Goal: Complete application form: Complete application form

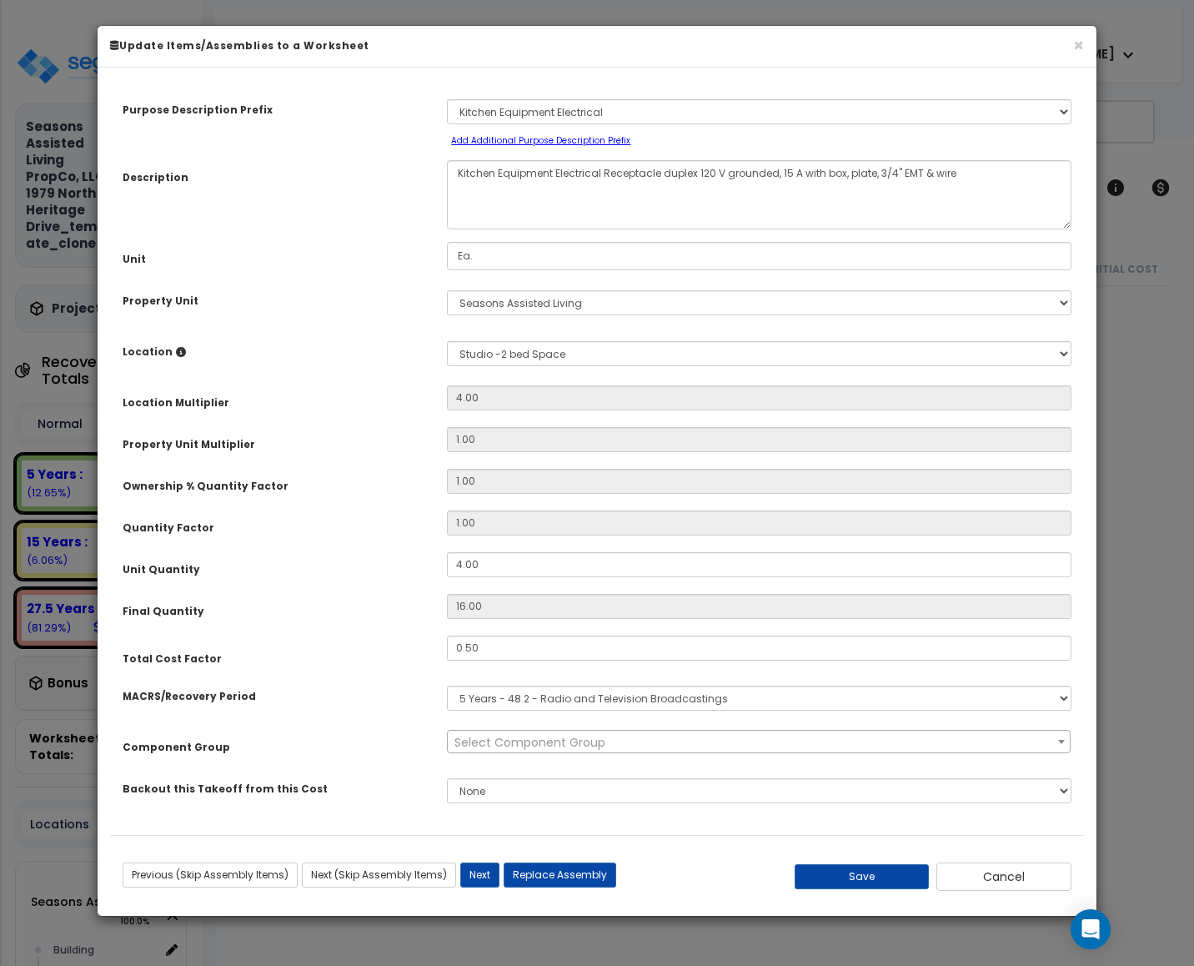
select select "68650"
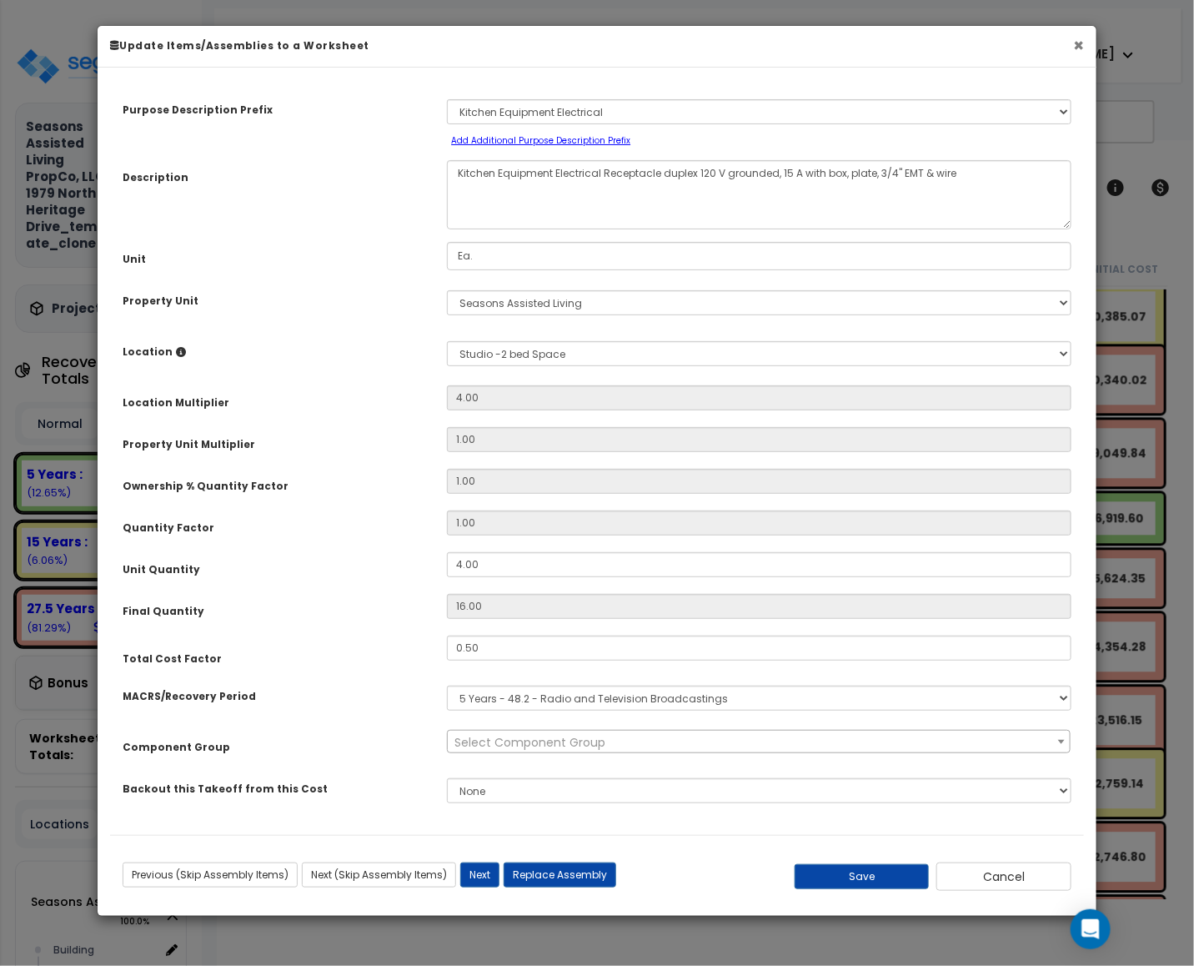
drag, startPoint x: 1072, startPoint y: 45, endPoint x: 1066, endPoint y: 68, distance: 23.3
click at [1074, 45] on button "×" at bounding box center [1079, 46] width 11 height 18
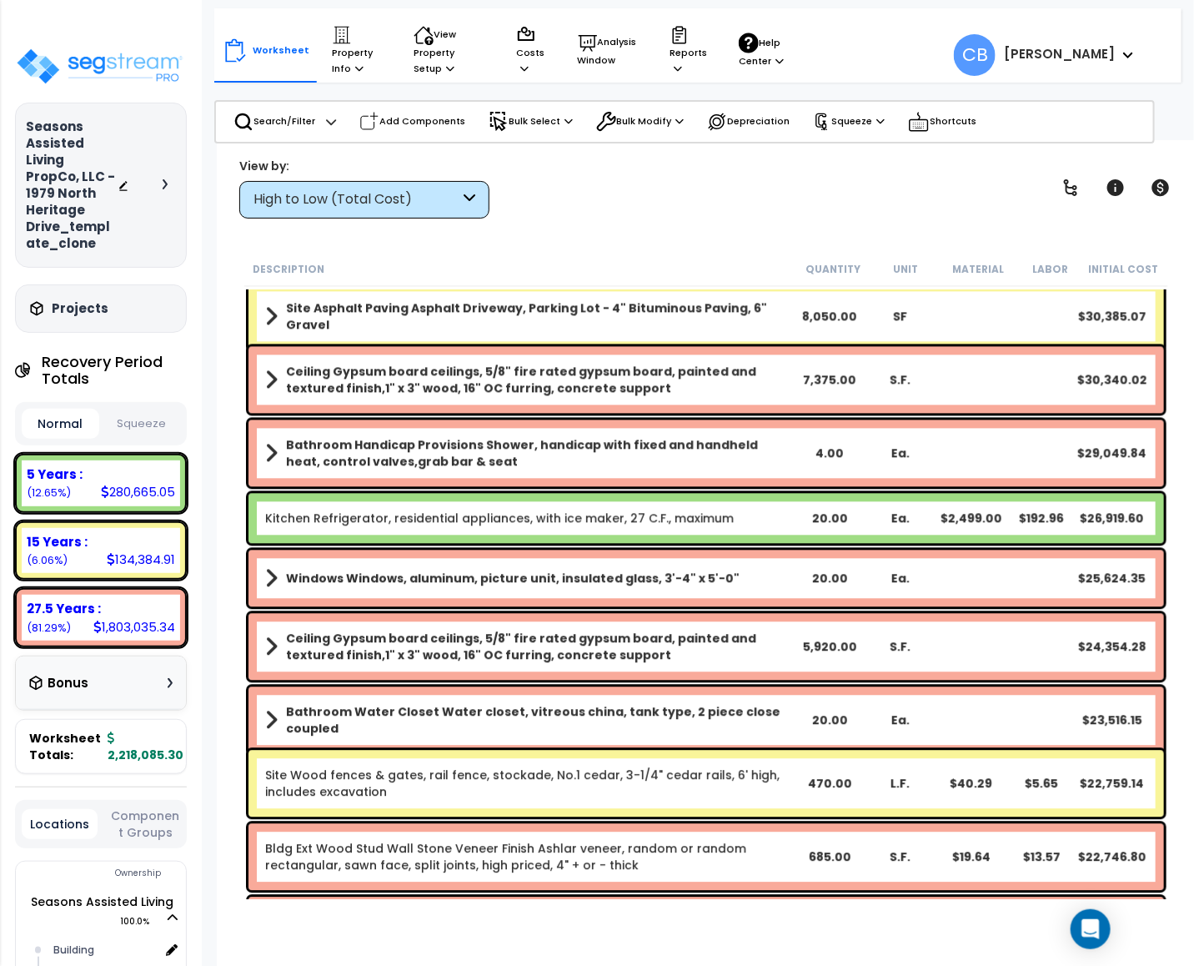
scroll to position [16, 0]
click at [1074, 206] on span "Show/Hide Children" at bounding box center [1021, 218] width 137 height 25
click at [1074, 184] on icon at bounding box center [1071, 188] width 20 height 20
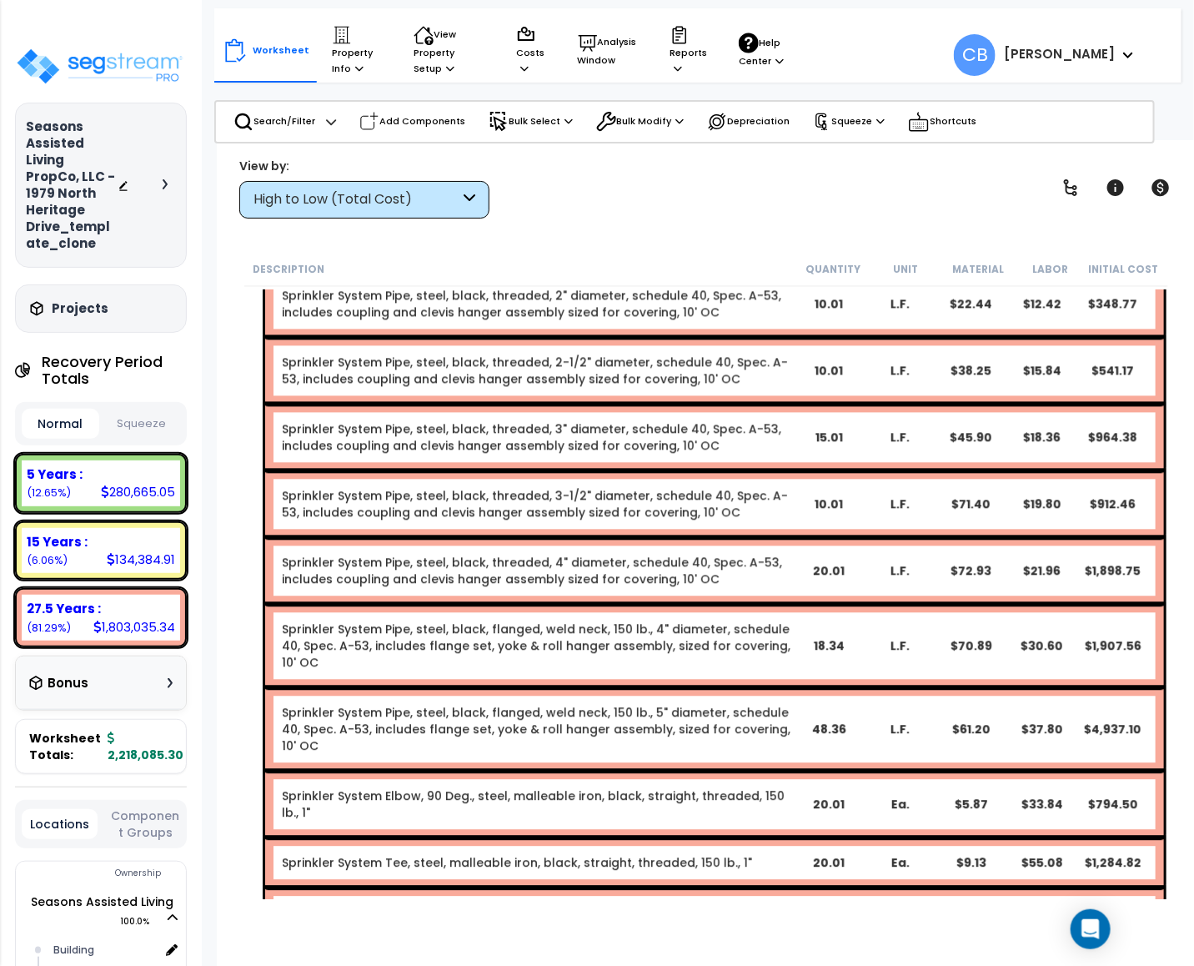
drag, startPoint x: 584, startPoint y: 593, endPoint x: 583, endPoint y: 479, distance: 114.3
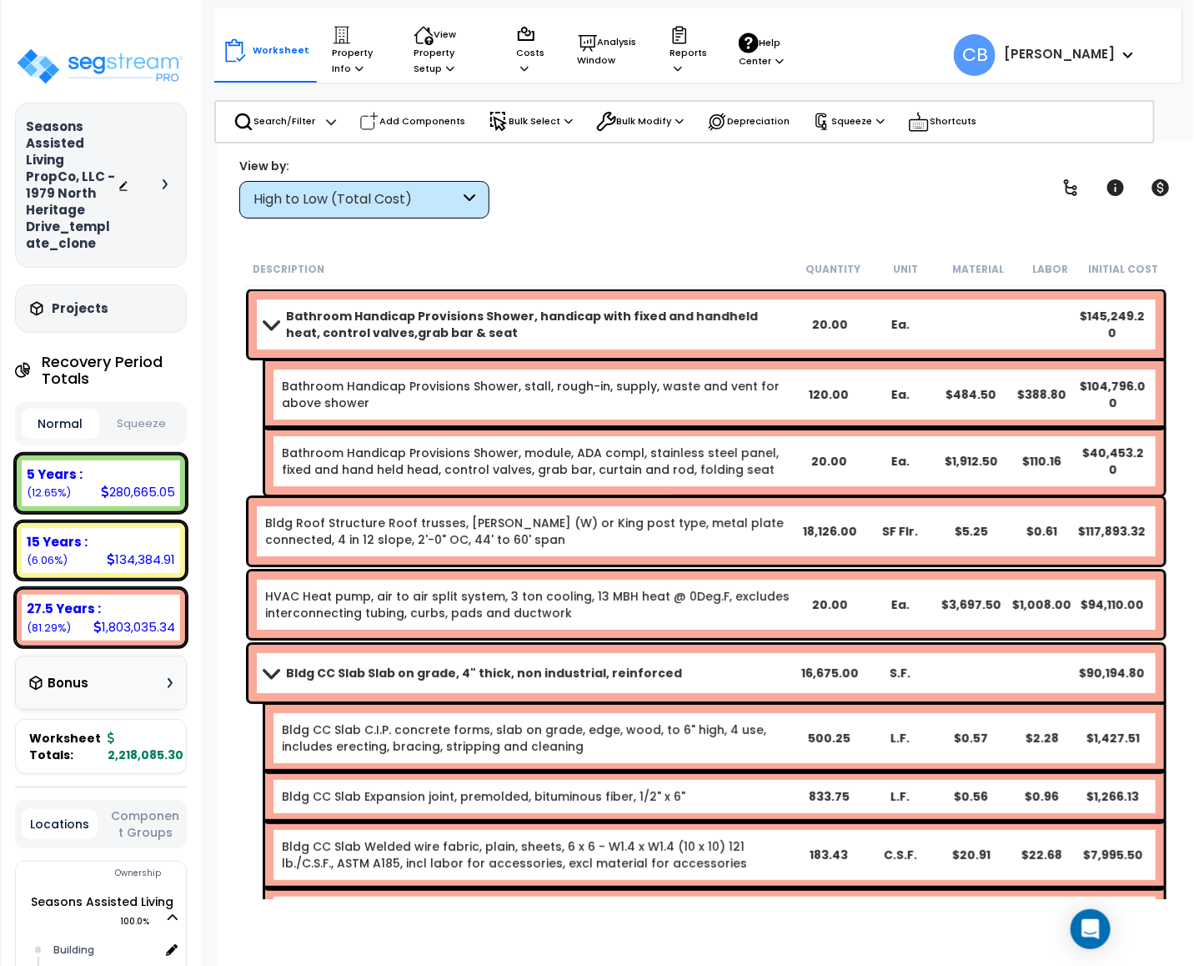
drag, startPoint x: 581, startPoint y: 328, endPoint x: 599, endPoint y: 324, distance: 18.0
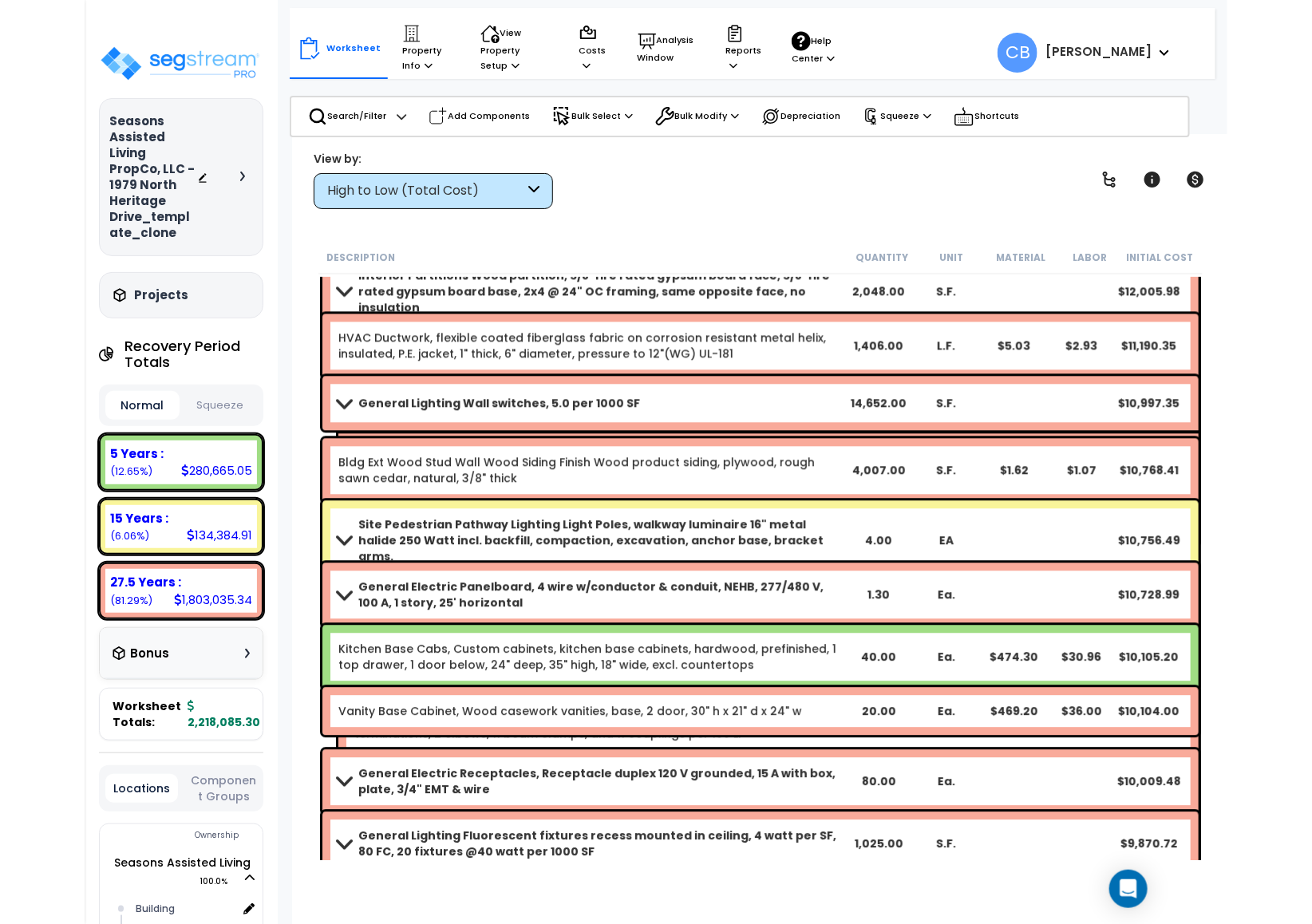
scroll to position [6070, 0]
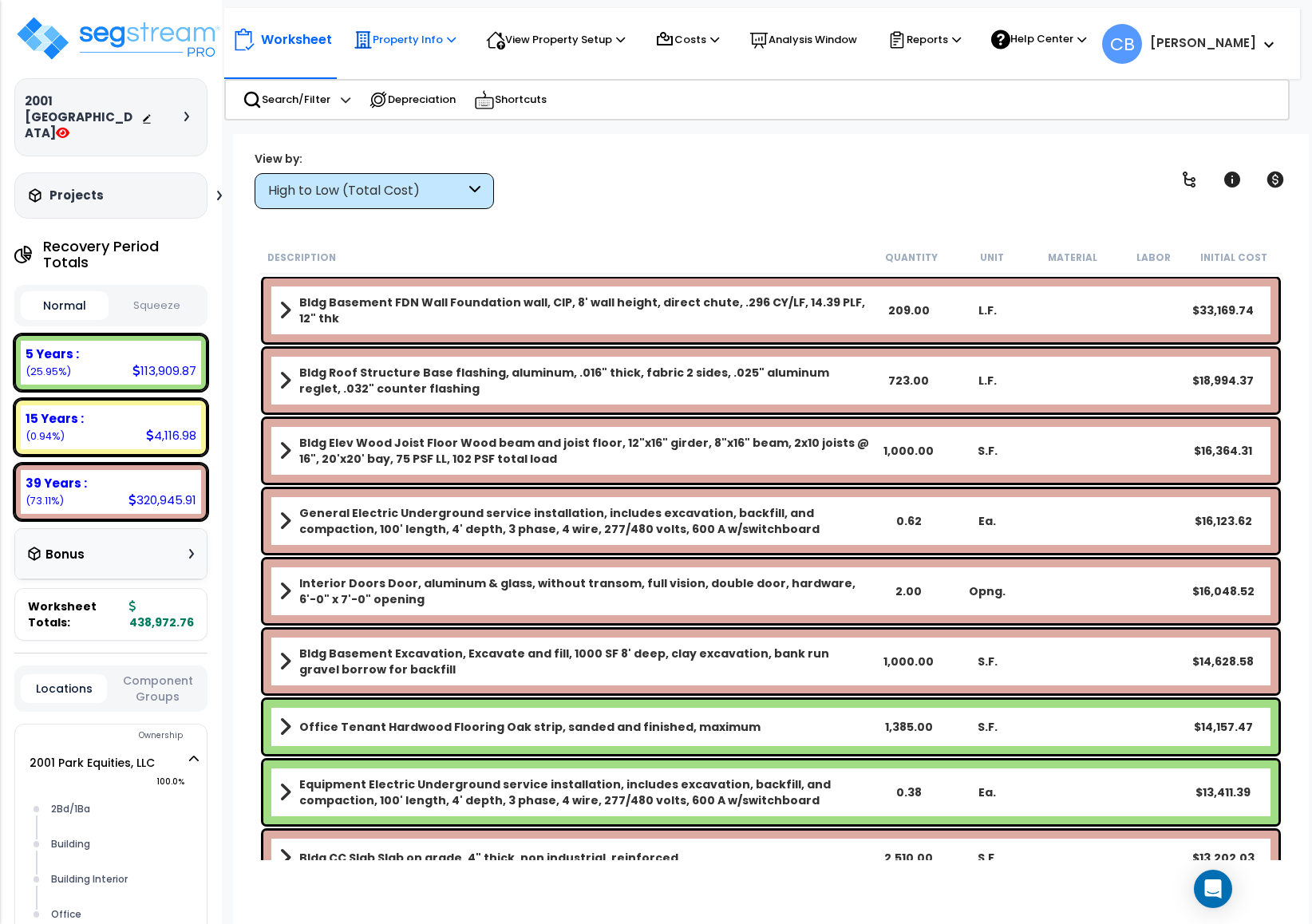
click at [410, 39] on p "Property Info" at bounding box center [405, 40] width 102 height 19
click at [618, 182] on div "View by: High to Low (Total Cost) High to Low (Total Cost)" at bounding box center [770, 180] width 1044 height 59
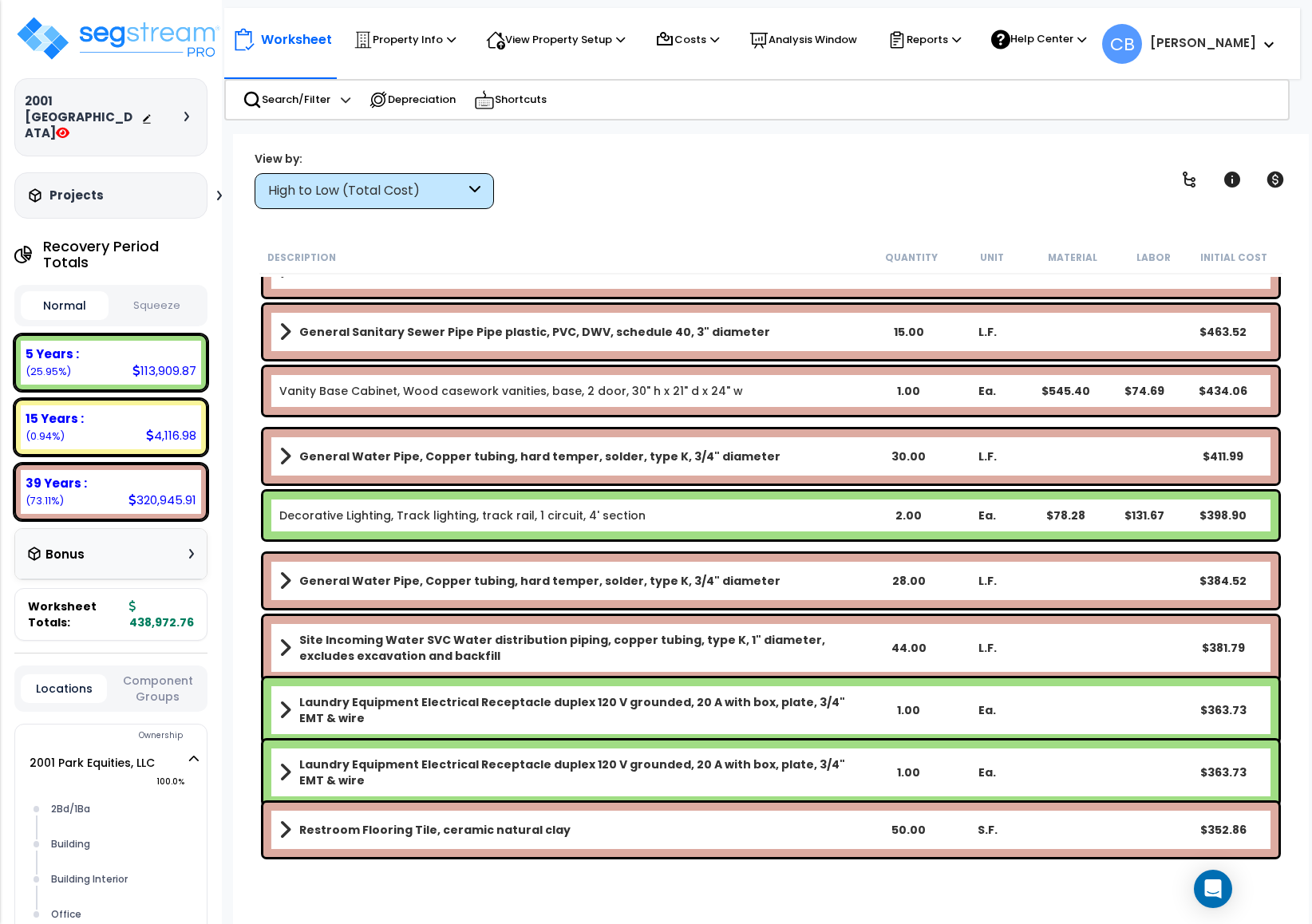
scroll to position [7706, 0]
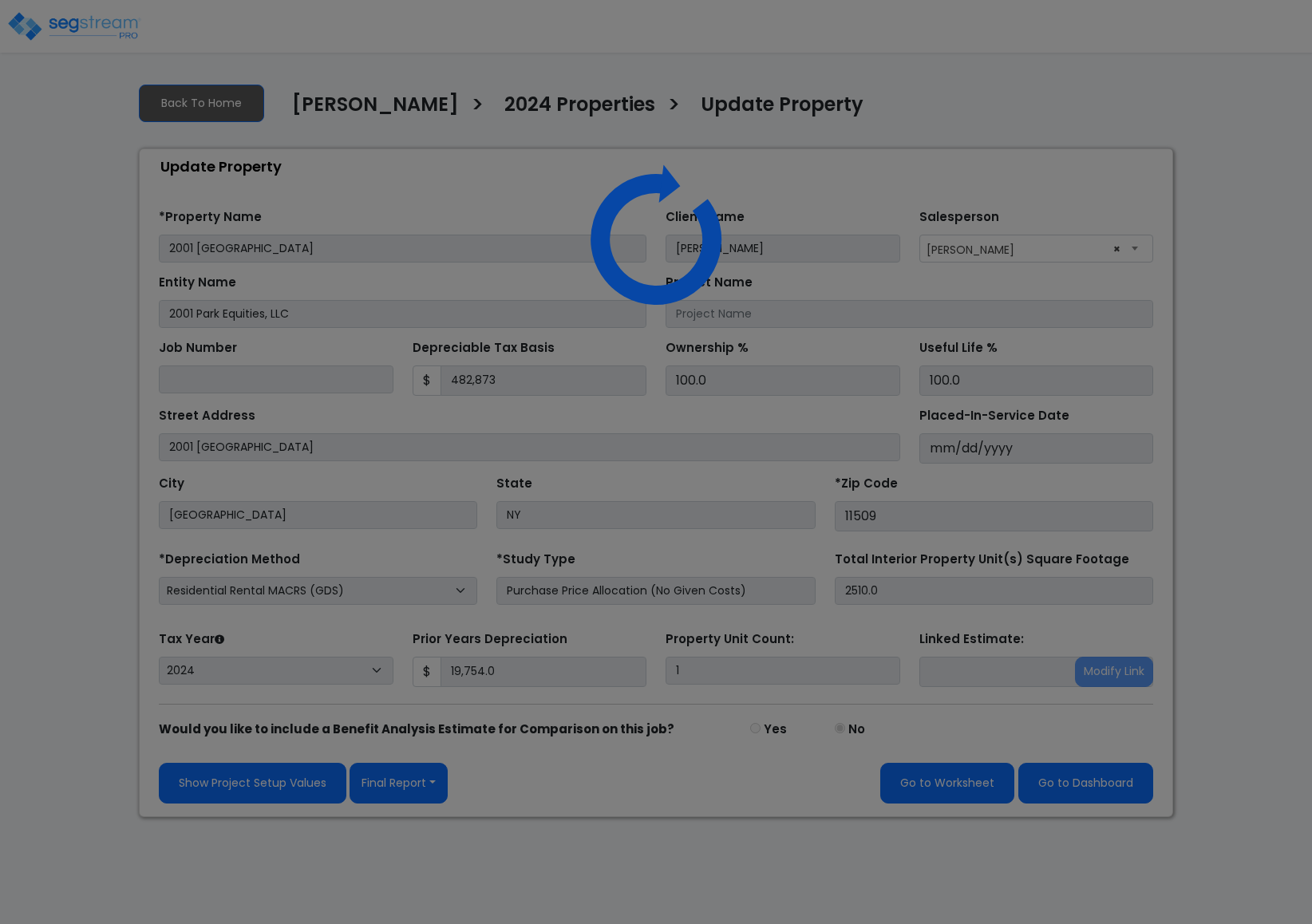
select select "2024"
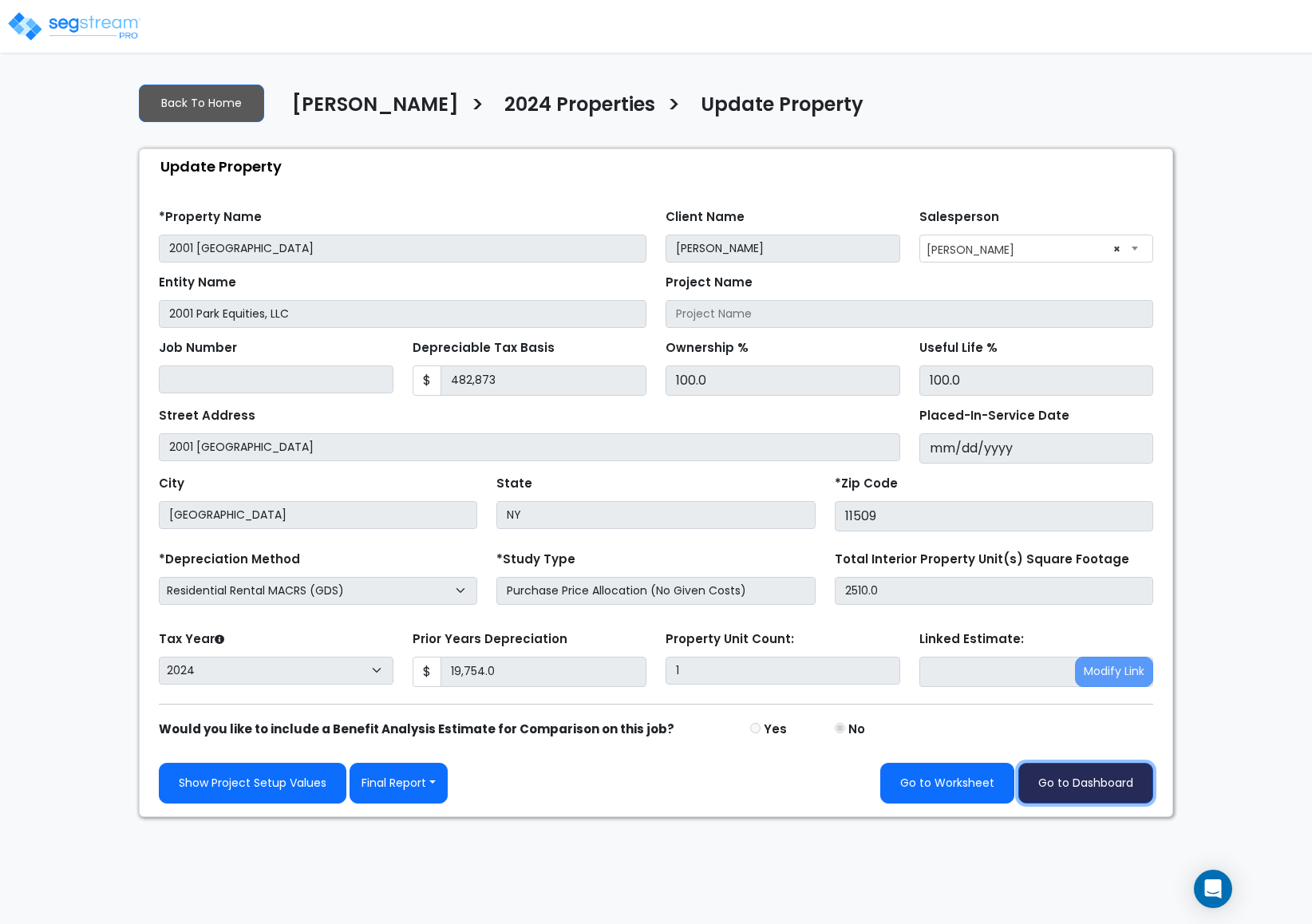
click at [1037, 777] on link "Go to Dashboard" at bounding box center [1085, 782] width 135 height 41
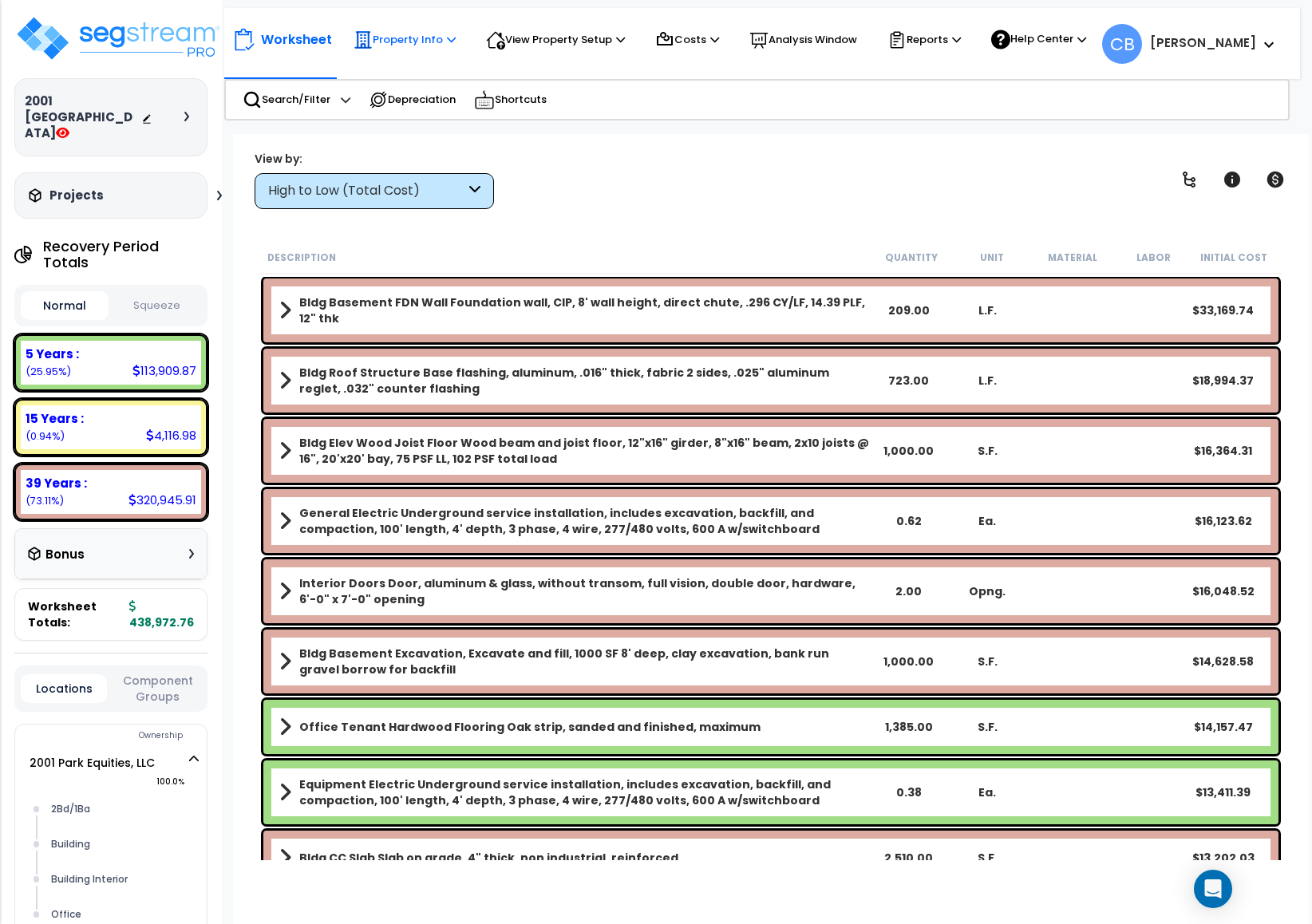
click at [396, 41] on p "Property Info" at bounding box center [405, 40] width 102 height 19
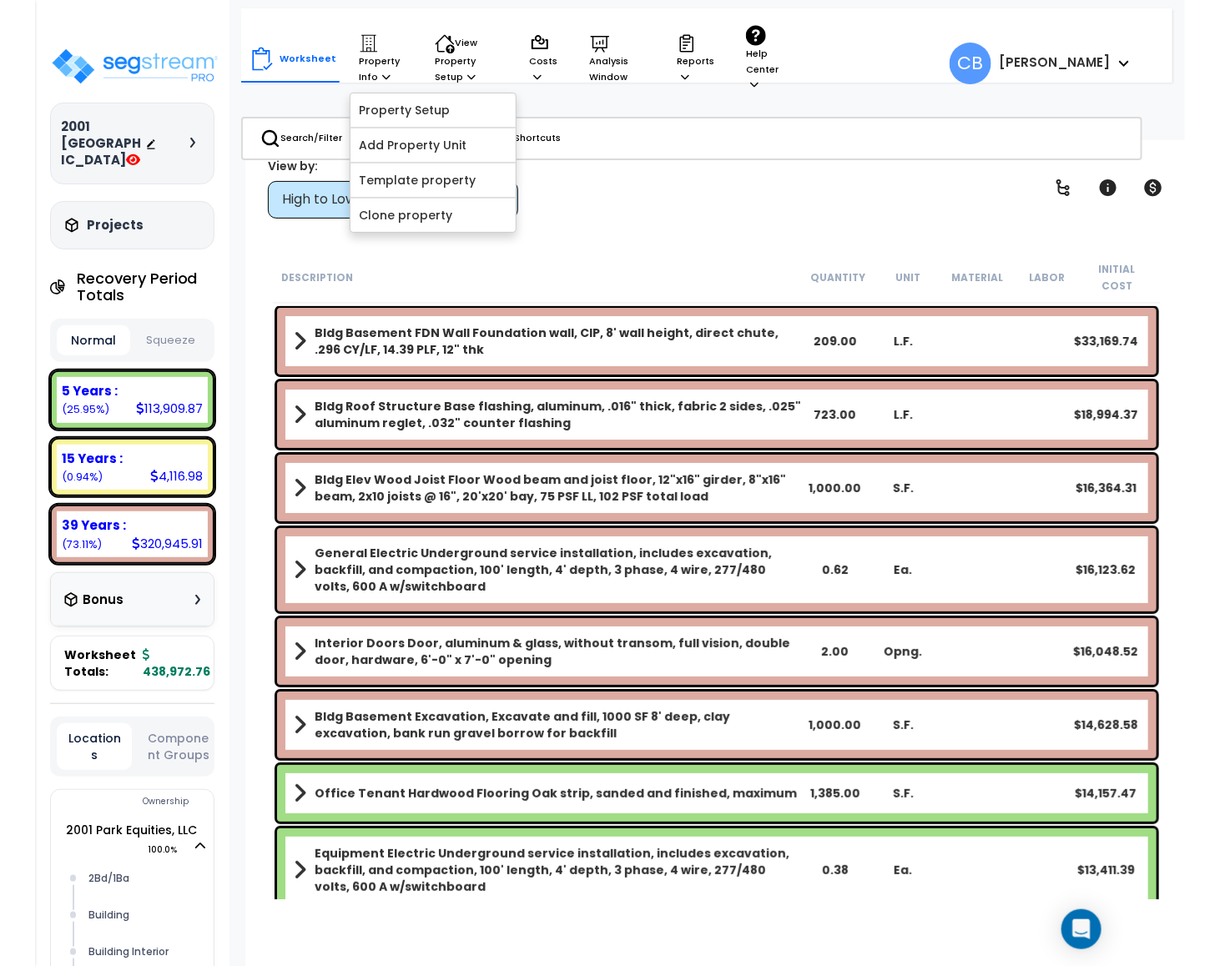
scroll to position [61, 0]
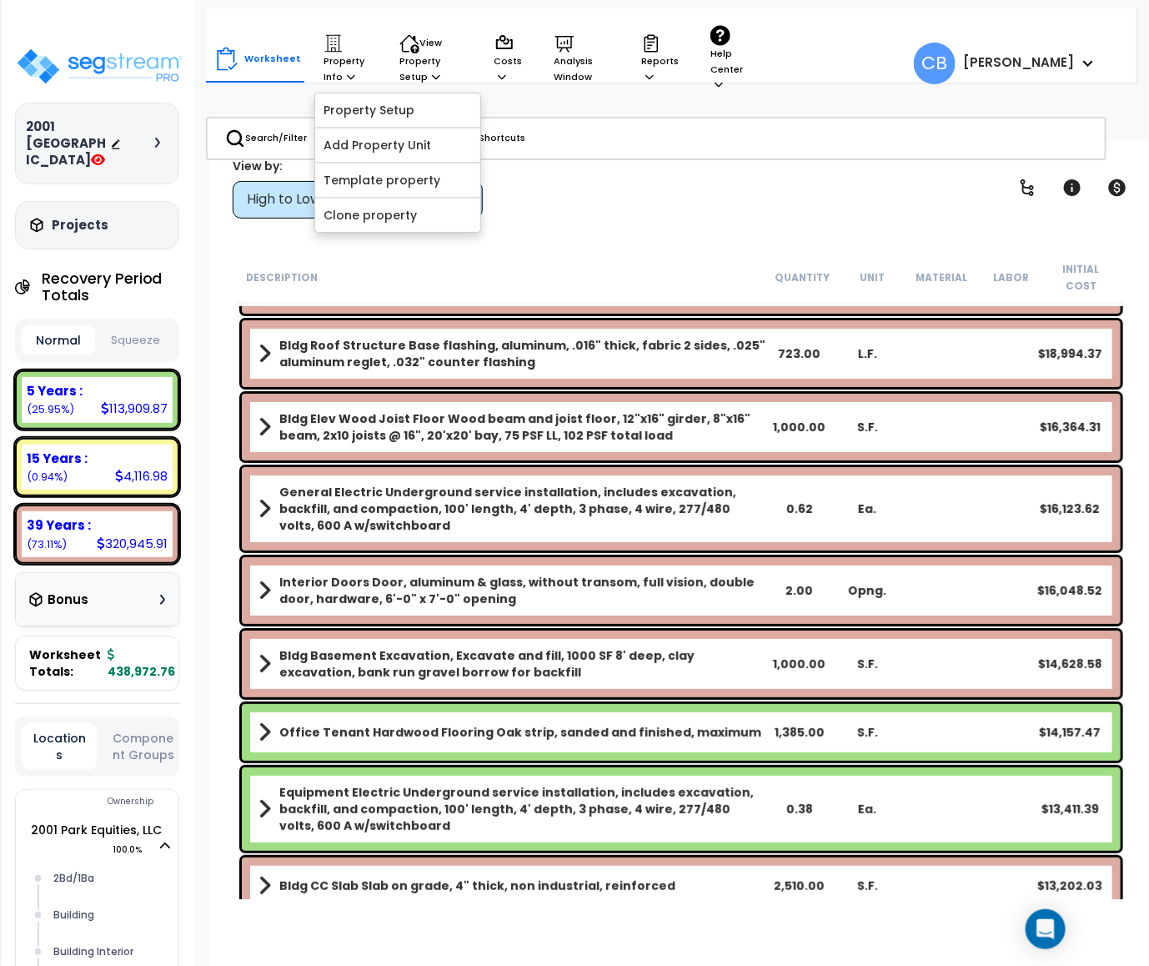
click at [556, 163] on div "View by: High to Low (Total Cost) High to Low (Total Cost)" at bounding box center [681, 188] width 909 height 62
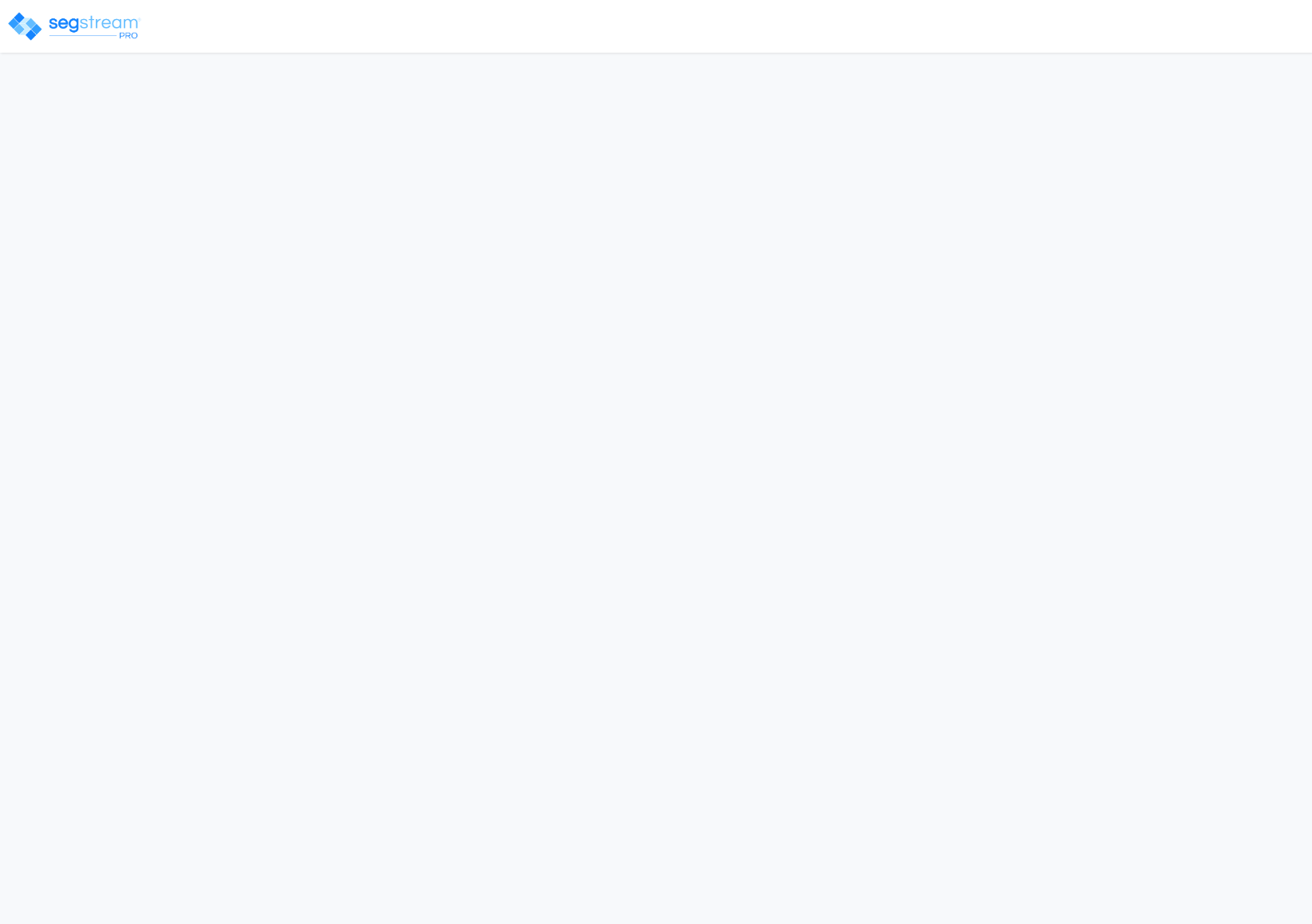
select select "CRM(_5"
select select "2024"
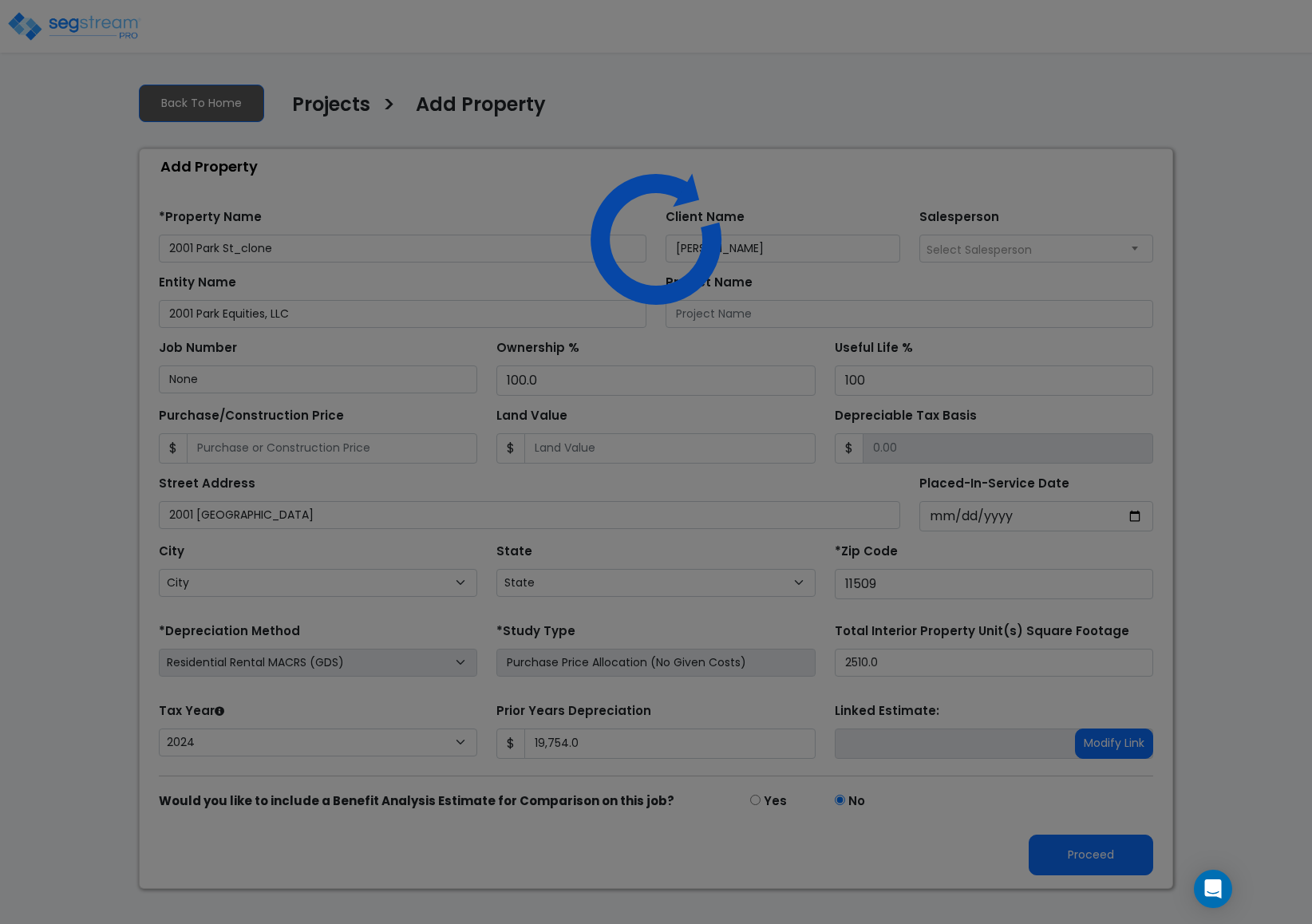
select select "NY"
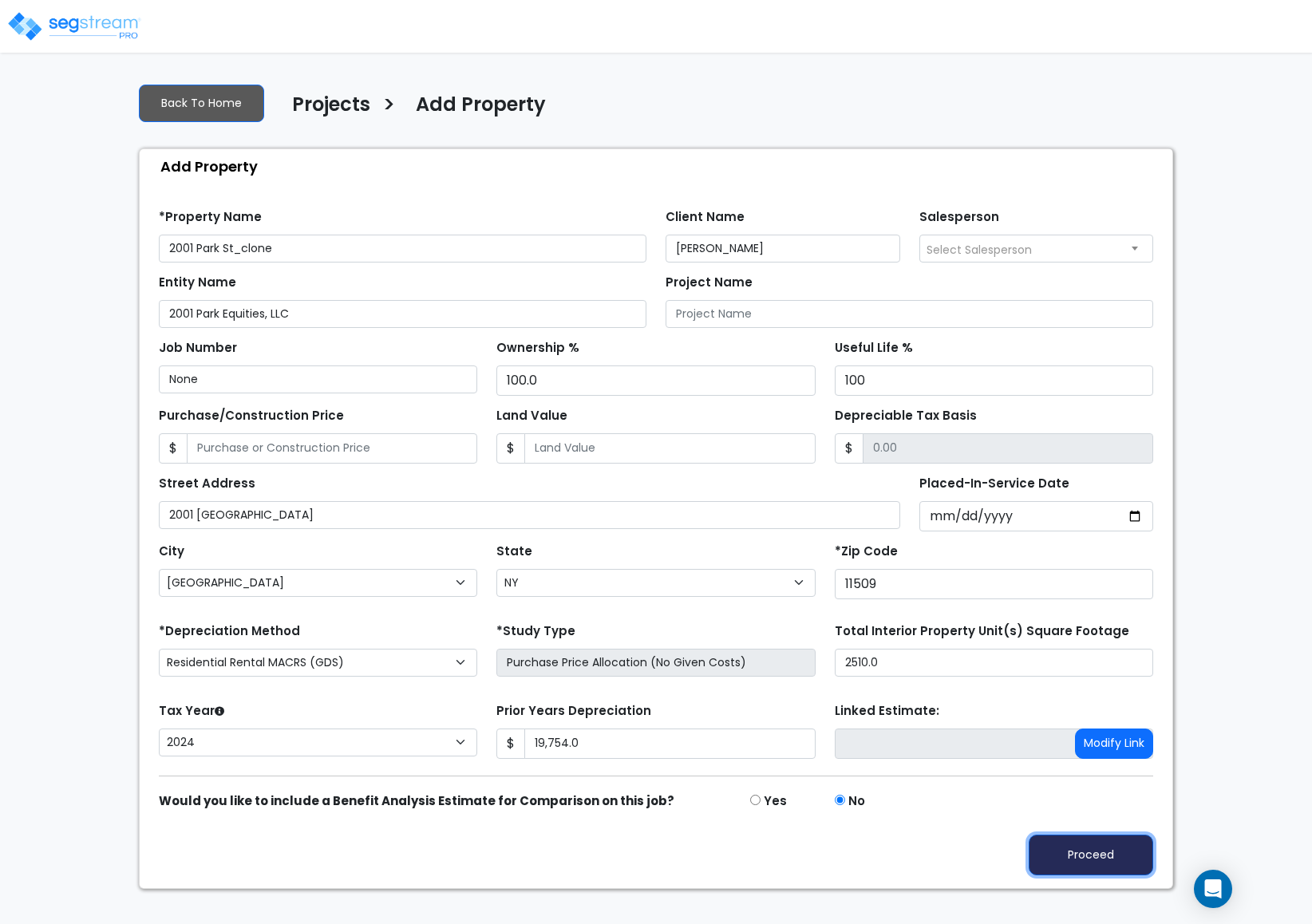
click at [1104, 874] on button "Proceed" at bounding box center [1091, 855] width 124 height 41
type input "19754"
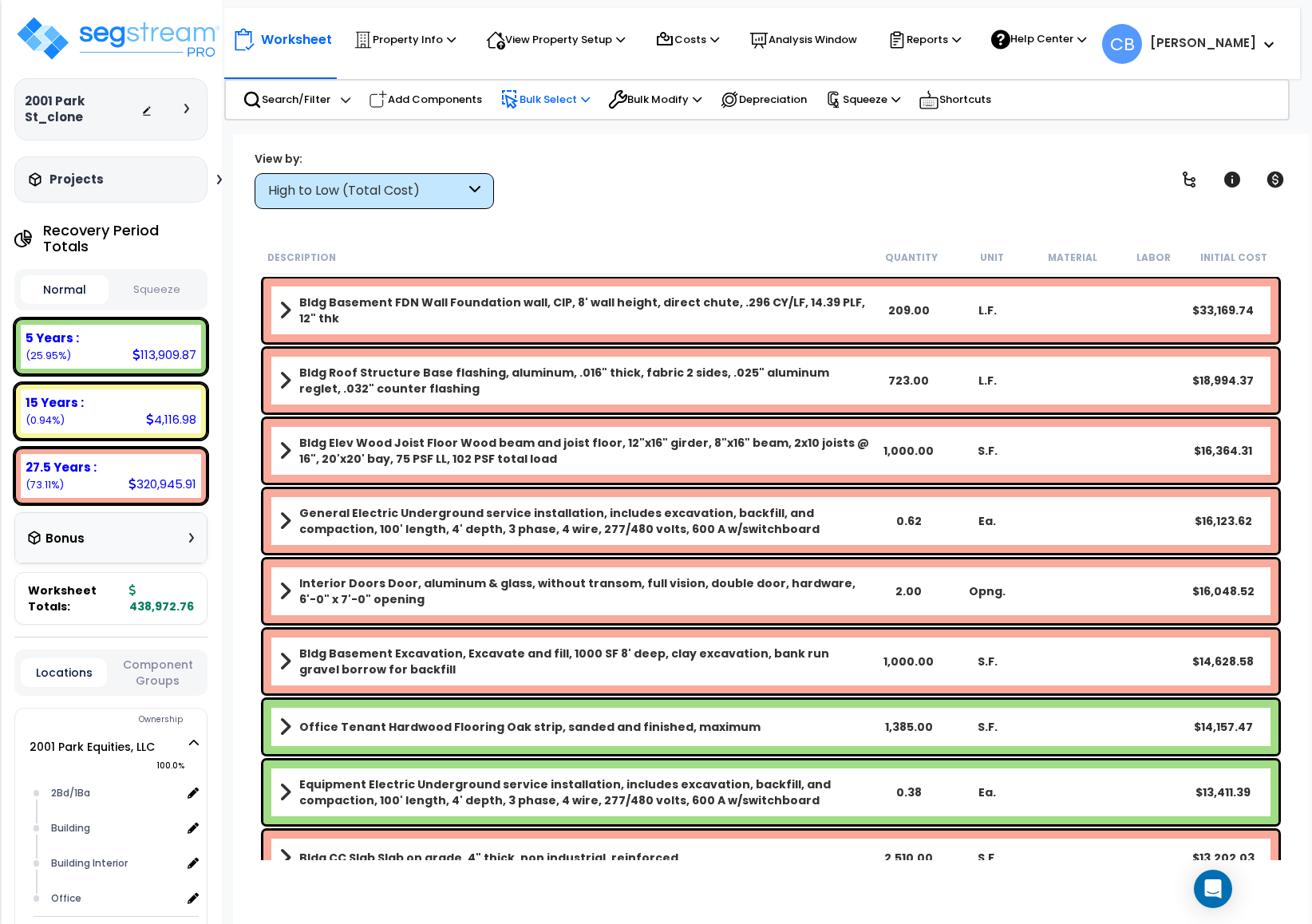
click at [535, 90] on p "Bulk Select" at bounding box center [545, 99] width 89 height 19
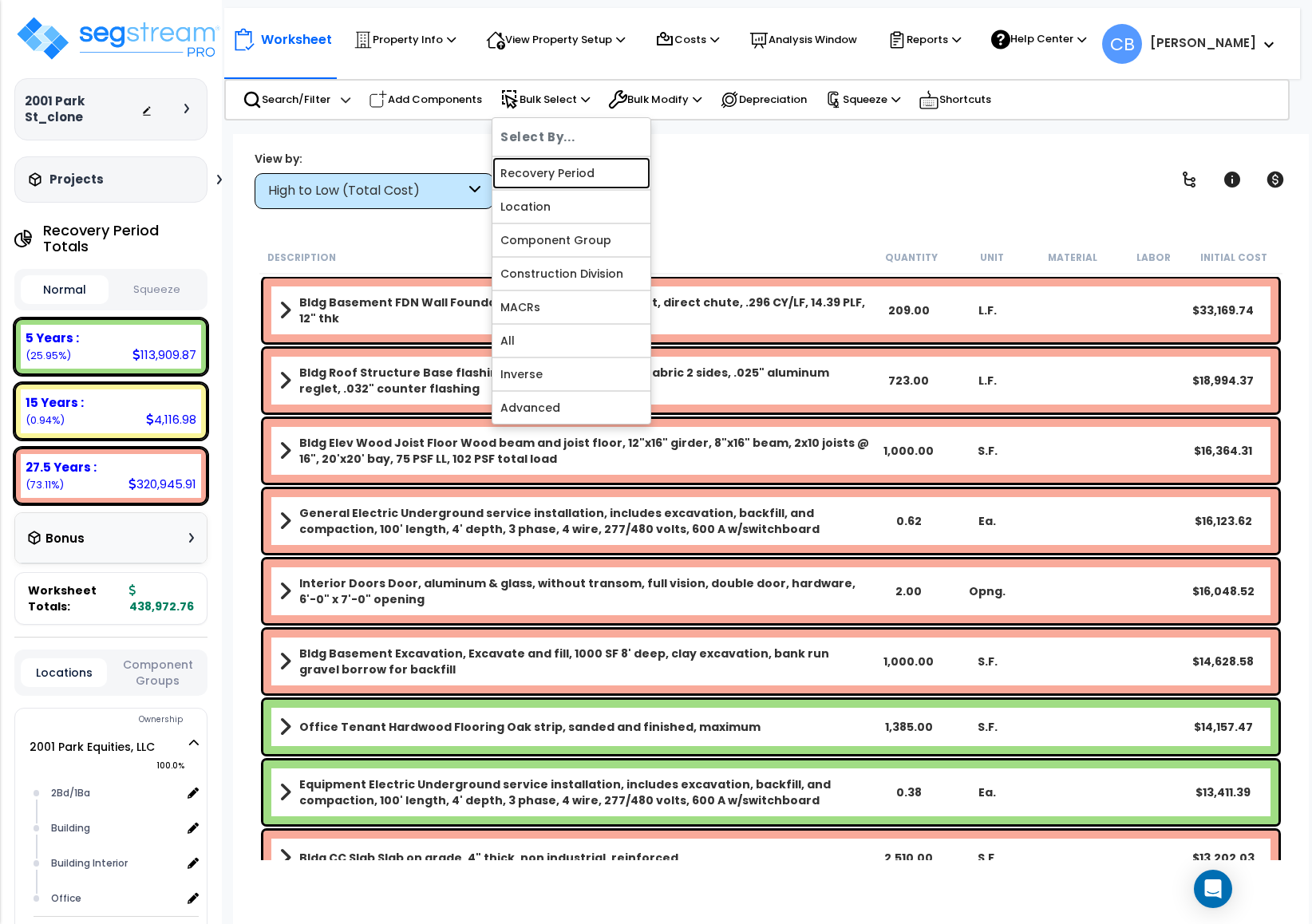
click at [551, 178] on link "Recovery Period" at bounding box center [571, 172] width 158 height 32
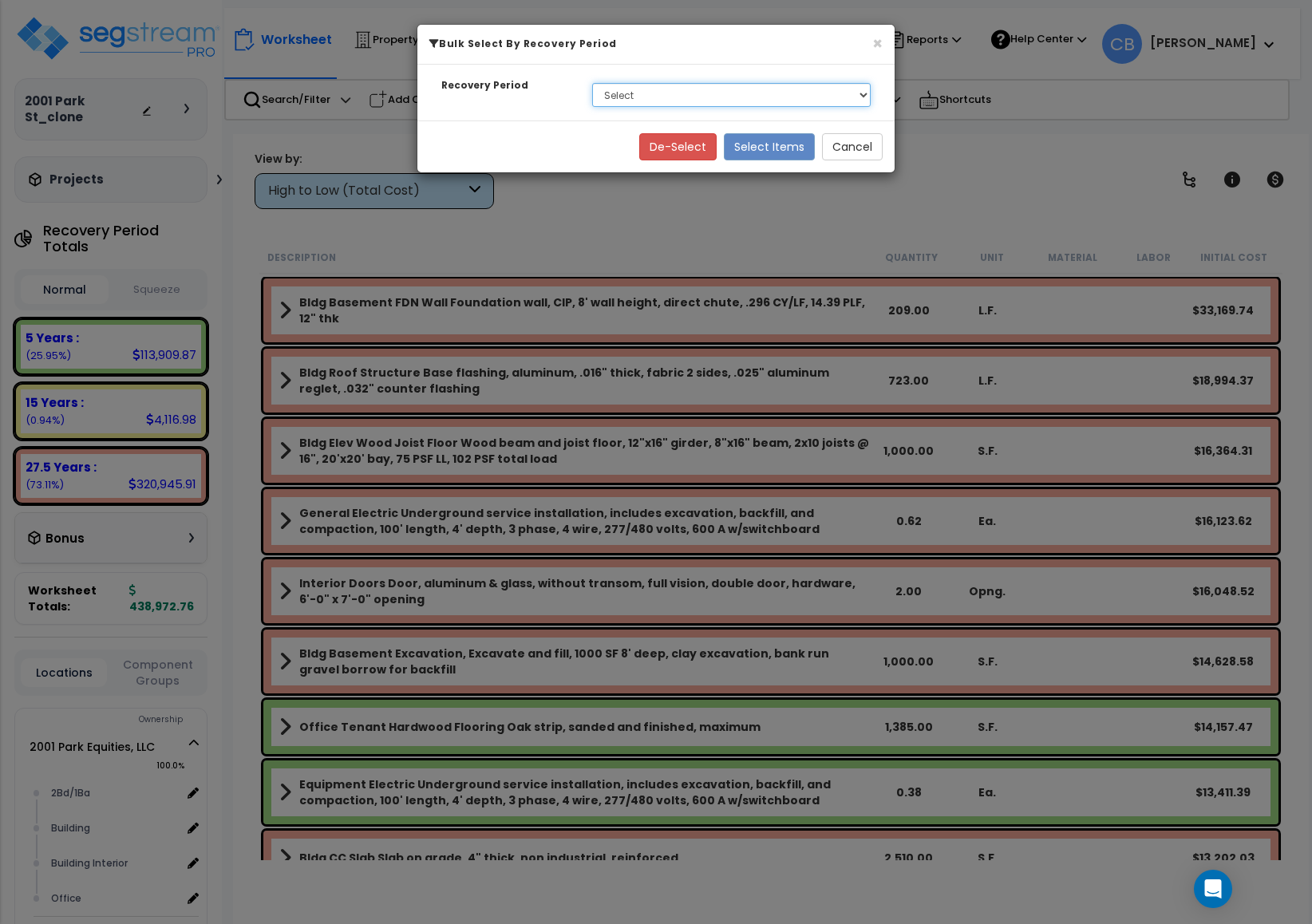
click at [667, 103] on select "Select 5 Years 15 Years 27.5 Years" at bounding box center [731, 95] width 278 height 24
select select "275Y"
click at [592, 84] on select "Select 5 Years 15 Years 27.5 Years" at bounding box center [731, 95] width 278 height 24
click at [863, 146] on button "Cancel" at bounding box center [852, 146] width 60 height 27
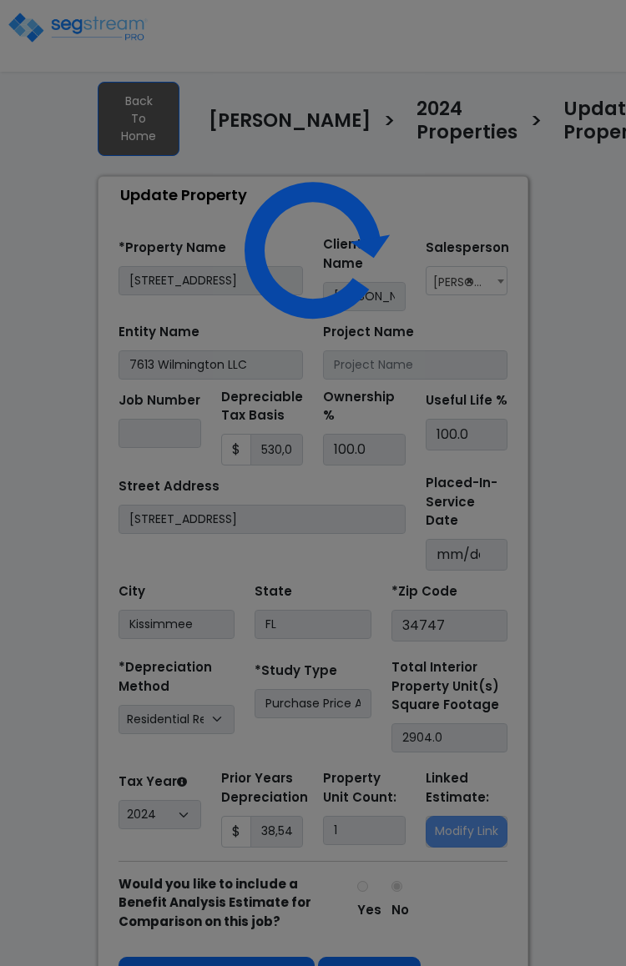
select select "2024"
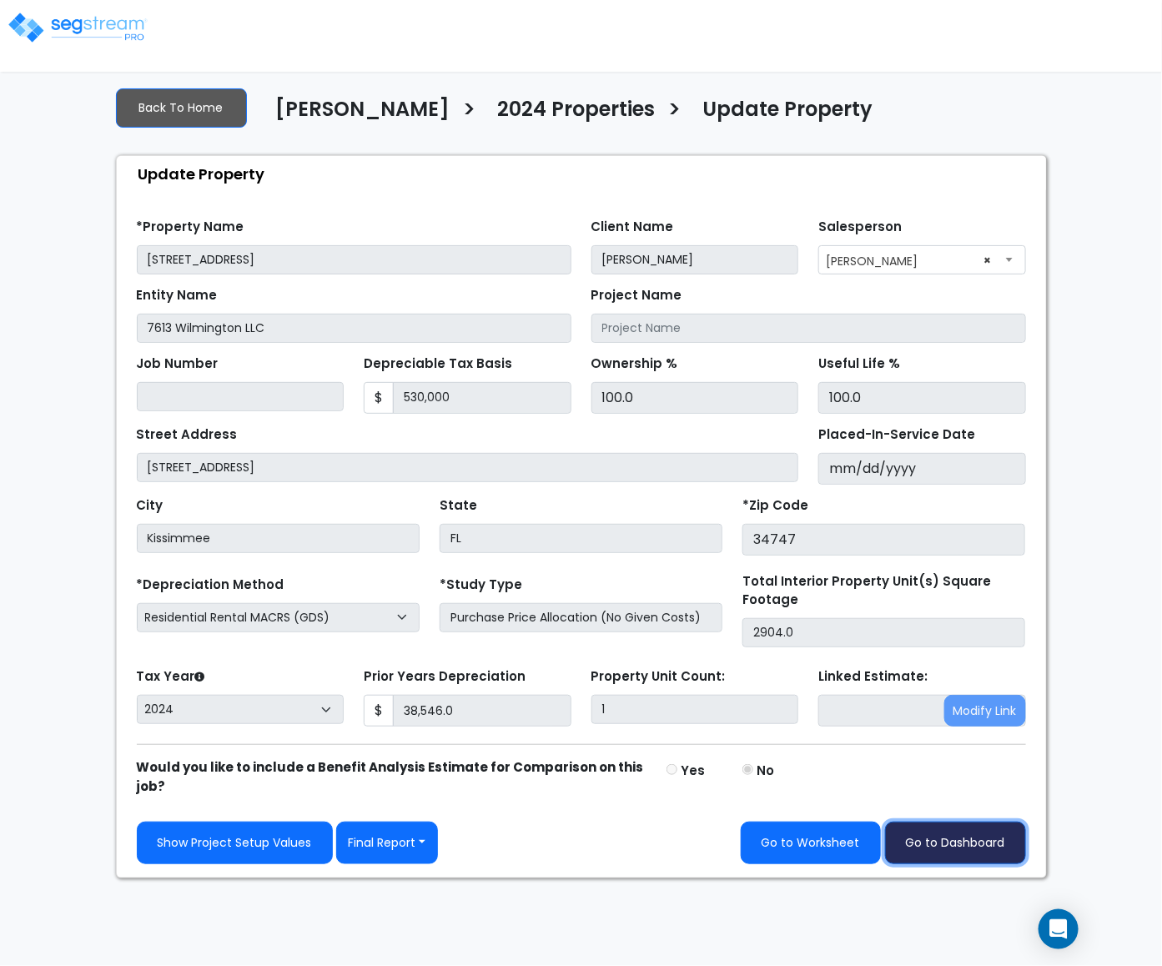
click at [625, 843] on link "Go to Dashboard" at bounding box center [955, 843] width 141 height 43
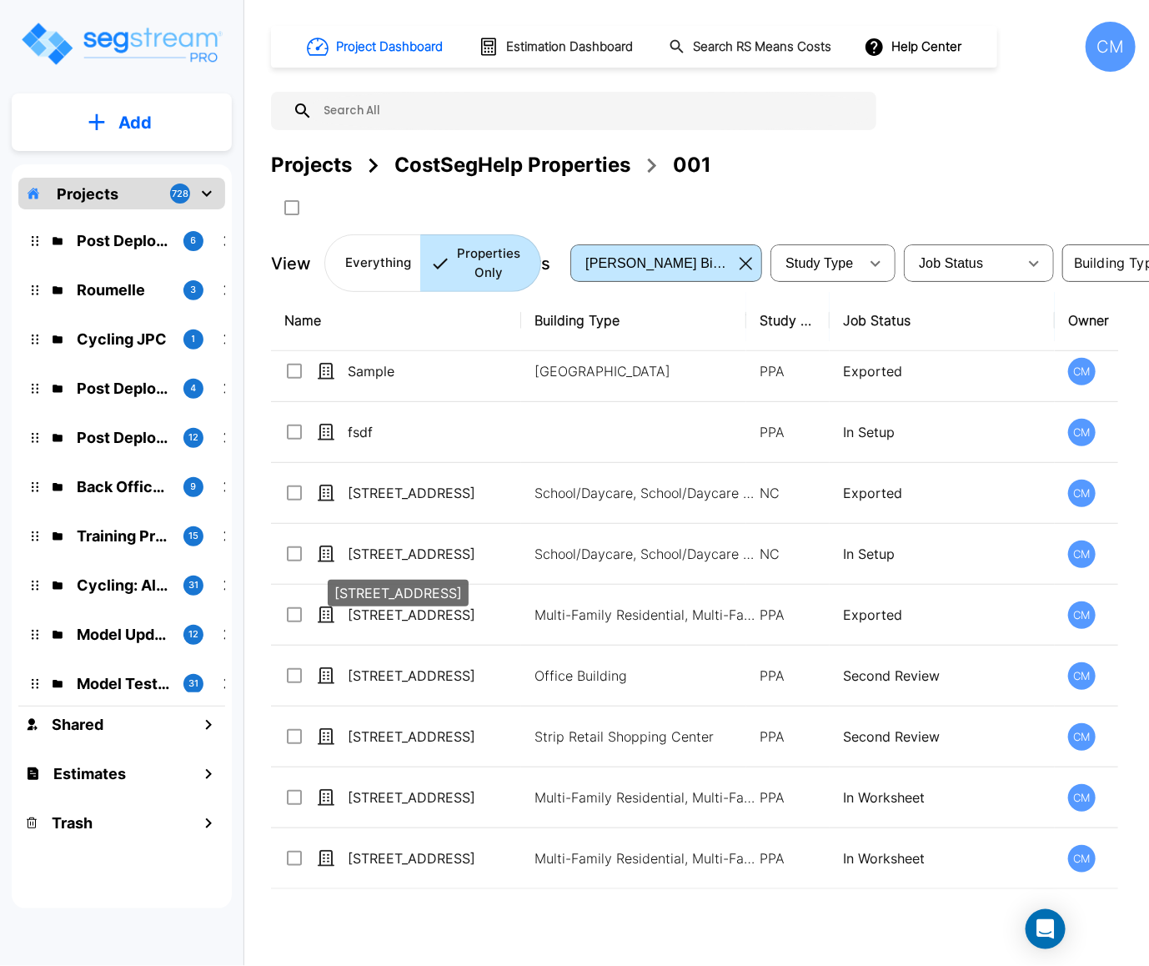
scroll to position [125, 0]
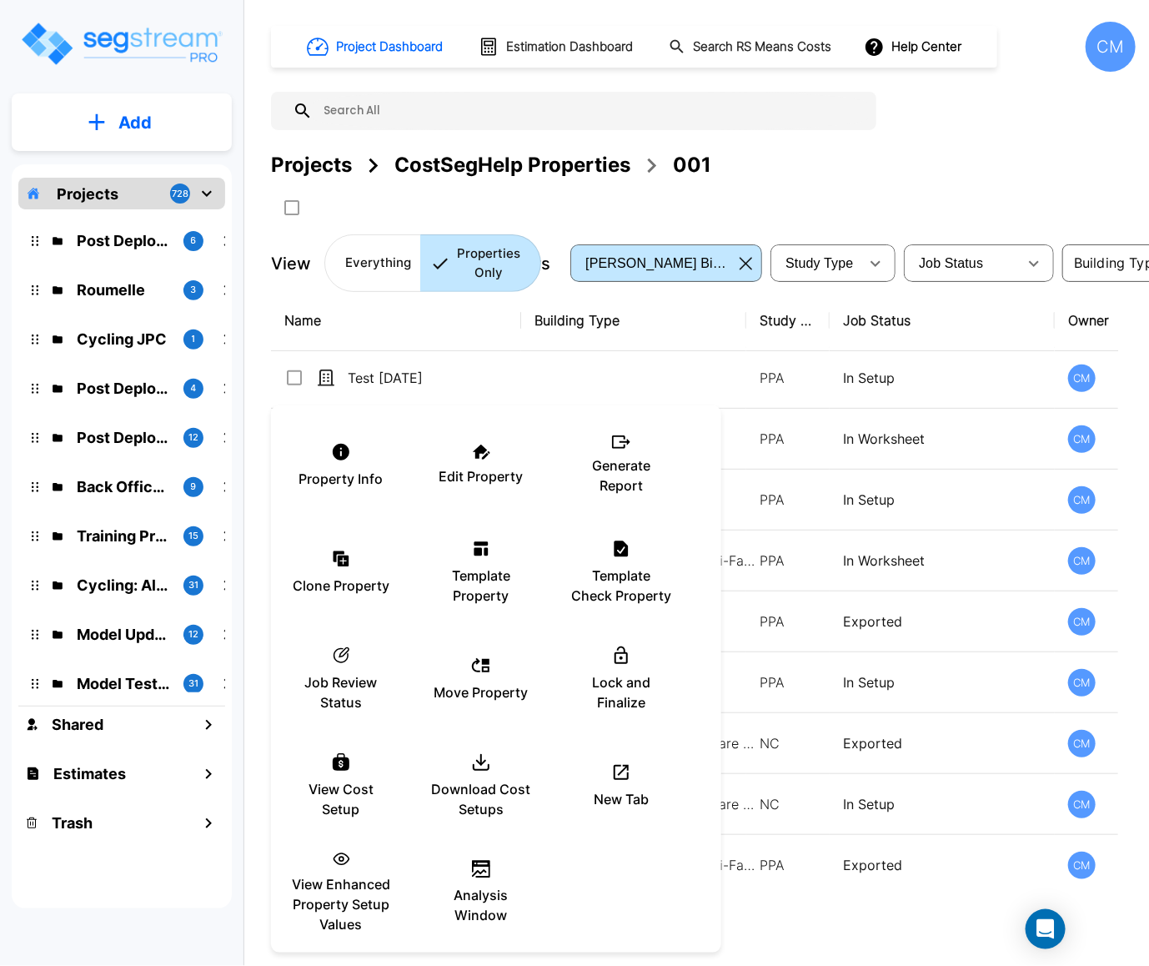
click at [972, 389] on div at bounding box center [574, 483] width 1149 height 966
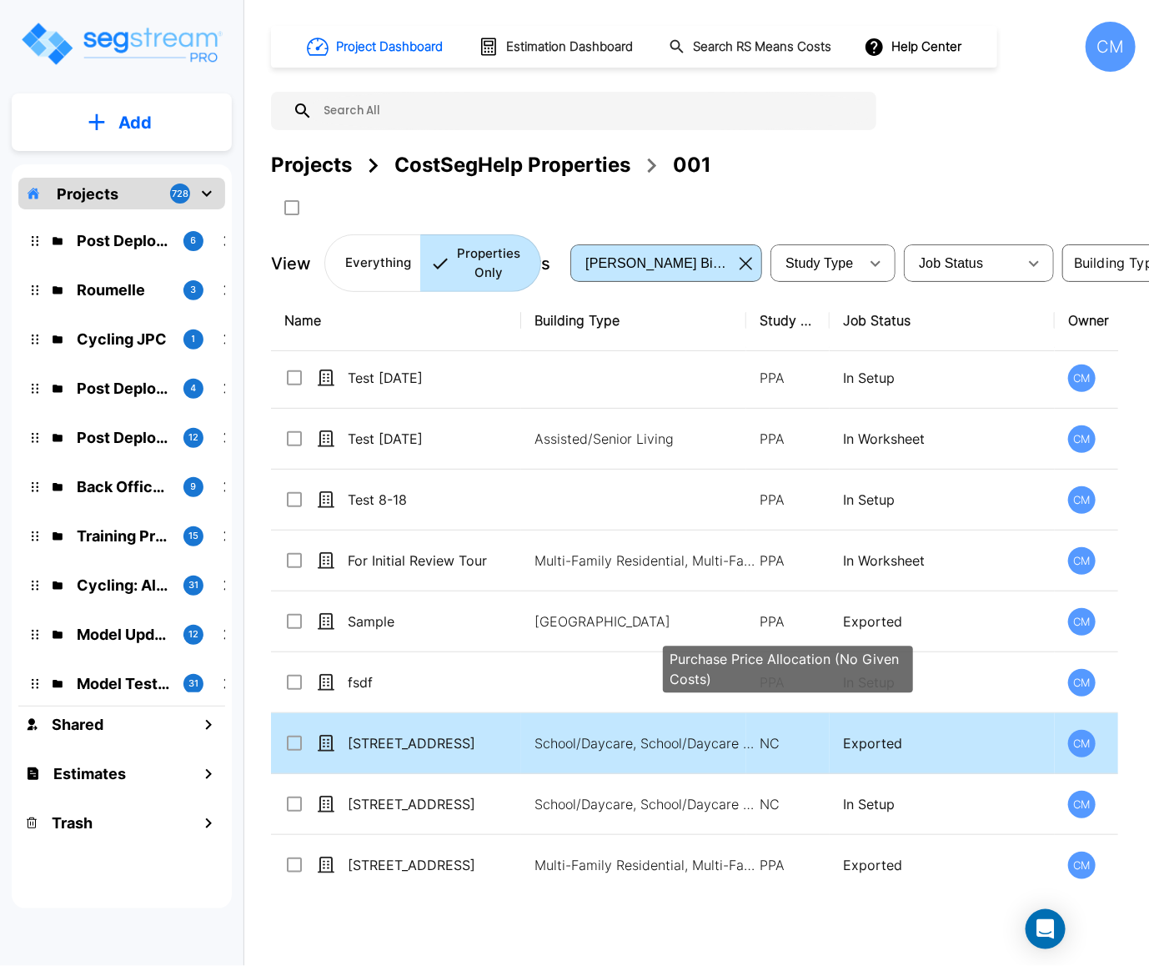
scroll to position [250, 0]
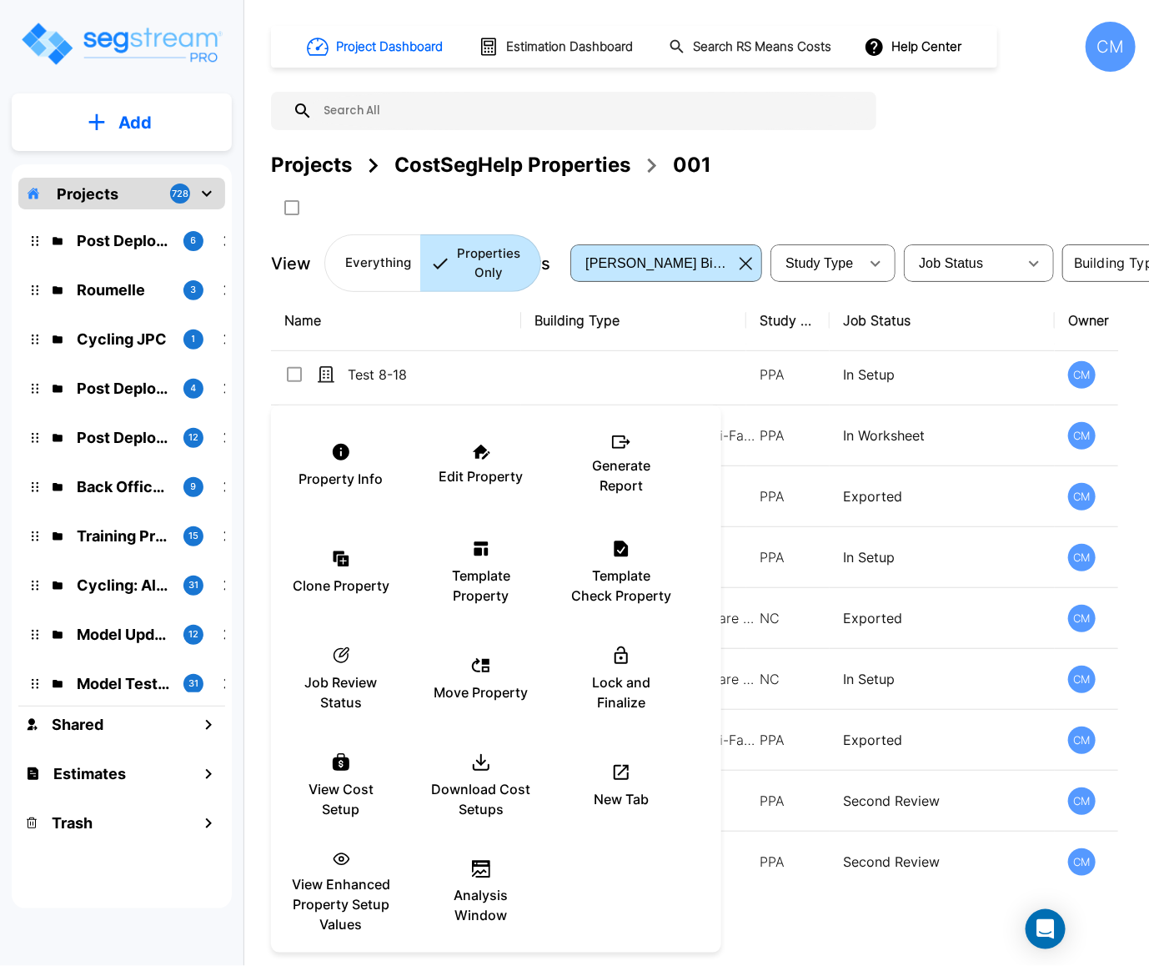
click at [958, 747] on div at bounding box center [574, 483] width 1149 height 966
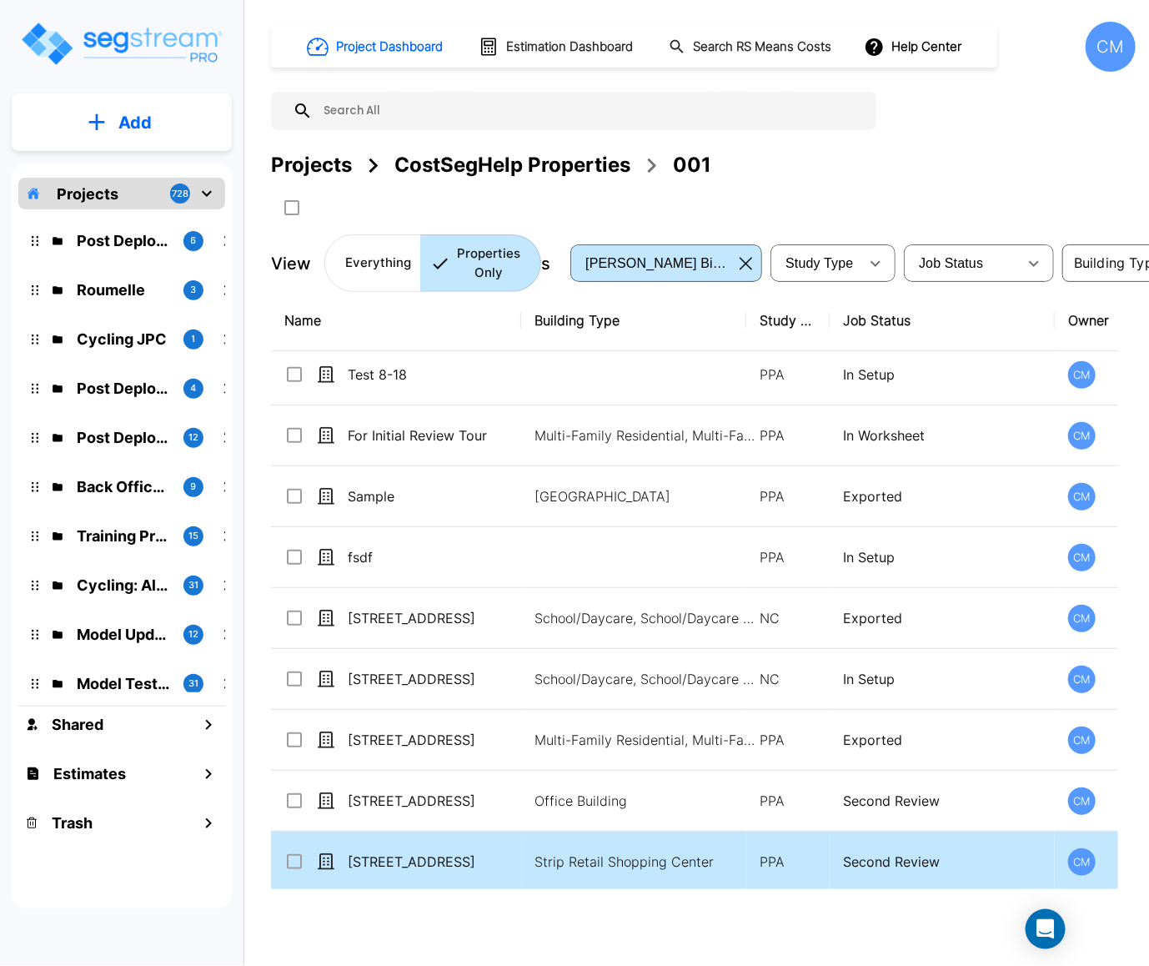
scroll to position [500, 0]
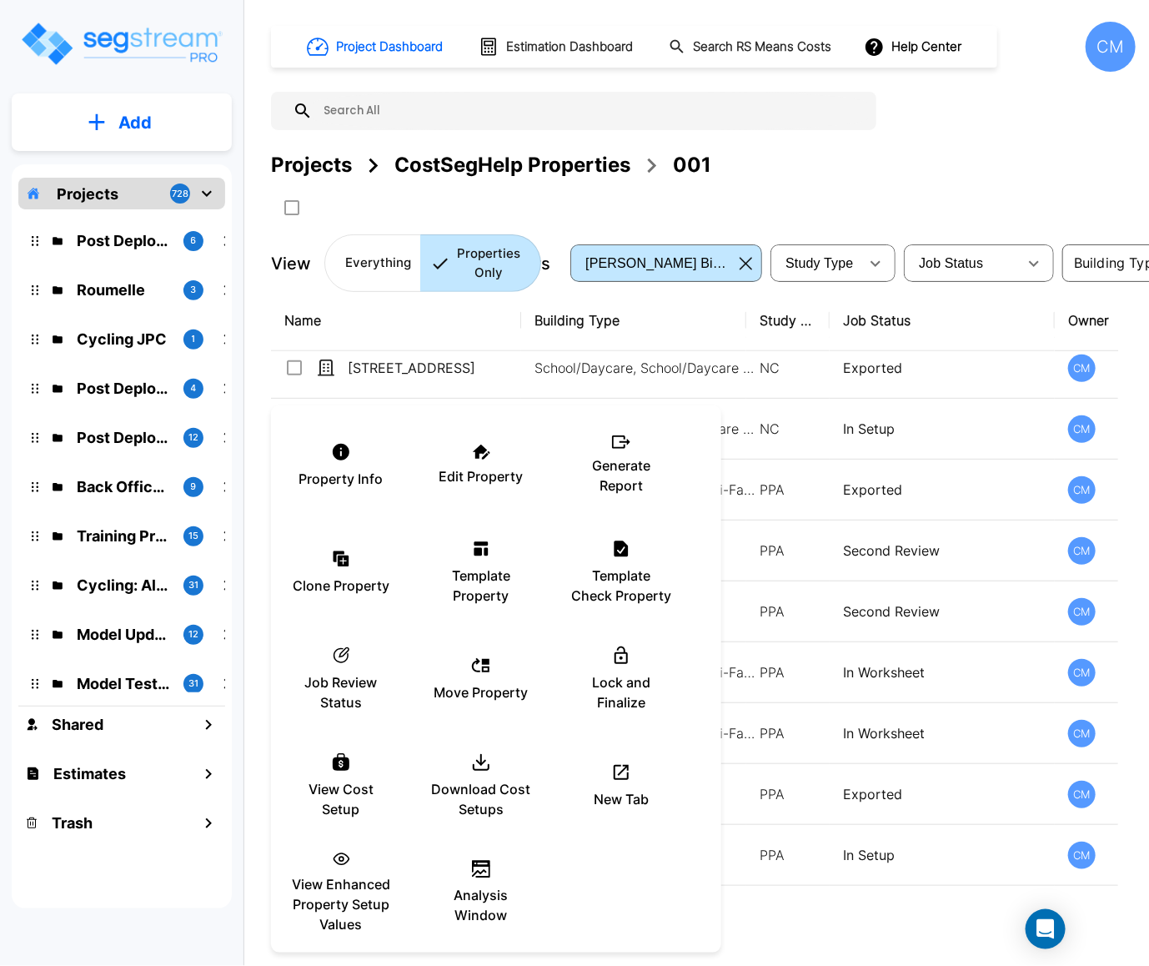
click at [848, 654] on div at bounding box center [574, 483] width 1149 height 966
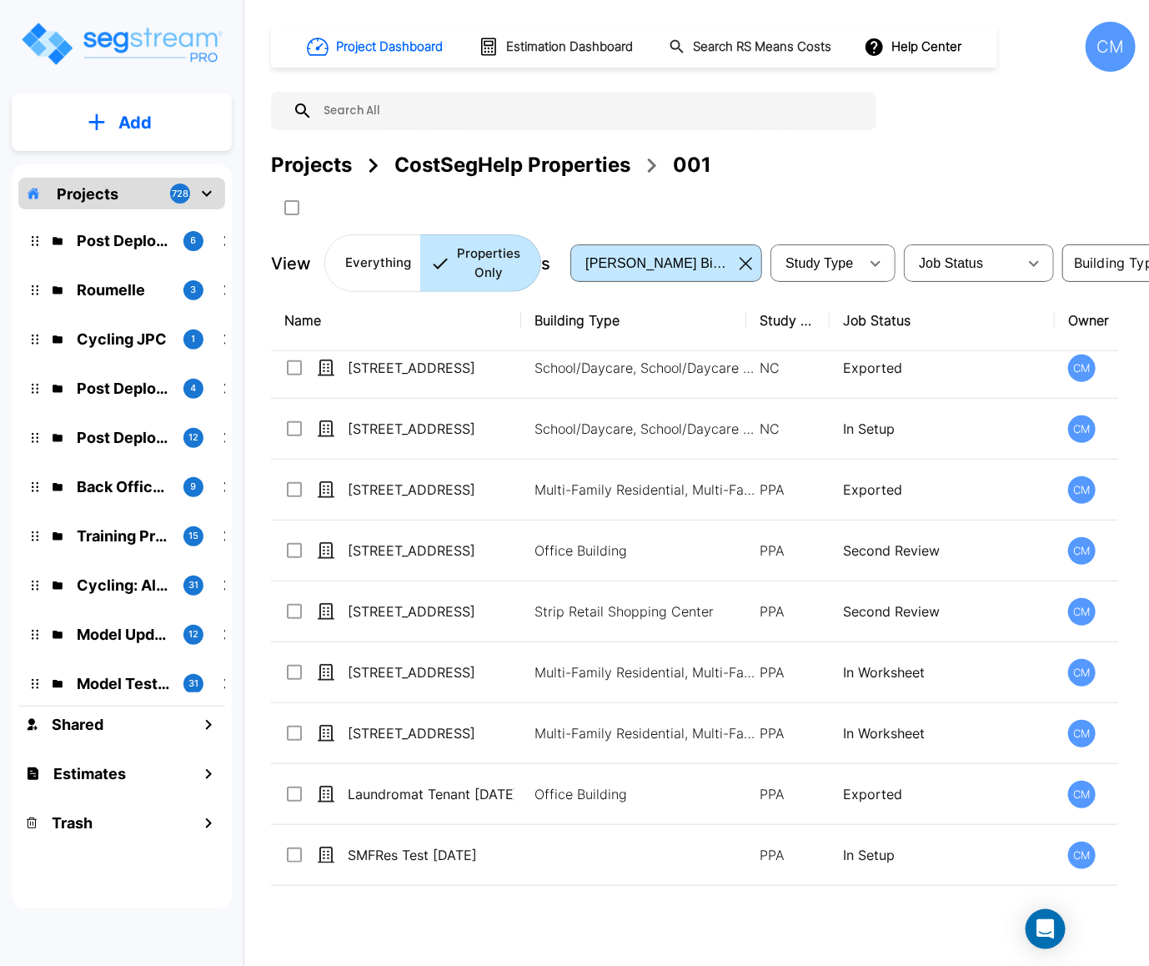
scroll to position [751, 0]
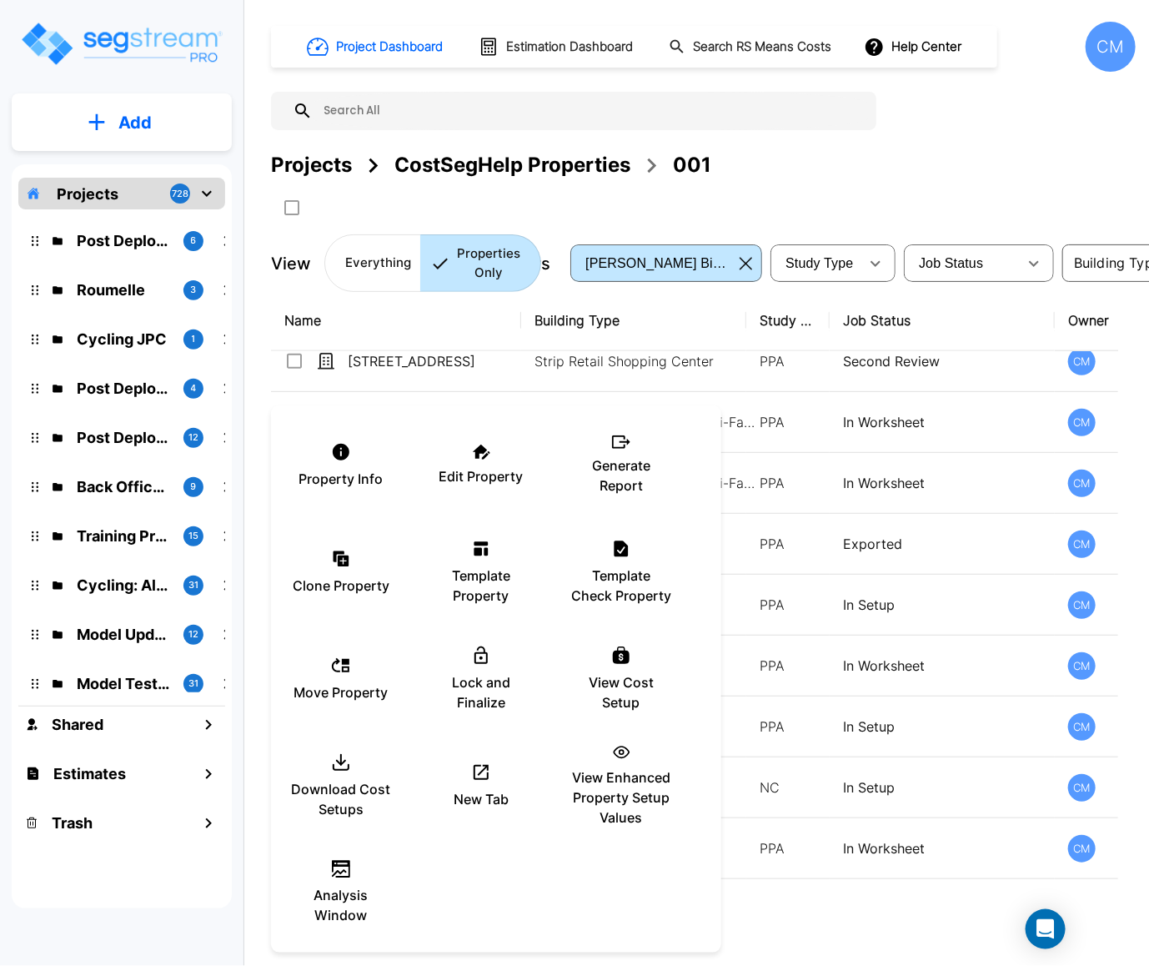
click at [937, 692] on div at bounding box center [574, 483] width 1149 height 966
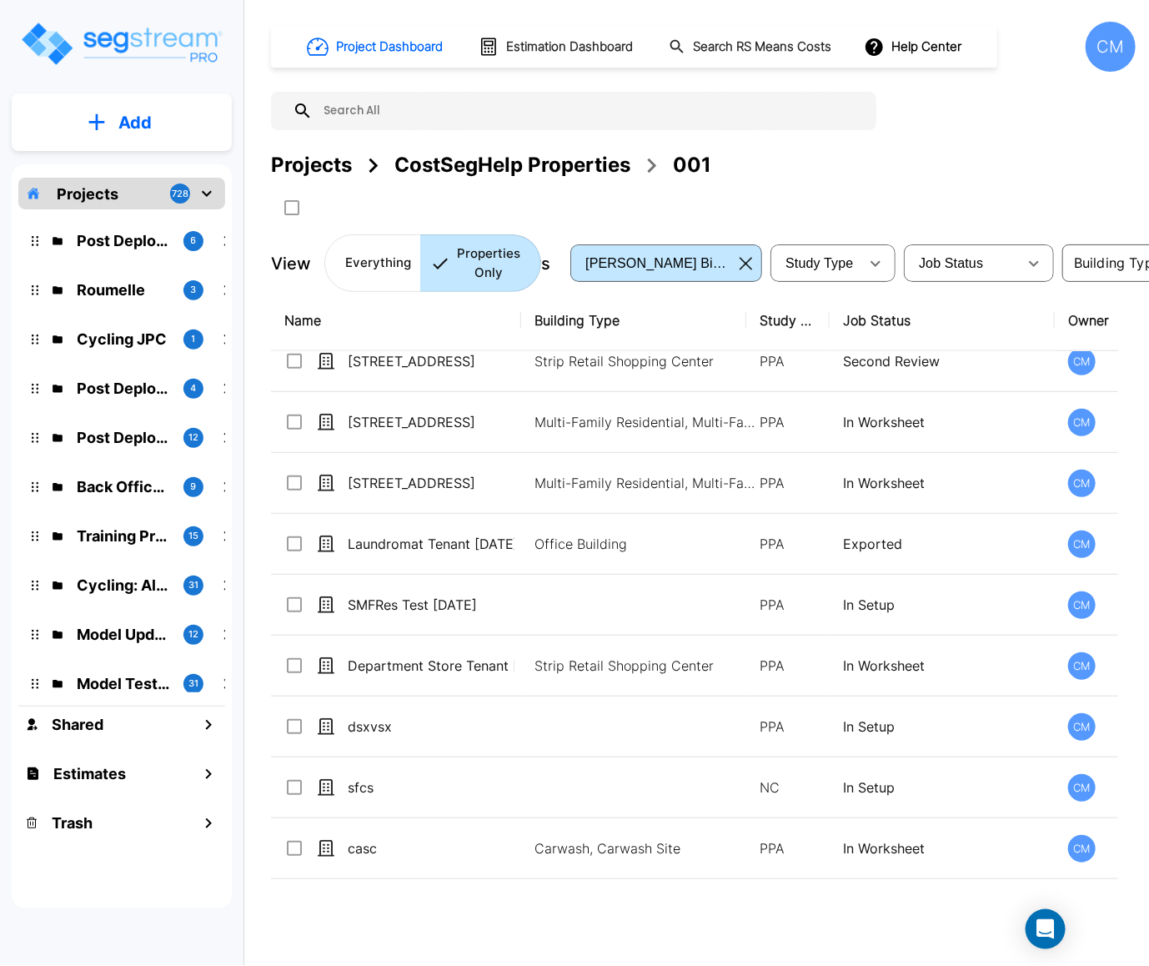
scroll to position [1001, 0]
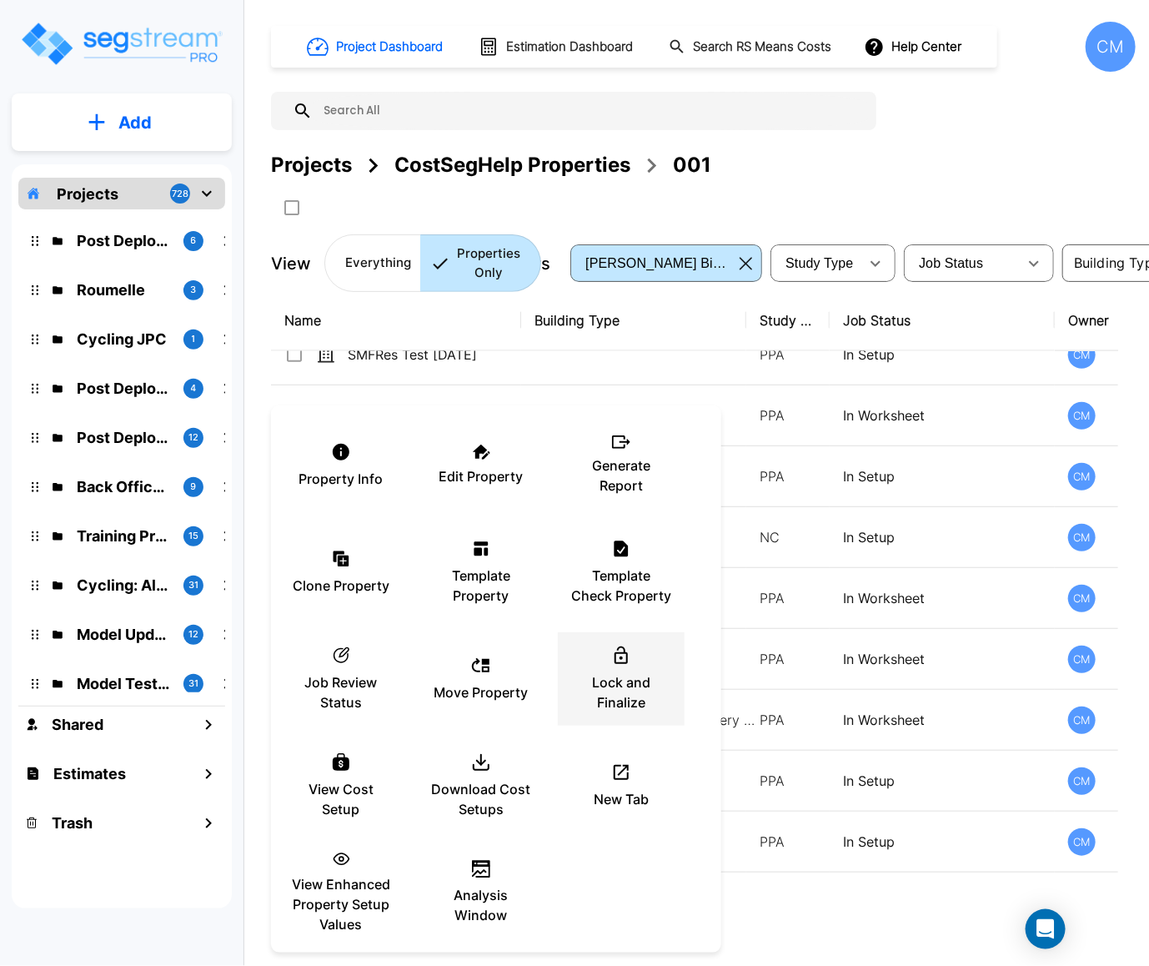
click at [919, 679] on div at bounding box center [574, 483] width 1149 height 966
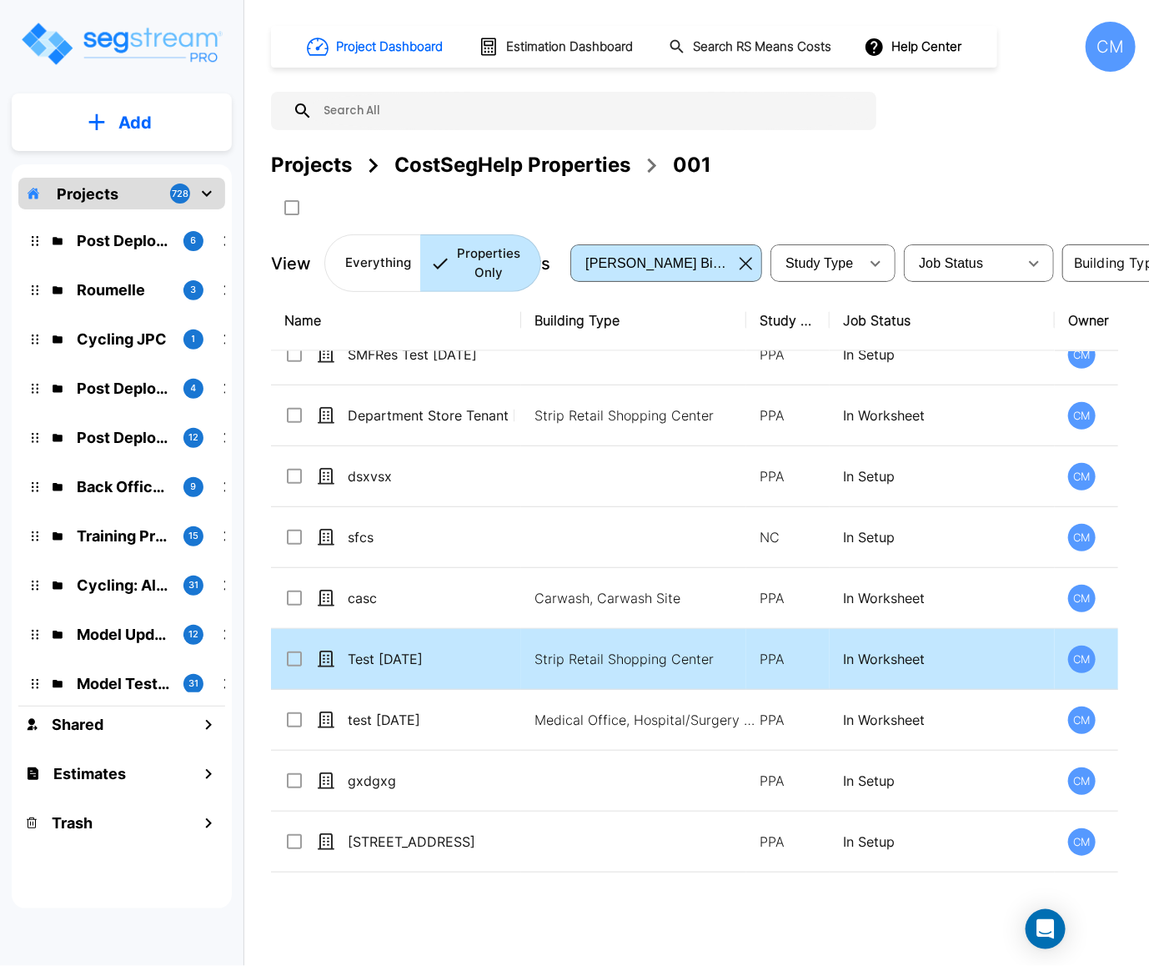
scroll to position [1251, 0]
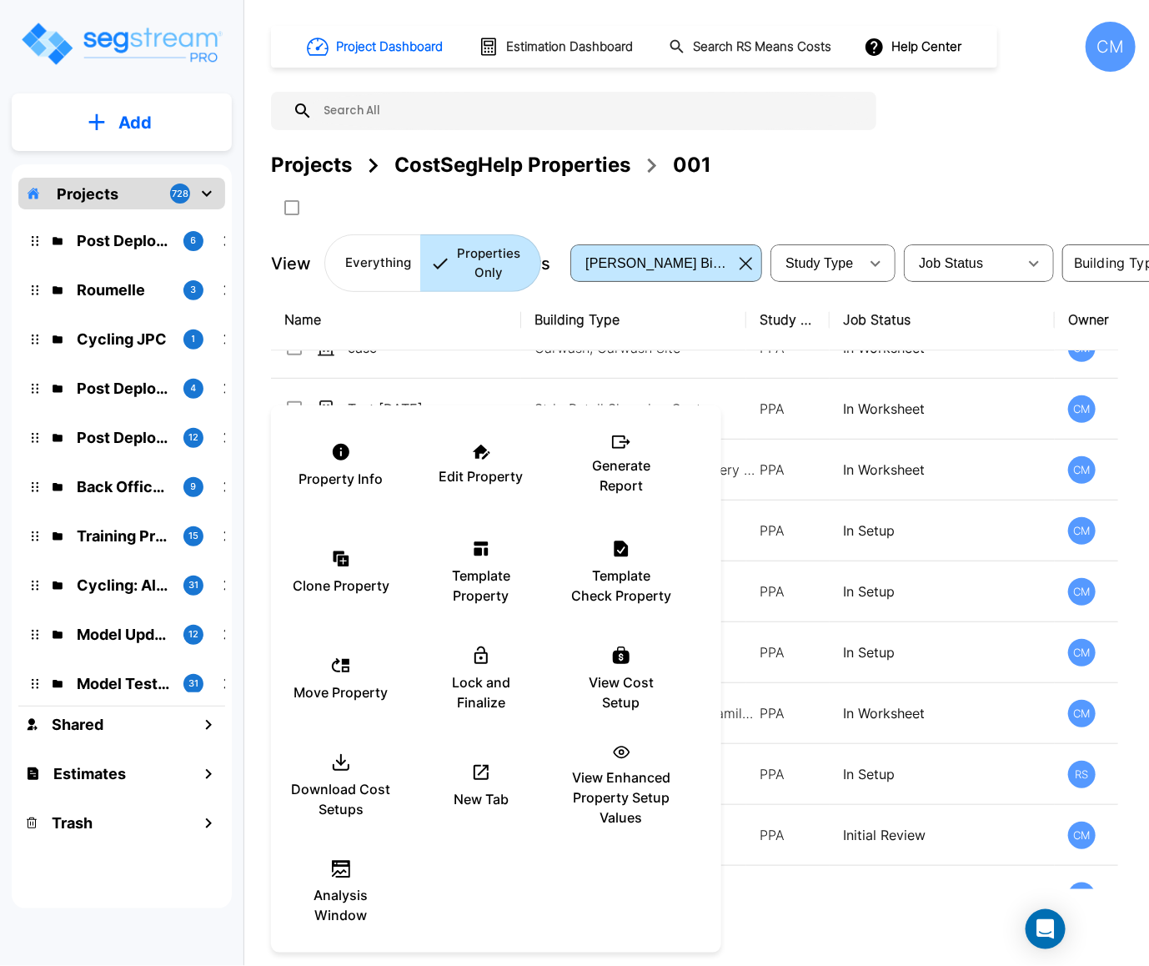
click at [788, 666] on div at bounding box center [574, 483] width 1149 height 966
click at [987, 678] on div at bounding box center [574, 483] width 1149 height 966
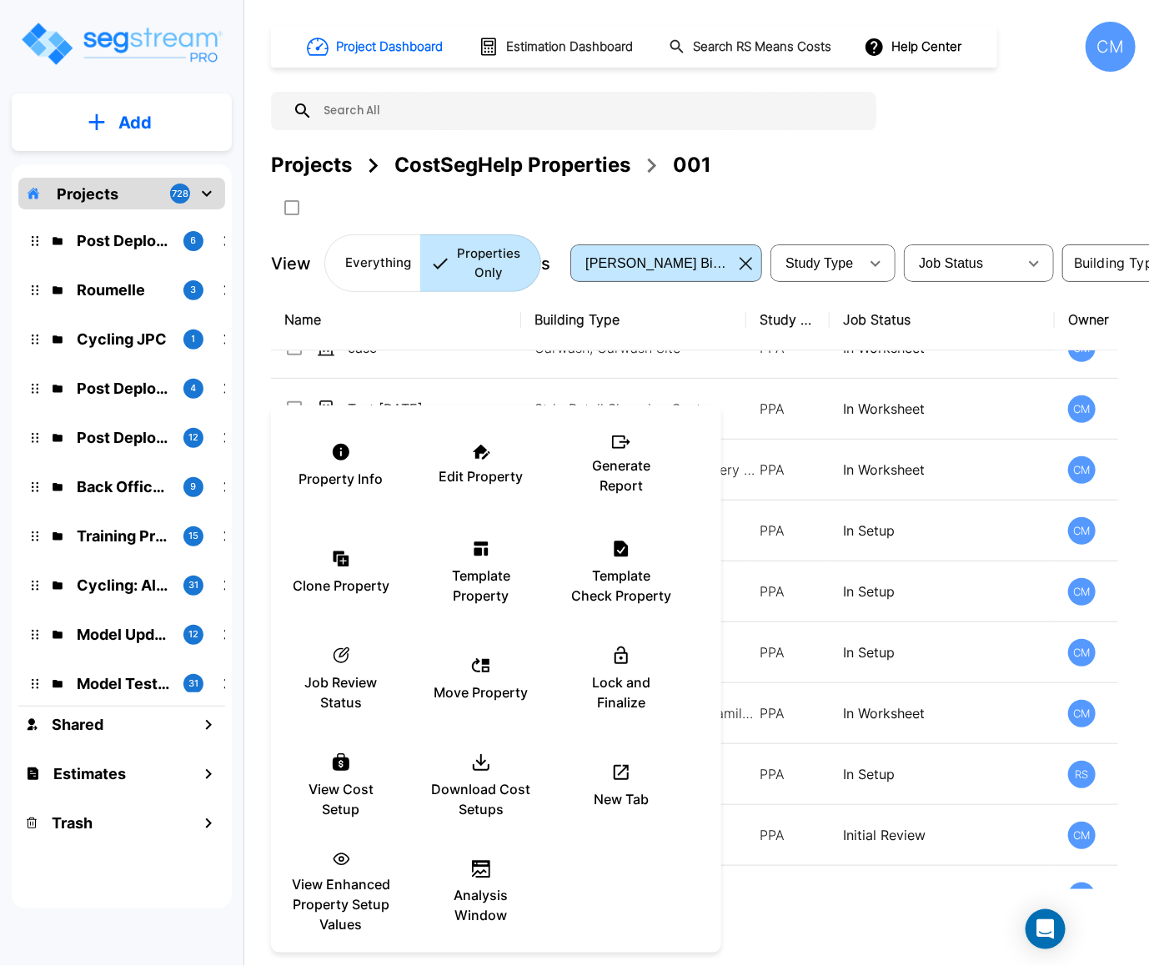
click at [851, 702] on div at bounding box center [574, 483] width 1149 height 966
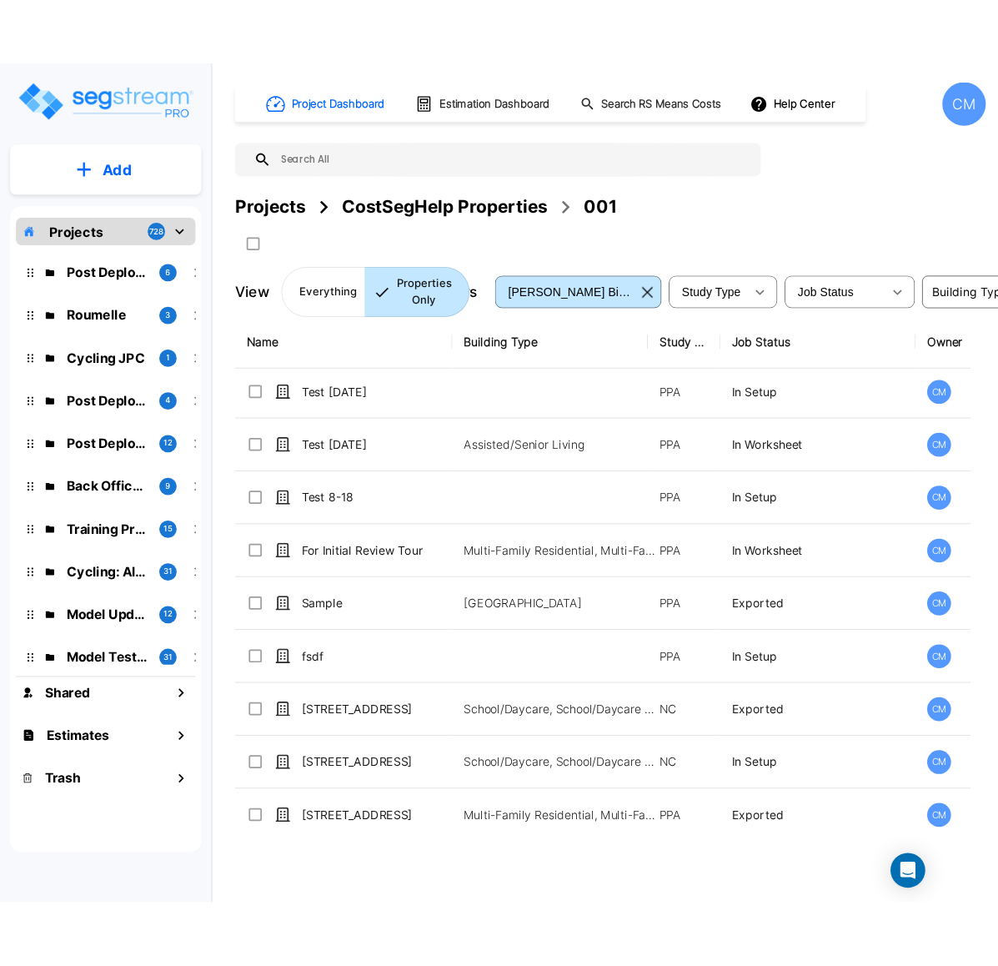
scroll to position [375, 0]
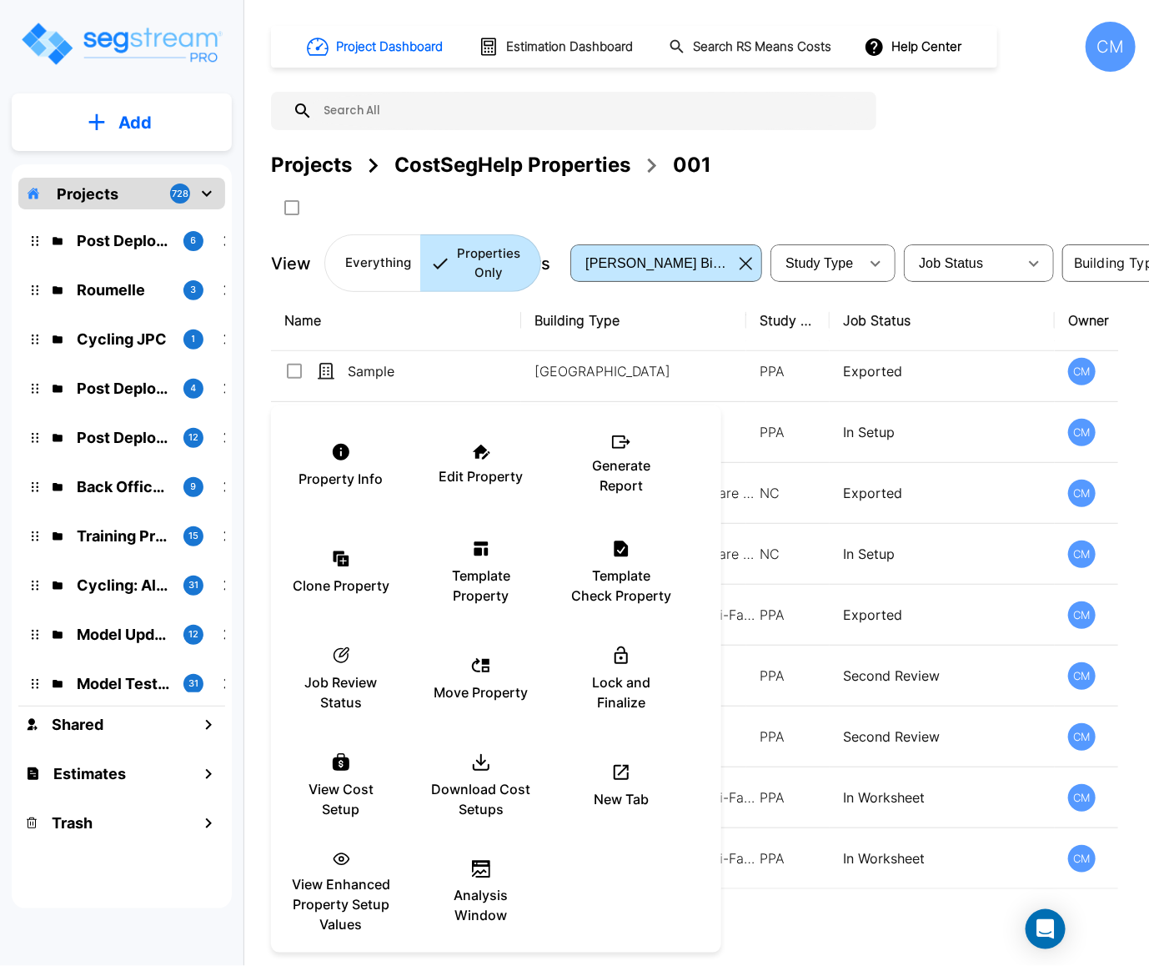
click at [888, 153] on div at bounding box center [574, 483] width 1149 height 966
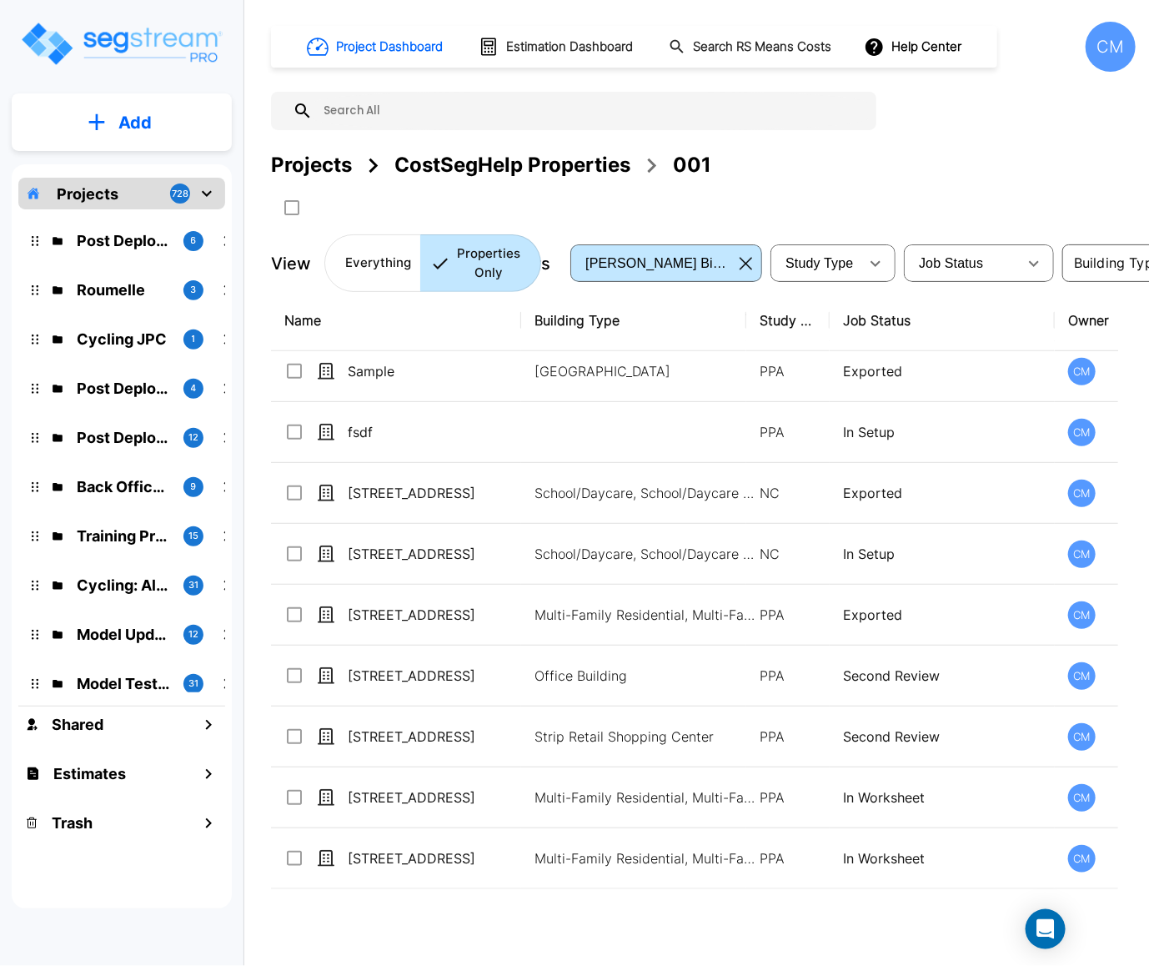
click at [413, 170] on div "CostSegHelp Properties" at bounding box center [513, 165] width 236 height 30
click at [333, 161] on div "Projects" at bounding box center [311, 165] width 81 height 30
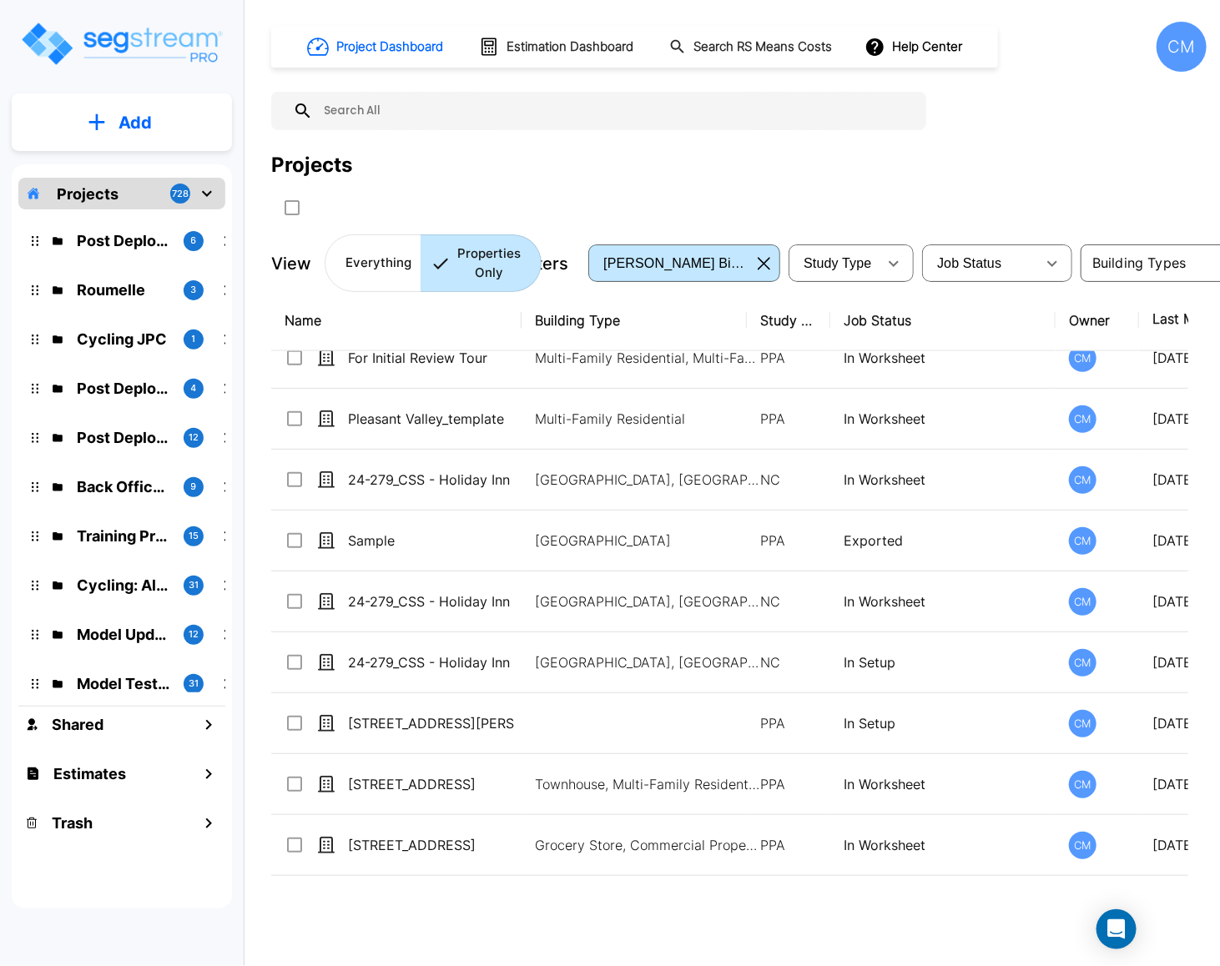
scroll to position [1251, 0]
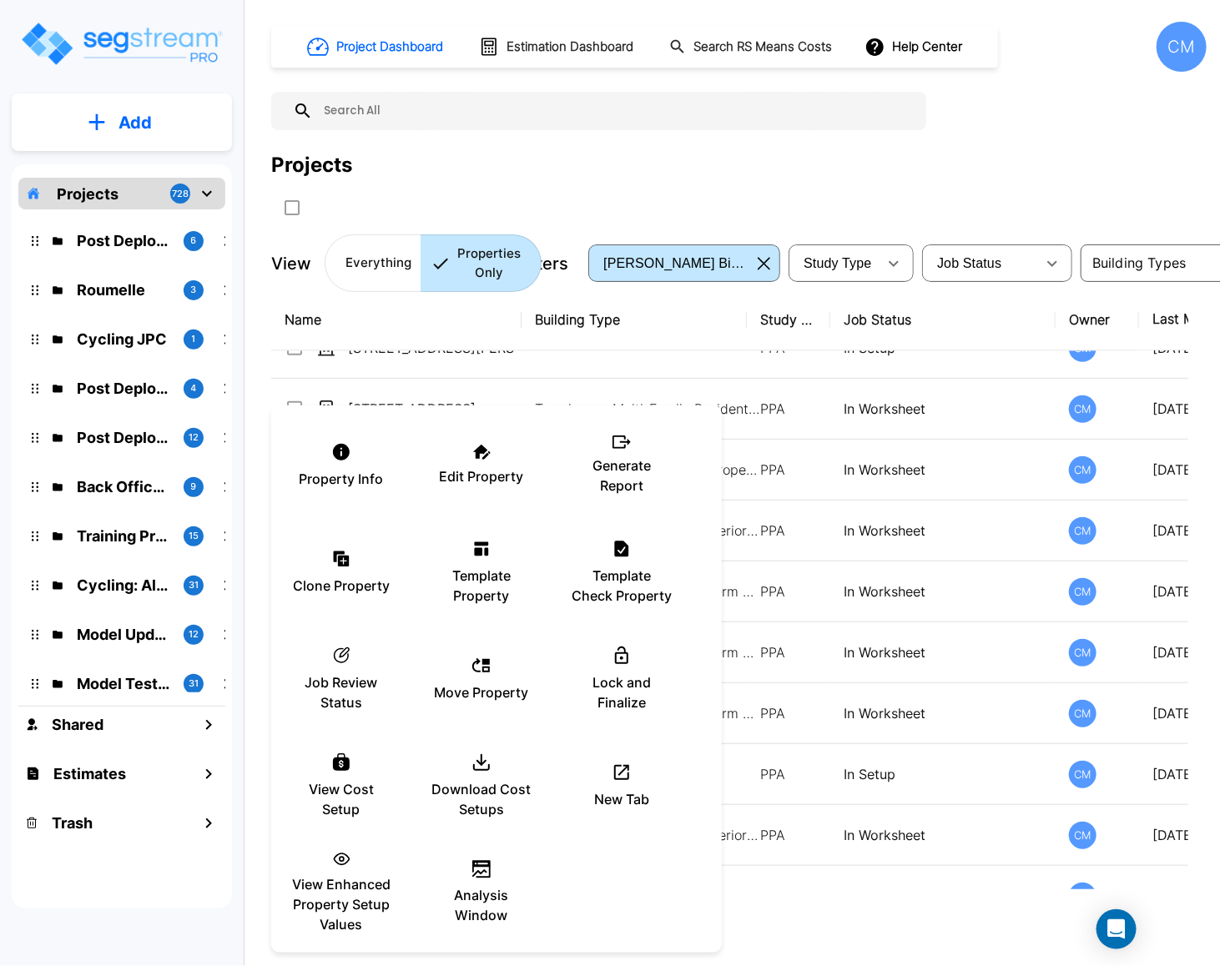
click at [686, 193] on div at bounding box center [610, 483] width 1220 height 966
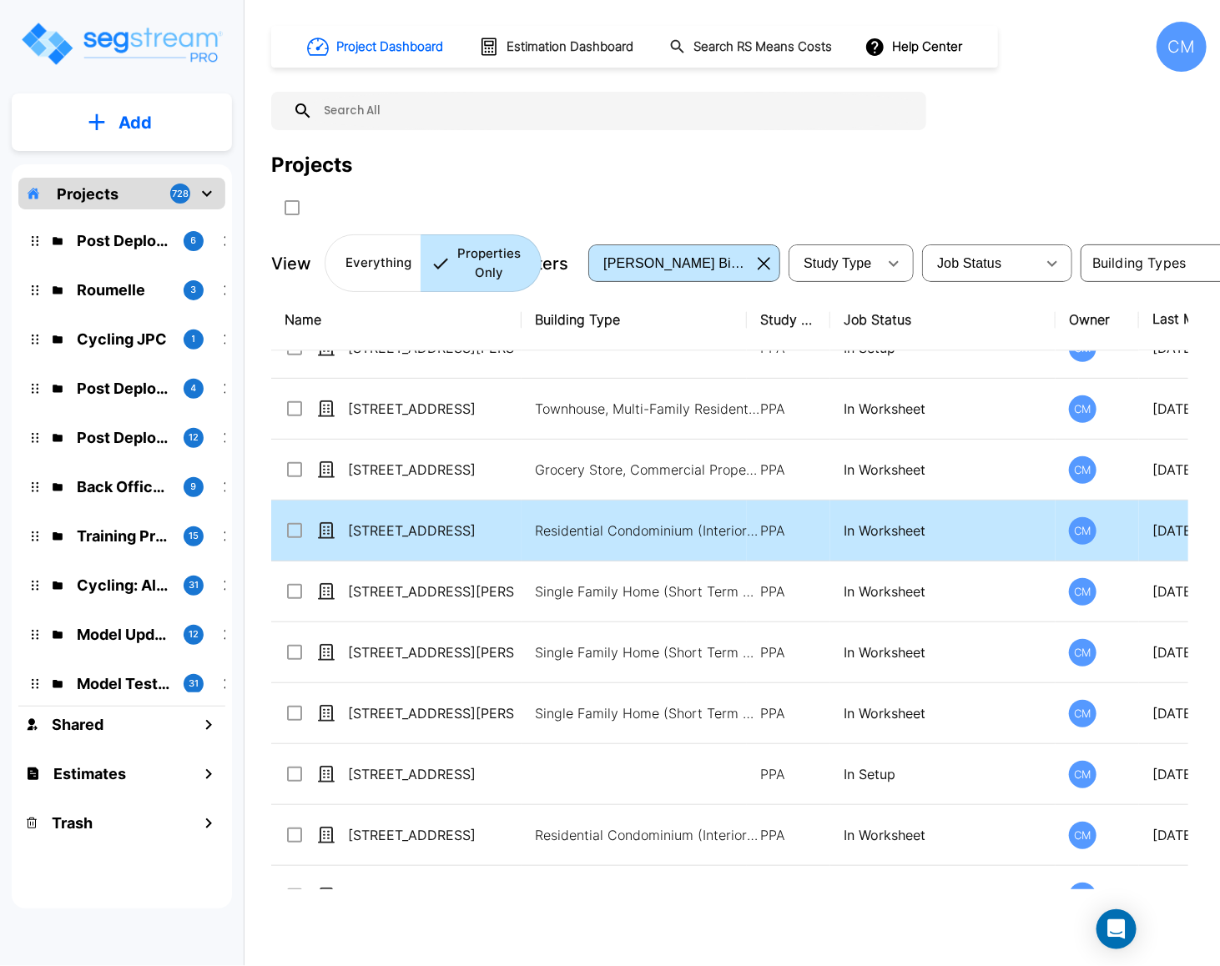
scroll to position [1501, 0]
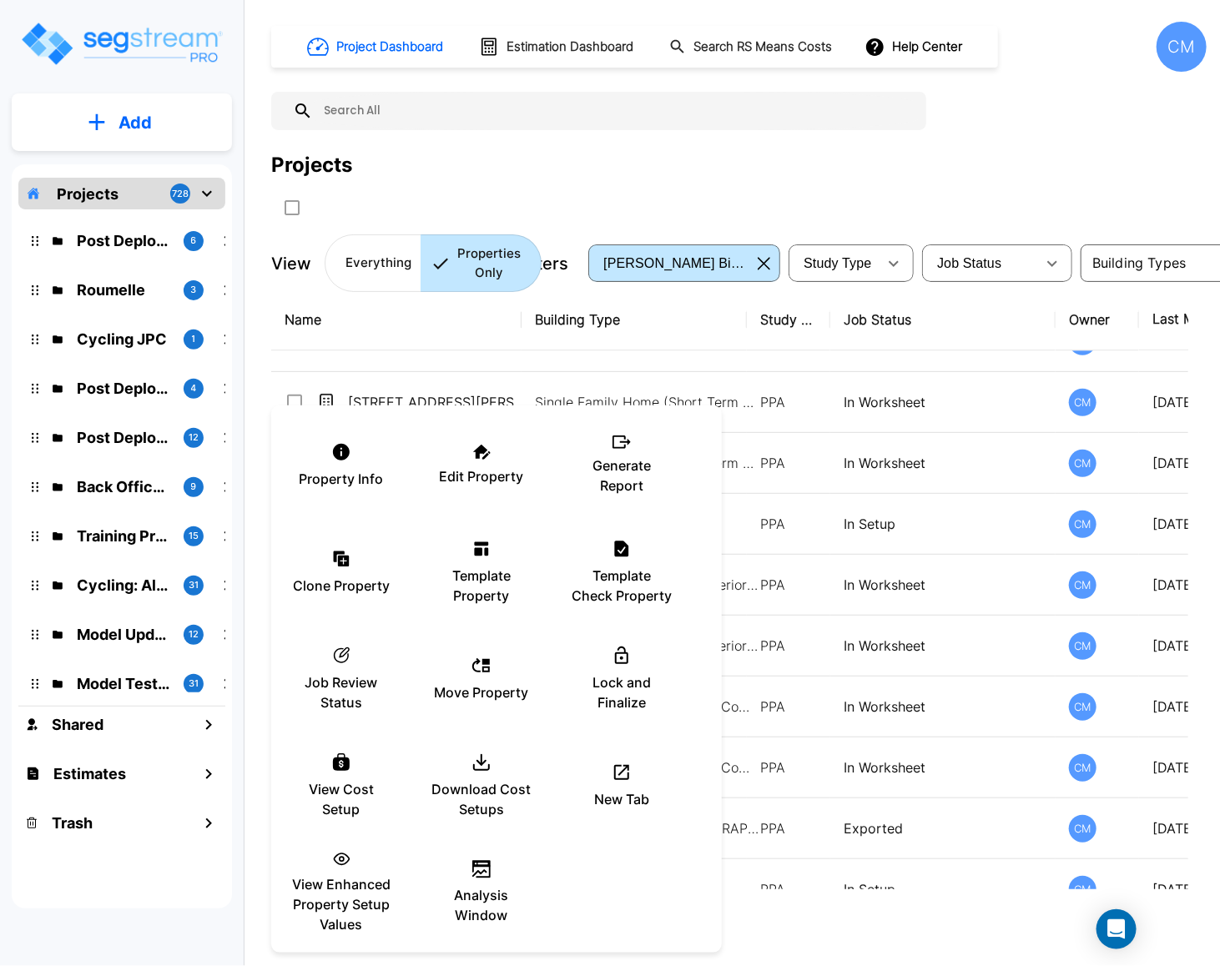
click at [879, 919] on div at bounding box center [610, 483] width 1220 height 966
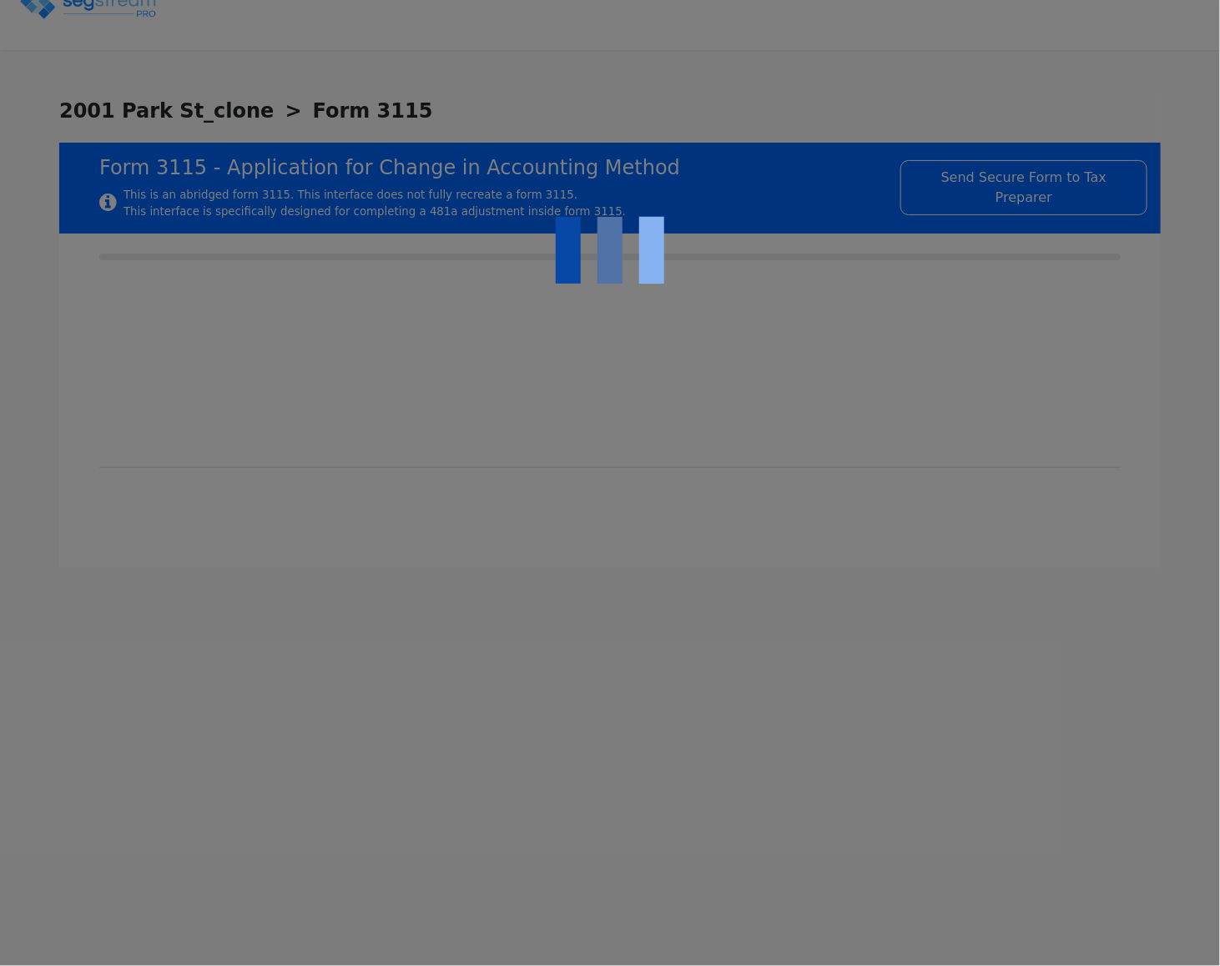
type input "[DATE]"
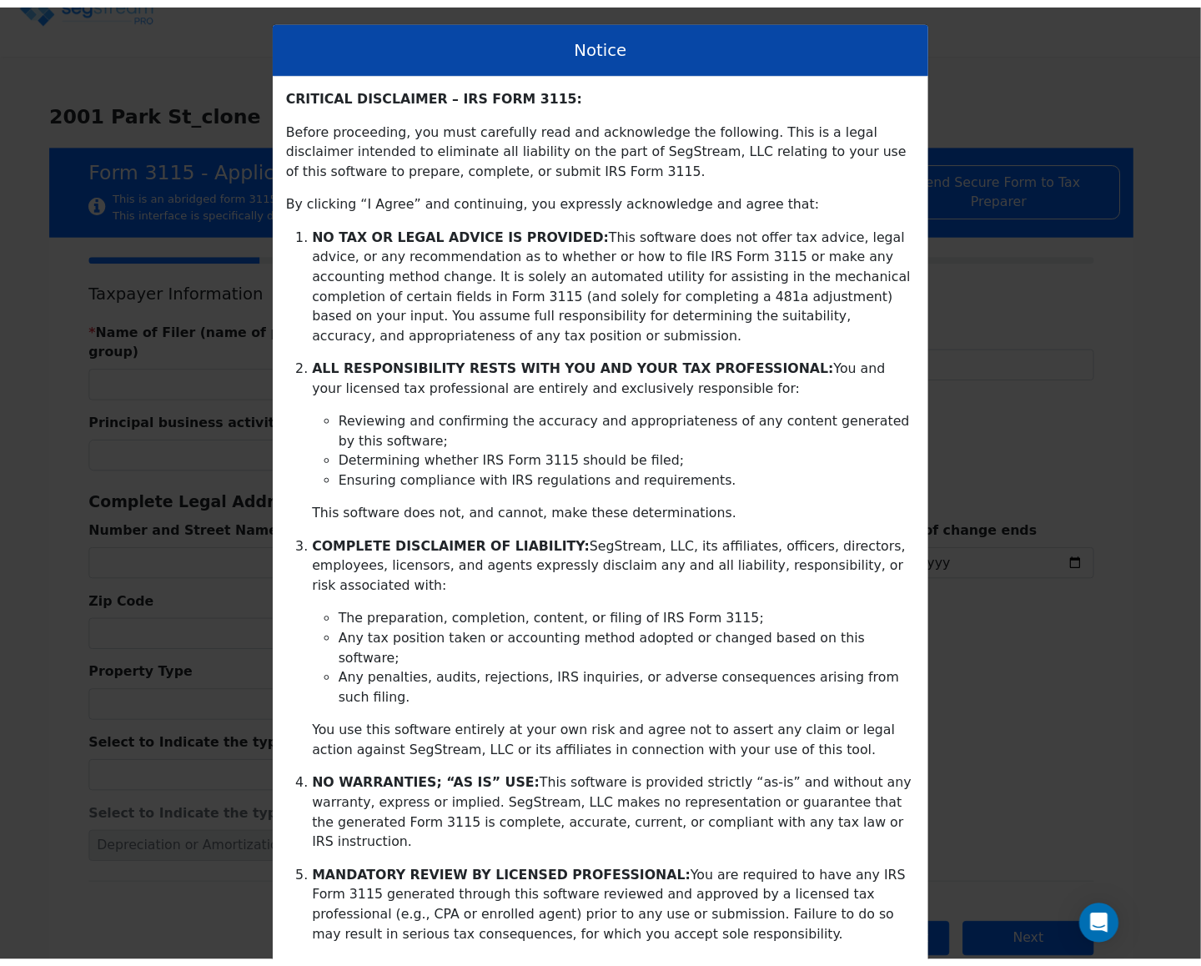
scroll to position [66, 0]
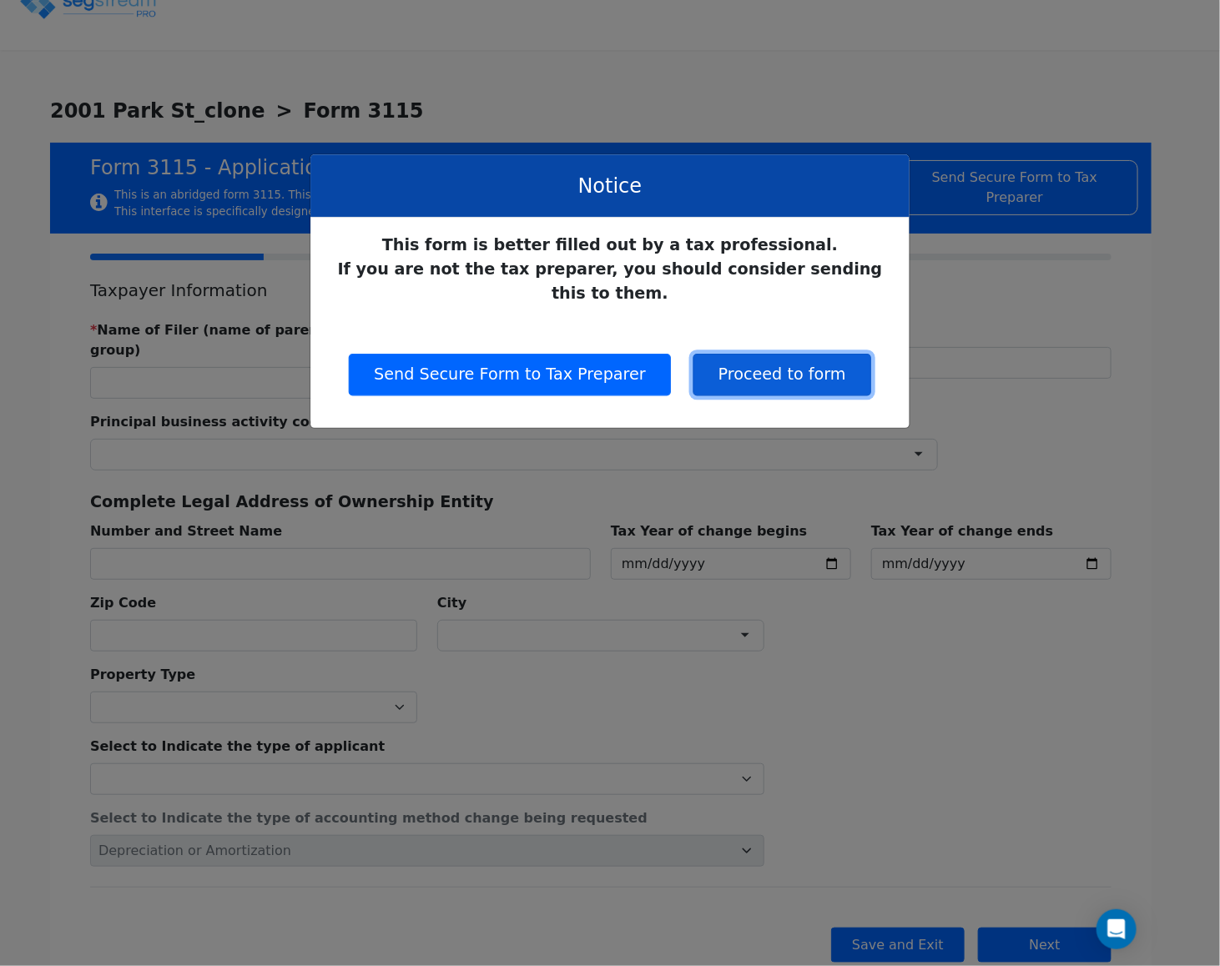
click at [778, 354] on button "Proceed to form" at bounding box center [782, 375] width 178 height 42
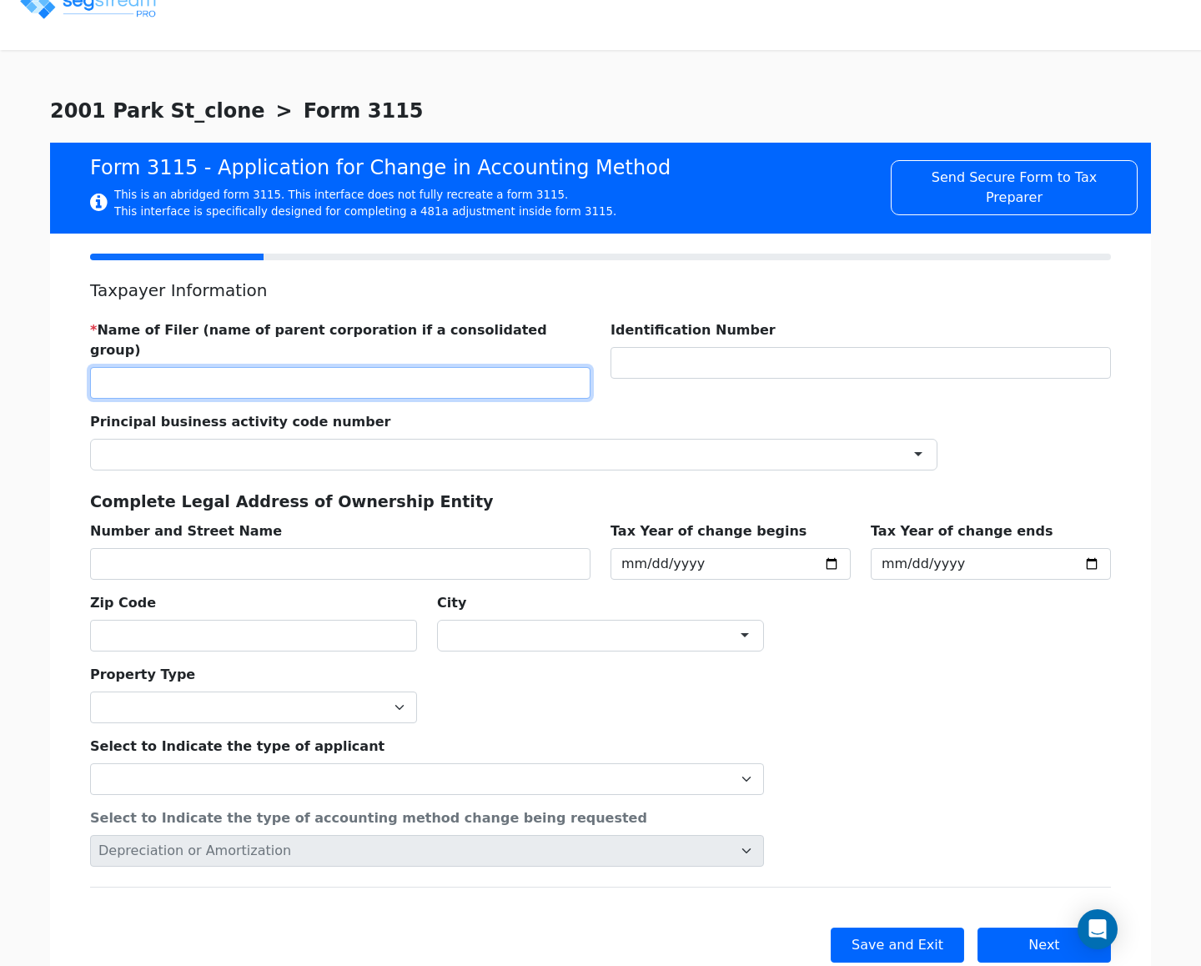
click at [254, 367] on input "text" at bounding box center [340, 383] width 500 height 32
type input "DSDS"
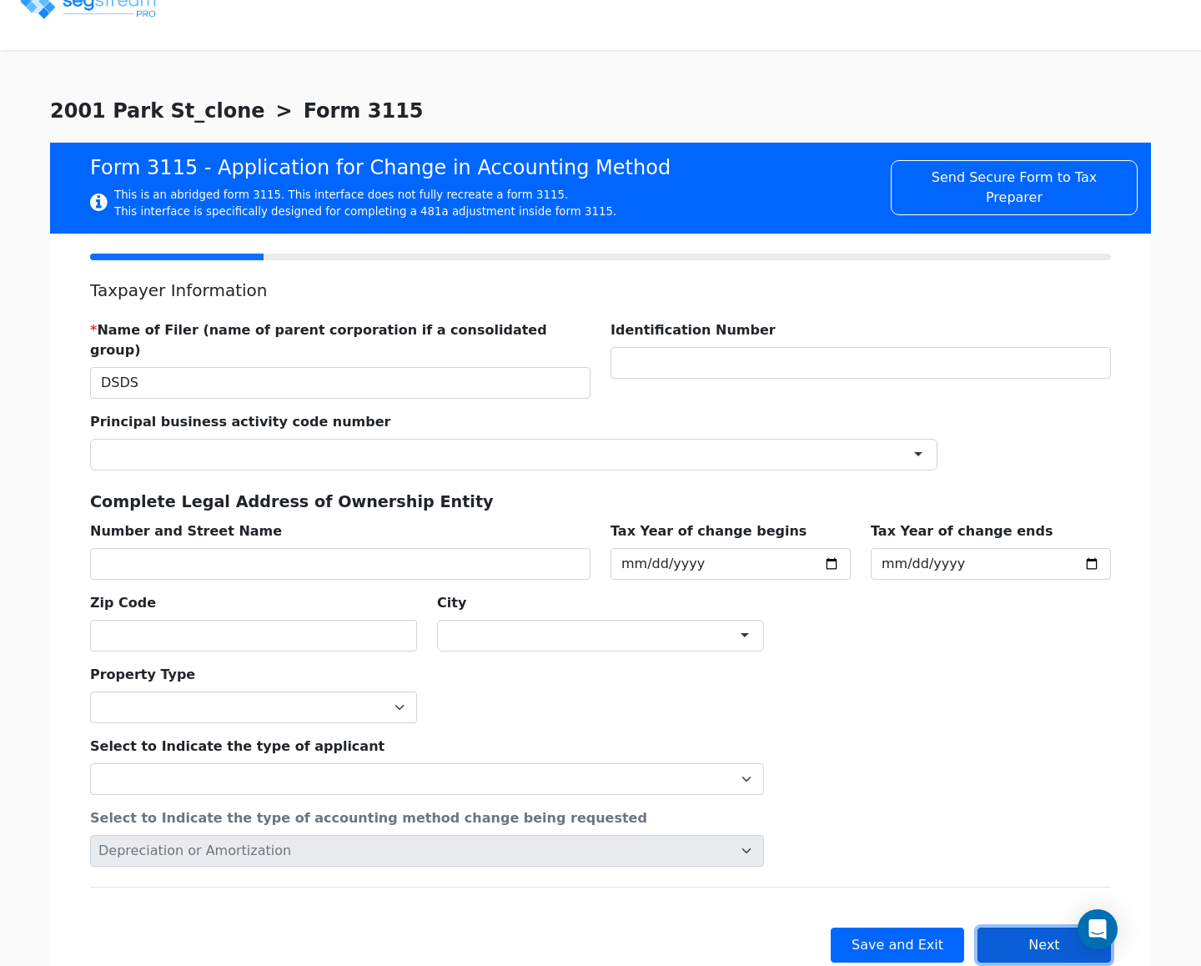
click at [1042, 937] on button "Next" at bounding box center [1044, 945] width 133 height 35
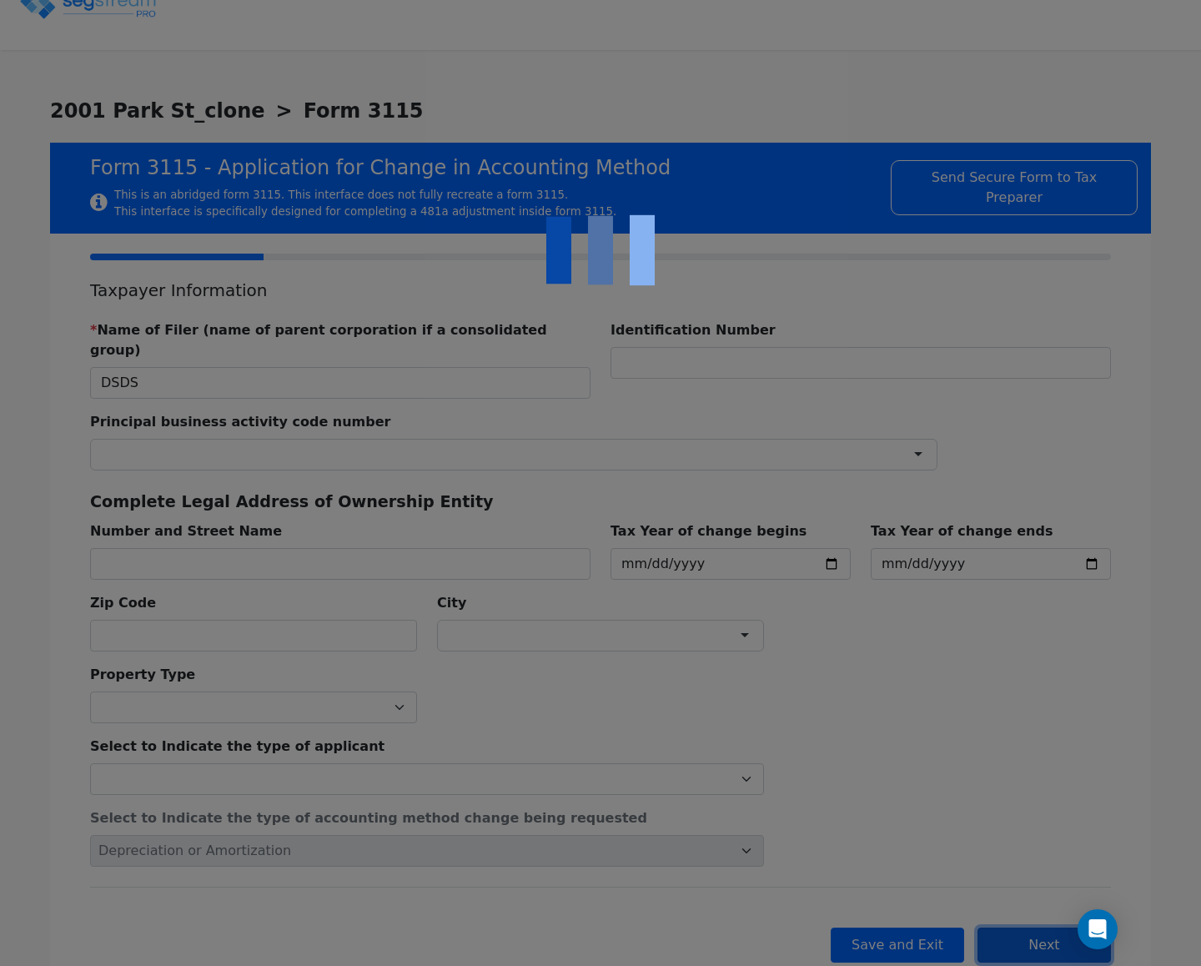
checkbox input "true"
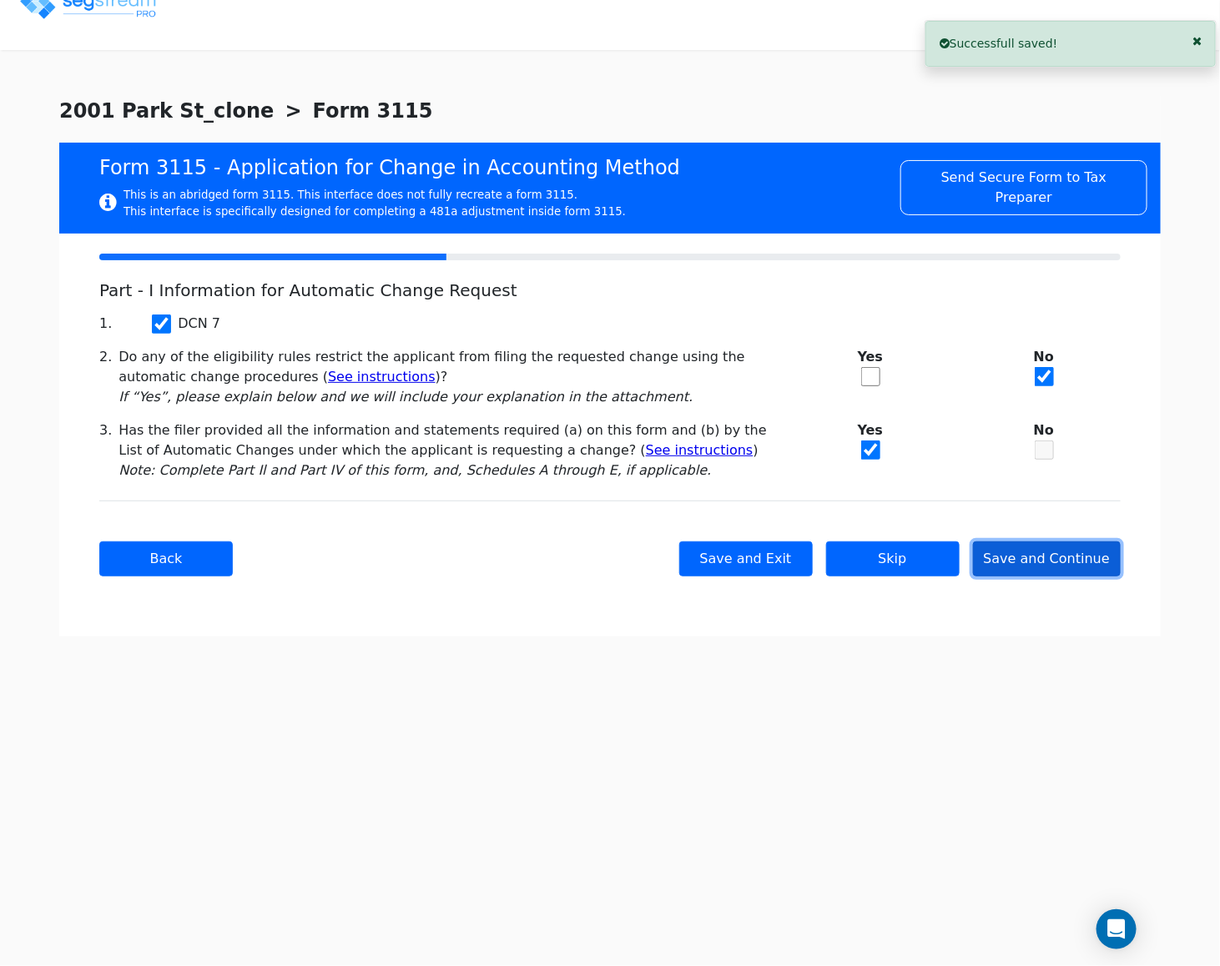
click at [1056, 559] on button "Save and Continue" at bounding box center [1047, 558] width 148 height 35
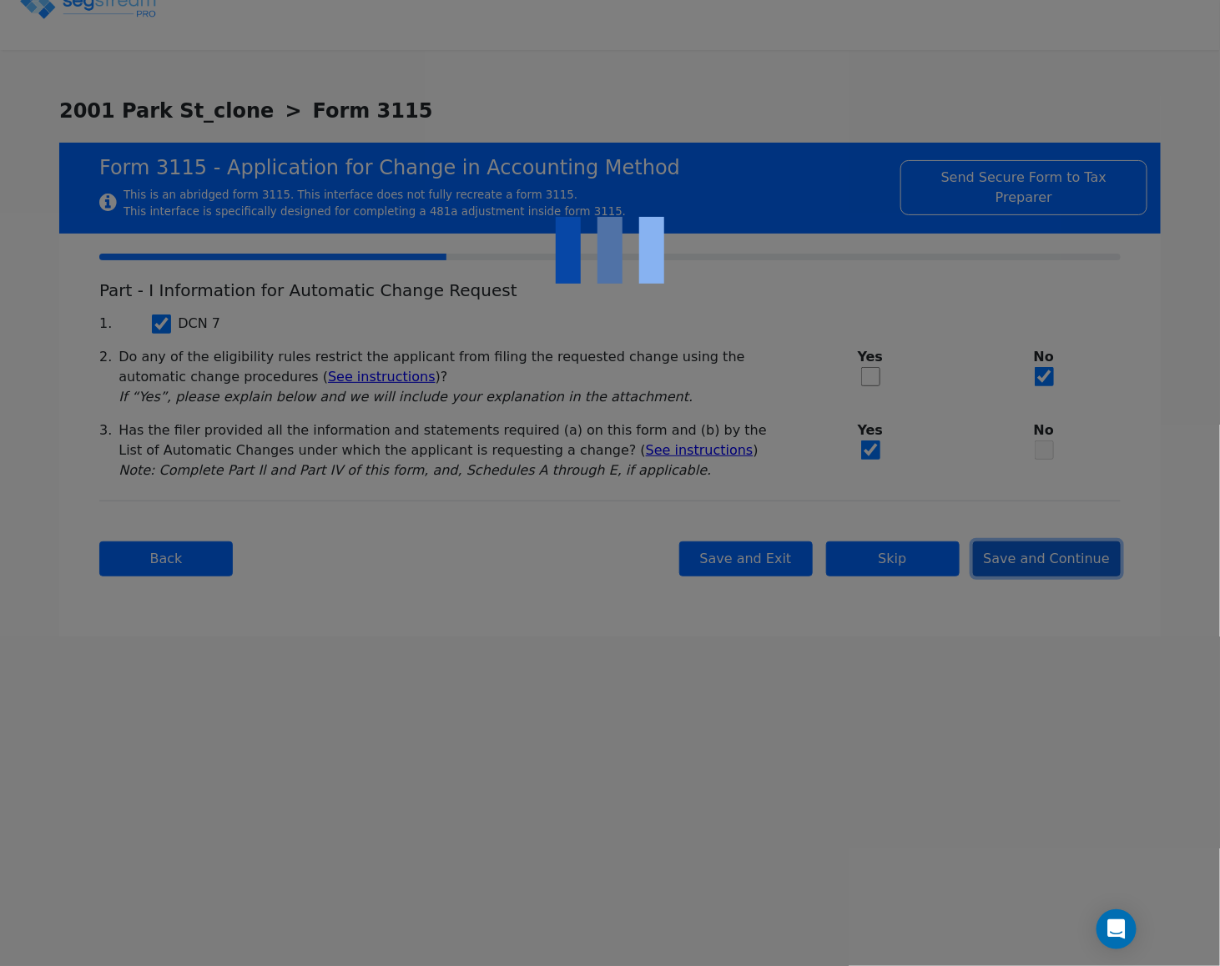
checkbox input "true"
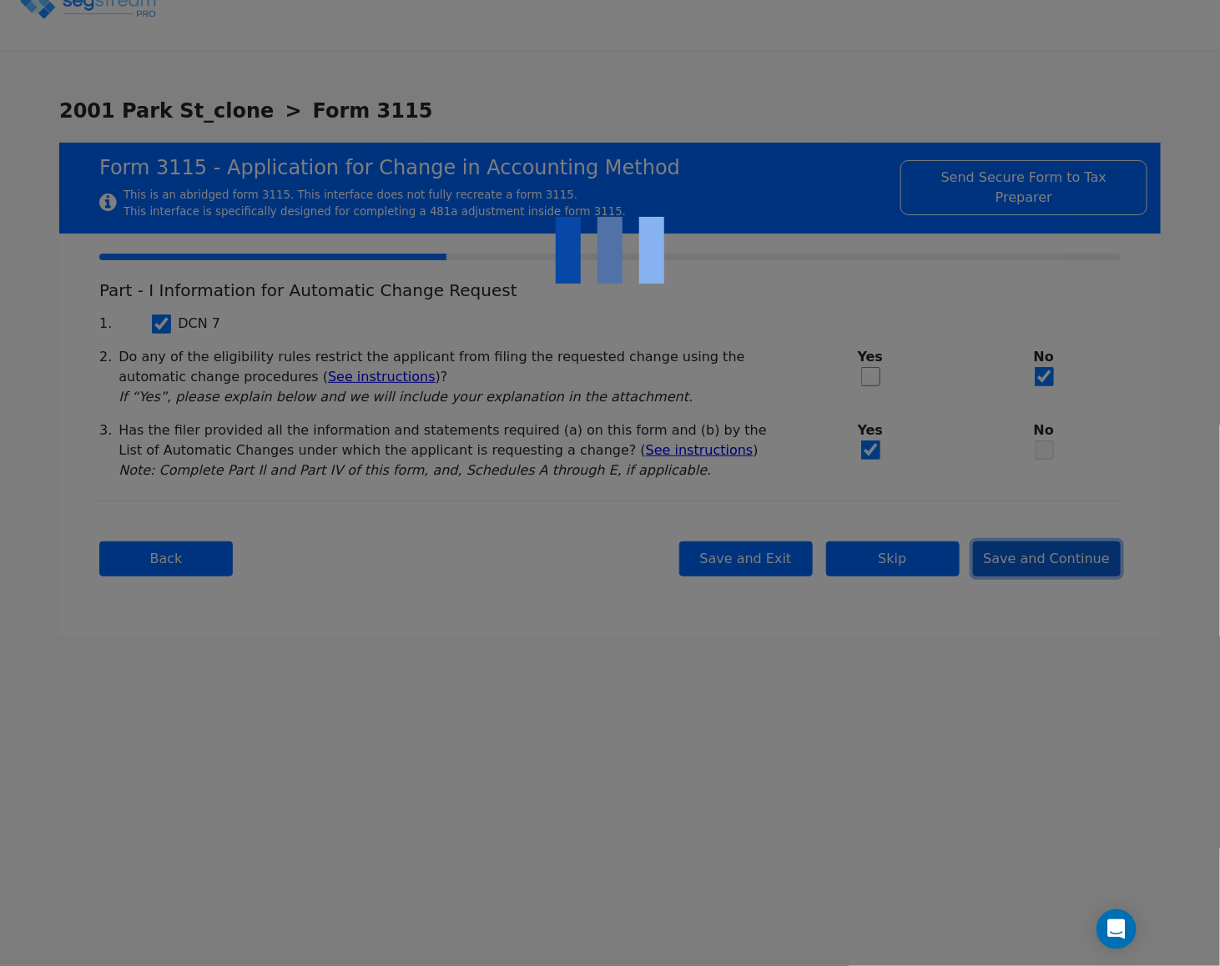
checkbox input "true"
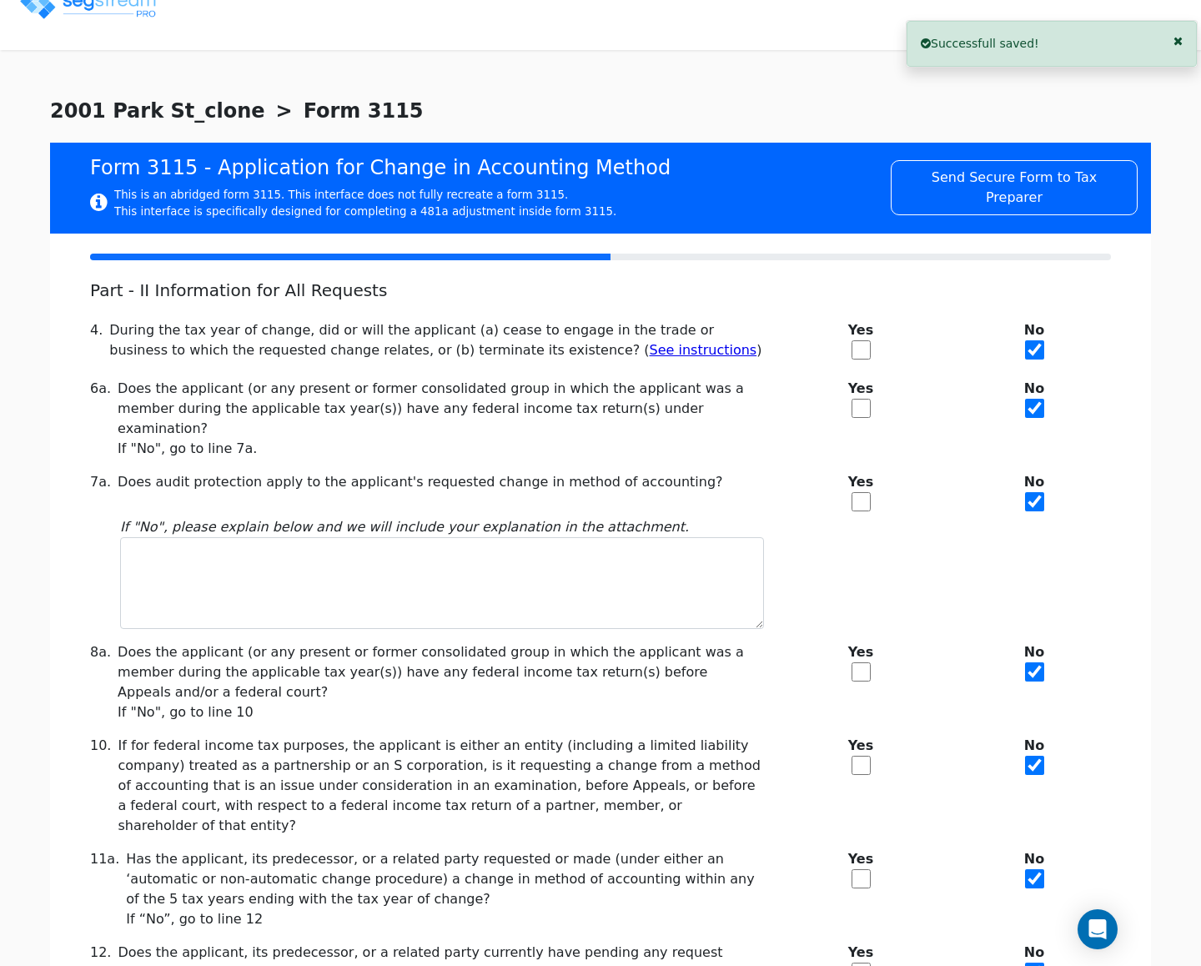
scroll to position [136, 0]
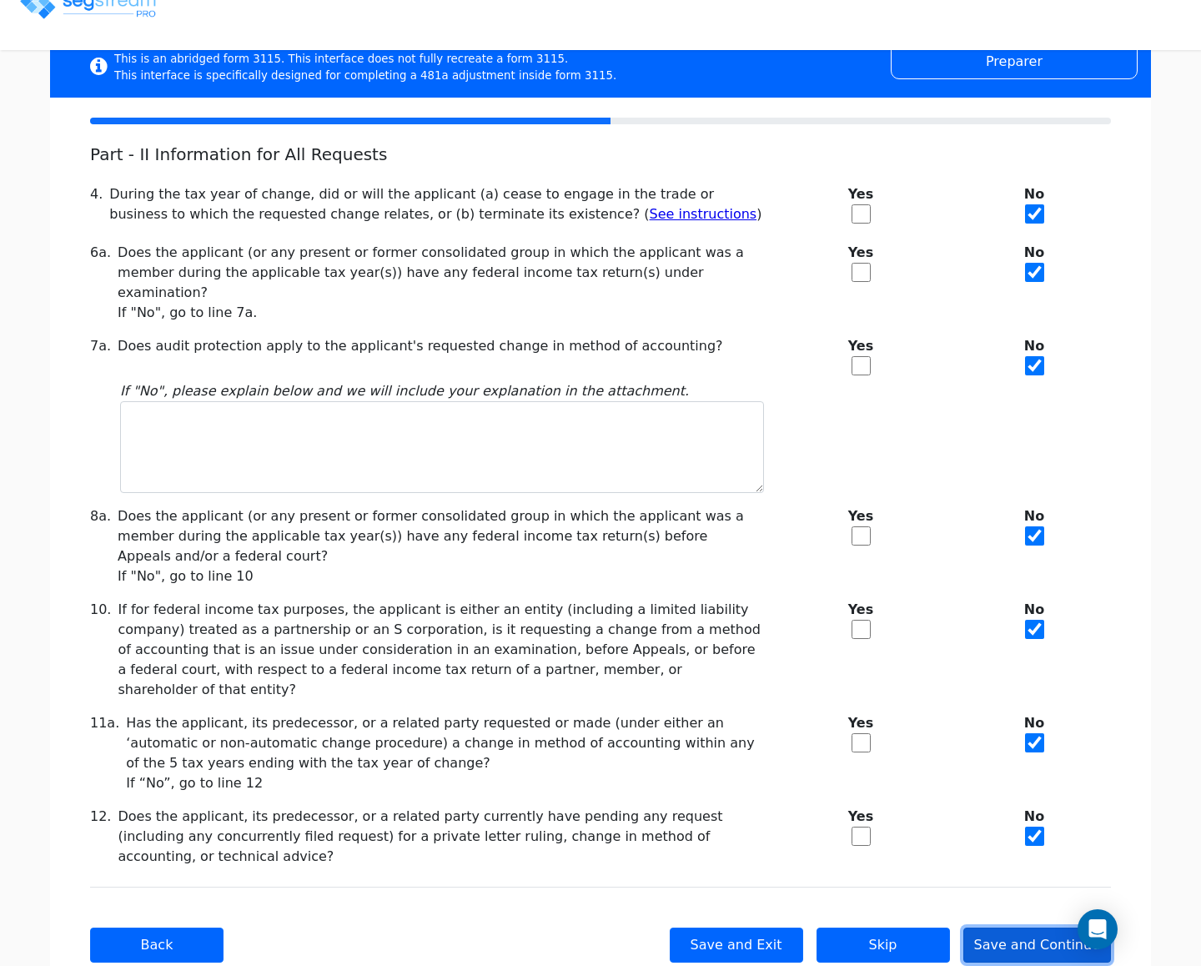
click at [1009, 928] on button "Save and Continue" at bounding box center [1037, 945] width 148 height 35
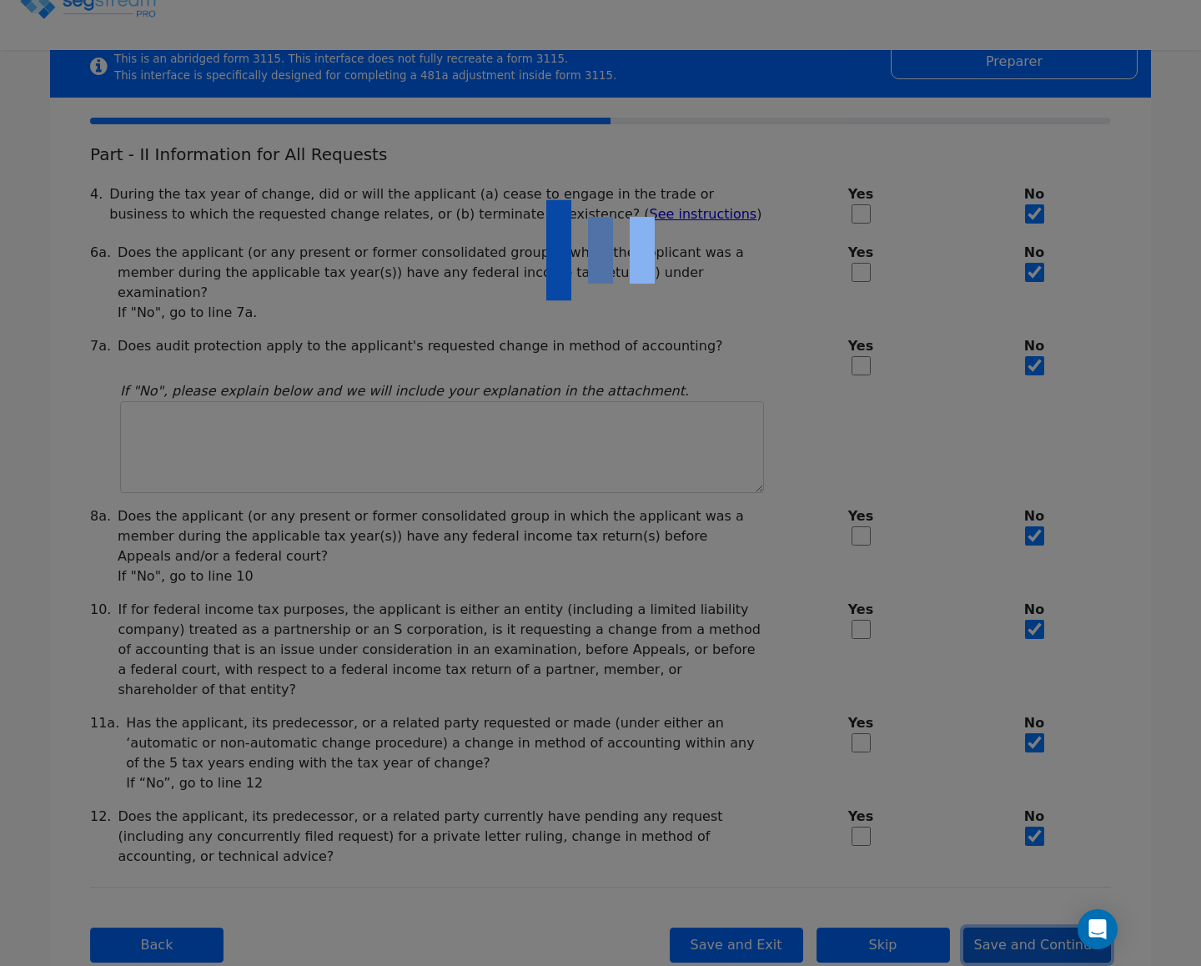
checkbox input "true"
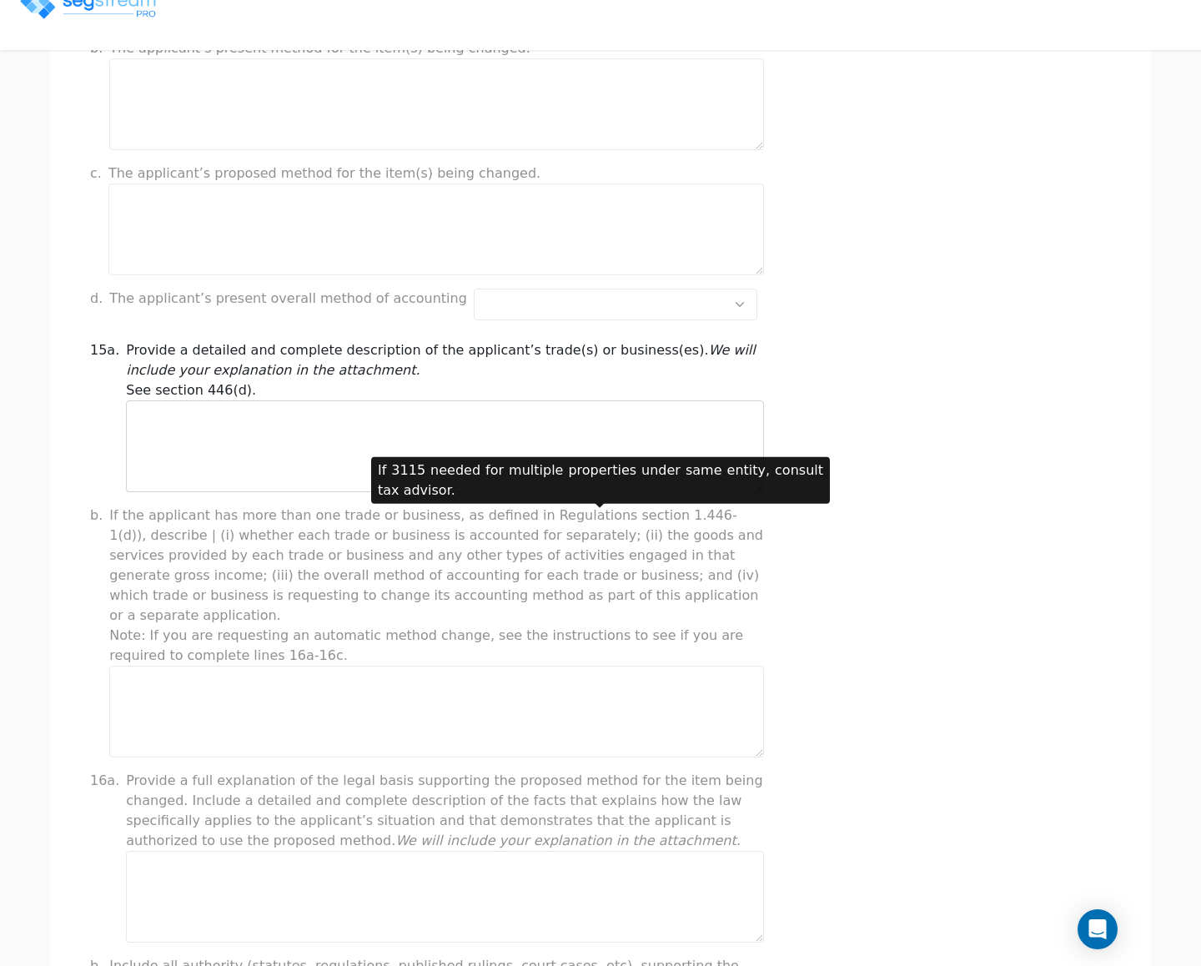
scroll to position [125, 0]
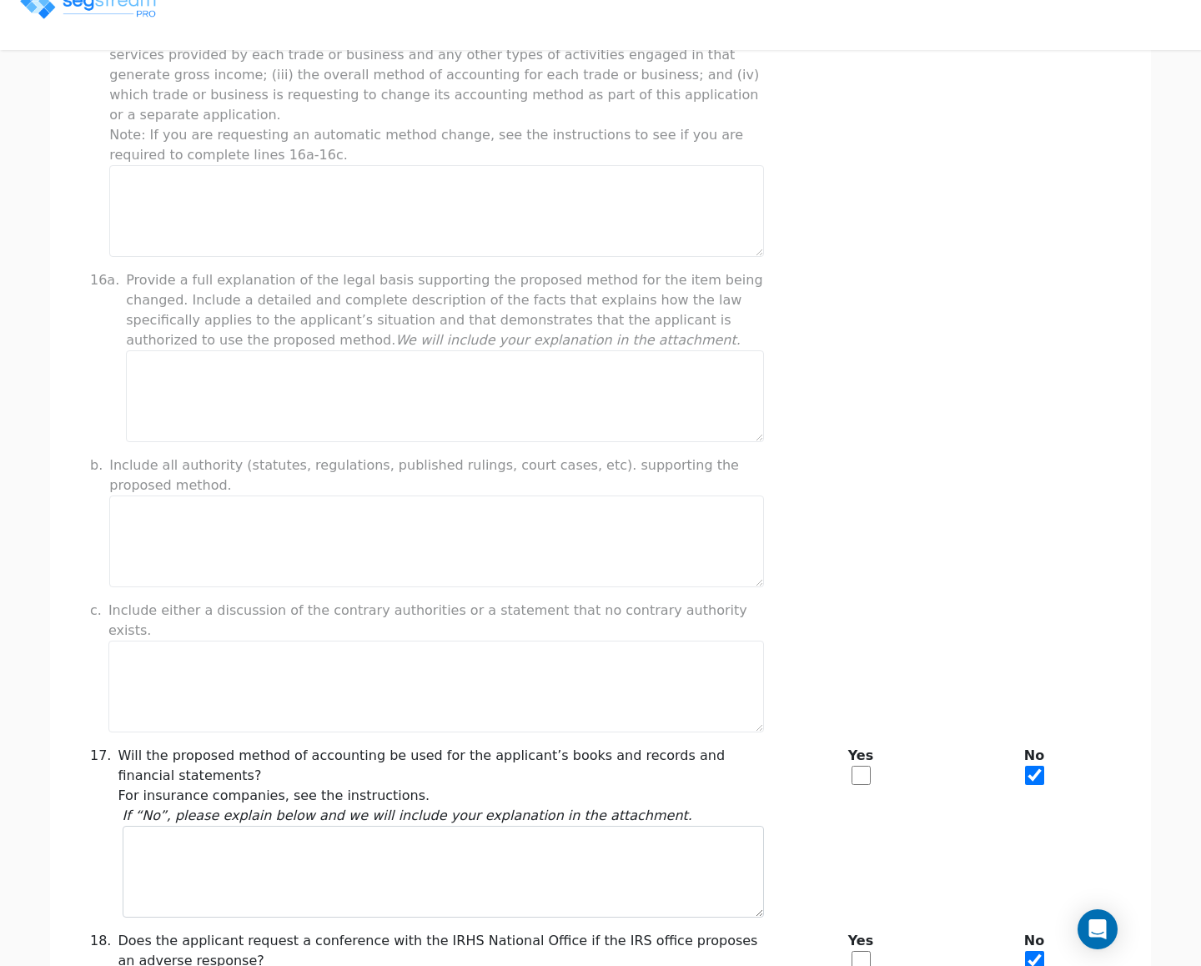
scroll to position [1134, 0]
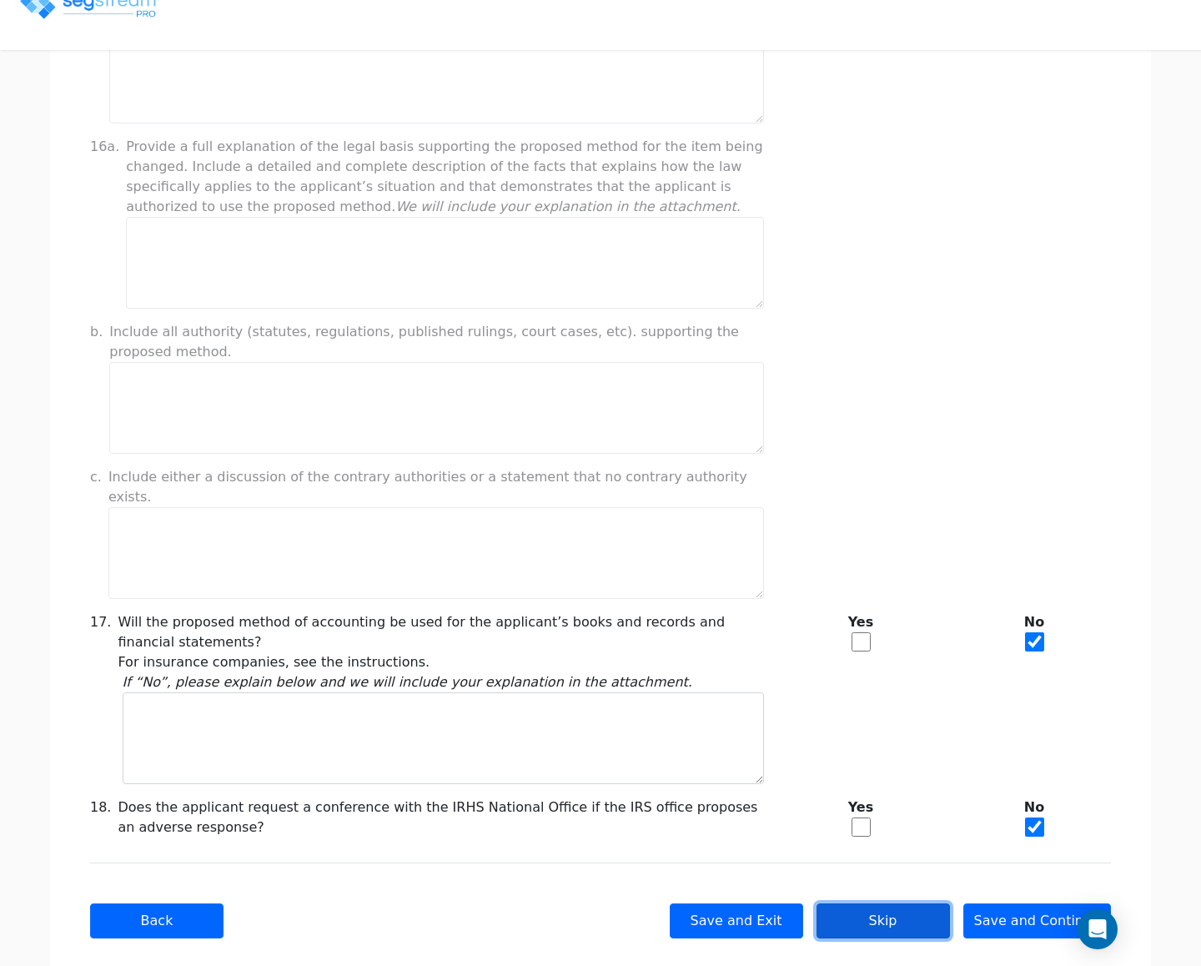
click at [927, 903] on button "Skip" at bounding box center [883, 920] width 133 height 35
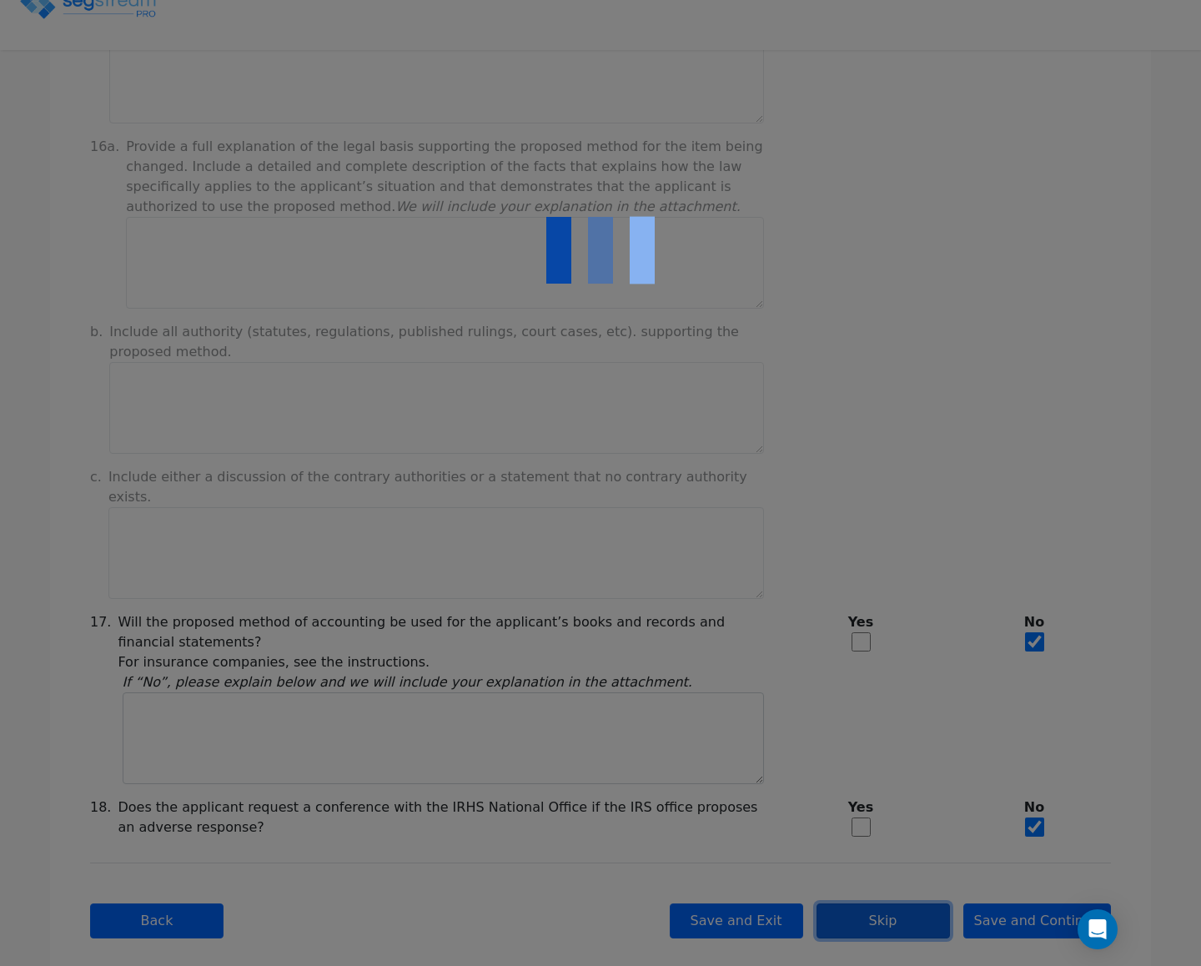
type input "19,754"
checkbox input "true"
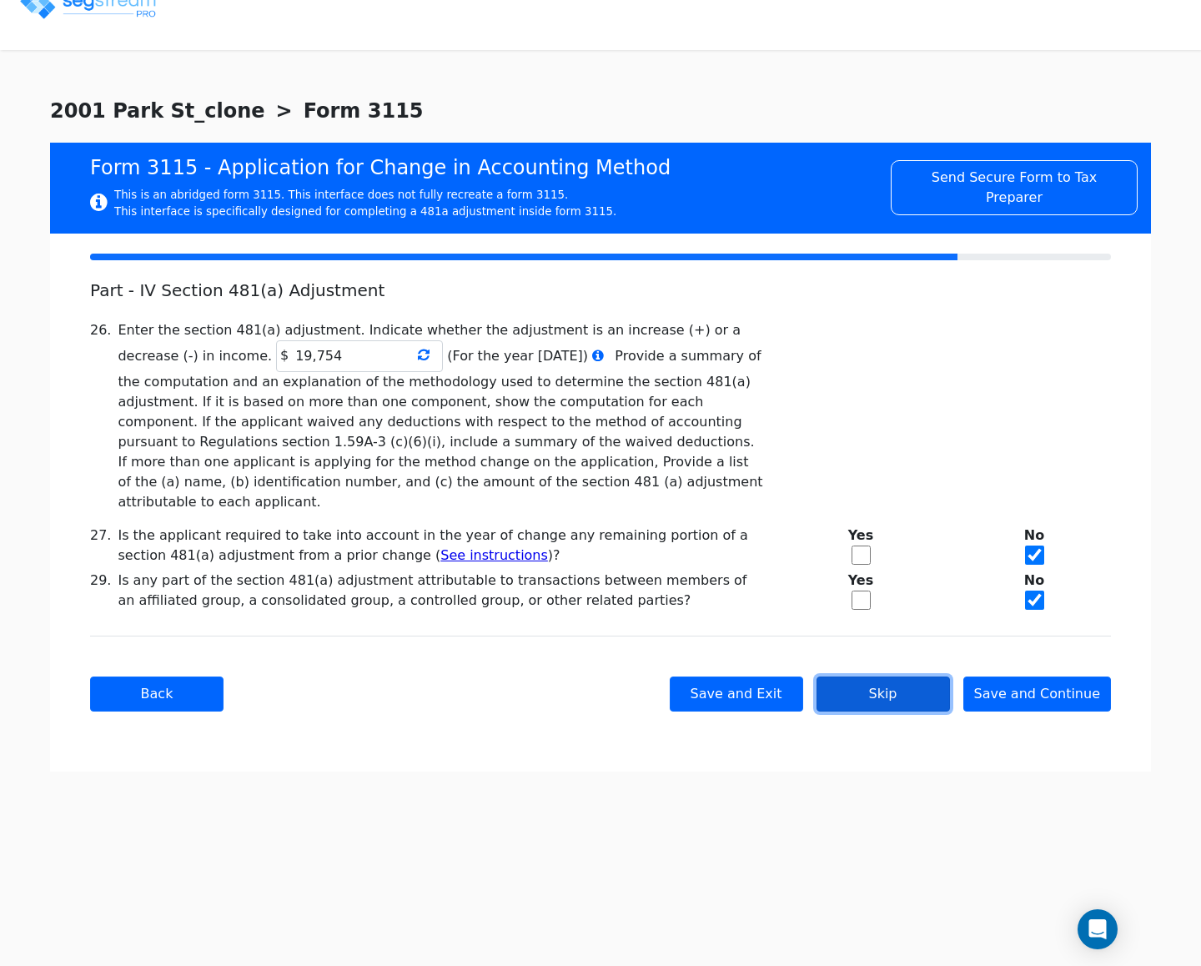
scroll to position [0, 0]
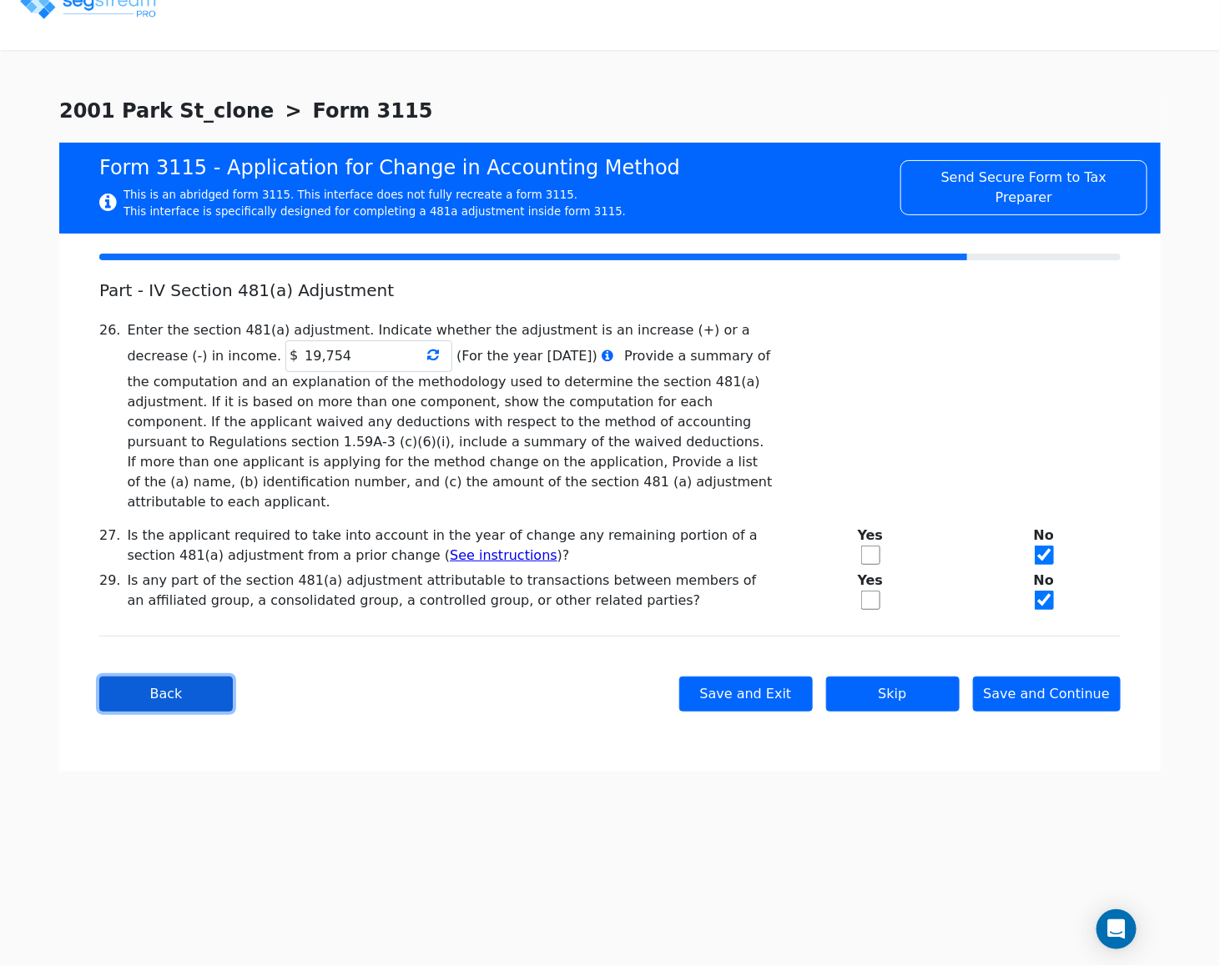
click at [210, 686] on button "Back" at bounding box center [165, 693] width 133 height 35
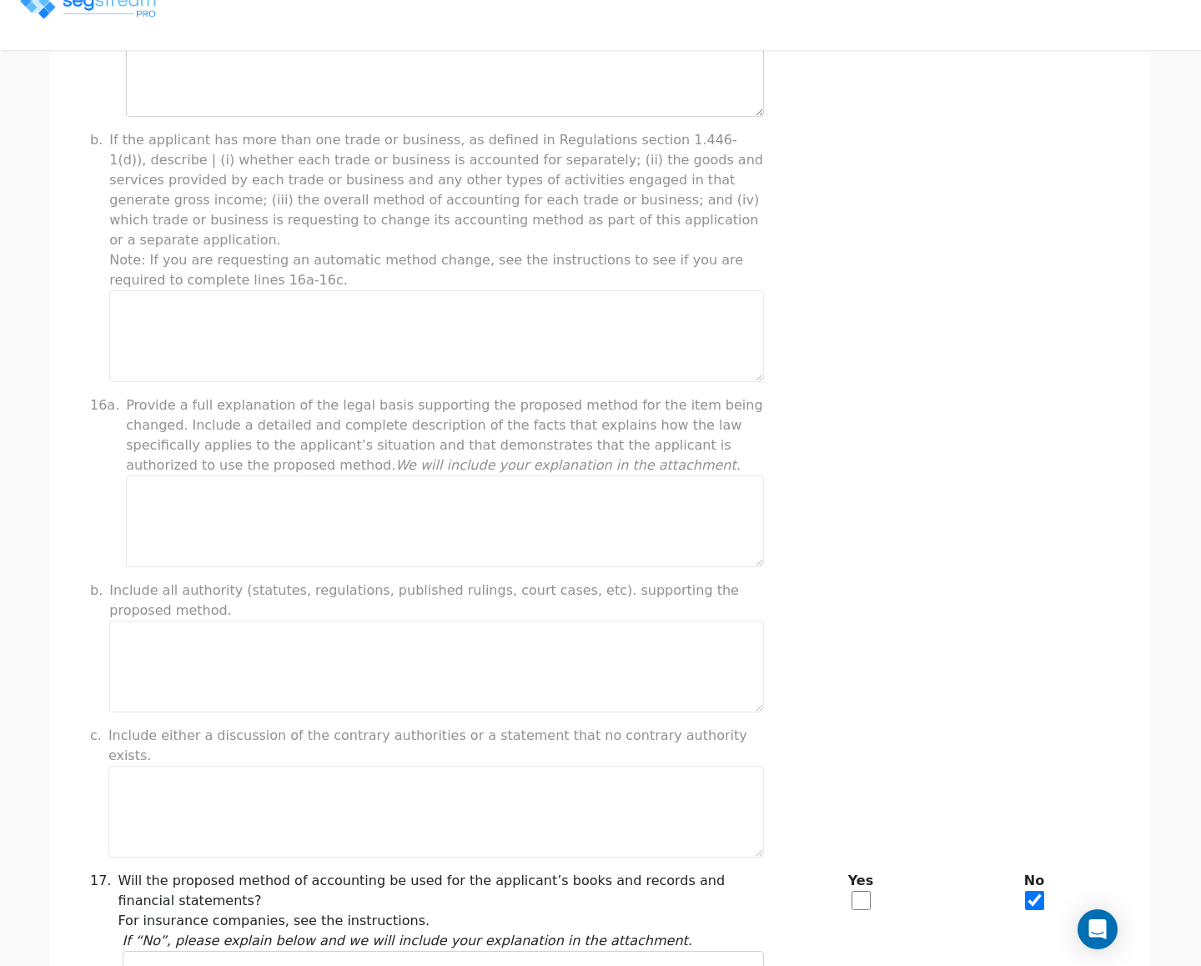
scroll to position [1134, 0]
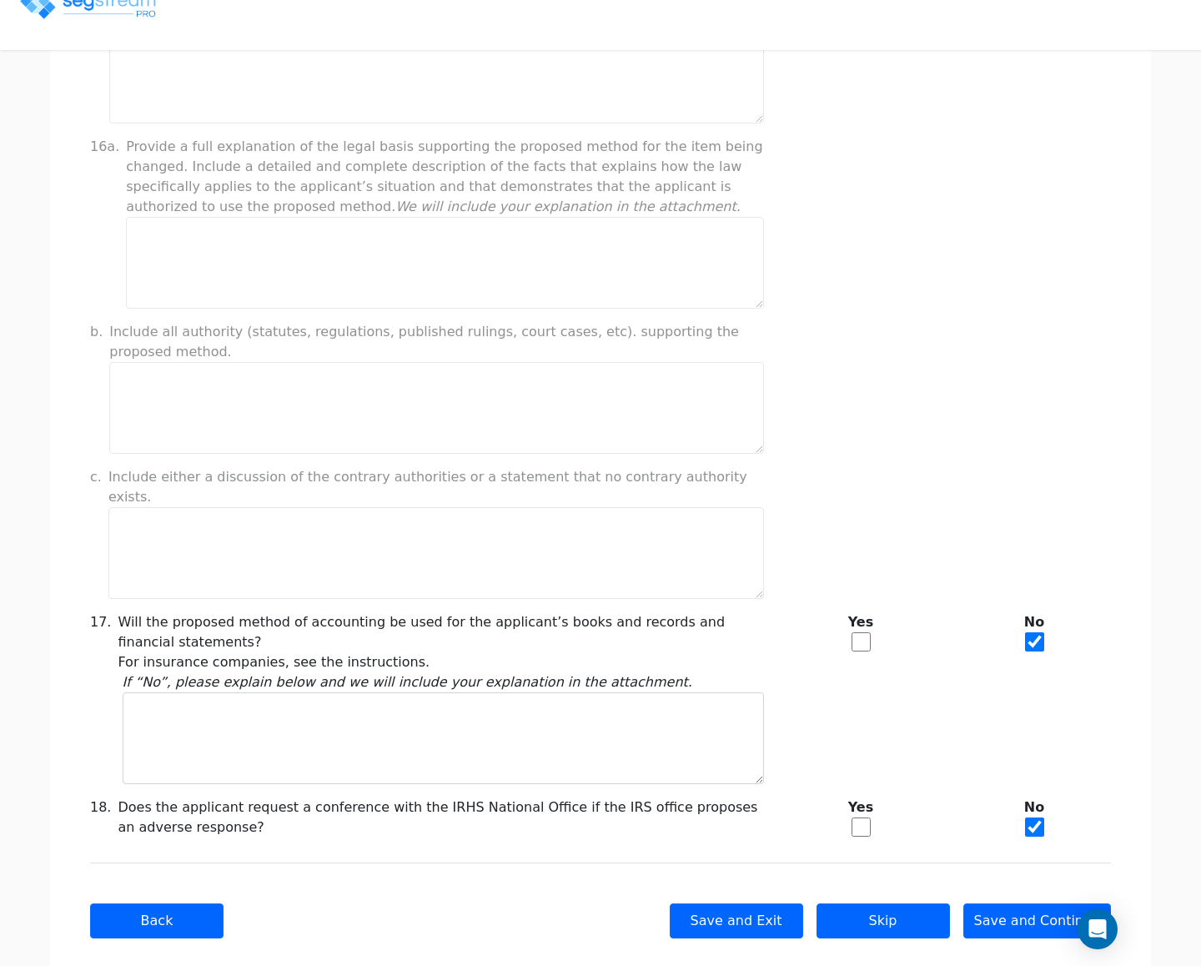
click at [118, 946] on div "Taxpayer Information * Name of Filer (name of parent corporation if a consolida…" at bounding box center [600, 48] width 1101 height 1899
click at [103, 903] on button "Back" at bounding box center [156, 920] width 133 height 35
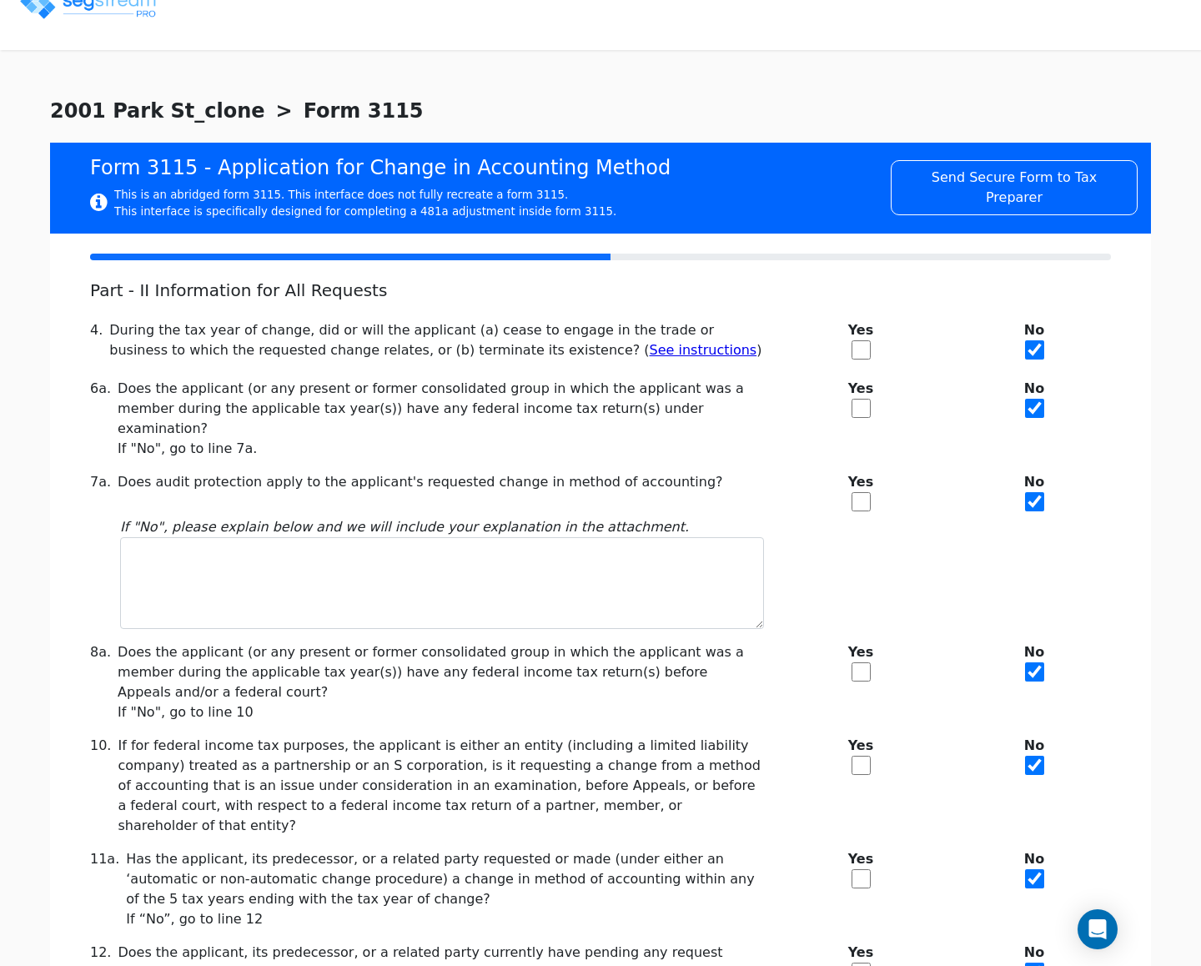
scroll to position [136, 0]
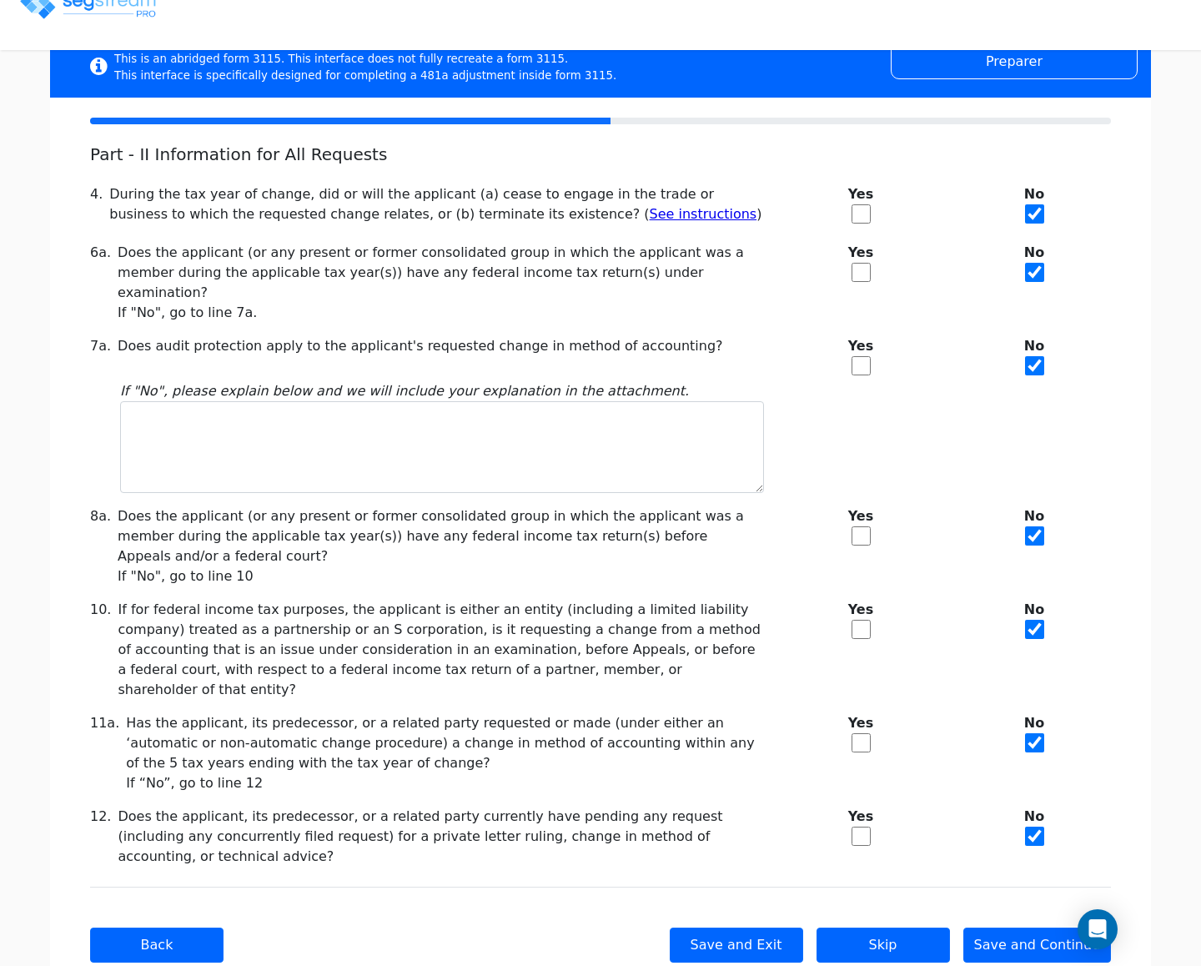
click at [866, 827] on input "checkbox" at bounding box center [861, 836] width 19 height 19
checkbox input "true"
checkbox input "false"
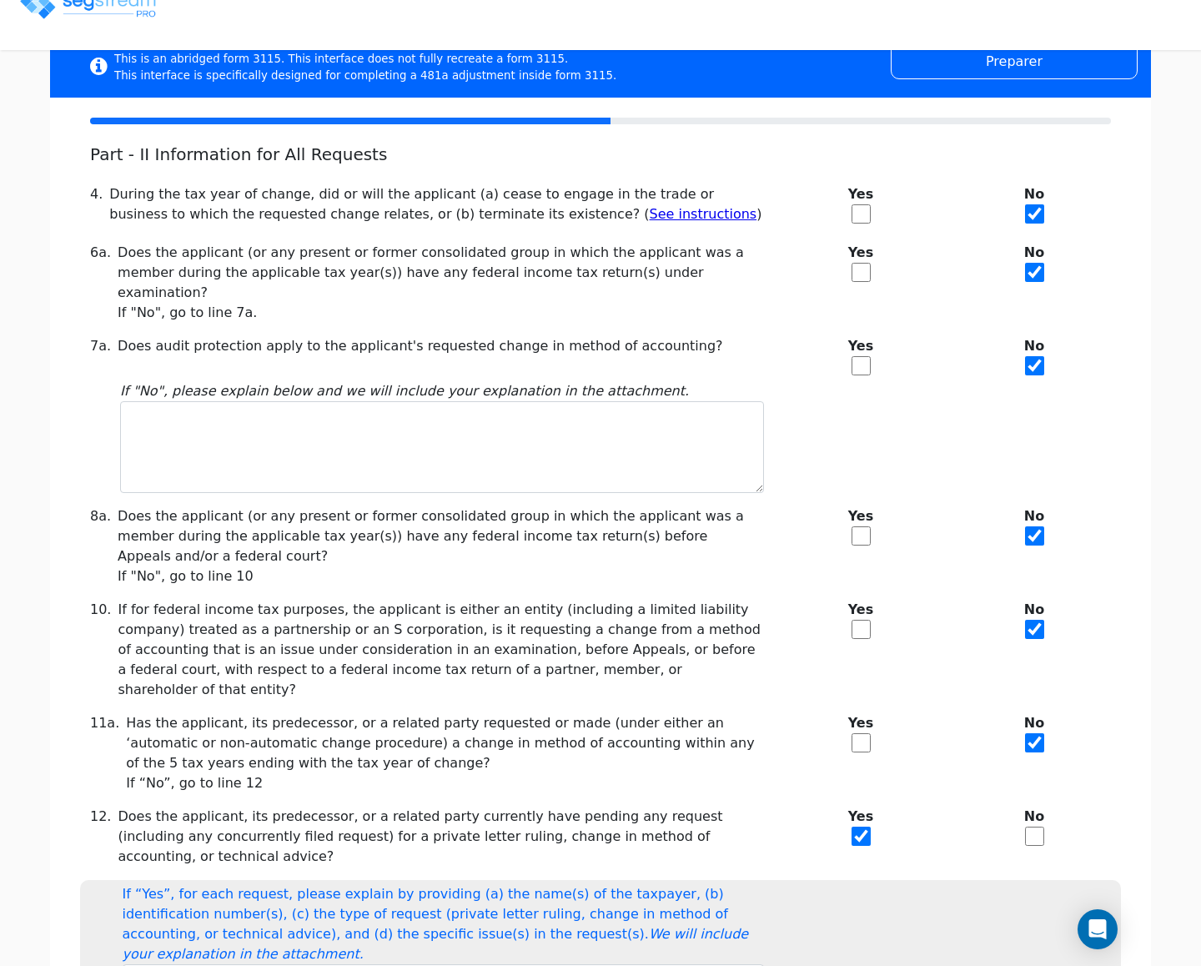
scroll to position [311, 0]
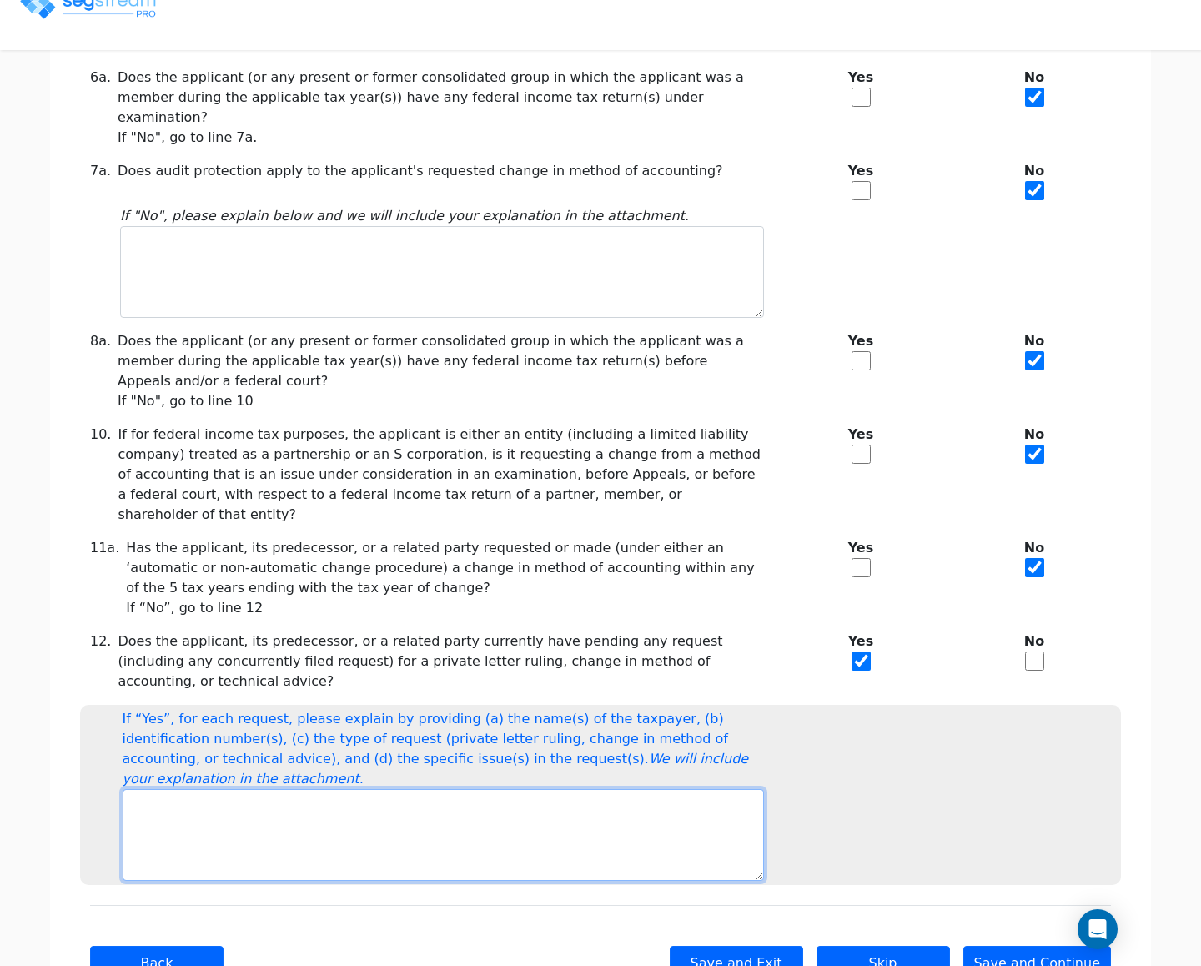
click at [671, 794] on textarea at bounding box center [443, 835] width 641 height 92
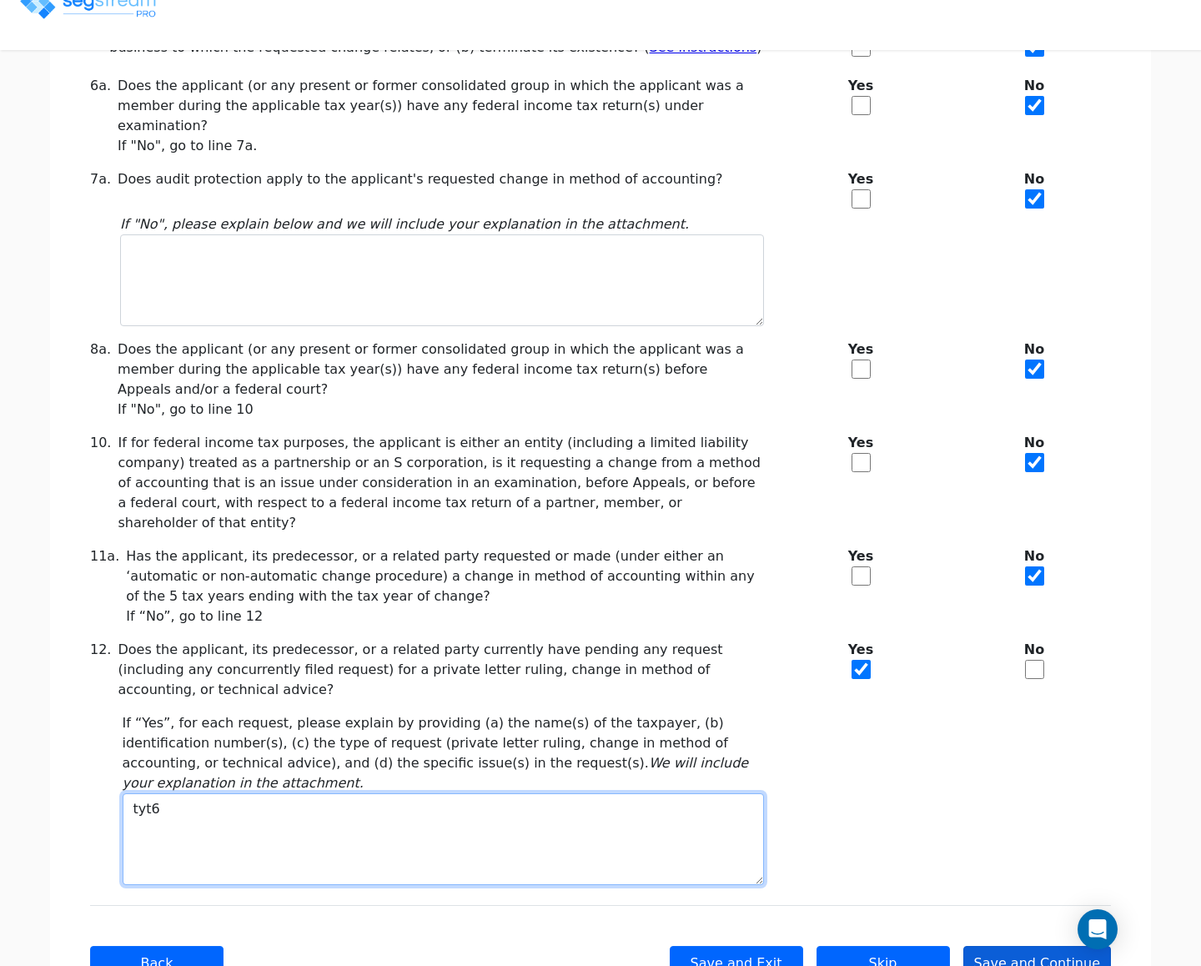
type textarea "tyt6"
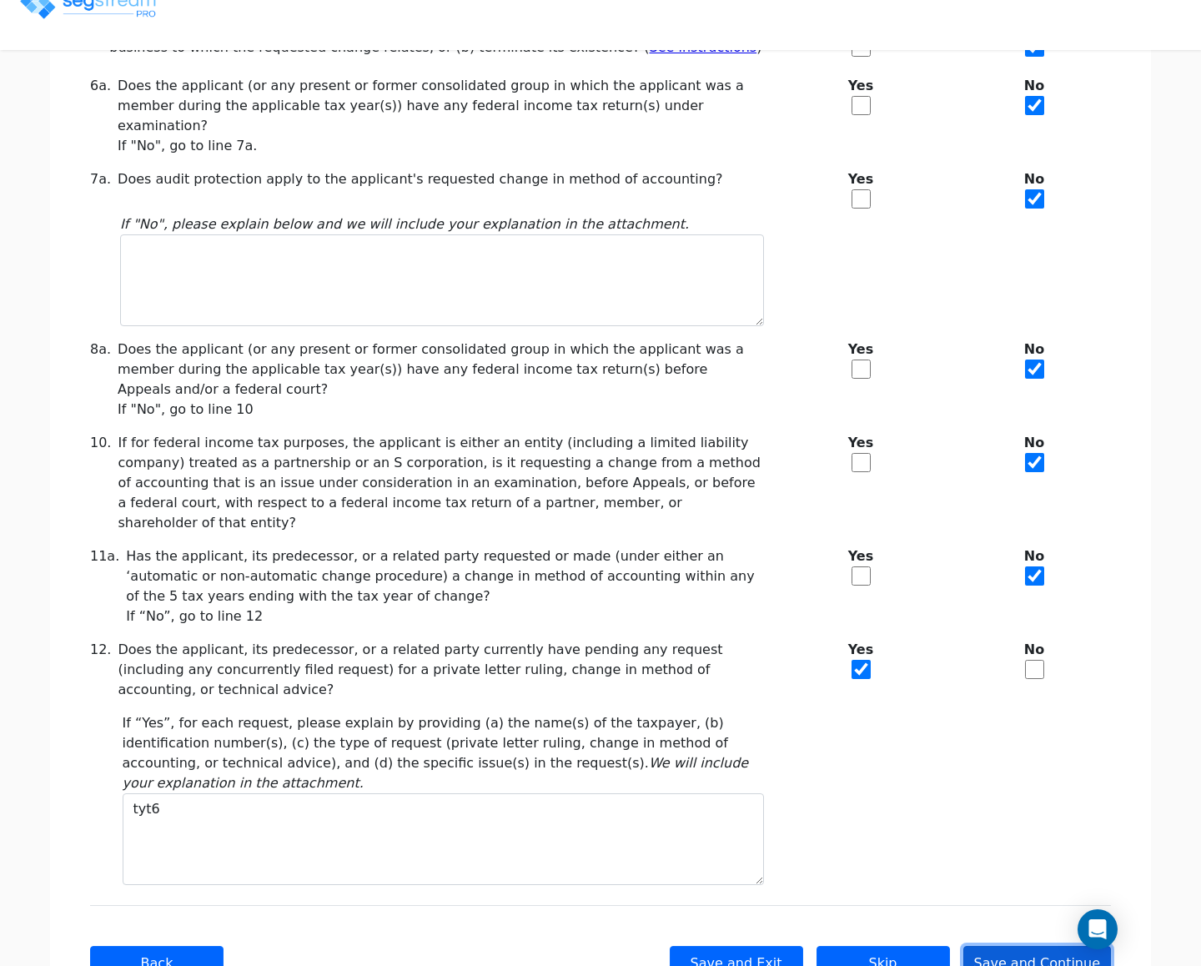
click at [1008, 946] on button "Save and Continue" at bounding box center [1037, 963] width 148 height 35
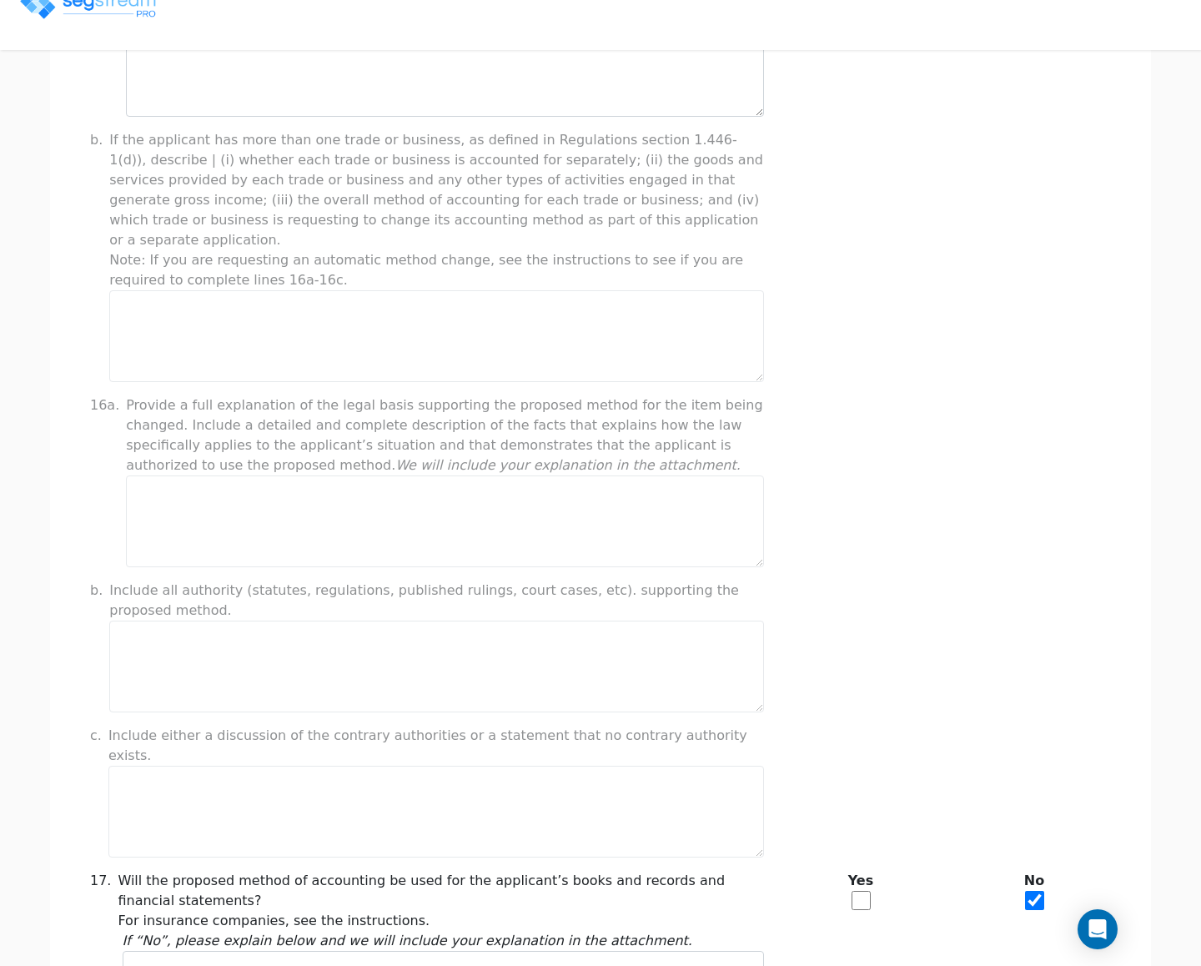
scroll to position [1134, 0]
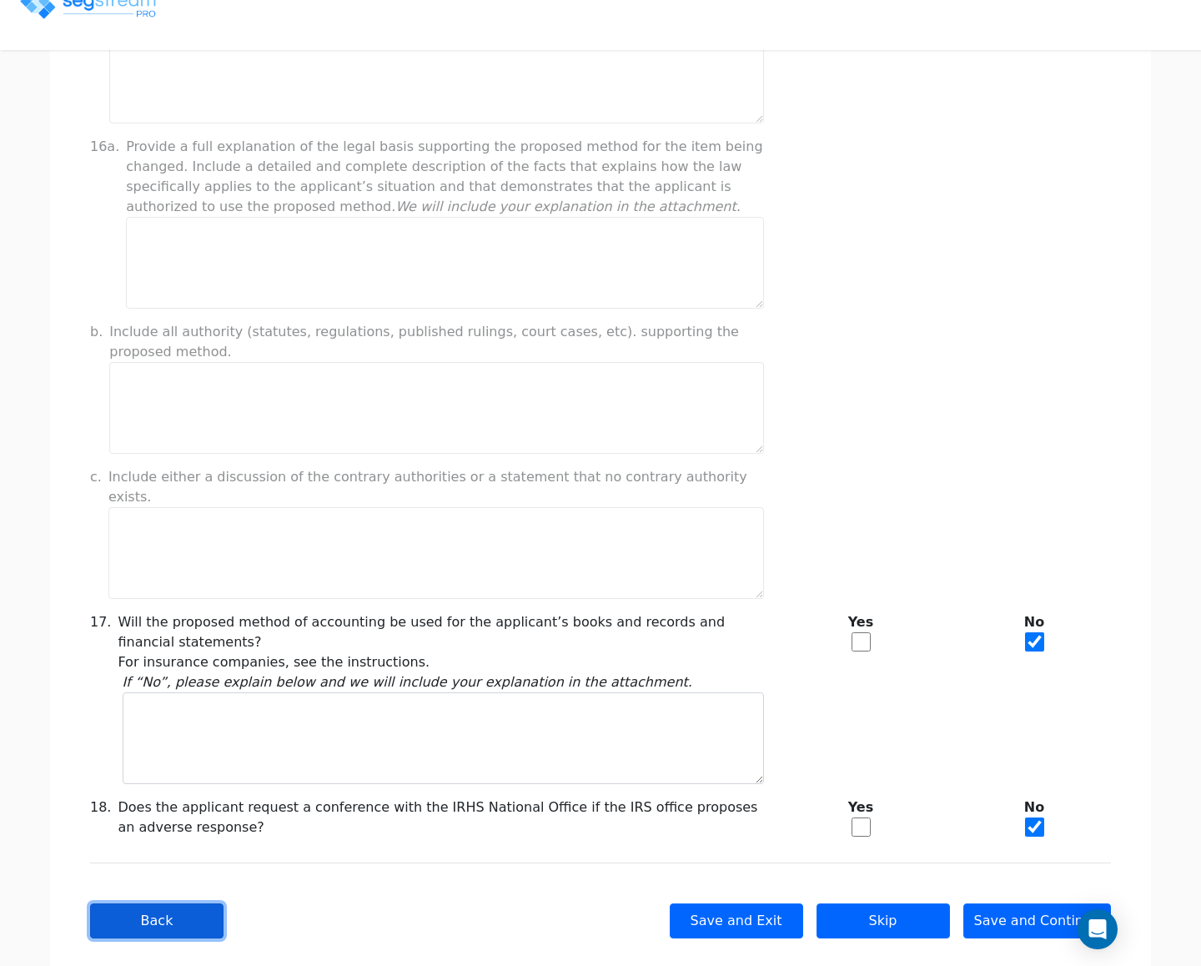
click at [155, 903] on button "Back" at bounding box center [156, 920] width 133 height 35
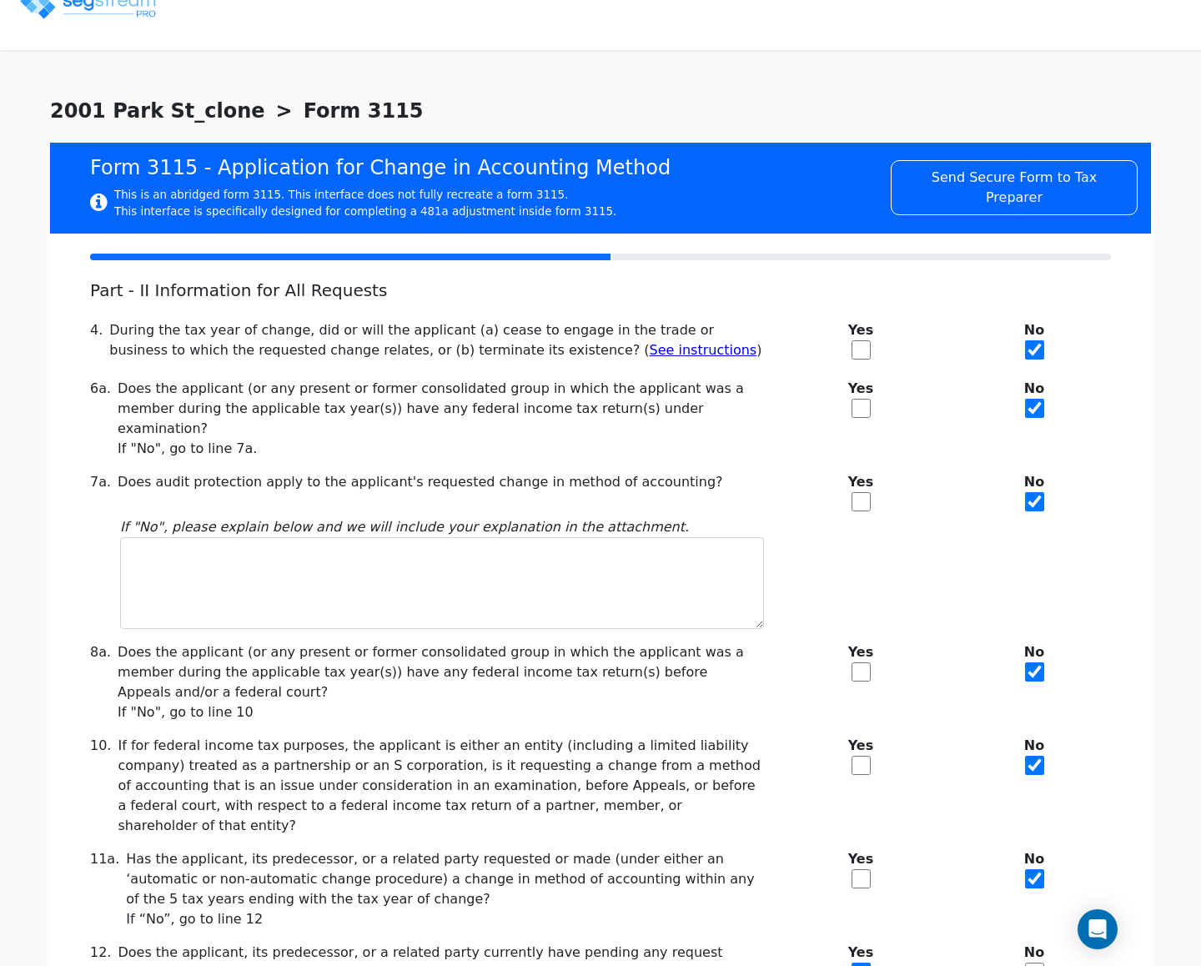
scroll to position [303, 0]
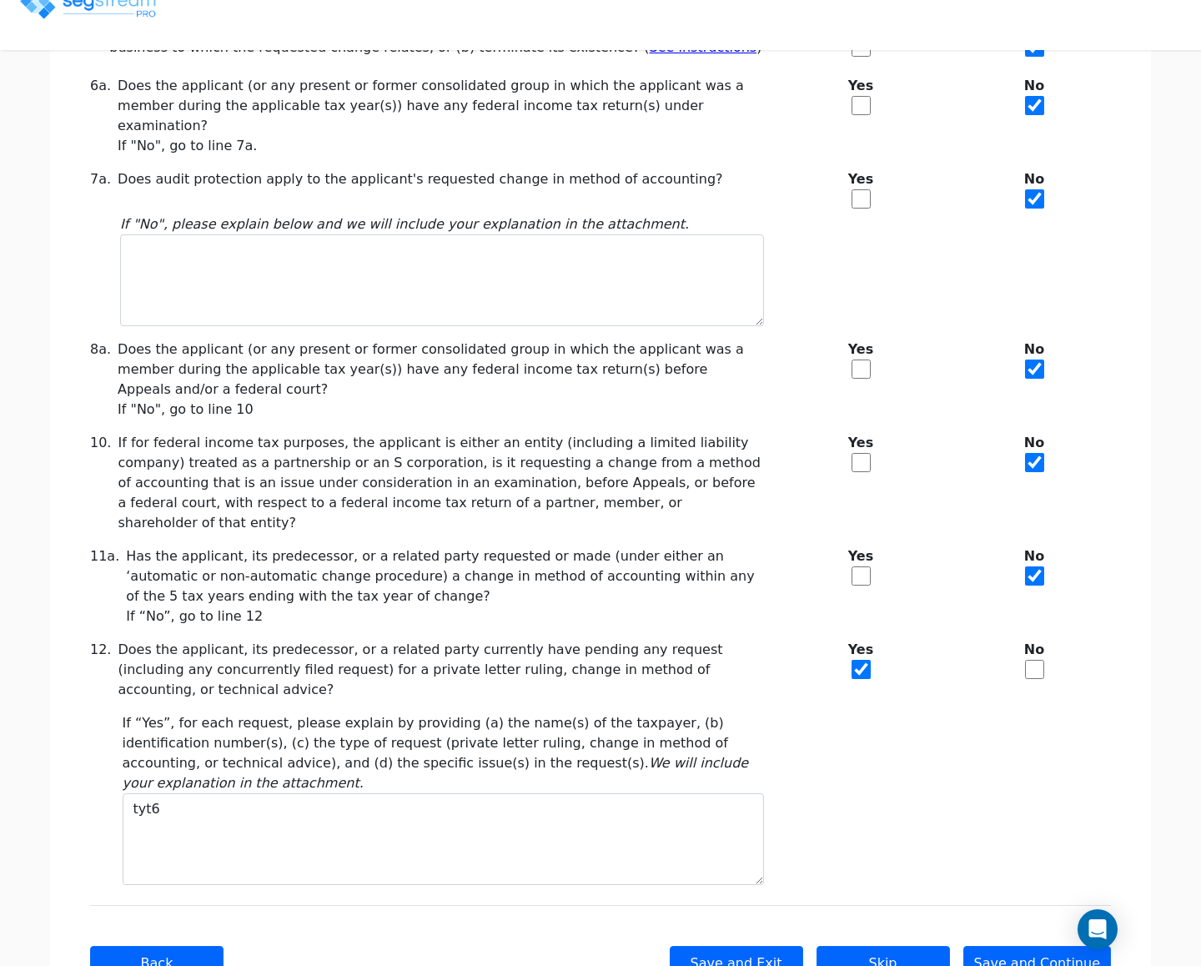
click at [876, 546] on div "Yes" at bounding box center [861, 586] width 174 height 80
click at [859, 566] on input "checkbox" at bounding box center [861, 575] width 19 height 19
checkbox input "true"
checkbox input "false"
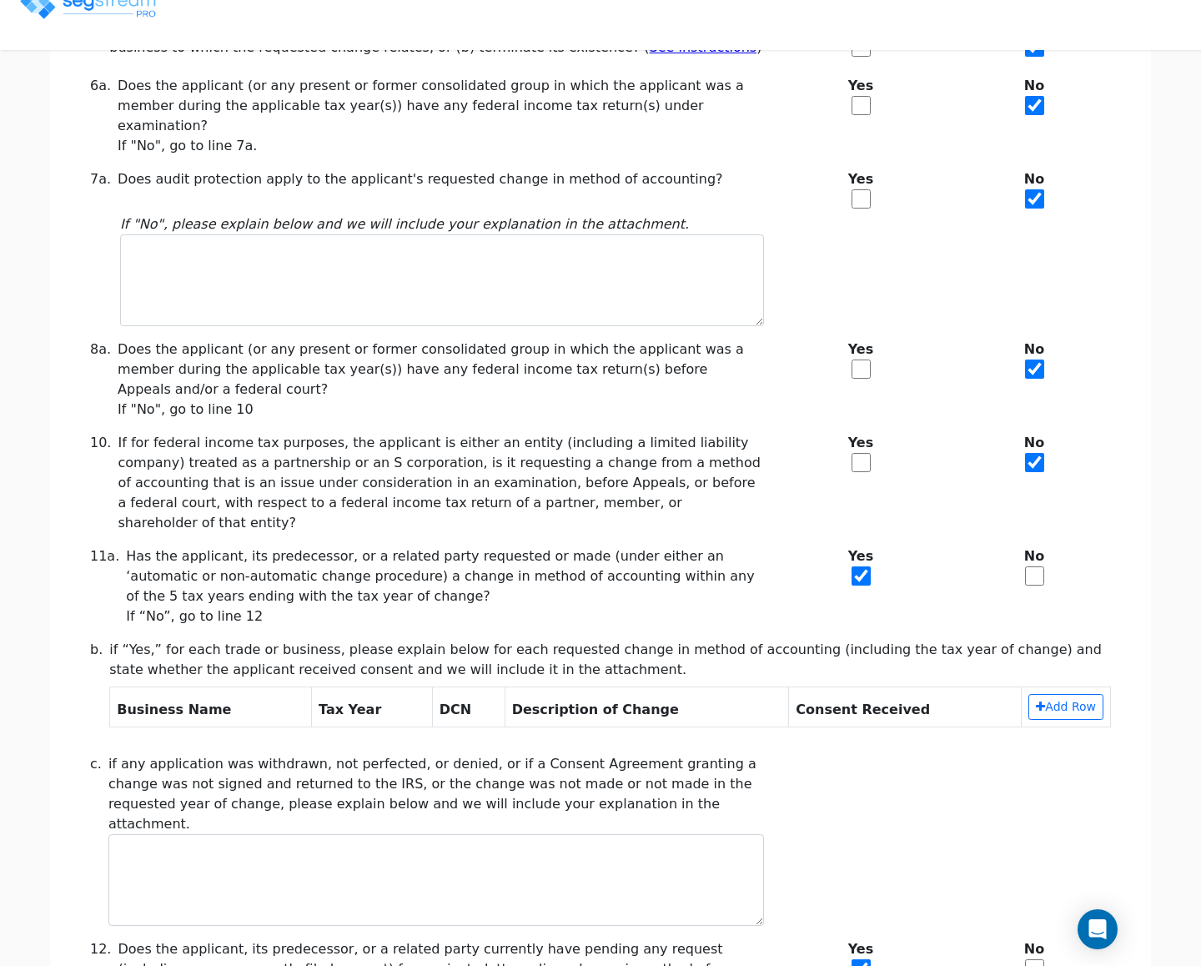
click at [877, 435] on div "Yes" at bounding box center [861, 483] width 174 height 100
click at [863, 433] on b "Yes" at bounding box center [860, 443] width 153 height 20
drag, startPoint x: 863, startPoint y: 443, endPoint x: 854, endPoint y: 364, distance: 79.8
click at [863, 453] on input "checkbox" at bounding box center [861, 462] width 19 height 19
checkbox input "true"
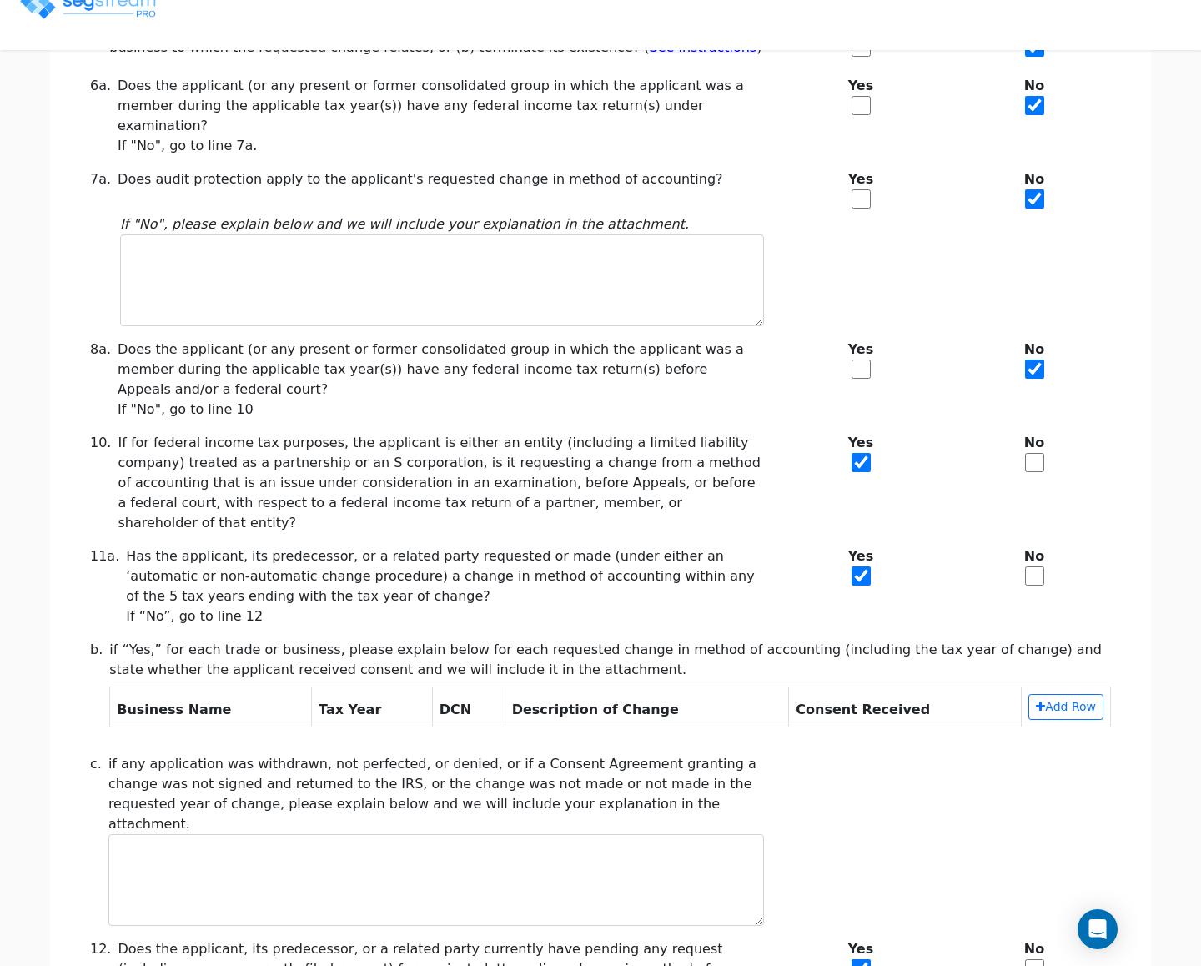
checkbox input "false"
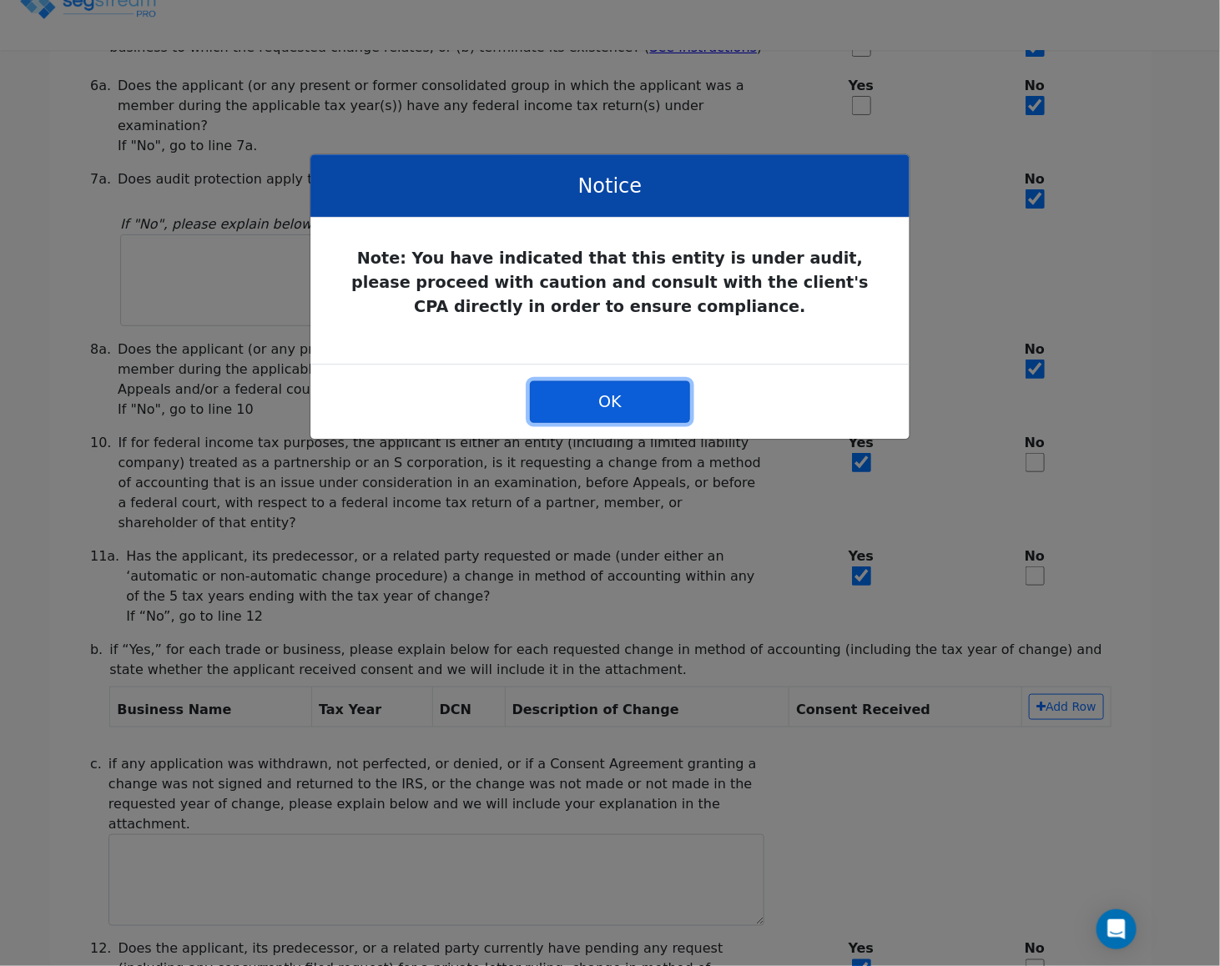
click at [631, 422] on button "OK" at bounding box center [610, 401] width 160 height 42
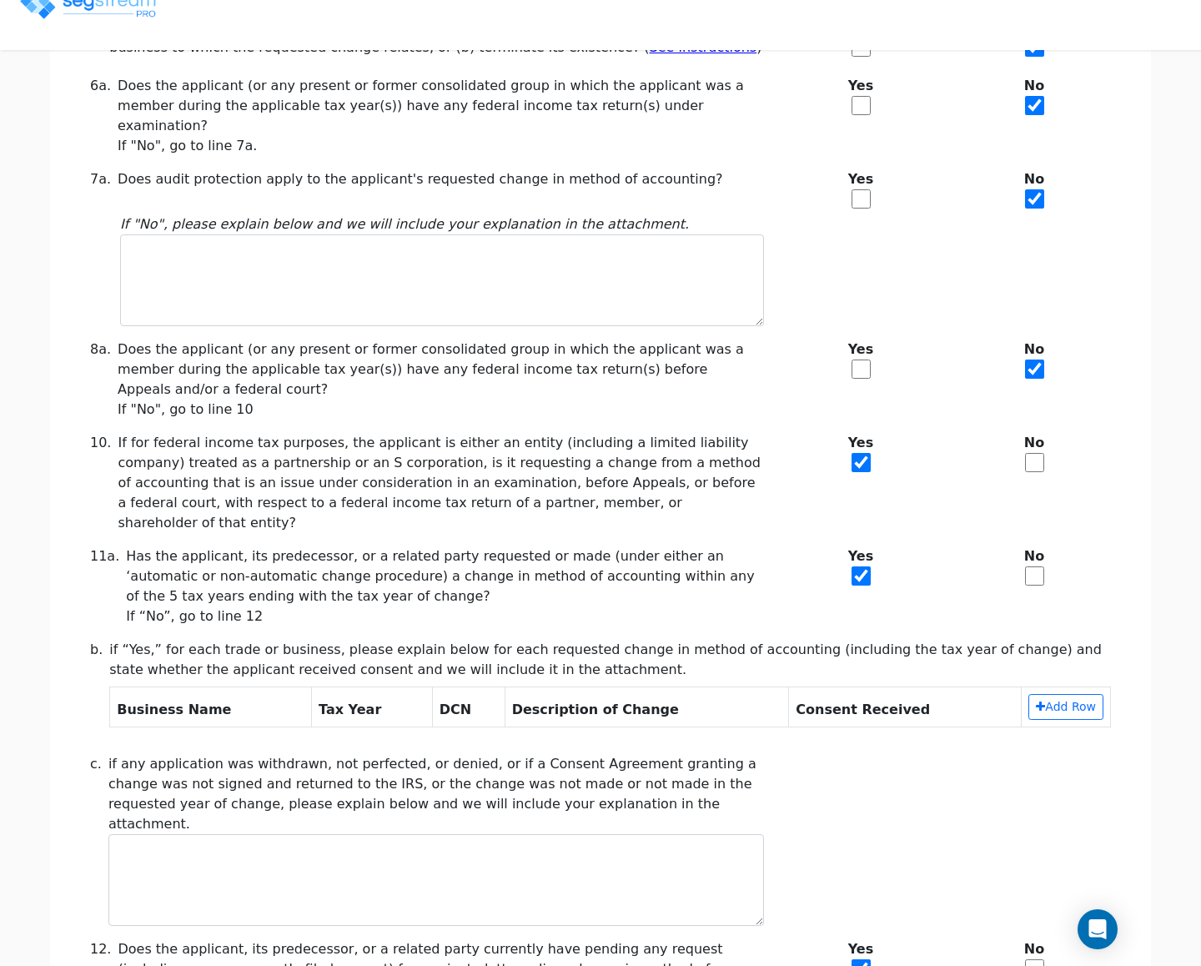
click at [838, 339] on b "Yes" at bounding box center [860, 349] width 153 height 20
click at [881, 358] on div "Yes" at bounding box center [861, 379] width 174 height 80
click at [862, 360] on input "checkbox" at bounding box center [861, 369] width 19 height 19
checkbox input "true"
checkbox input "false"
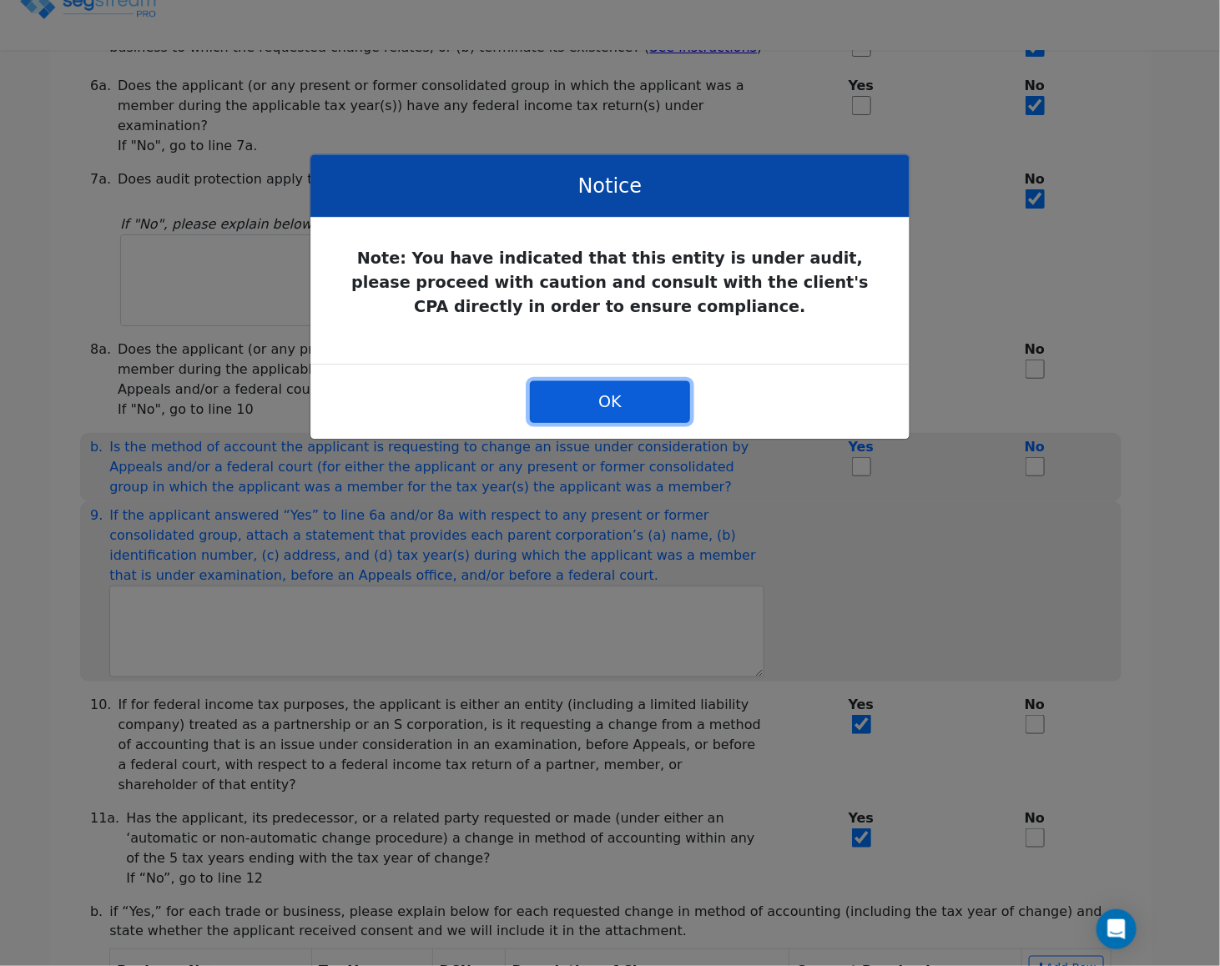
click at [601, 395] on button "OK" at bounding box center [610, 401] width 160 height 42
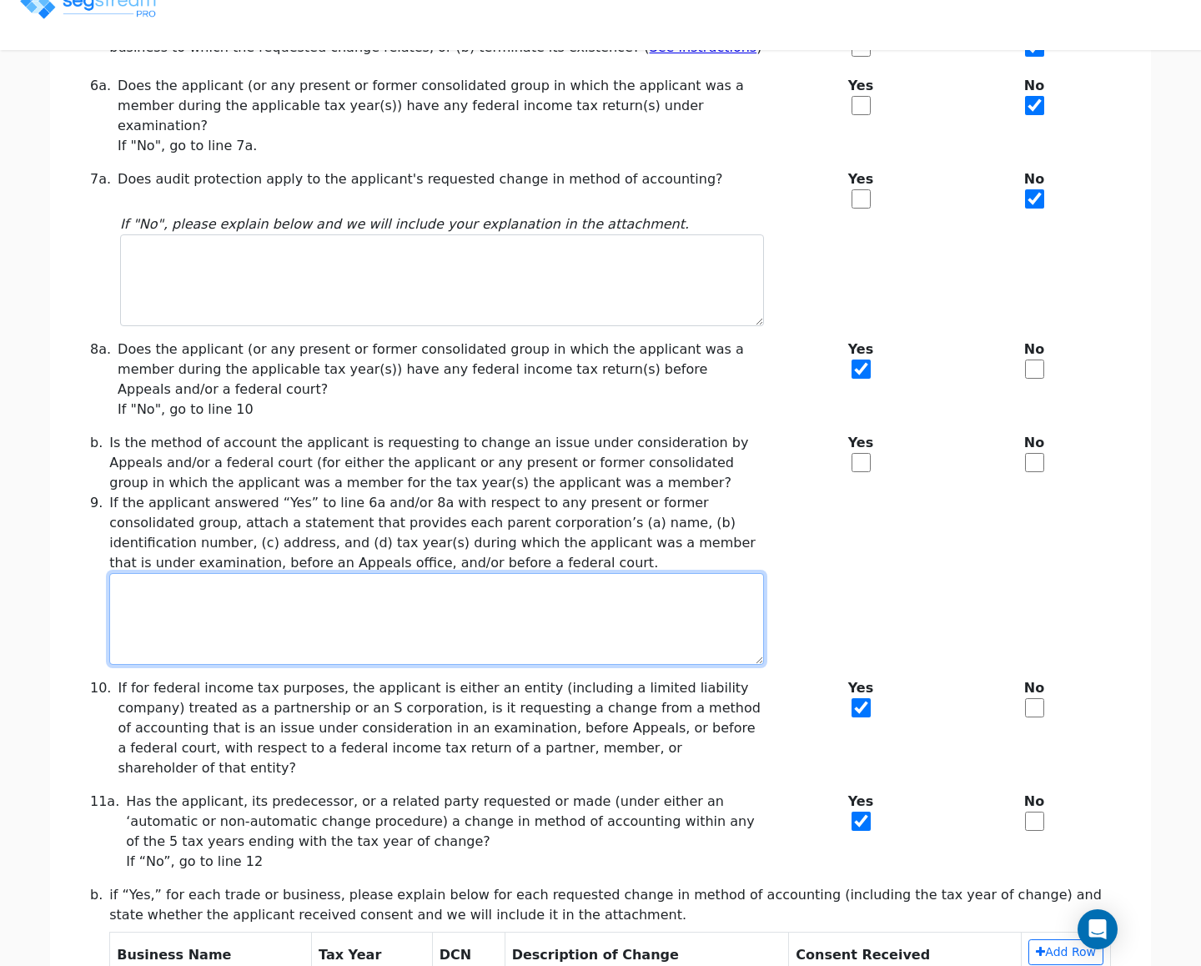
click at [556, 609] on textarea at bounding box center [436, 619] width 655 height 92
type textarea "uru"
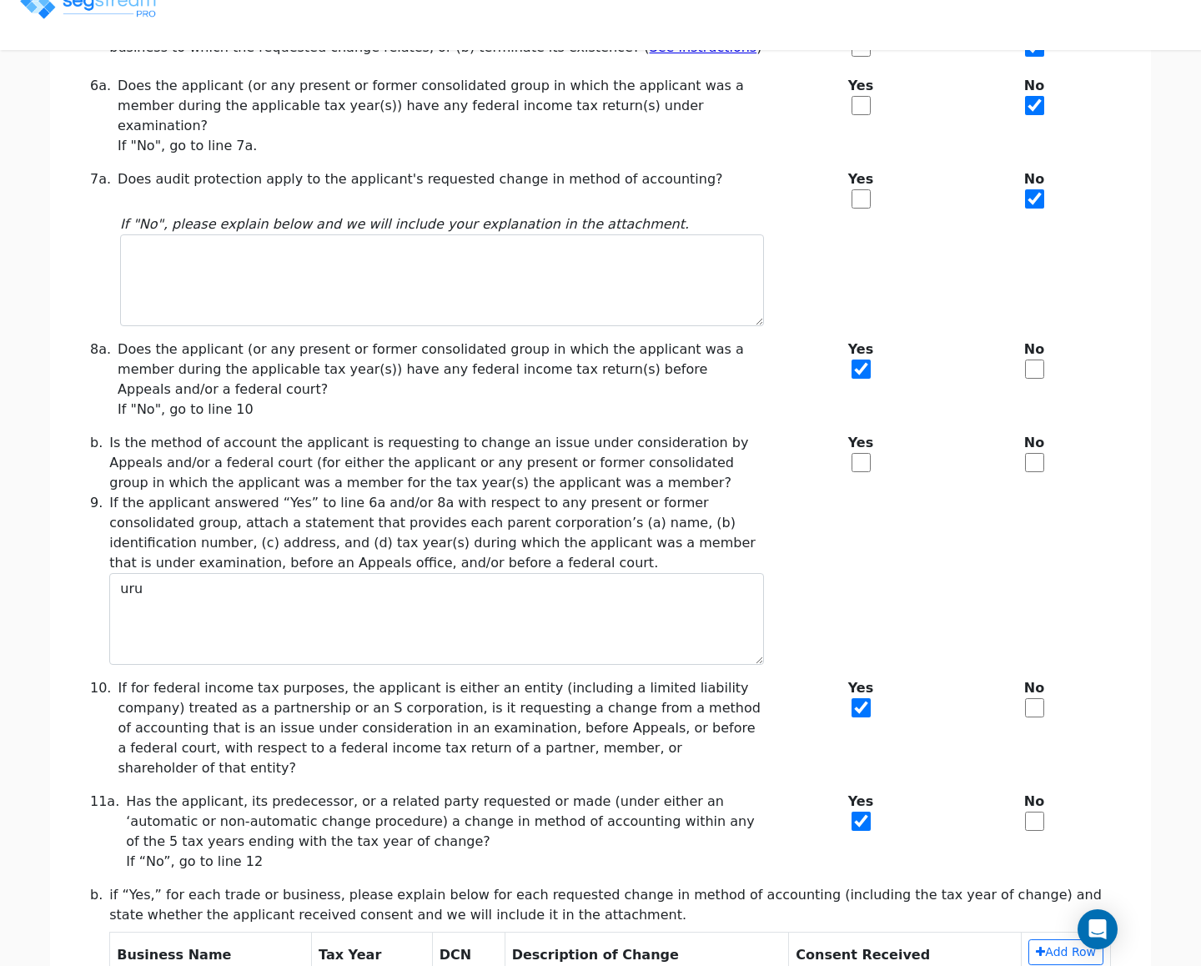
click at [864, 453] on input "checkbox" at bounding box center [861, 462] width 19 height 19
checkbox input "true"
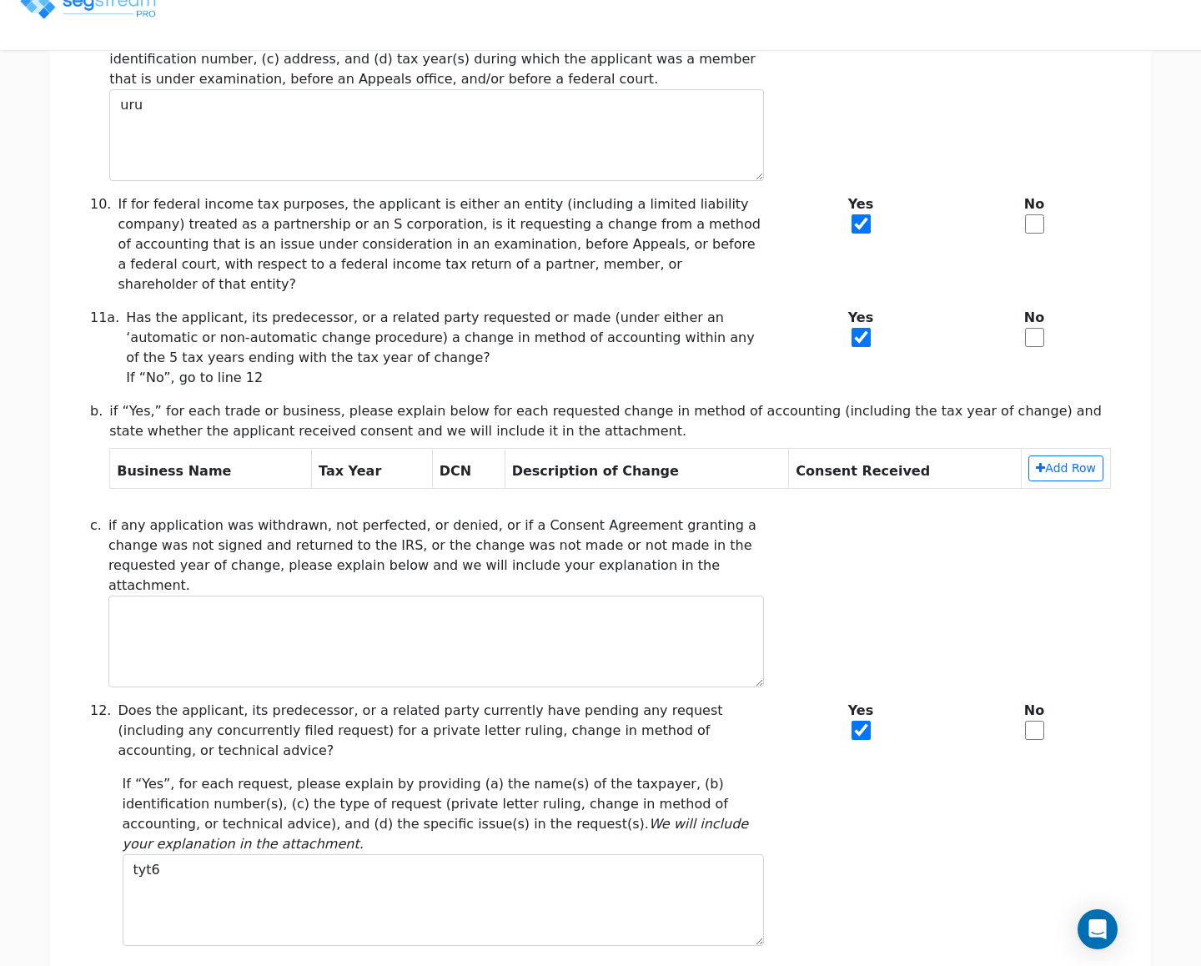
scroll to position [1099, 0]
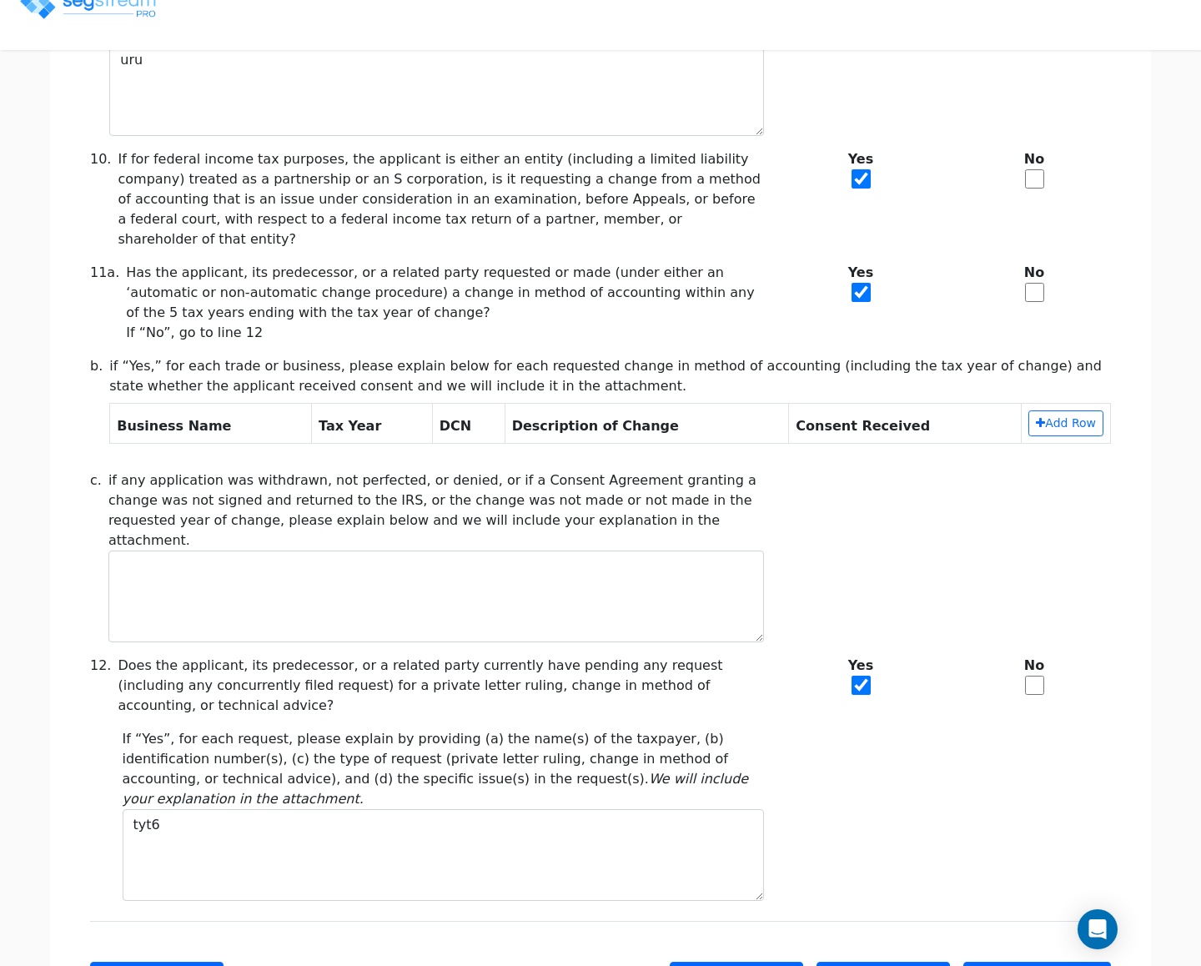
click at [837, 551] on div "c. if any application was withdrawn, not perfected, or denied, or if a Consent …" at bounding box center [600, 556] width 1041 height 172
click at [1032, 962] on button "Save and Continue" at bounding box center [1037, 979] width 148 height 35
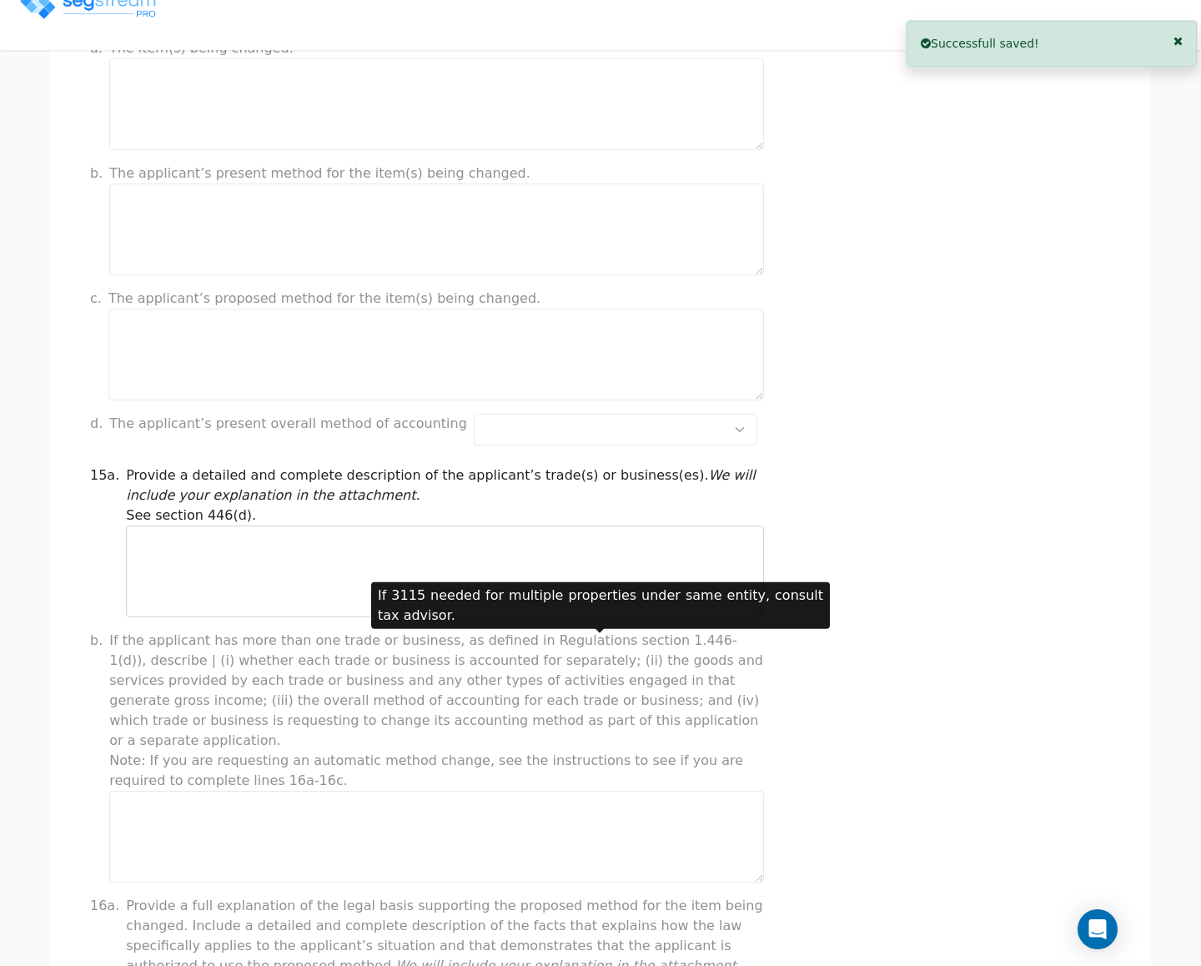
scroll to position [0, 0]
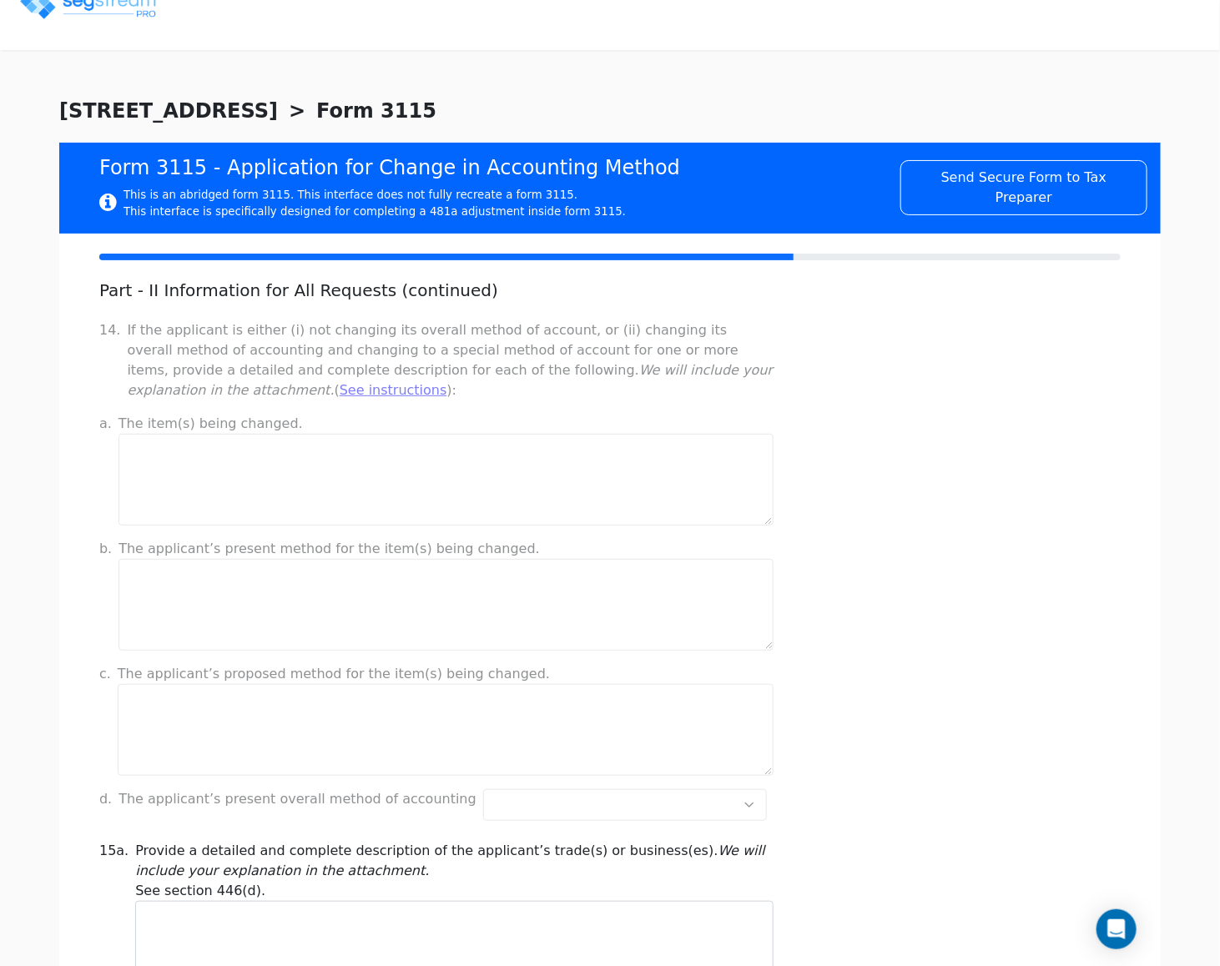
checkbox input "true"
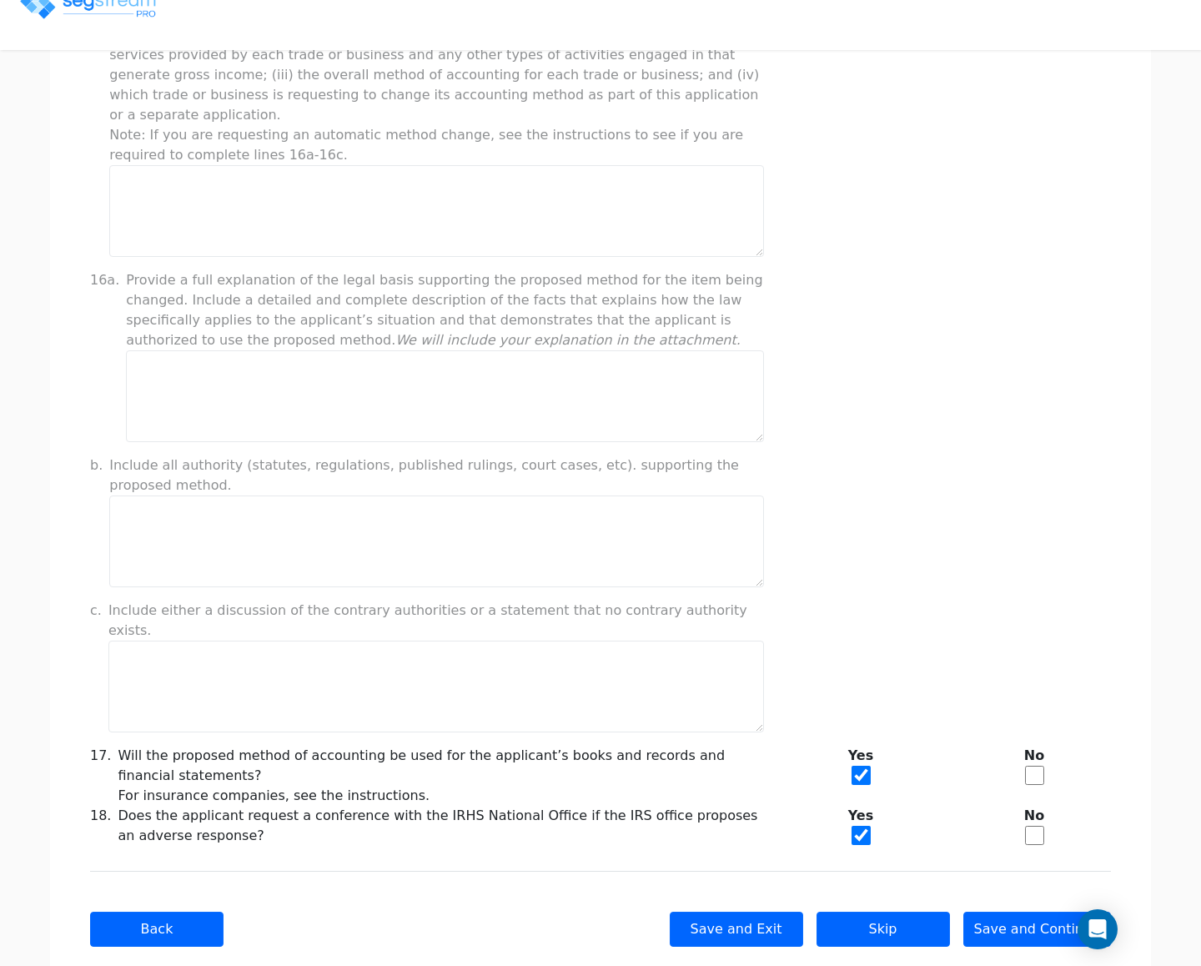
scroll to position [1008, 0]
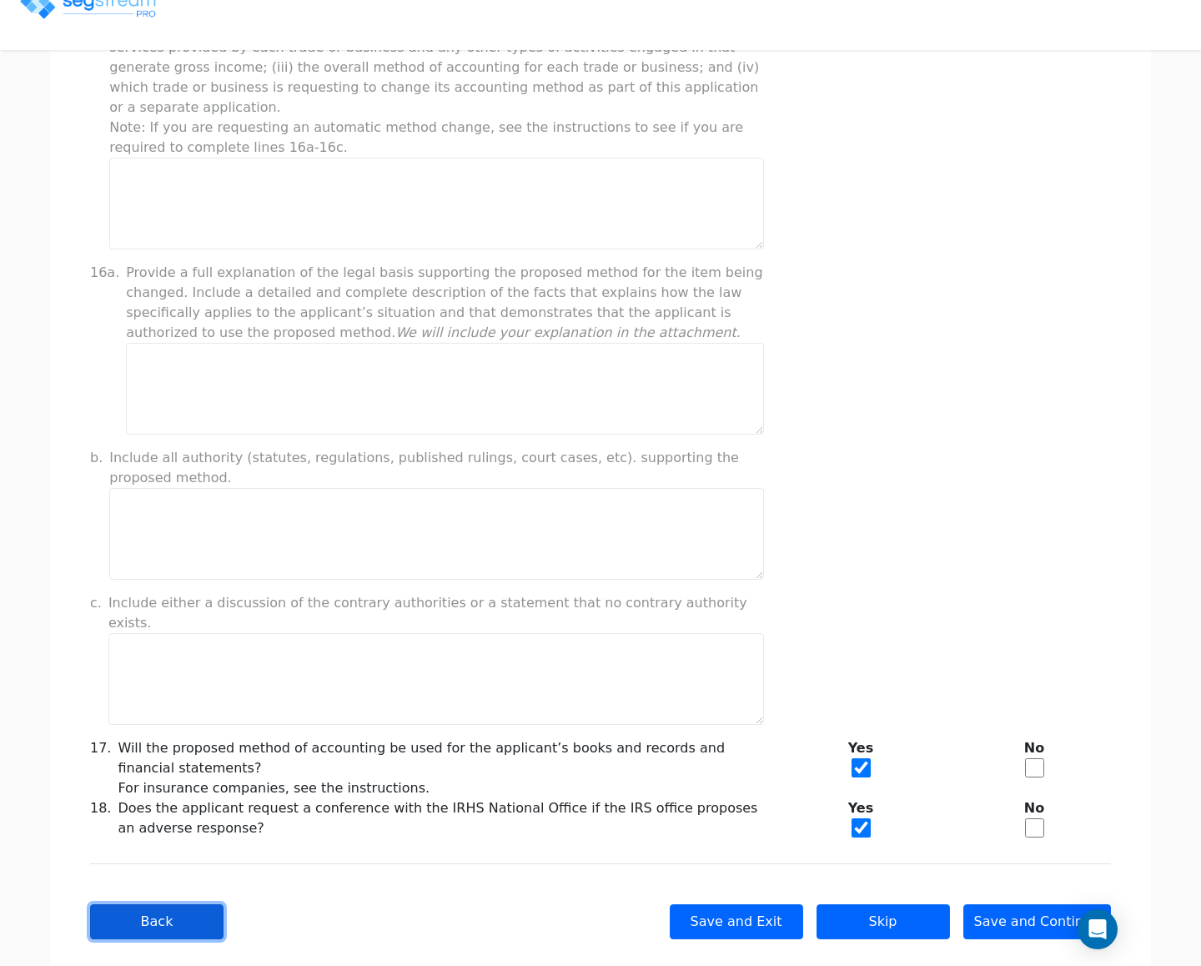
click at [184, 904] on button "Back" at bounding box center [156, 921] width 133 height 35
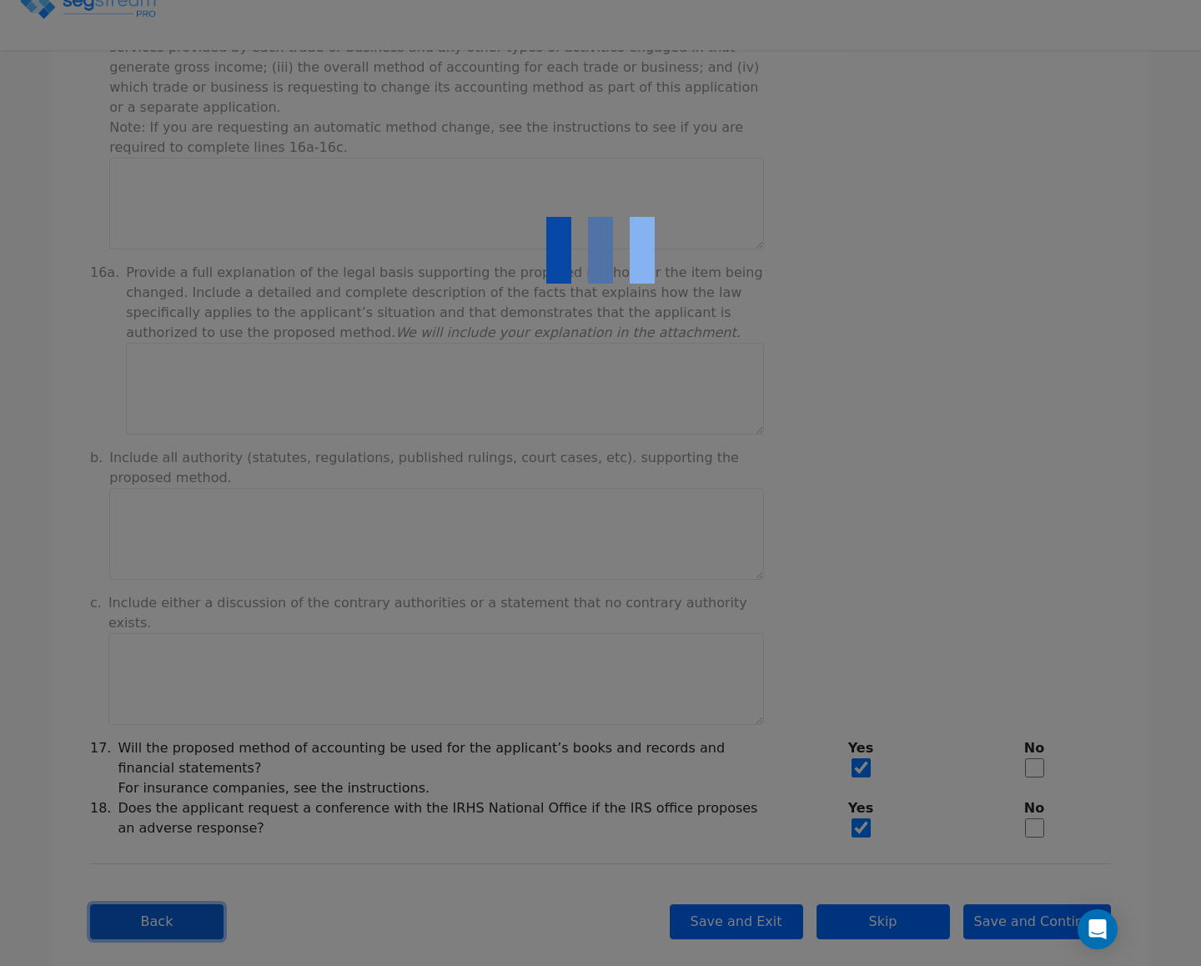
checkbox input "true"
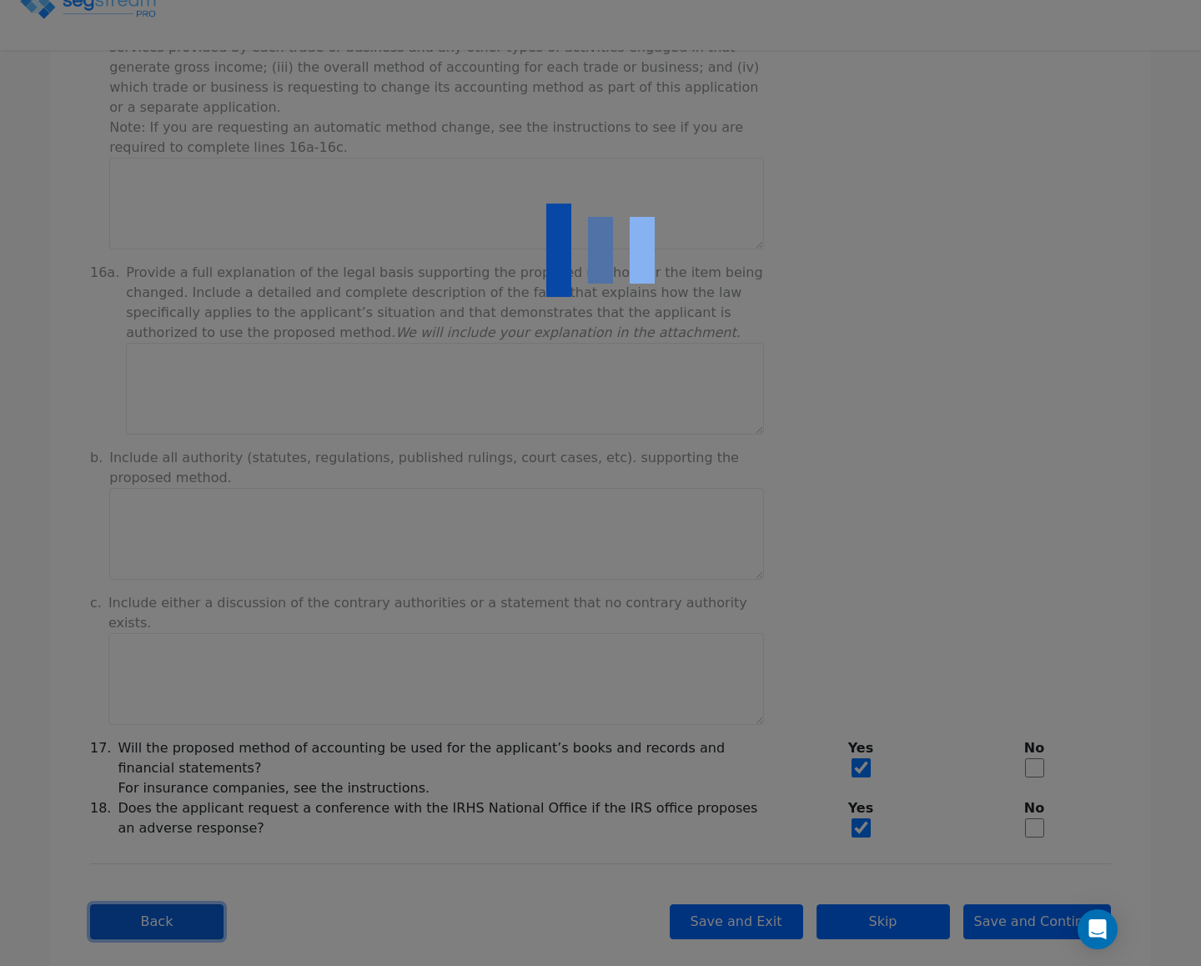
checkbox input "true"
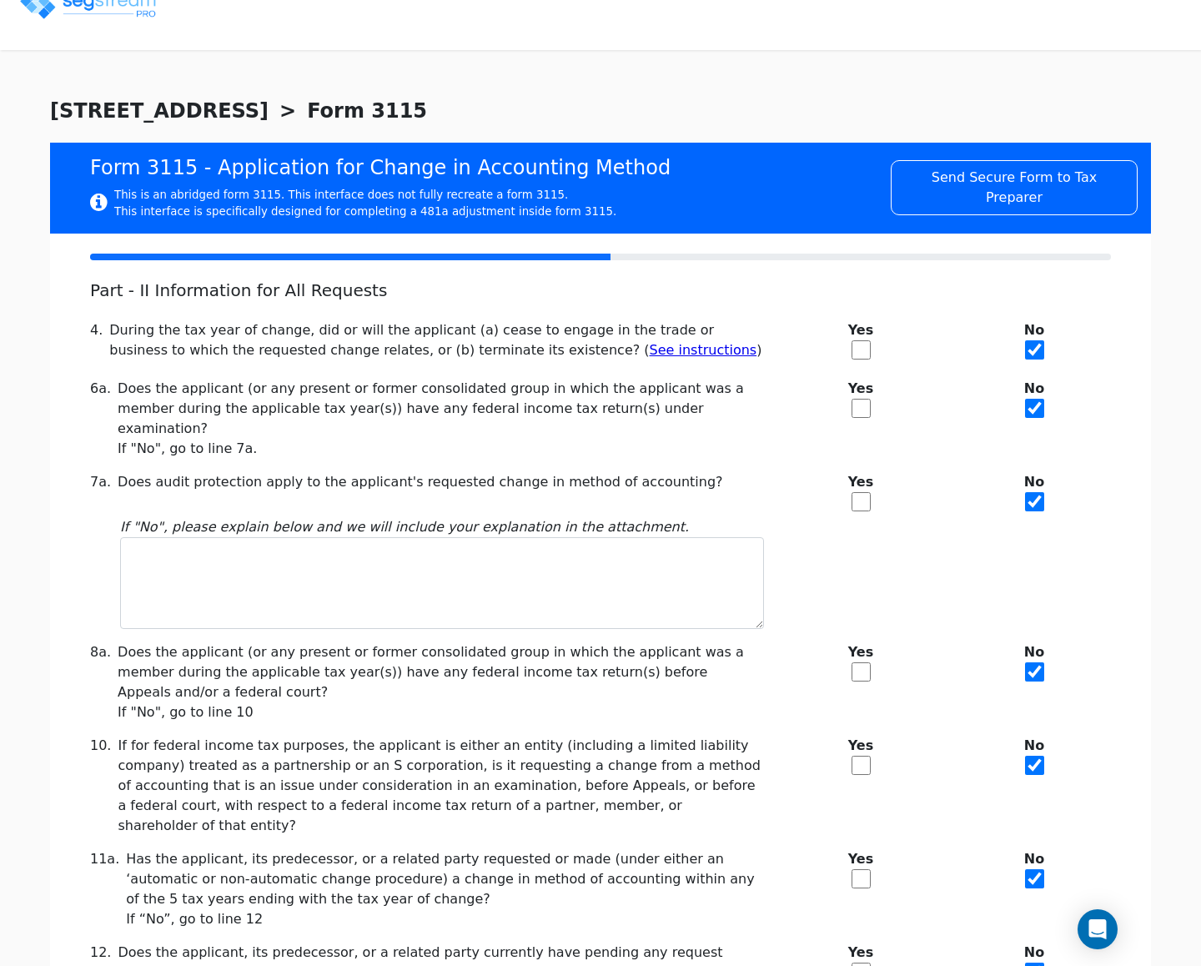
scroll to position [136, 0]
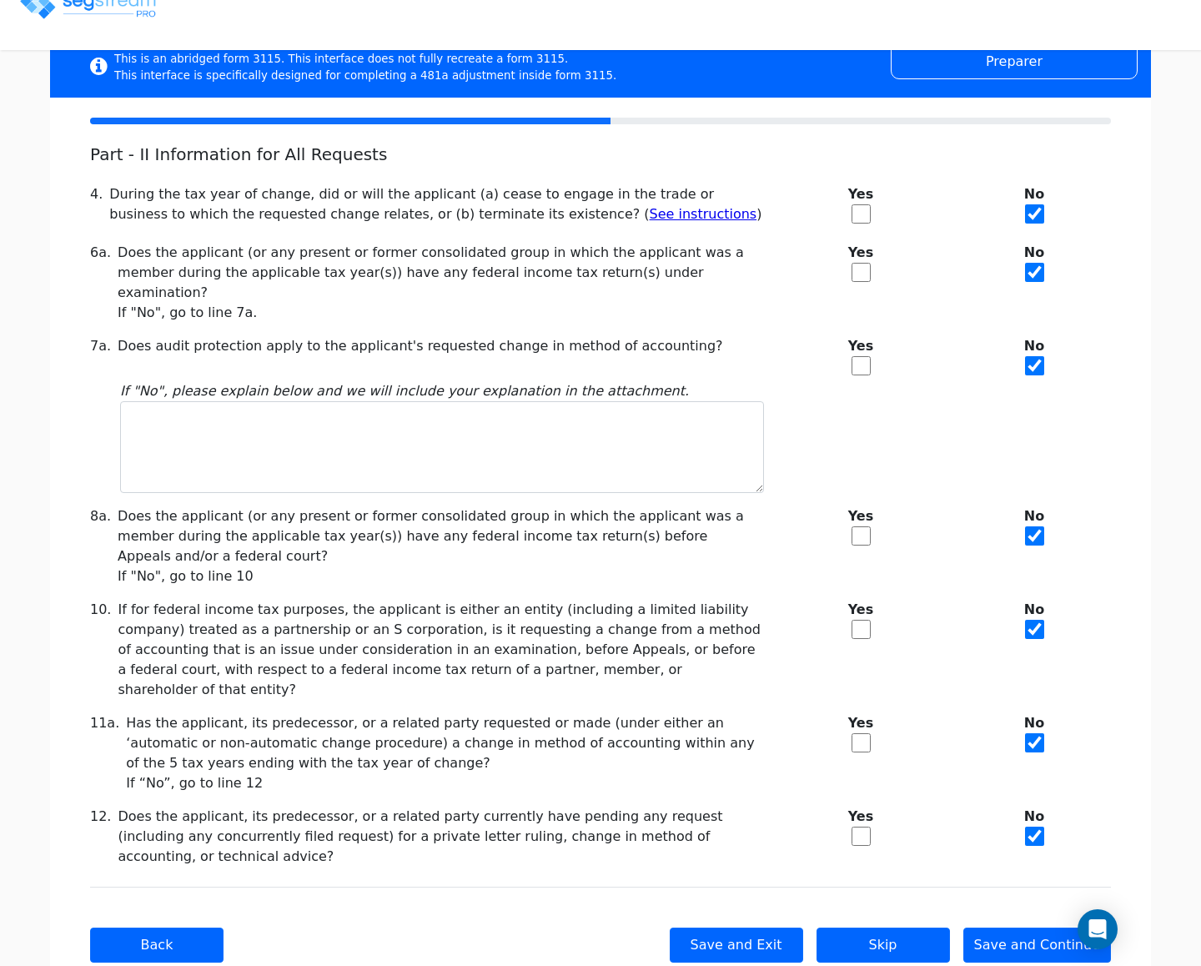
click at [857, 807] on div "Yes" at bounding box center [861, 837] width 174 height 60
click at [854, 827] on input "checkbox" at bounding box center [861, 836] width 19 height 19
checkbox input "true"
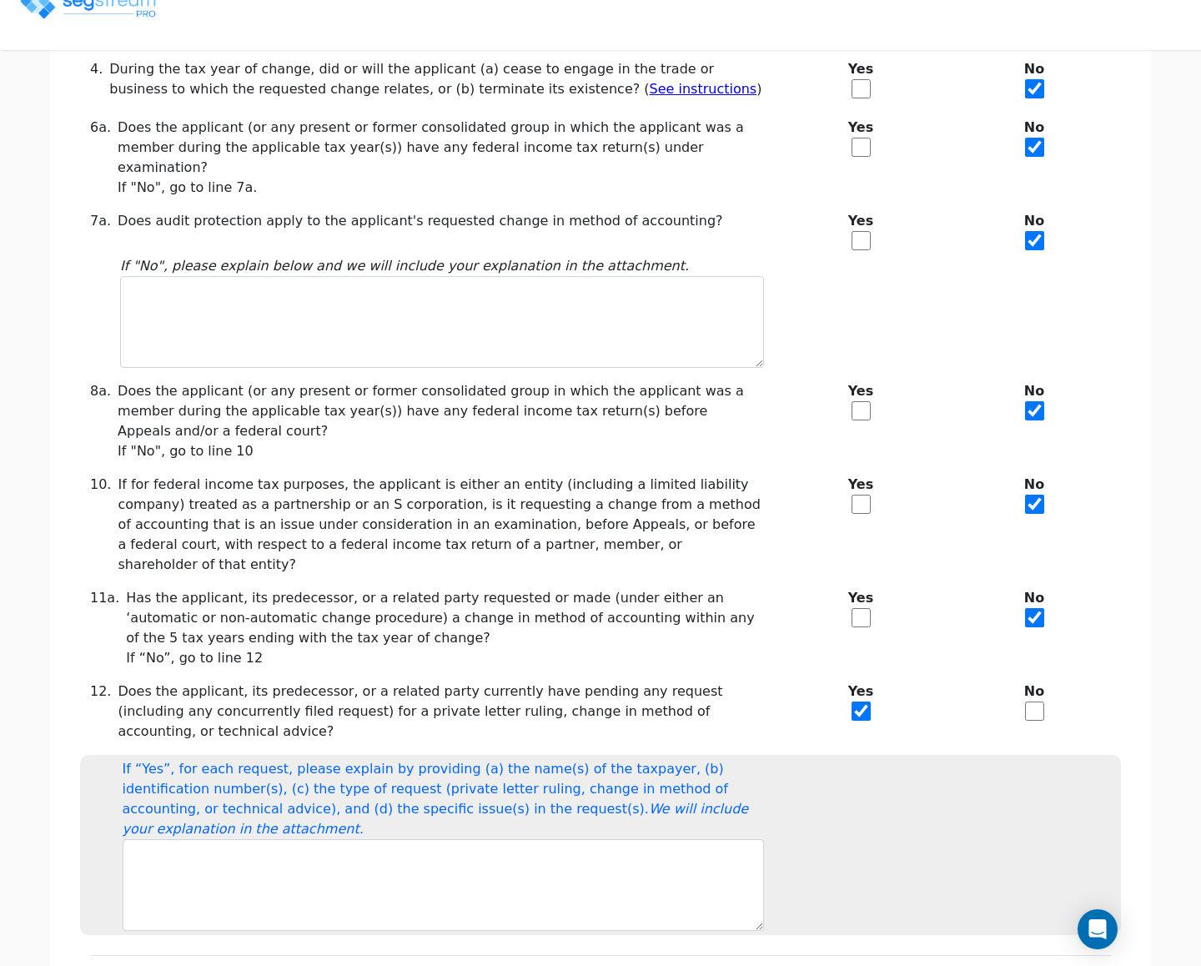
scroll to position [311, 0]
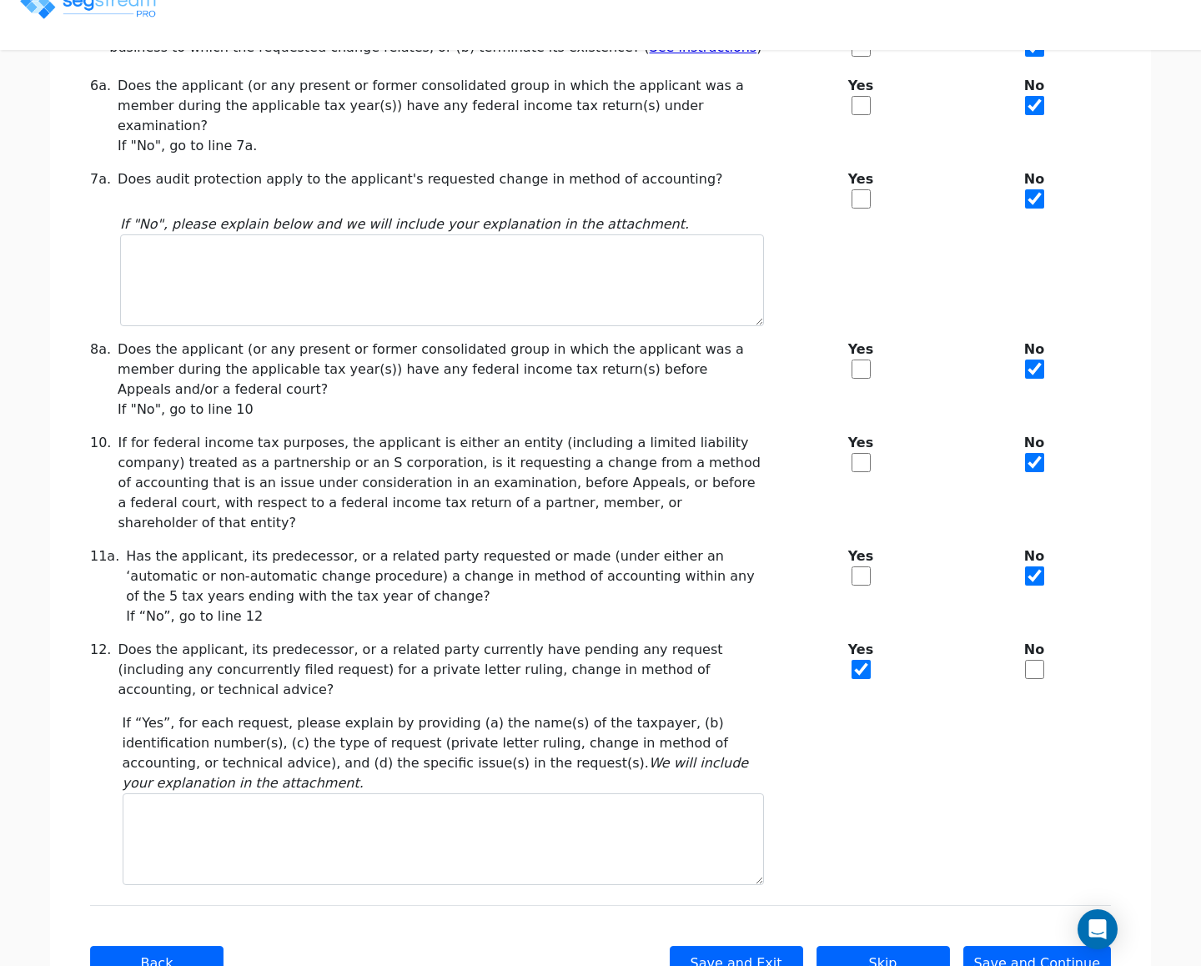
click at [1025, 660] on input "checkbox" at bounding box center [1034, 669] width 19 height 19
checkbox input "true"
checkbox input "false"
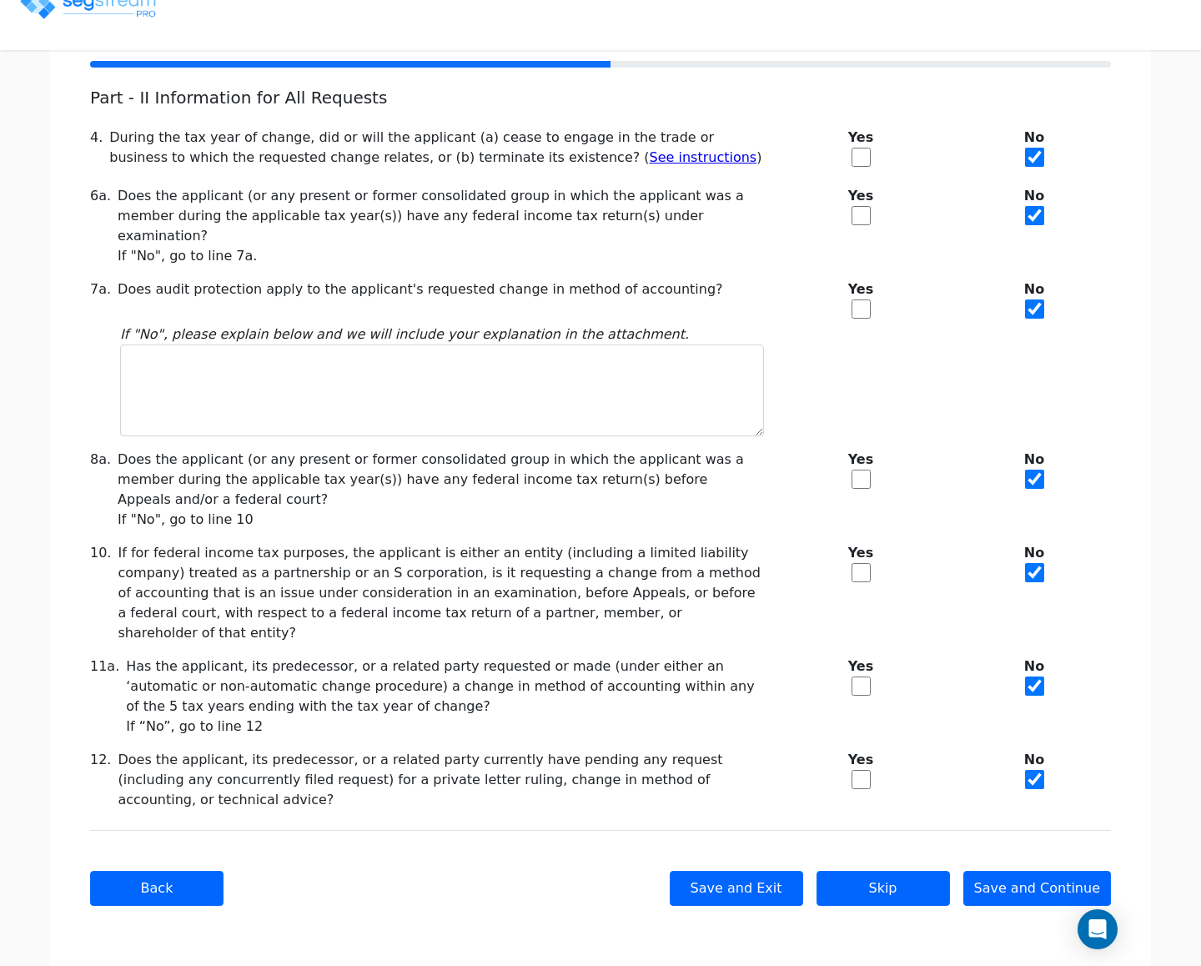
scroll to position [136, 0]
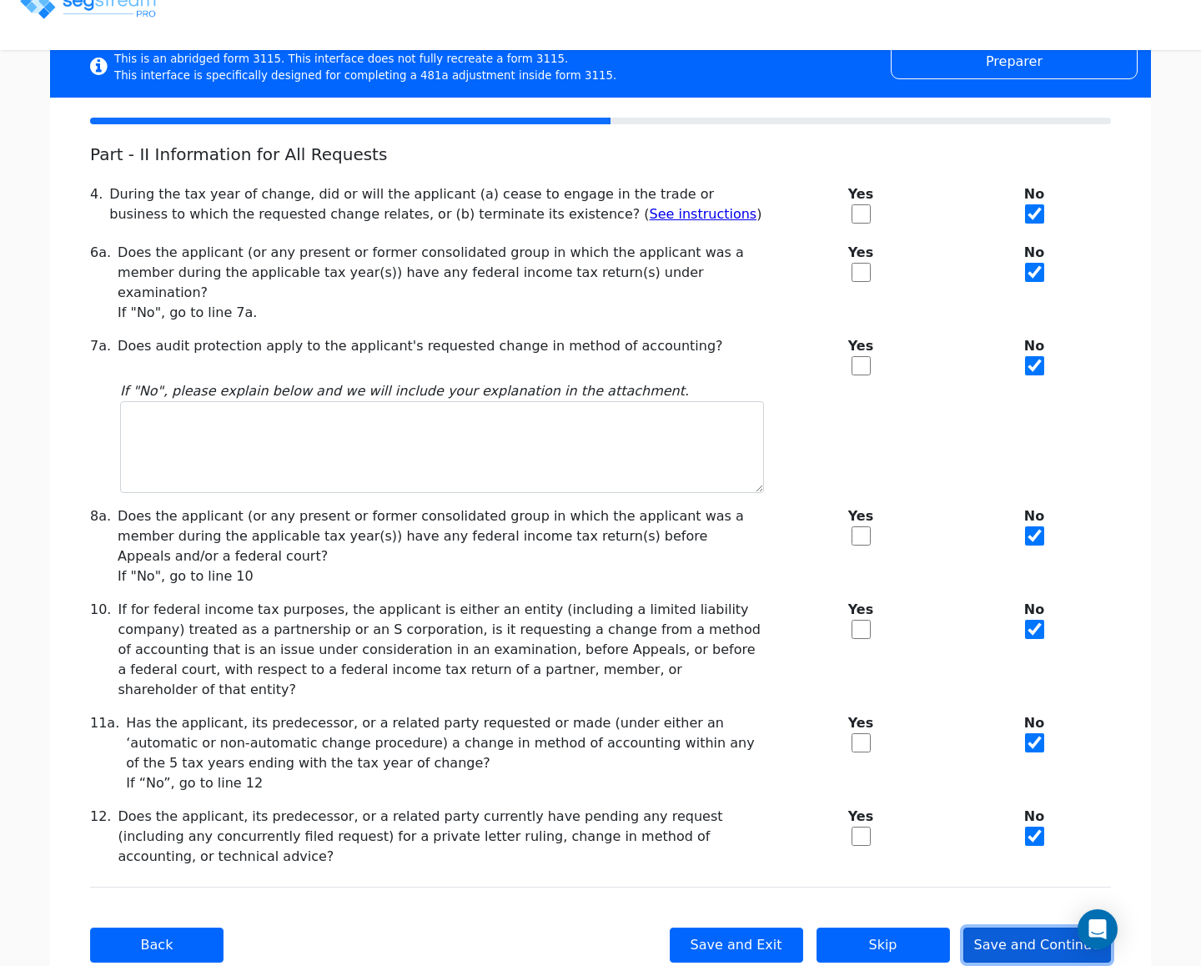
click at [1062, 928] on button "Save and Continue" at bounding box center [1037, 945] width 148 height 35
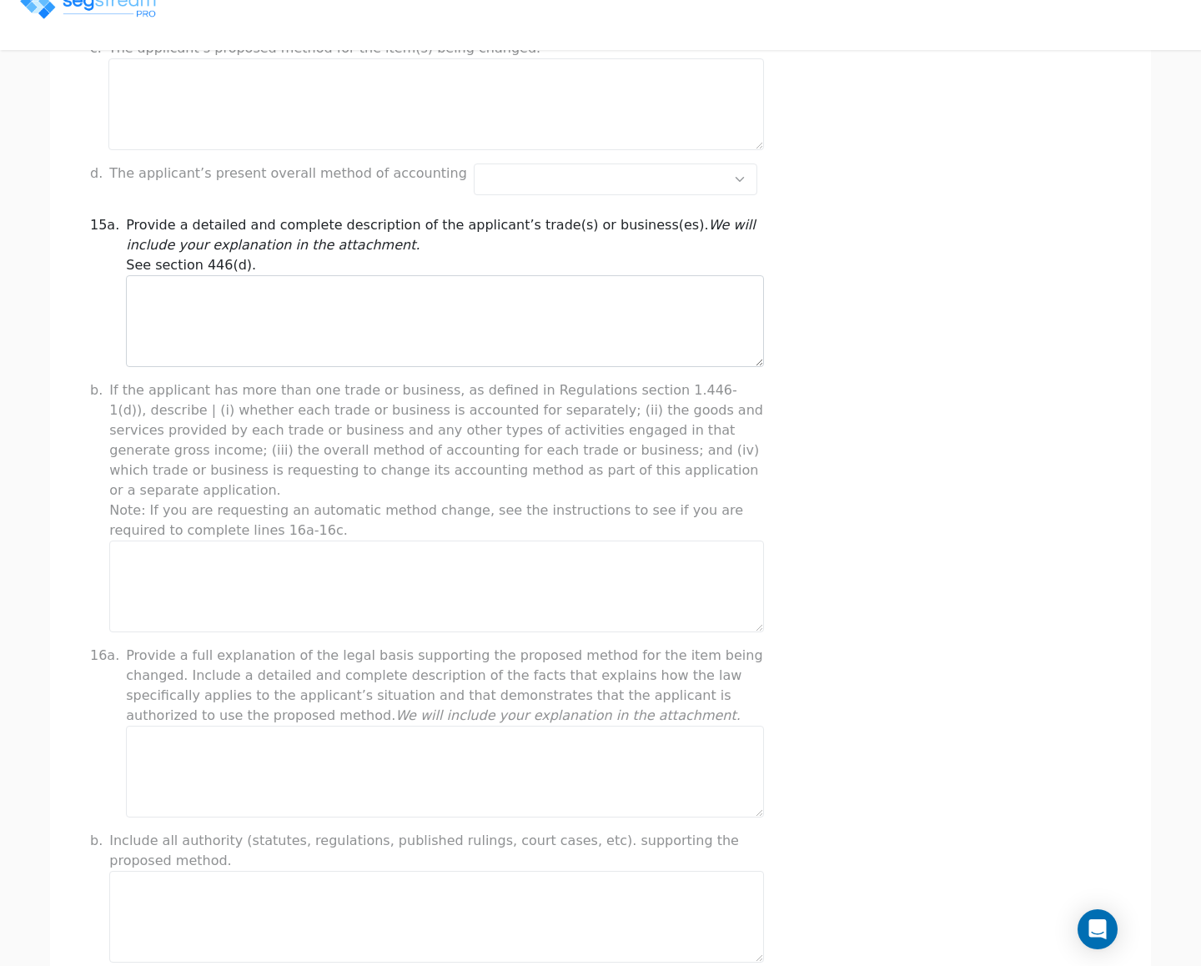
scroll to position [500, 0]
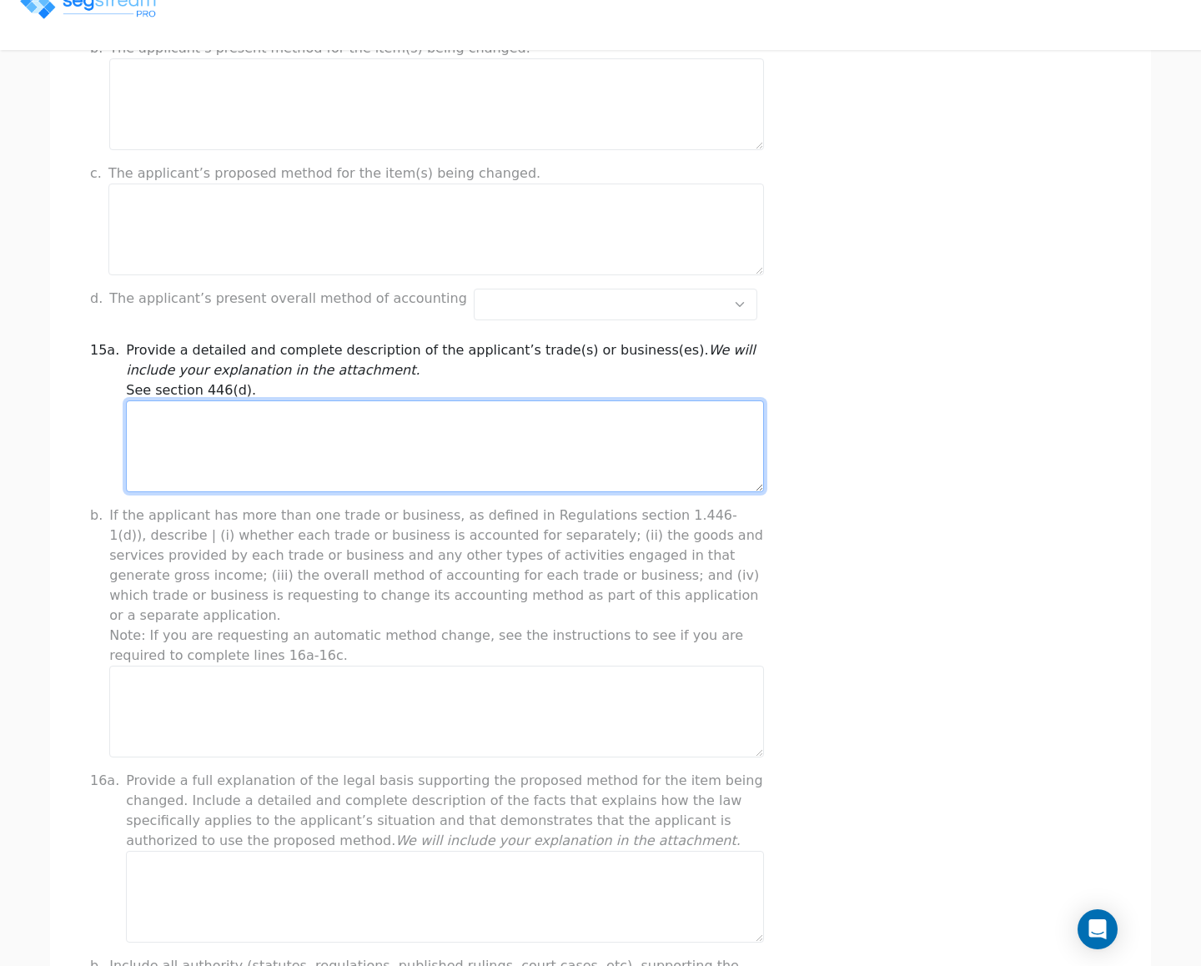
click at [468, 434] on textarea at bounding box center [445, 446] width 638 height 92
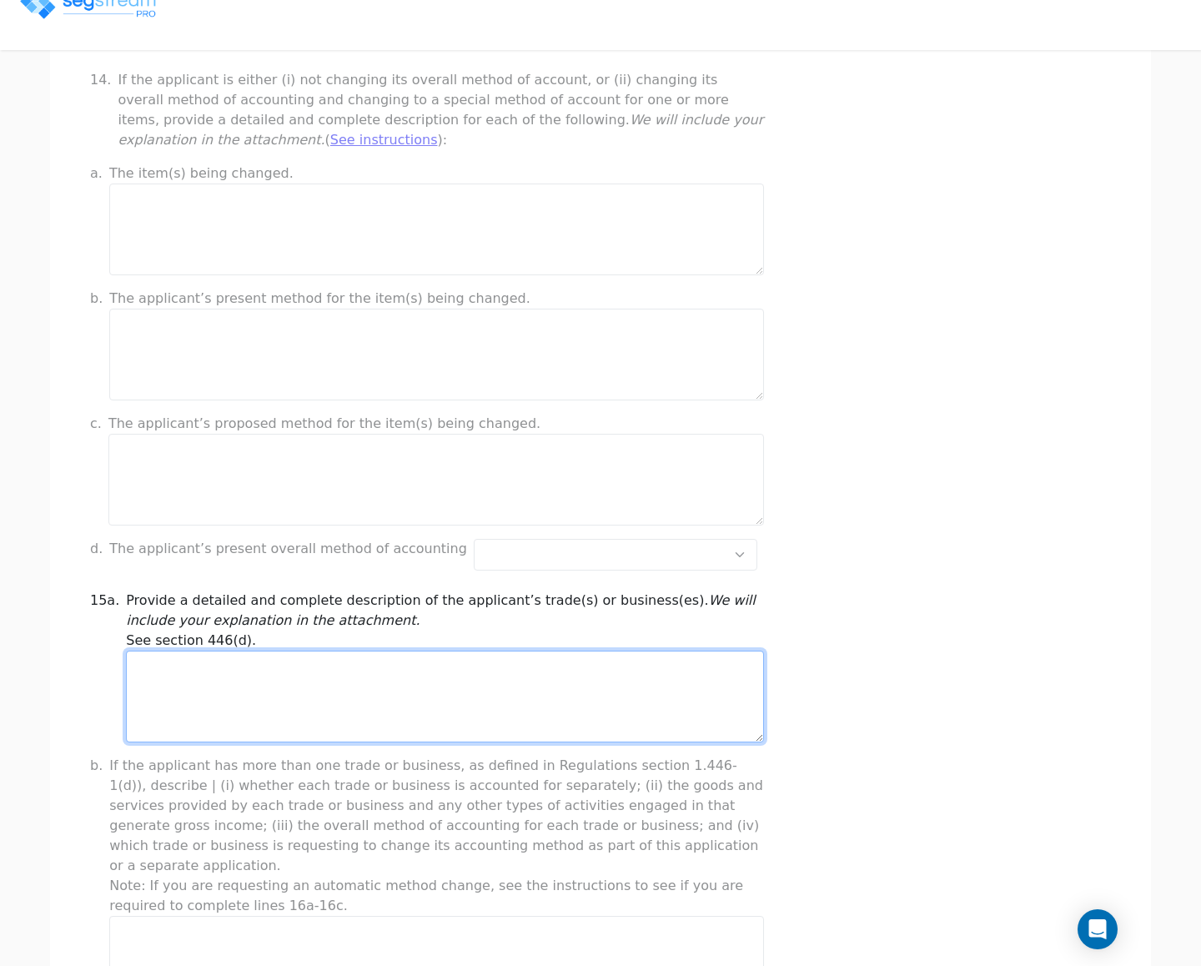
scroll to position [0, 0]
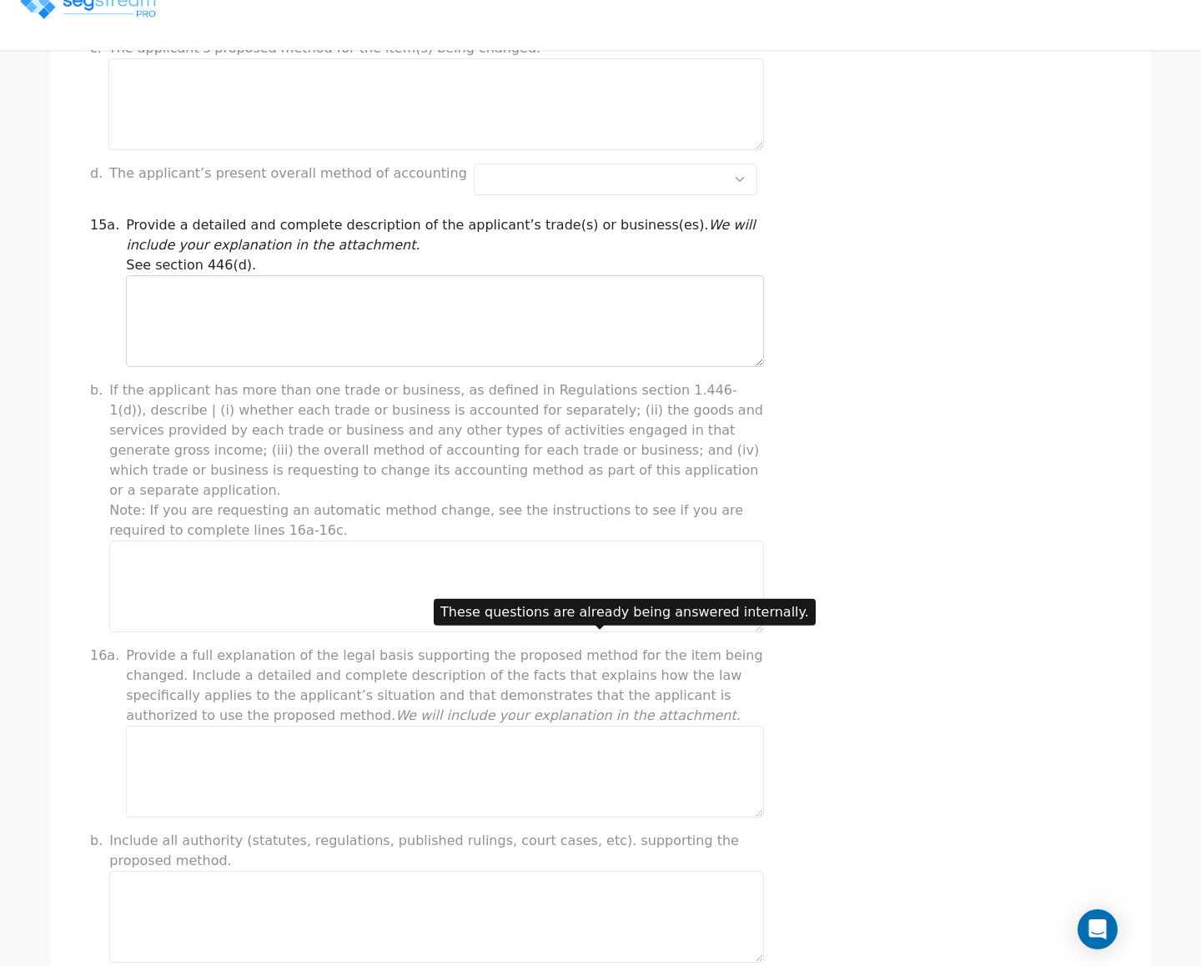
scroll to position [1008, 0]
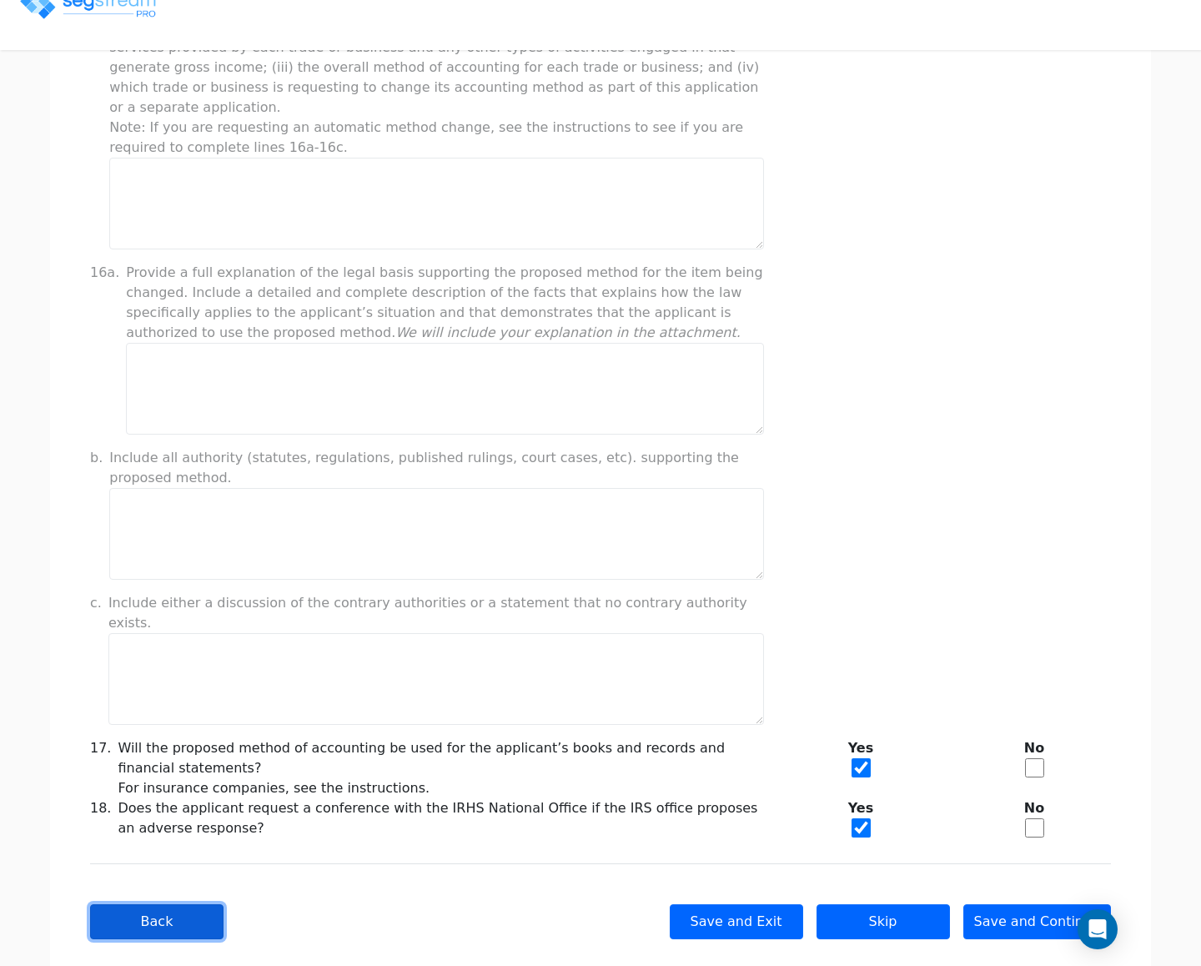
click at [196, 904] on button "Back" at bounding box center [156, 921] width 133 height 35
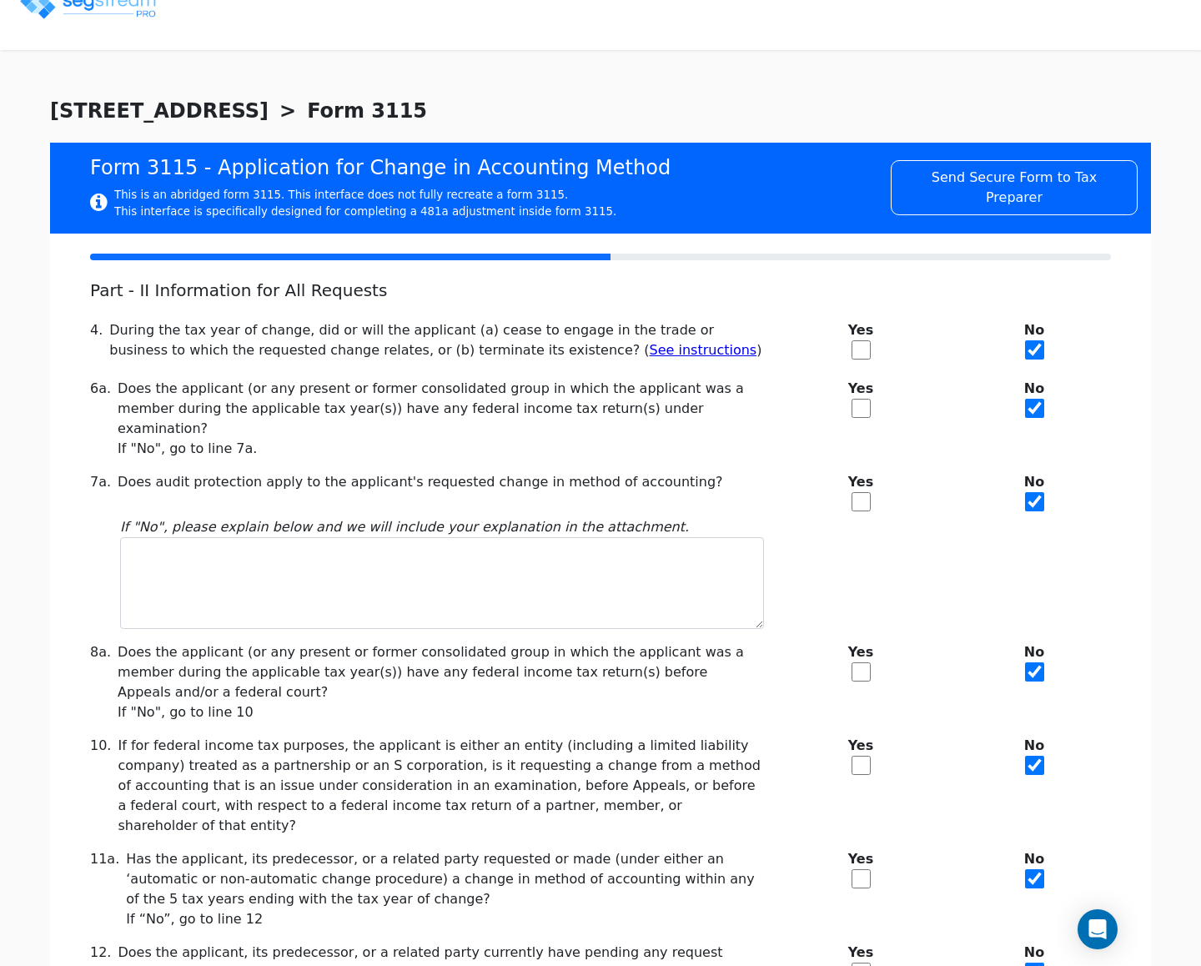
scroll to position [136, 0]
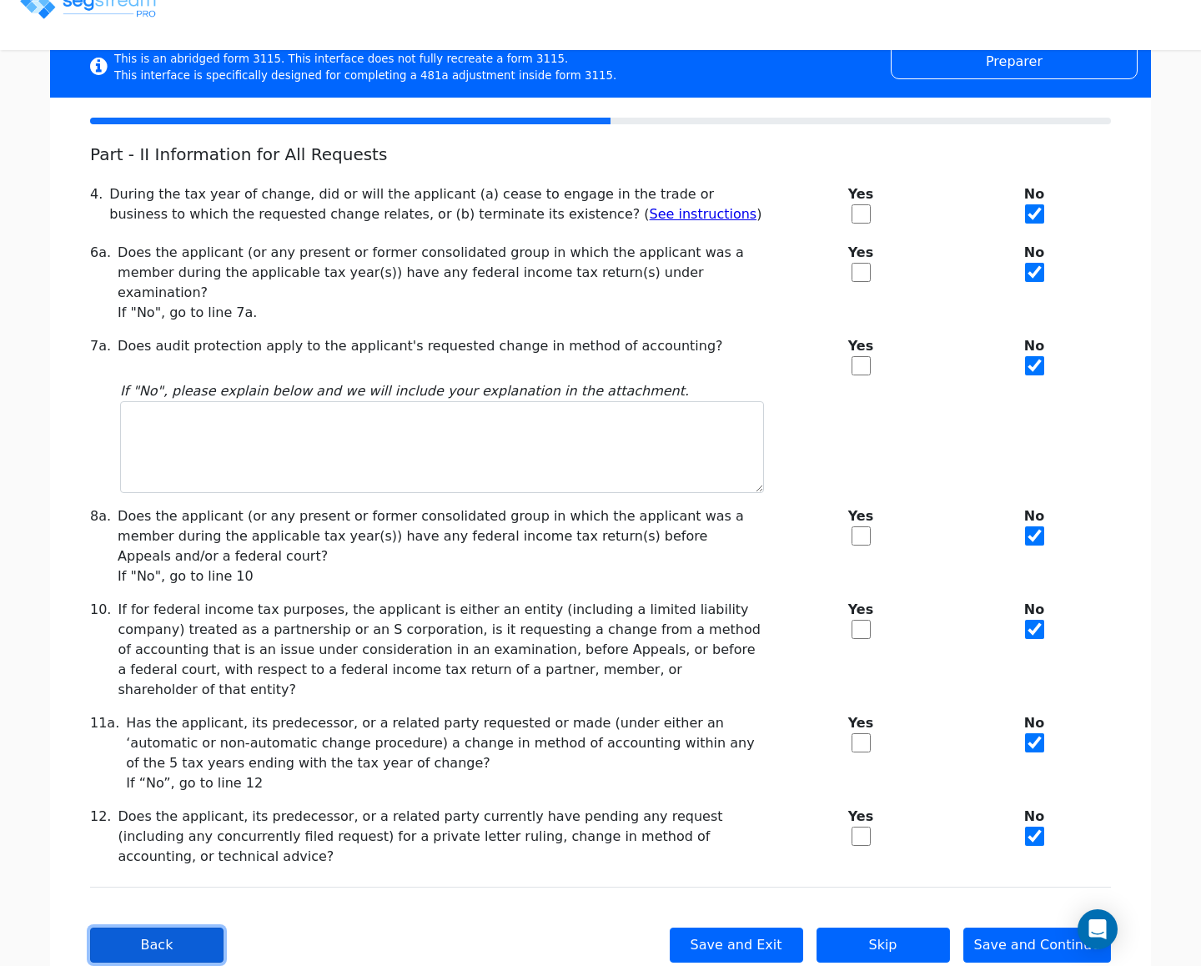
click at [198, 928] on button "Back" at bounding box center [156, 945] width 133 height 35
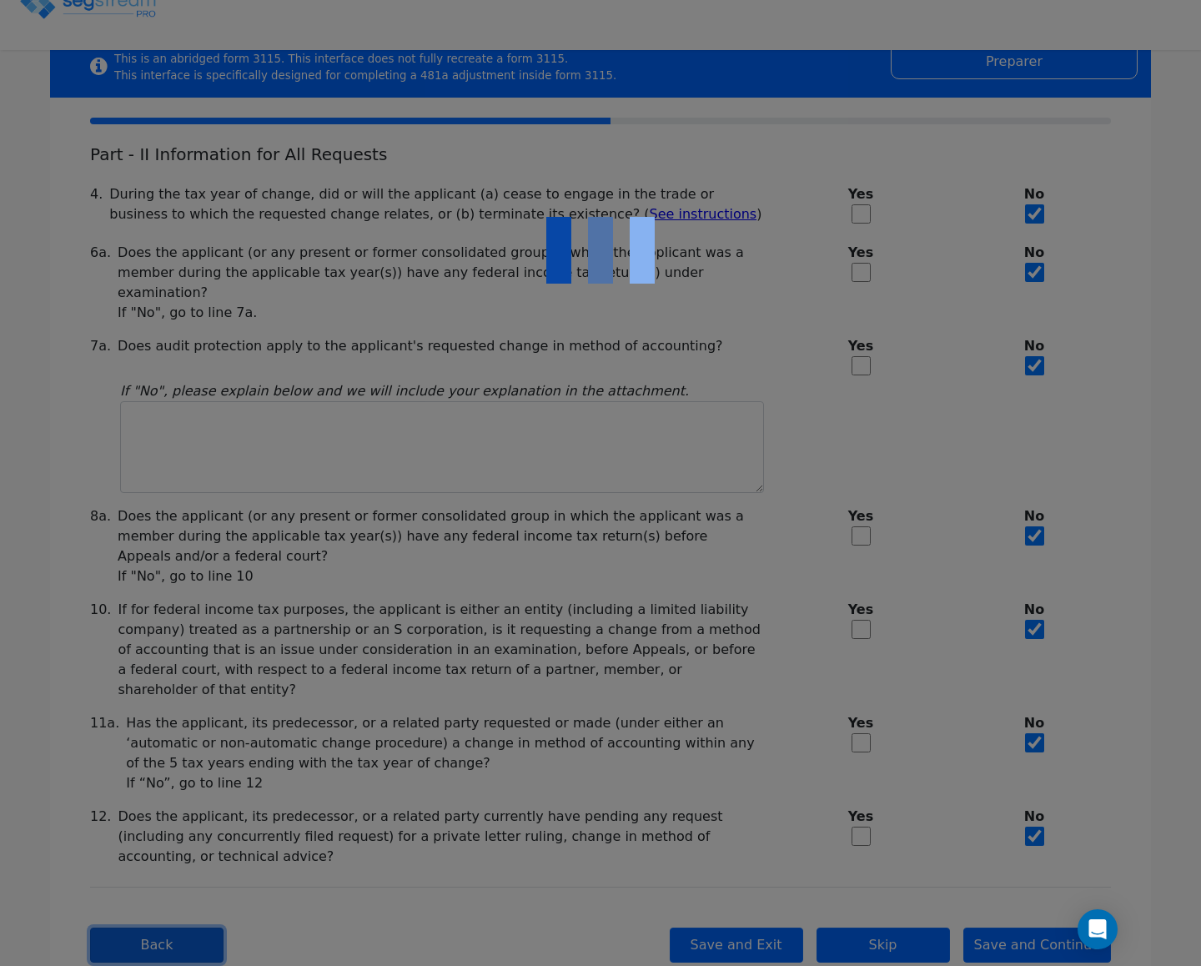
checkbox input "true"
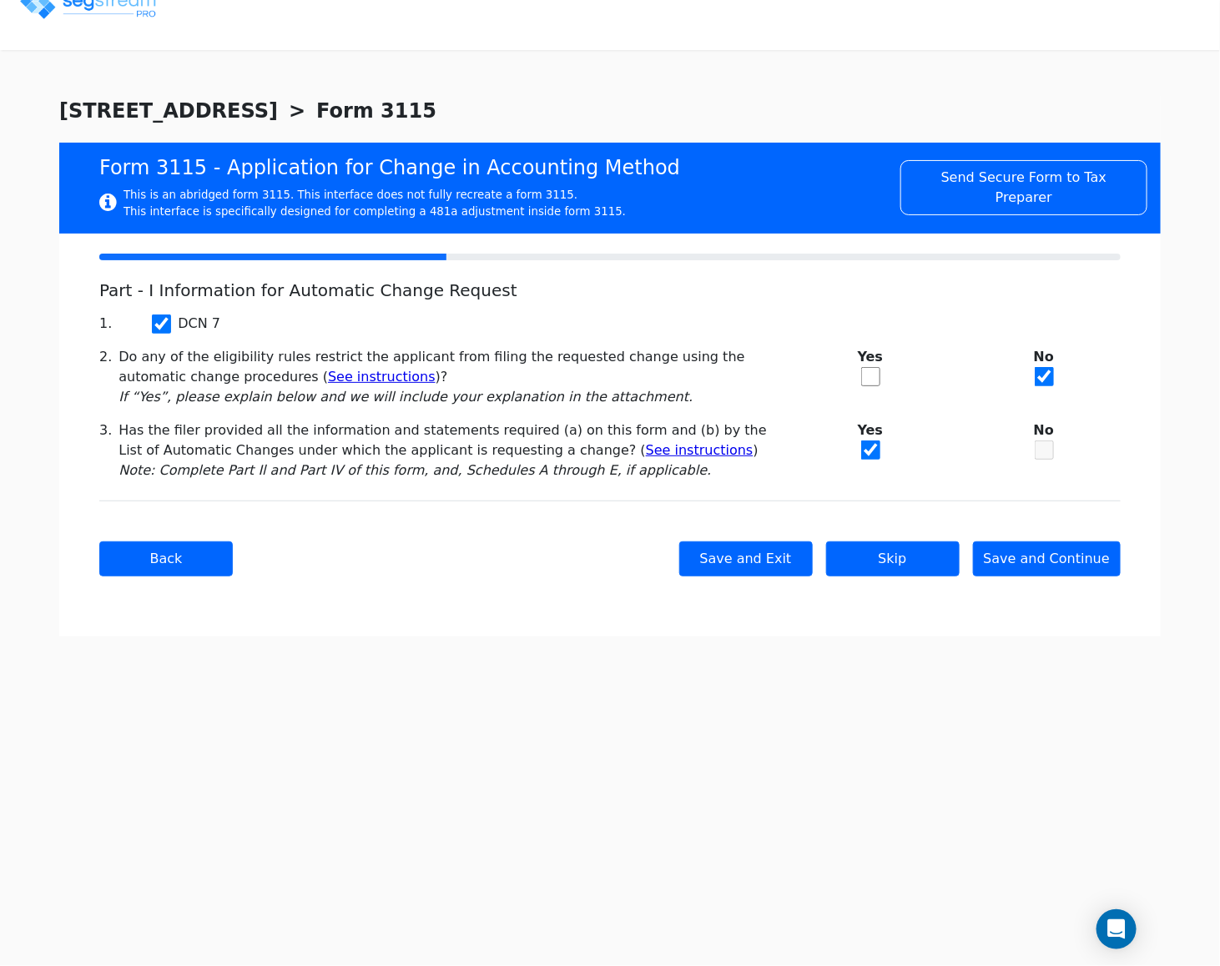
drag, startPoint x: 874, startPoint y: 369, endPoint x: 873, endPoint y: 380, distance: 11.7
click at [872, 369] on input "checkbox" at bounding box center [870, 376] width 19 height 19
checkbox input "true"
checkbox input "false"
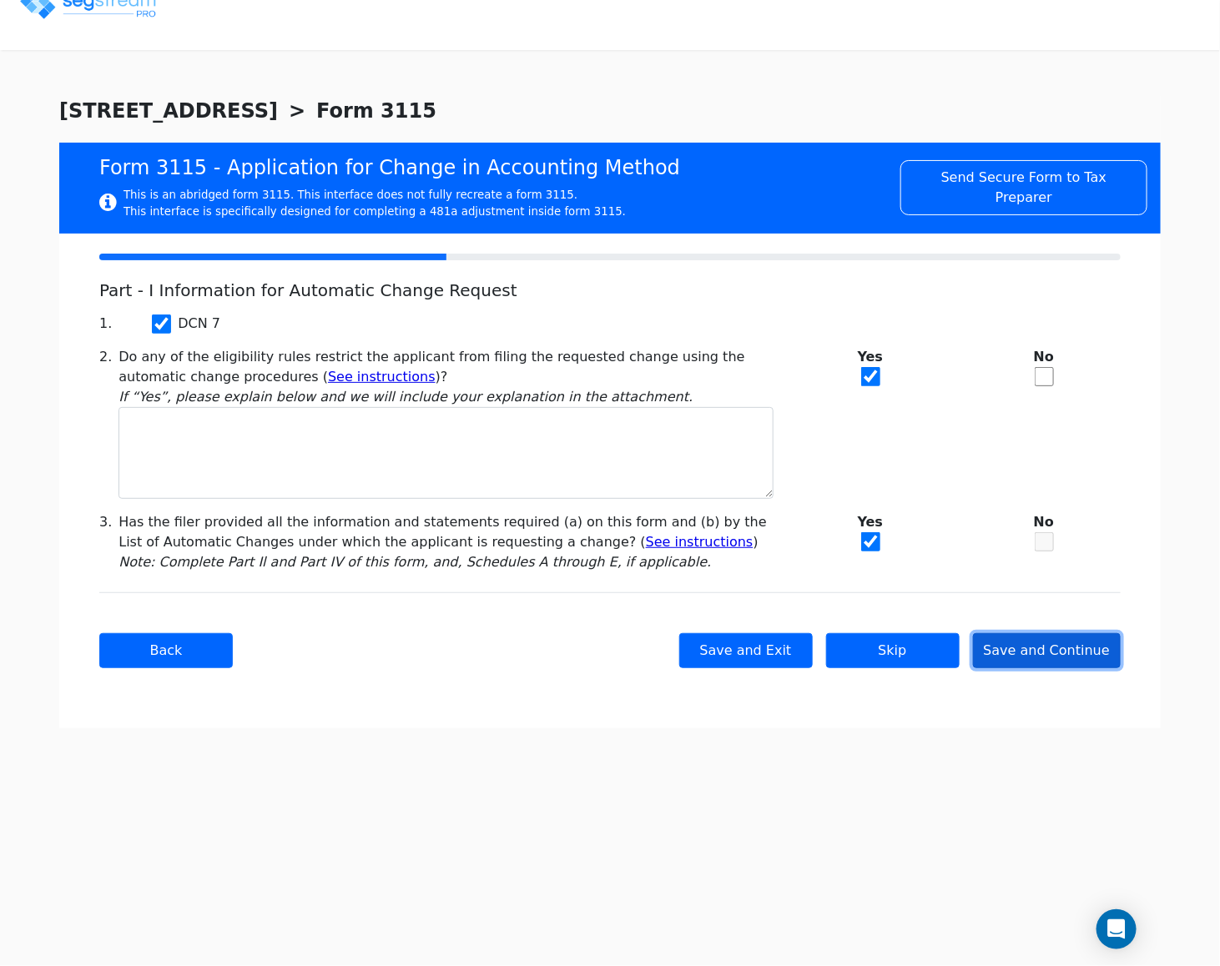
click at [1027, 644] on button "Save and Continue" at bounding box center [1047, 650] width 148 height 35
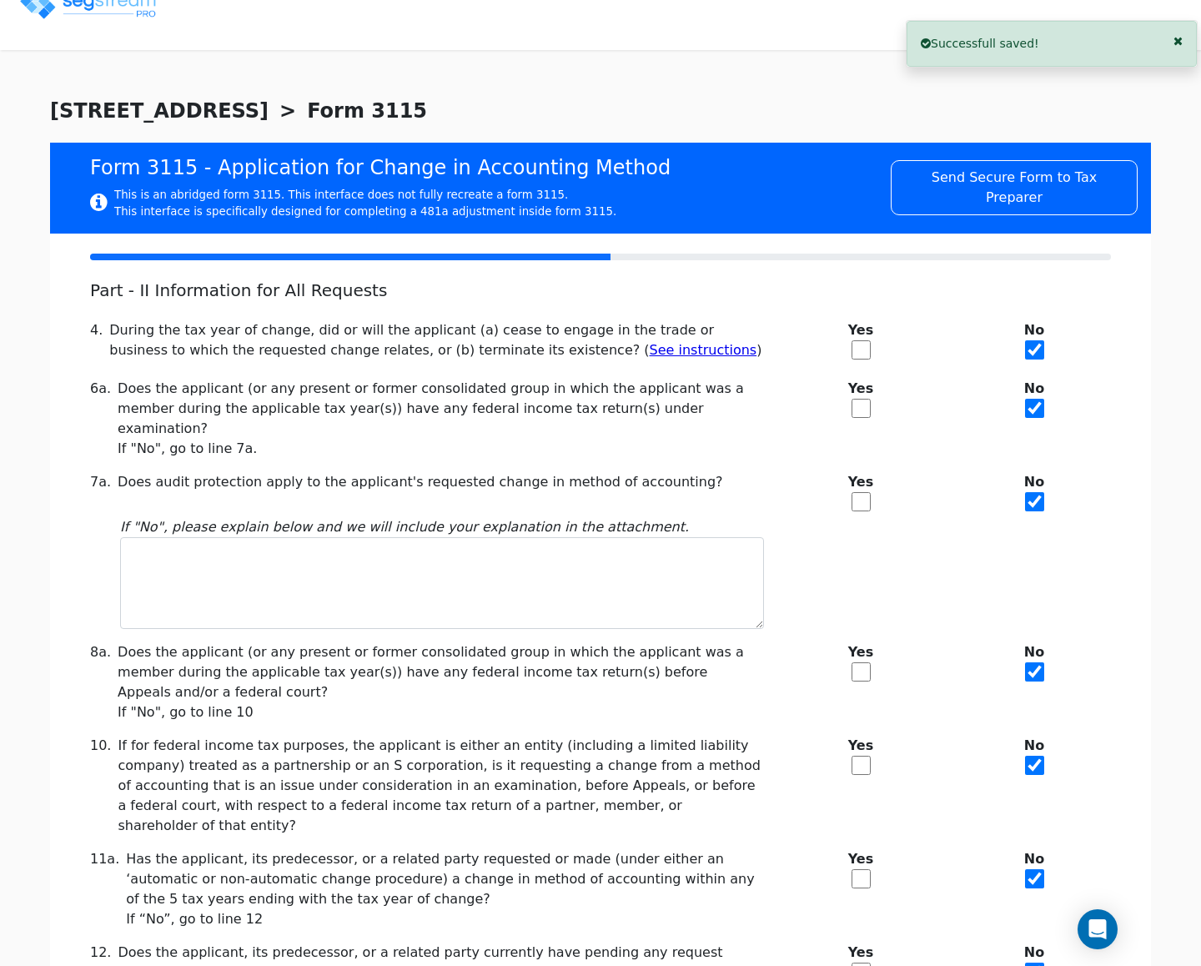
click at [864, 354] on input "checkbox" at bounding box center [861, 349] width 19 height 19
checkbox input "true"
checkbox input "false"
click at [868, 416] on input "checkbox" at bounding box center [861, 408] width 19 height 19
checkbox input "true"
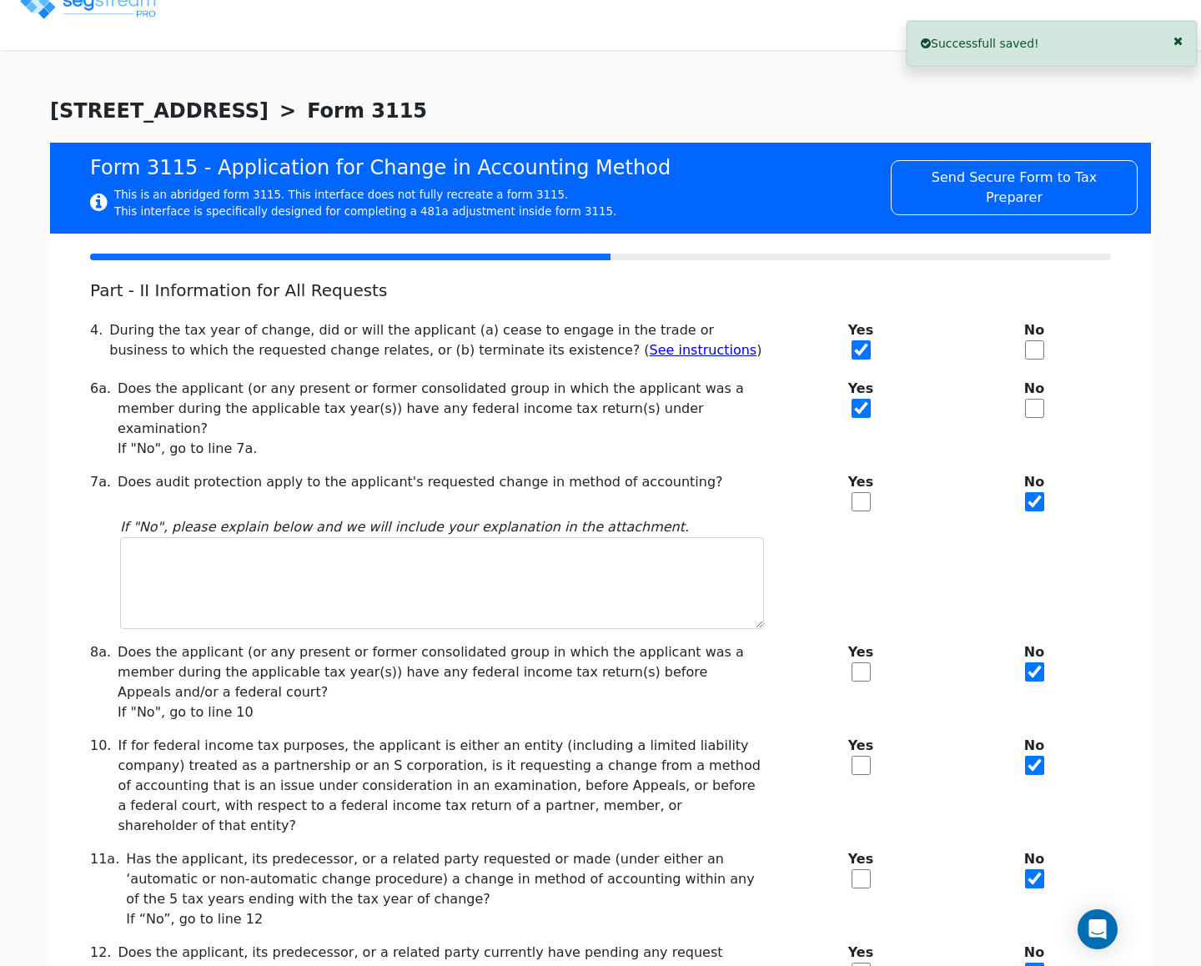
checkbox input "false"
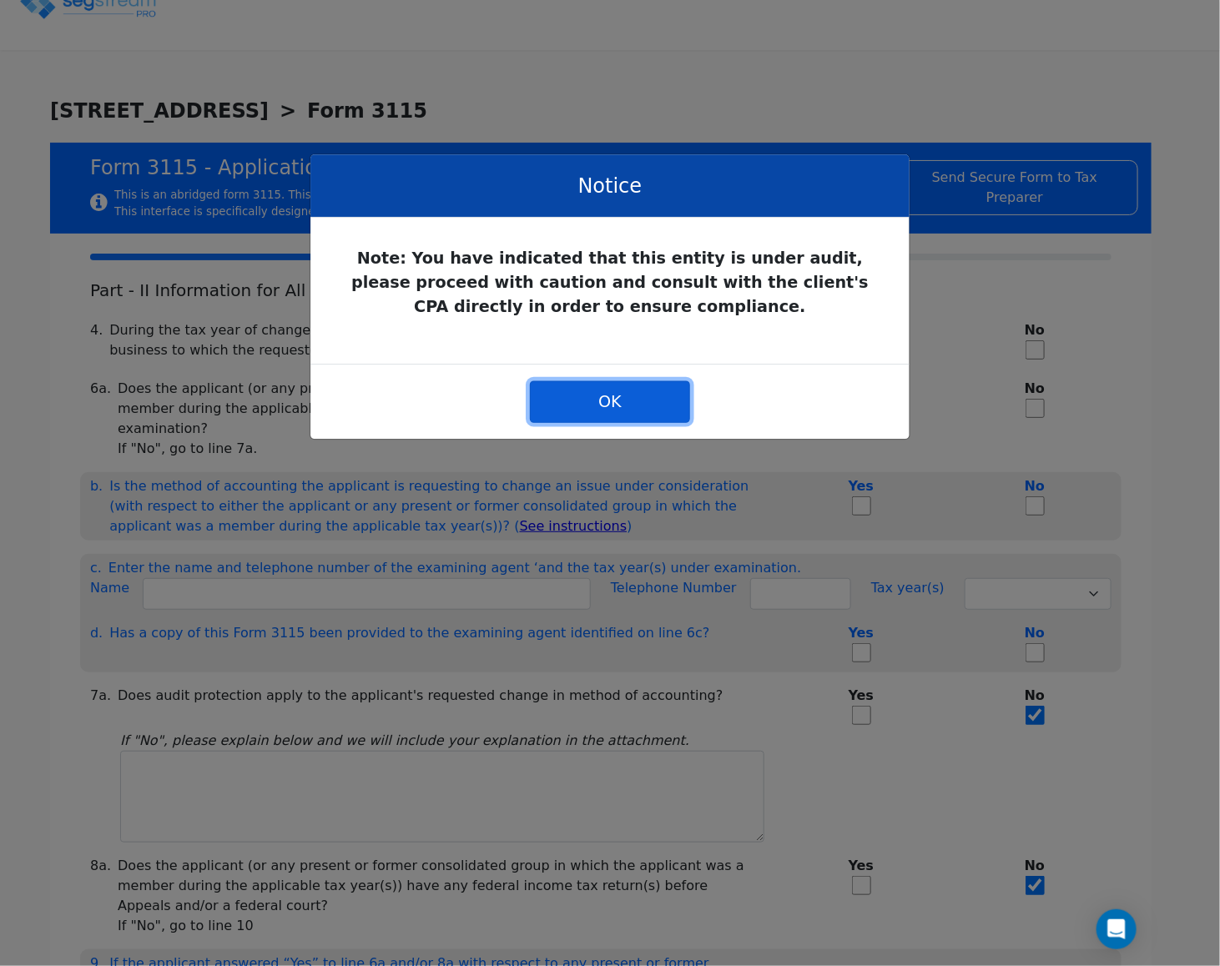
click at [626, 422] on button "OK" at bounding box center [610, 401] width 160 height 42
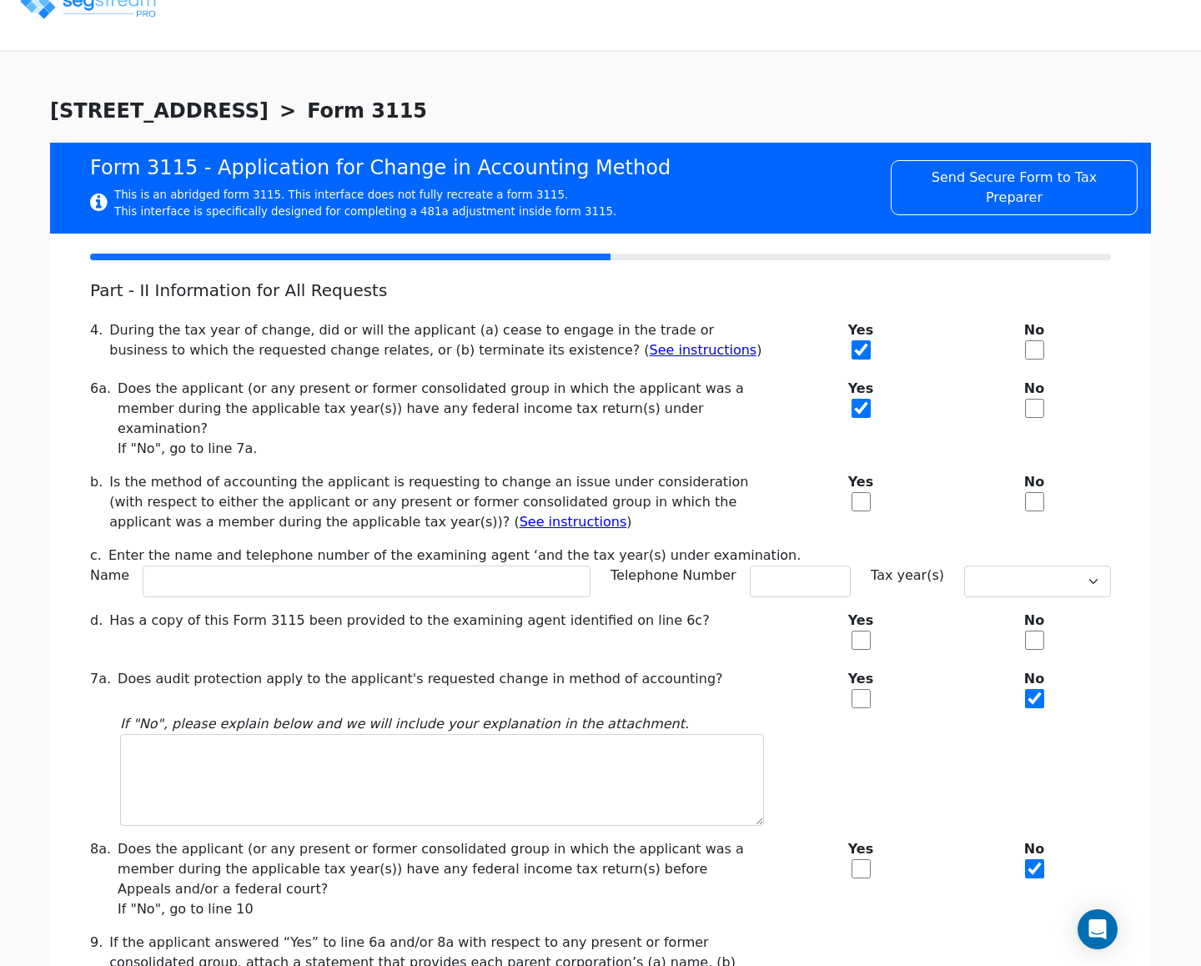
drag, startPoint x: 853, startPoint y: 471, endPoint x: 858, endPoint y: 486, distance: 15.8
click at [853, 473] on div "Yes" at bounding box center [861, 502] width 174 height 60
click at [856, 492] on input "checkbox" at bounding box center [861, 501] width 19 height 19
checkbox input "true"
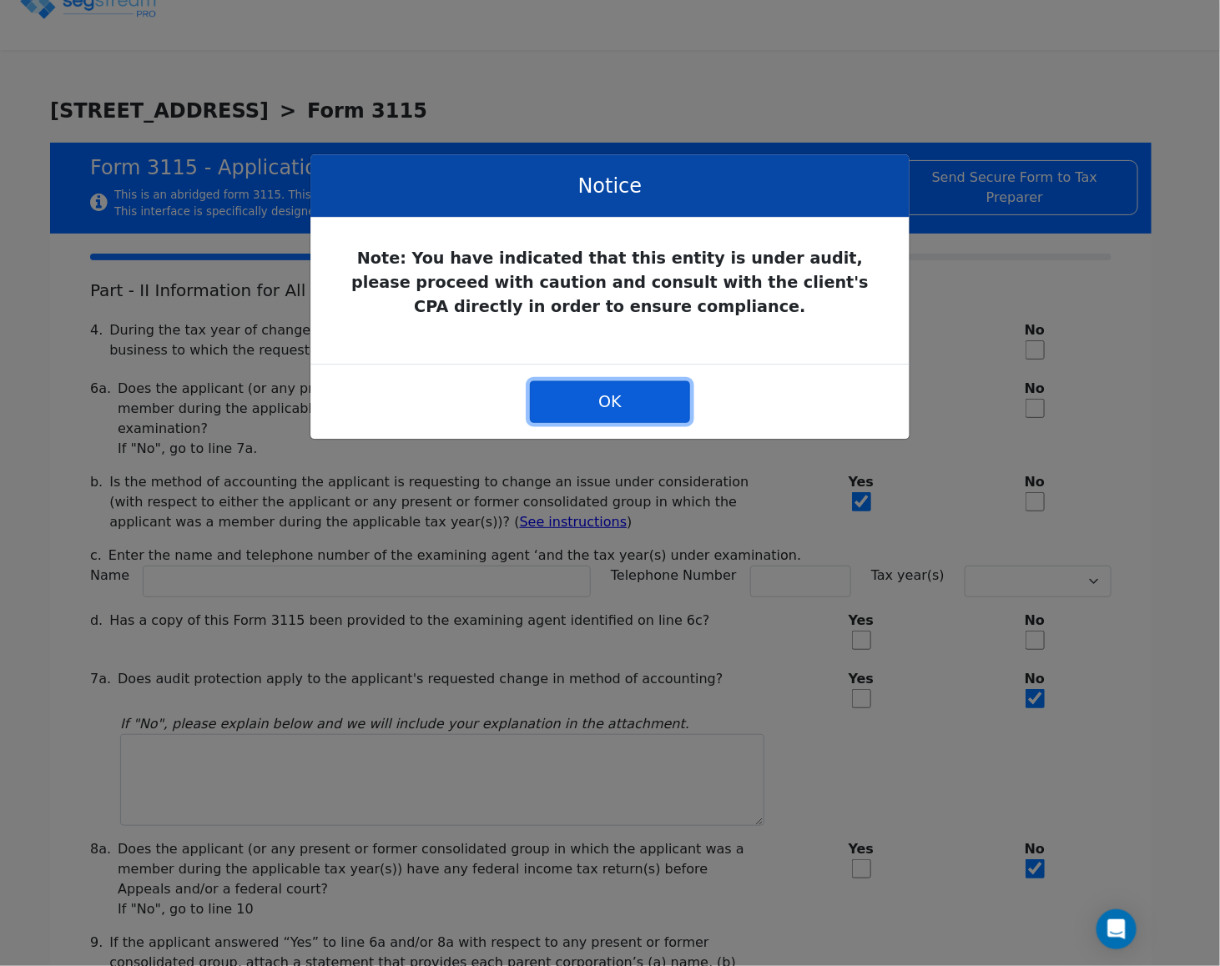
click at [646, 422] on button "OK" at bounding box center [610, 401] width 160 height 42
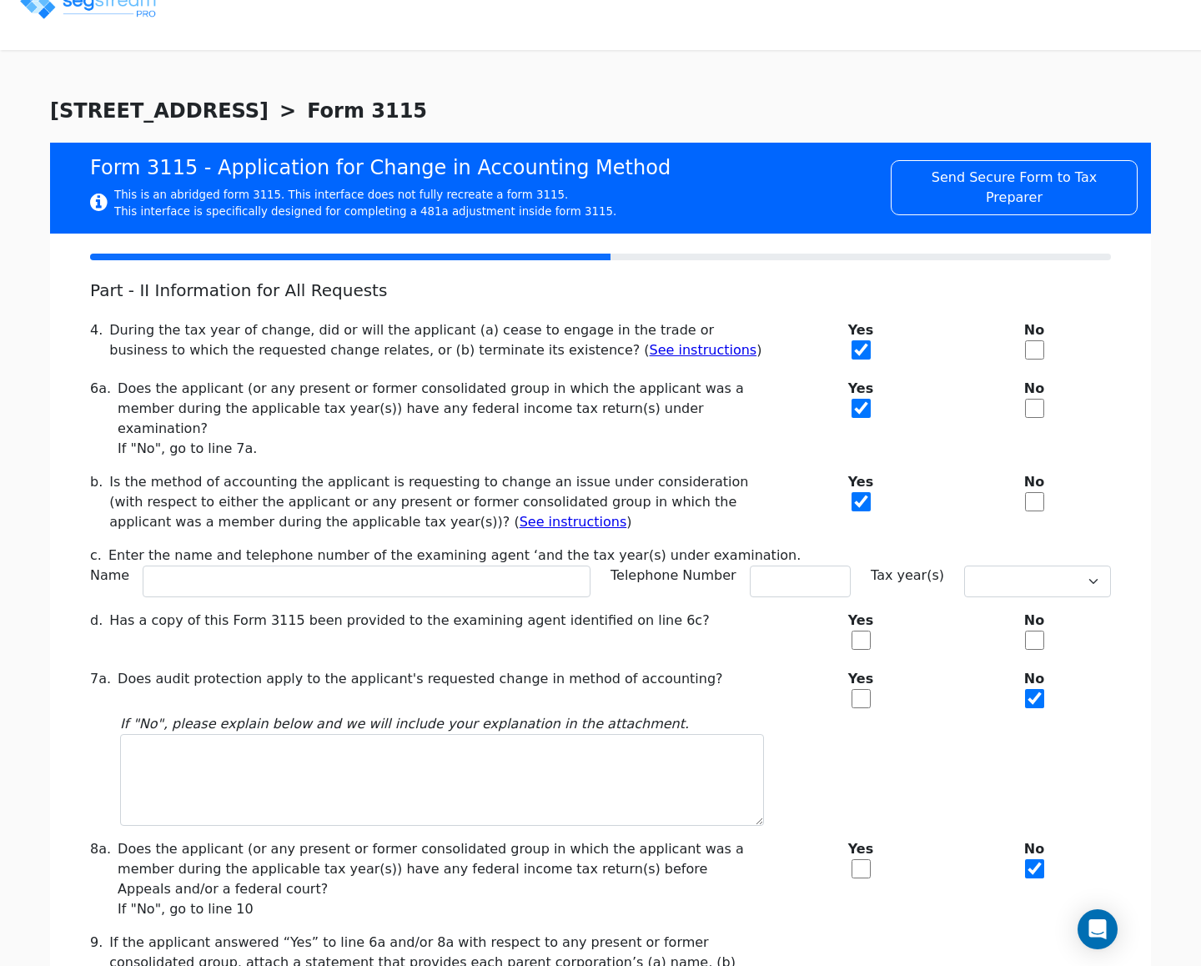
scroll to position [250, 0]
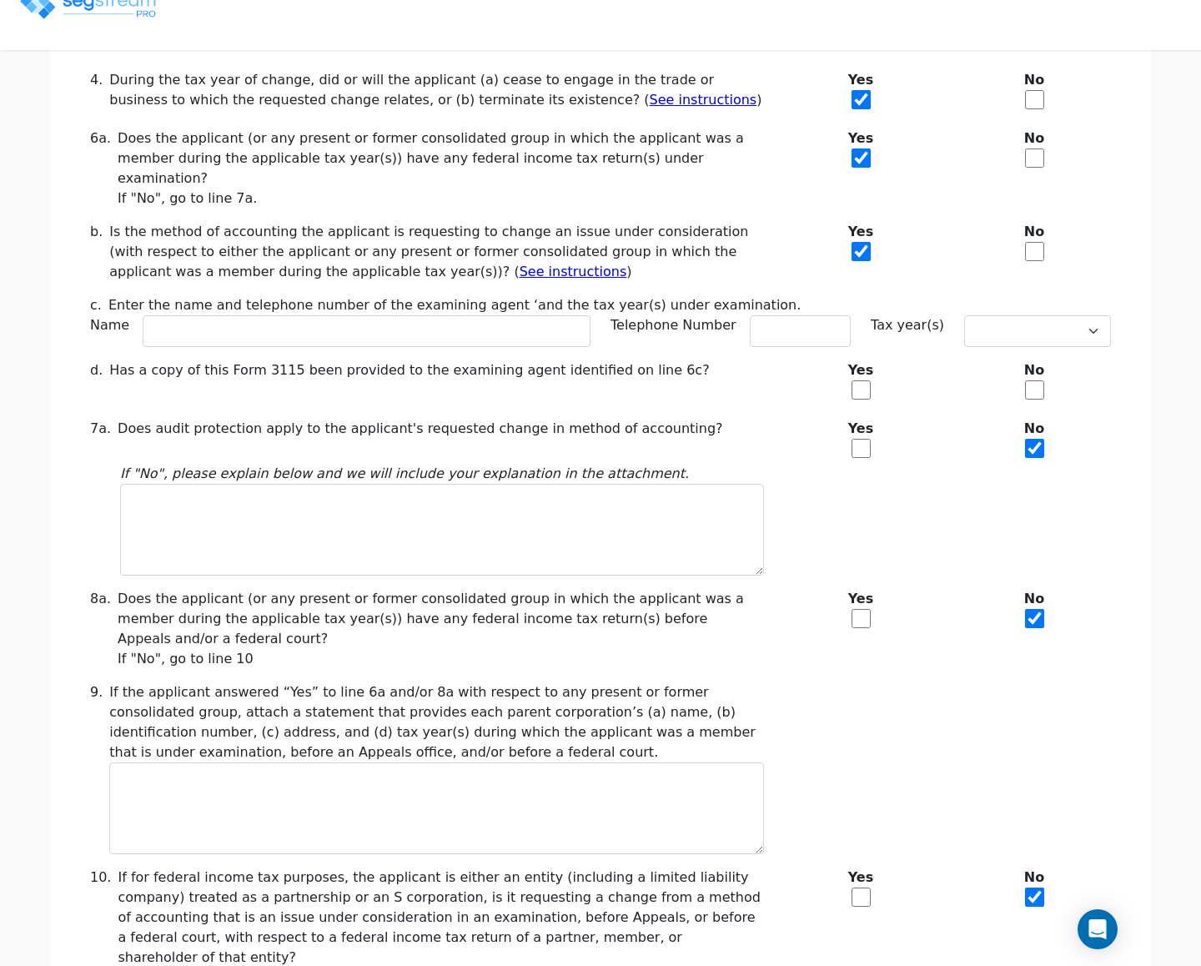
drag, startPoint x: 874, startPoint y: 431, endPoint x: 869, endPoint y: 416, distance: 15.8
click at [873, 433] on div "Yes" at bounding box center [861, 441] width 174 height 45
drag, startPoint x: 856, startPoint y: 430, endPoint x: 854, endPoint y: 421, distance: 9.3
click at [856, 439] on input "checkbox" at bounding box center [861, 448] width 19 height 19
checkbox input "true"
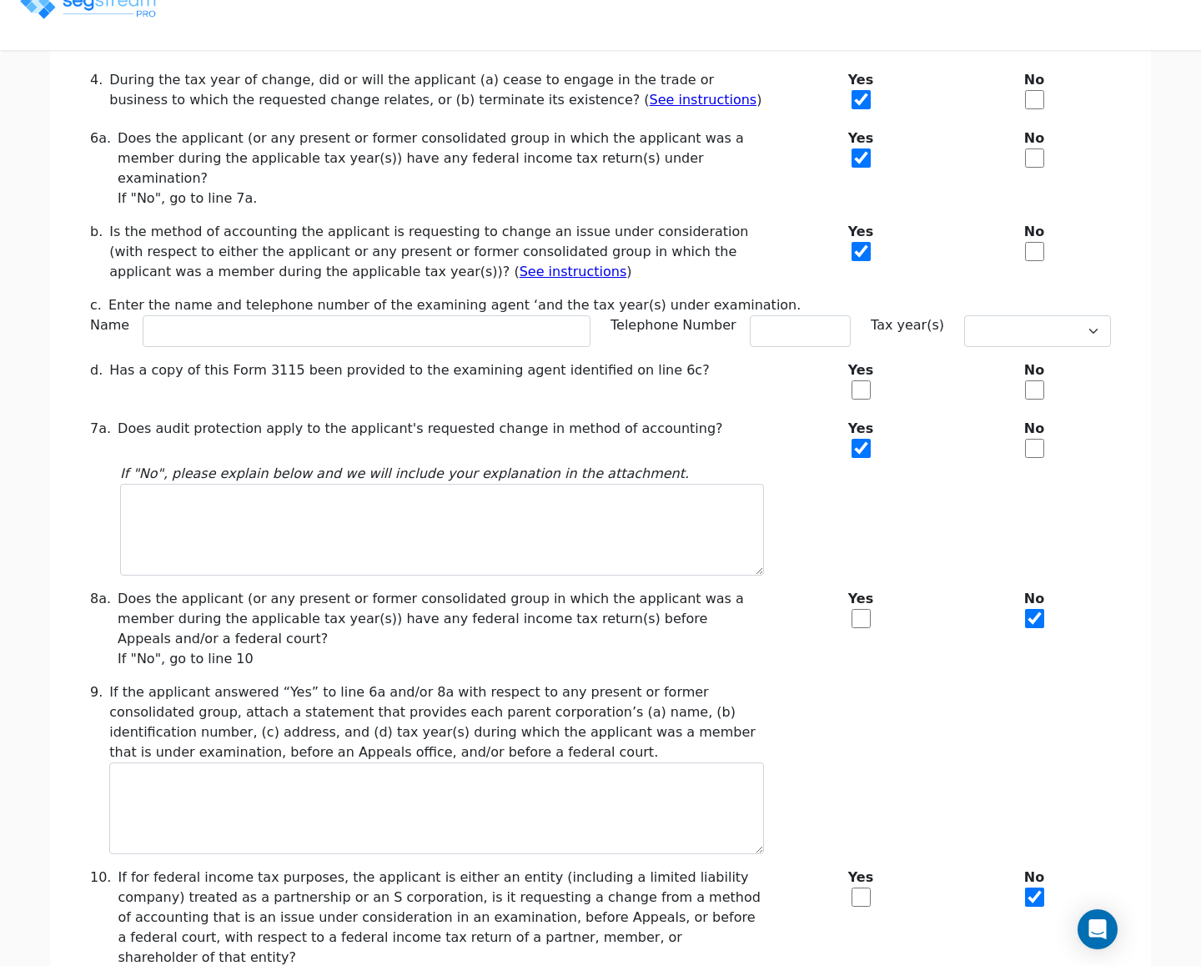
checkbox input "false"
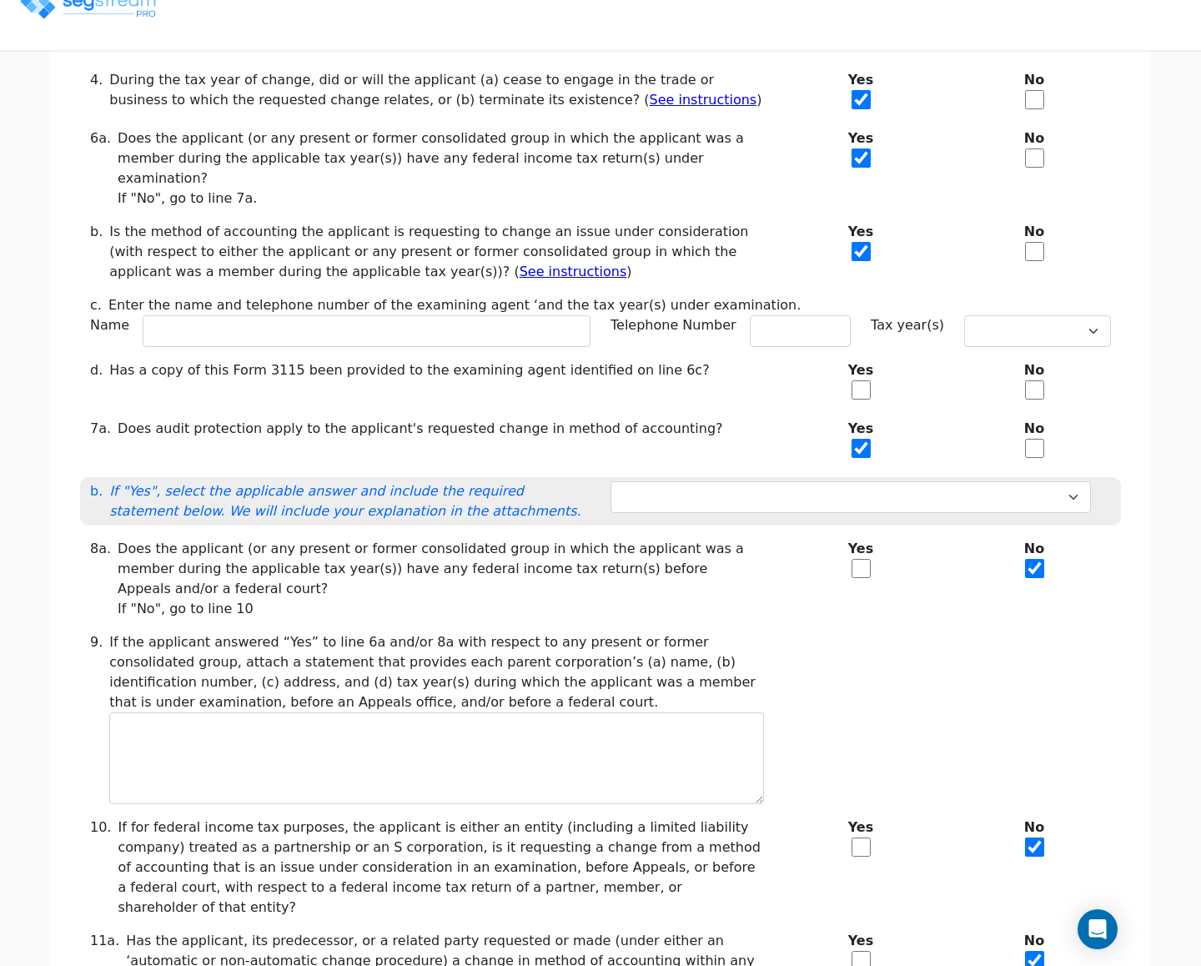
click at [856, 380] on input "checkbox" at bounding box center [861, 389] width 19 height 19
checkbox input "true"
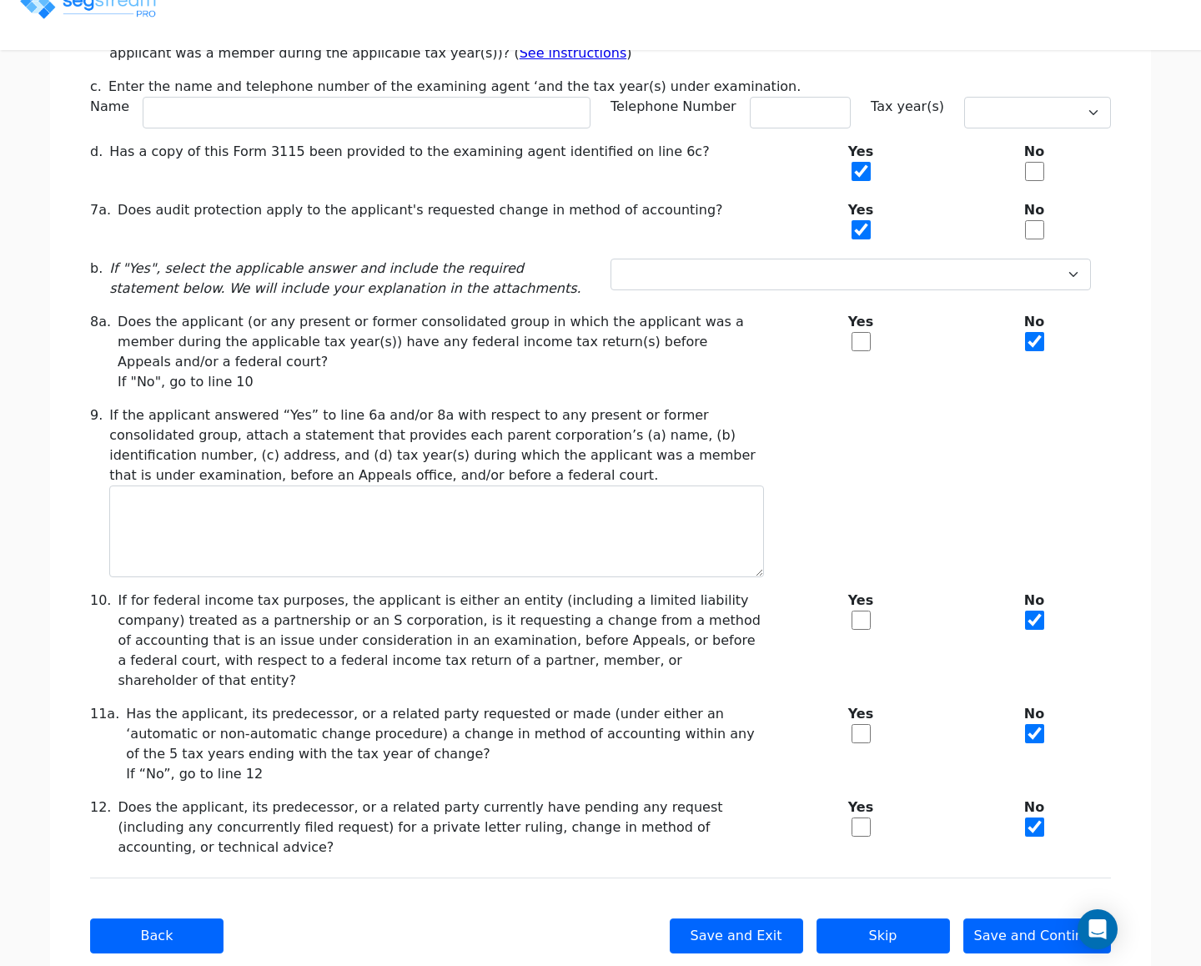
scroll to position [460, 0]
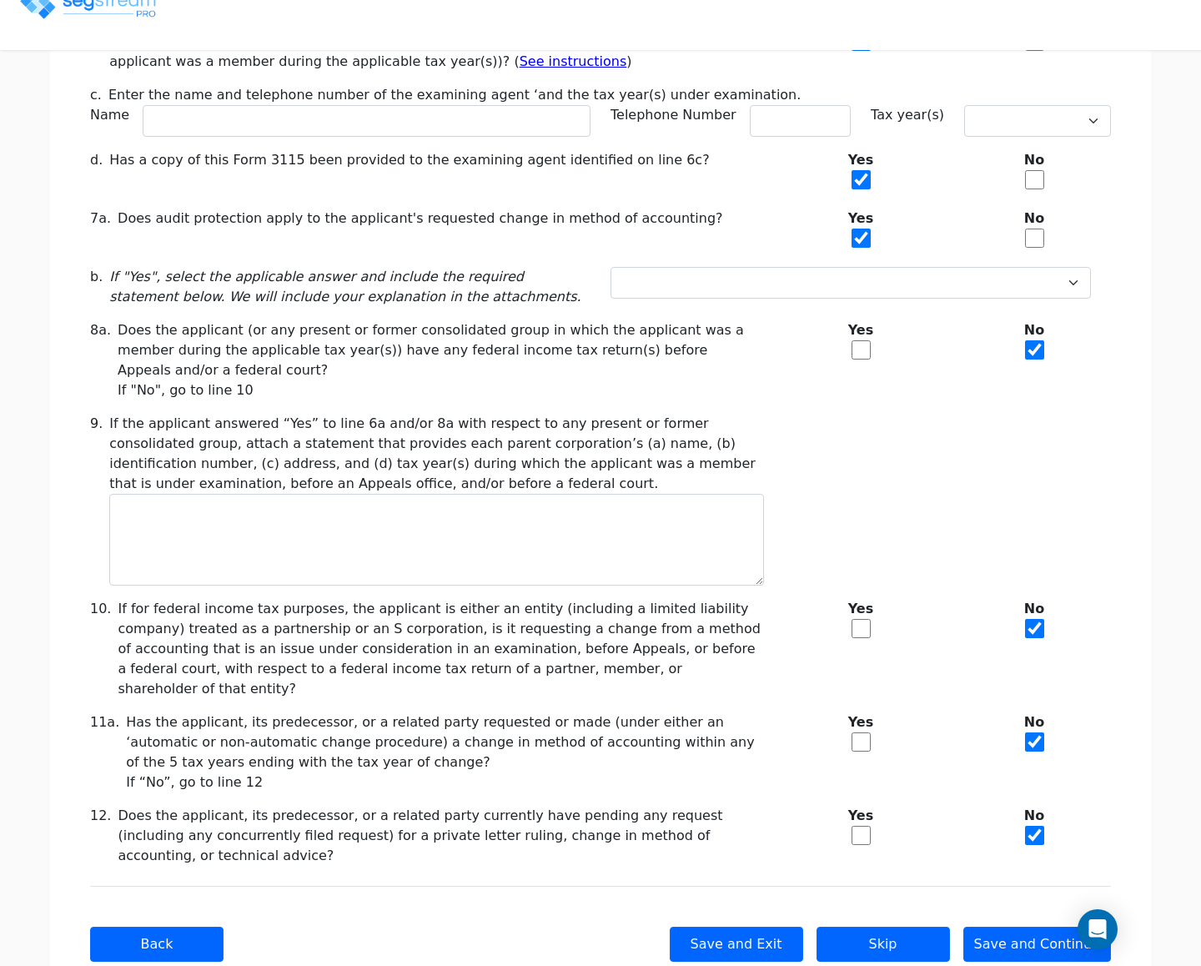
click at [848, 320] on b "Yes" at bounding box center [860, 330] width 153 height 20
click at [857, 341] on div "Yes" at bounding box center [861, 360] width 174 height 80
click at [853, 340] on input "checkbox" at bounding box center [861, 349] width 19 height 19
checkbox input "true"
checkbox input "false"
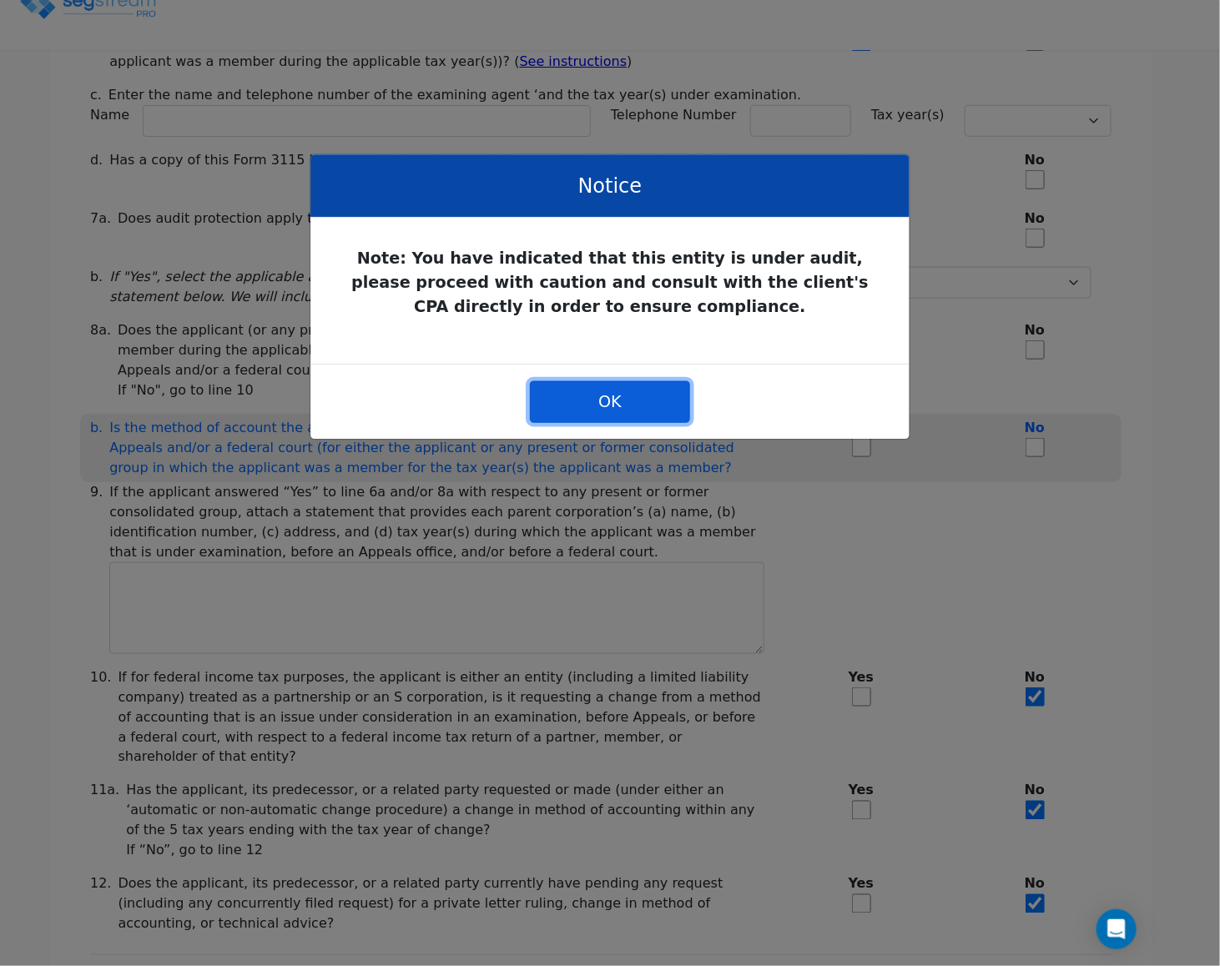
click at [626, 415] on button "OK" at bounding box center [610, 401] width 160 height 42
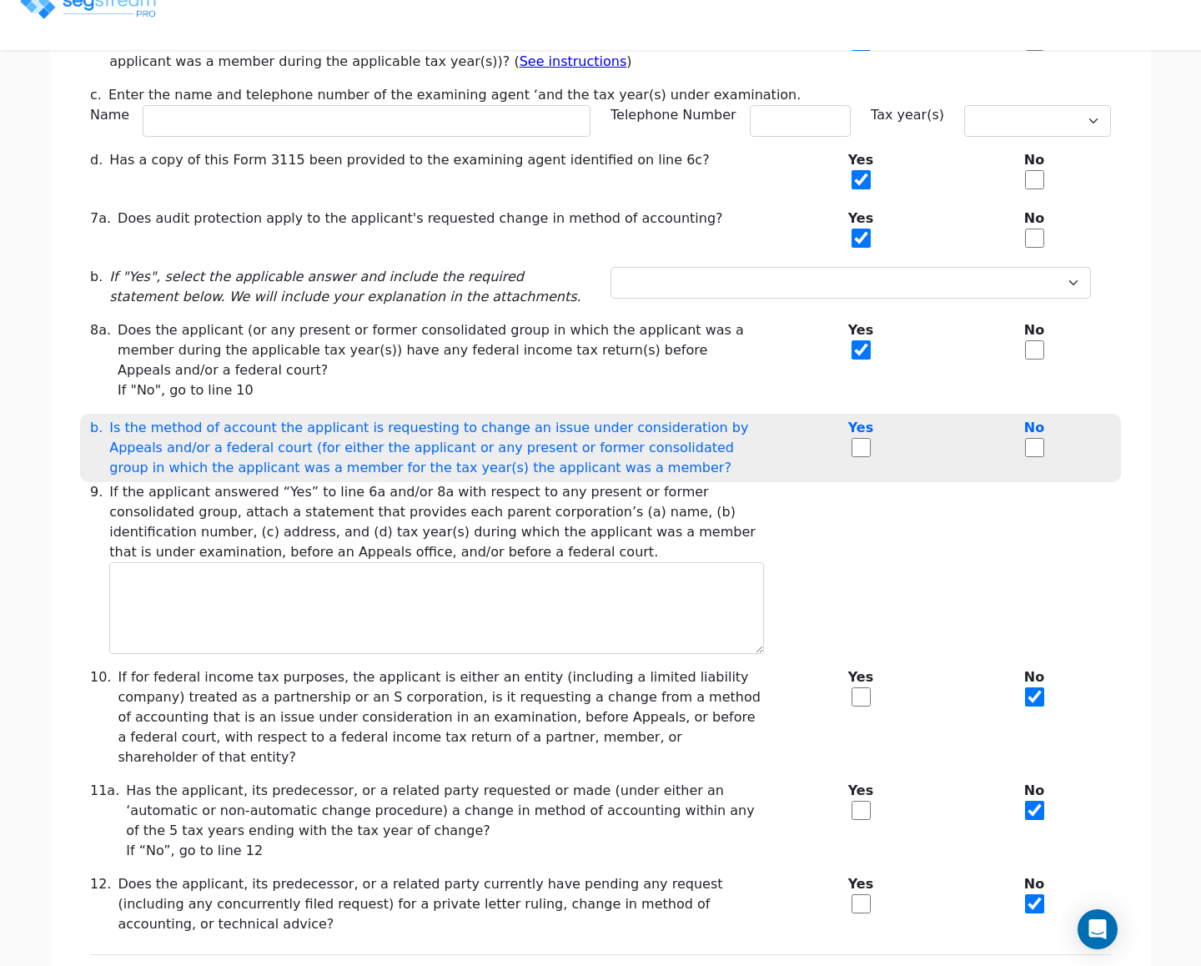
click at [866, 438] on input "checkbox" at bounding box center [861, 447] width 19 height 19
checkbox input "true"
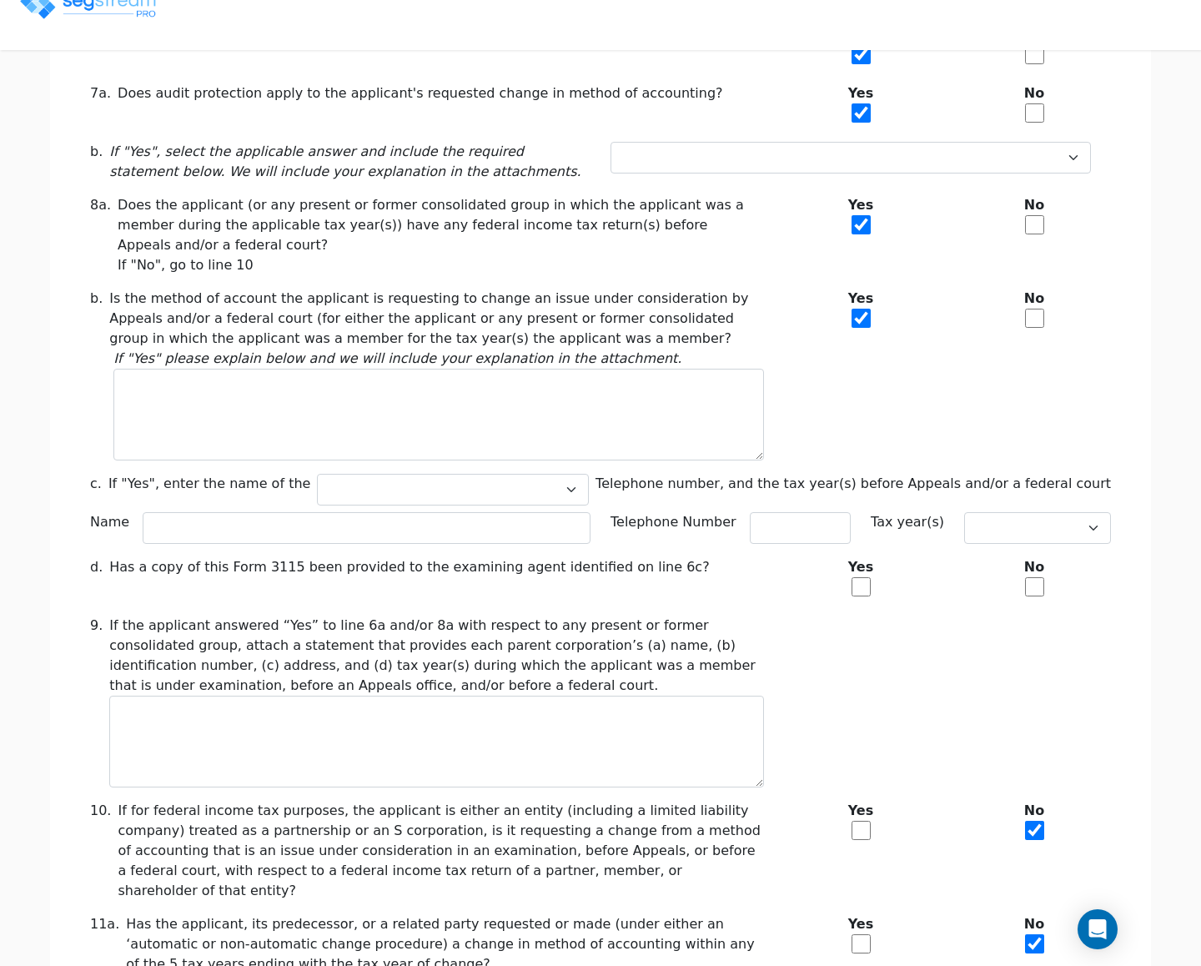
scroll to position [788, 0]
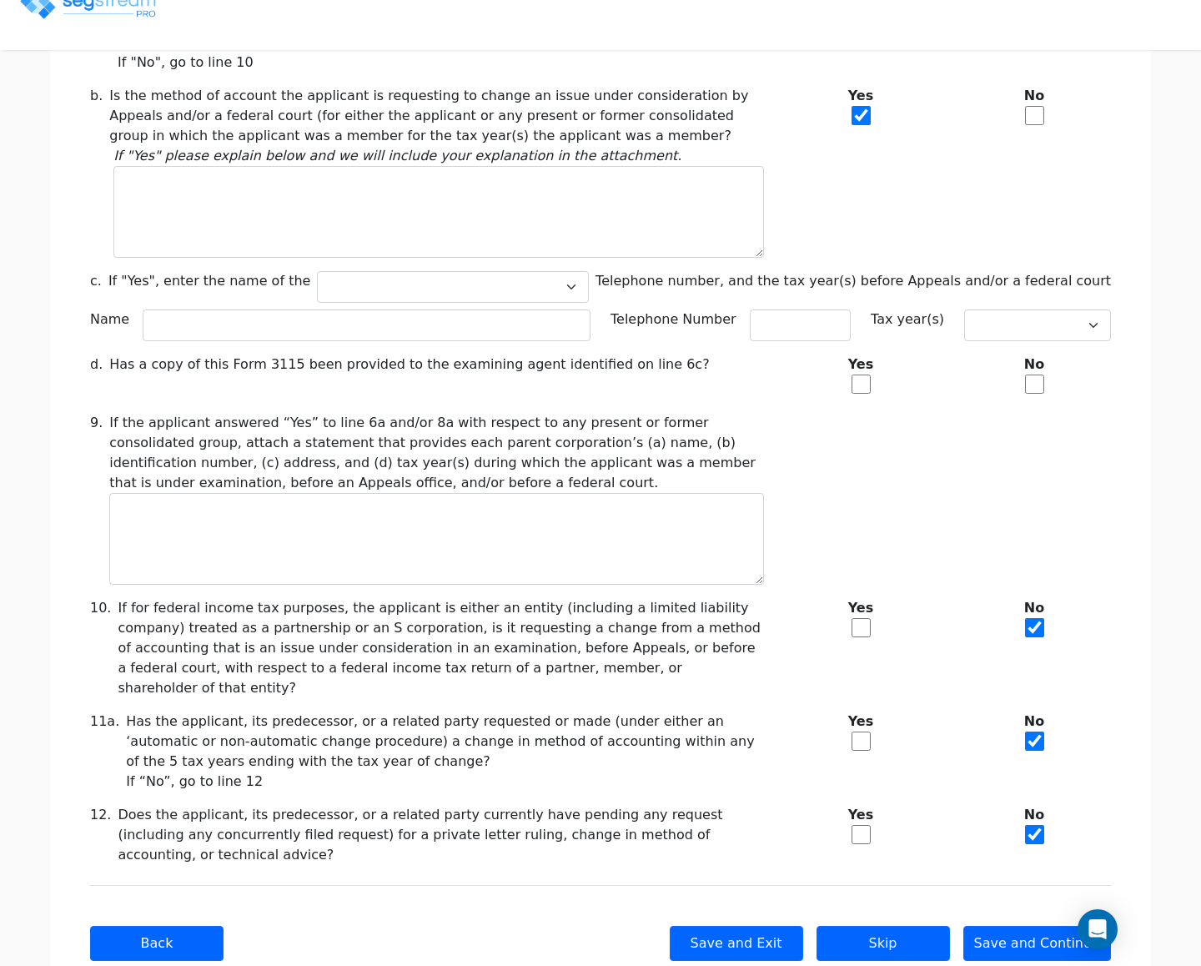
click at [866, 375] on input "checkbox" at bounding box center [861, 384] width 19 height 19
checkbox input "true"
click at [868, 618] on input "checkbox" at bounding box center [861, 627] width 19 height 19
checkbox input "true"
checkbox input "false"
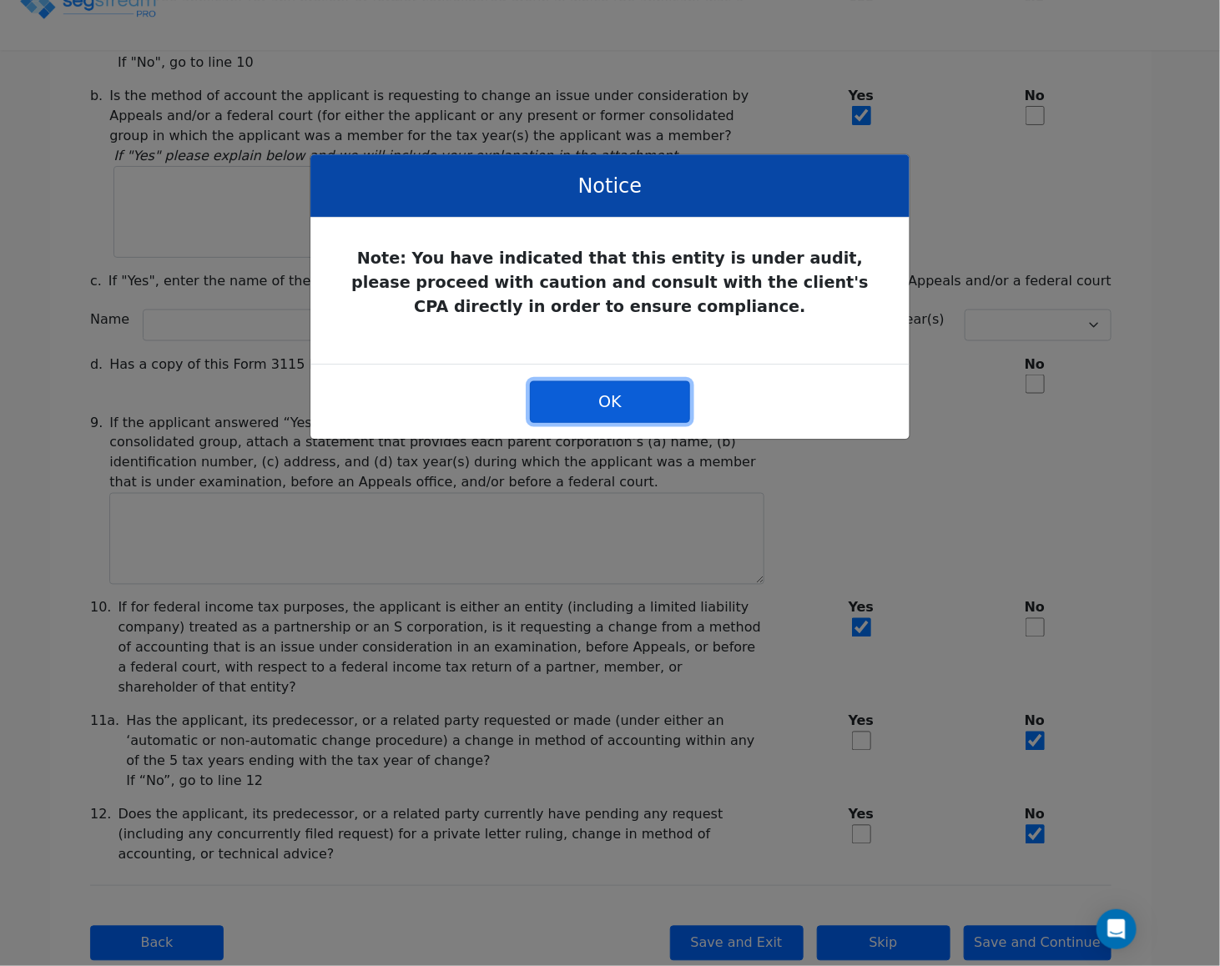
click at [674, 418] on button "OK" at bounding box center [610, 401] width 160 height 42
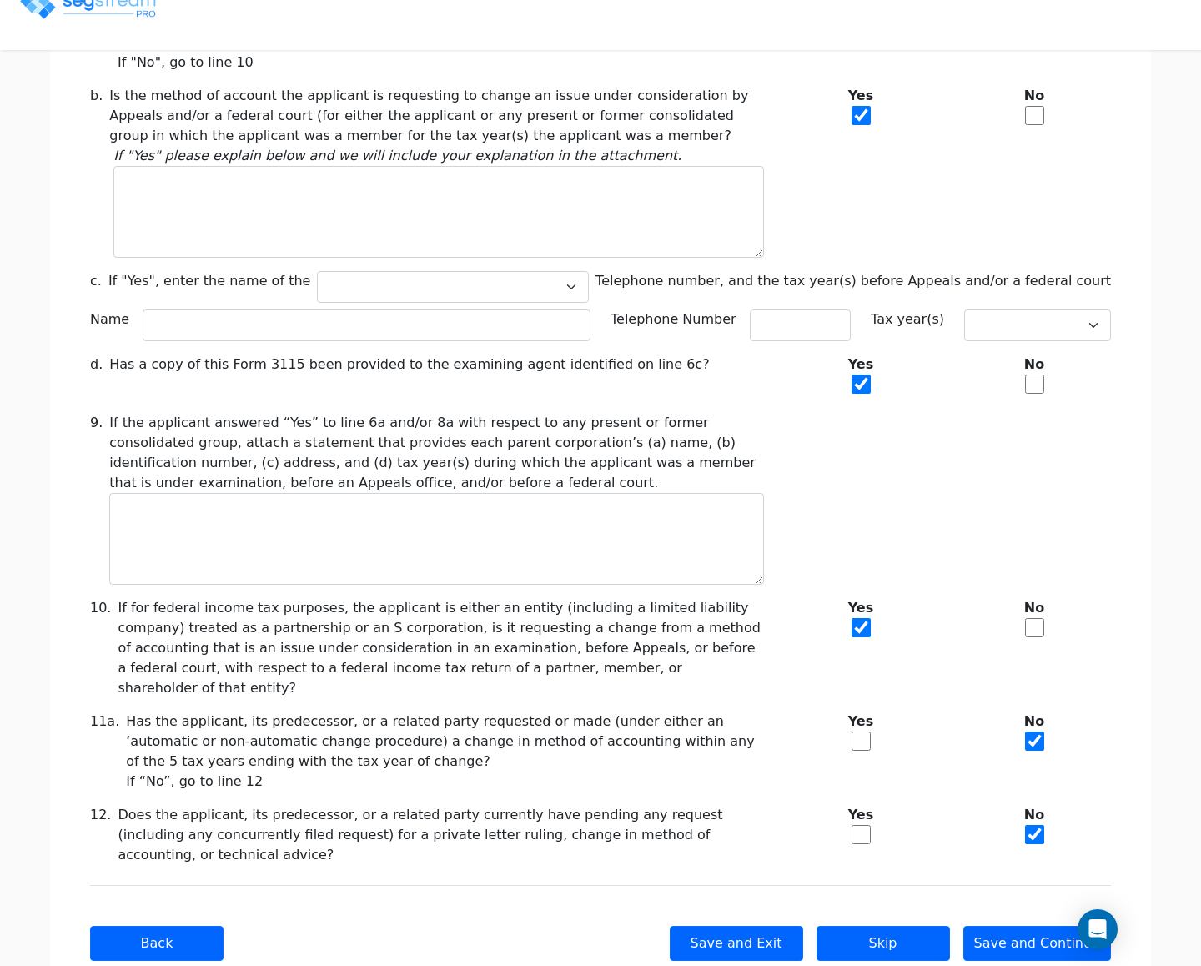
click at [866, 732] on input "checkbox" at bounding box center [861, 741] width 19 height 19
checkbox input "true"
checkbox input "false"
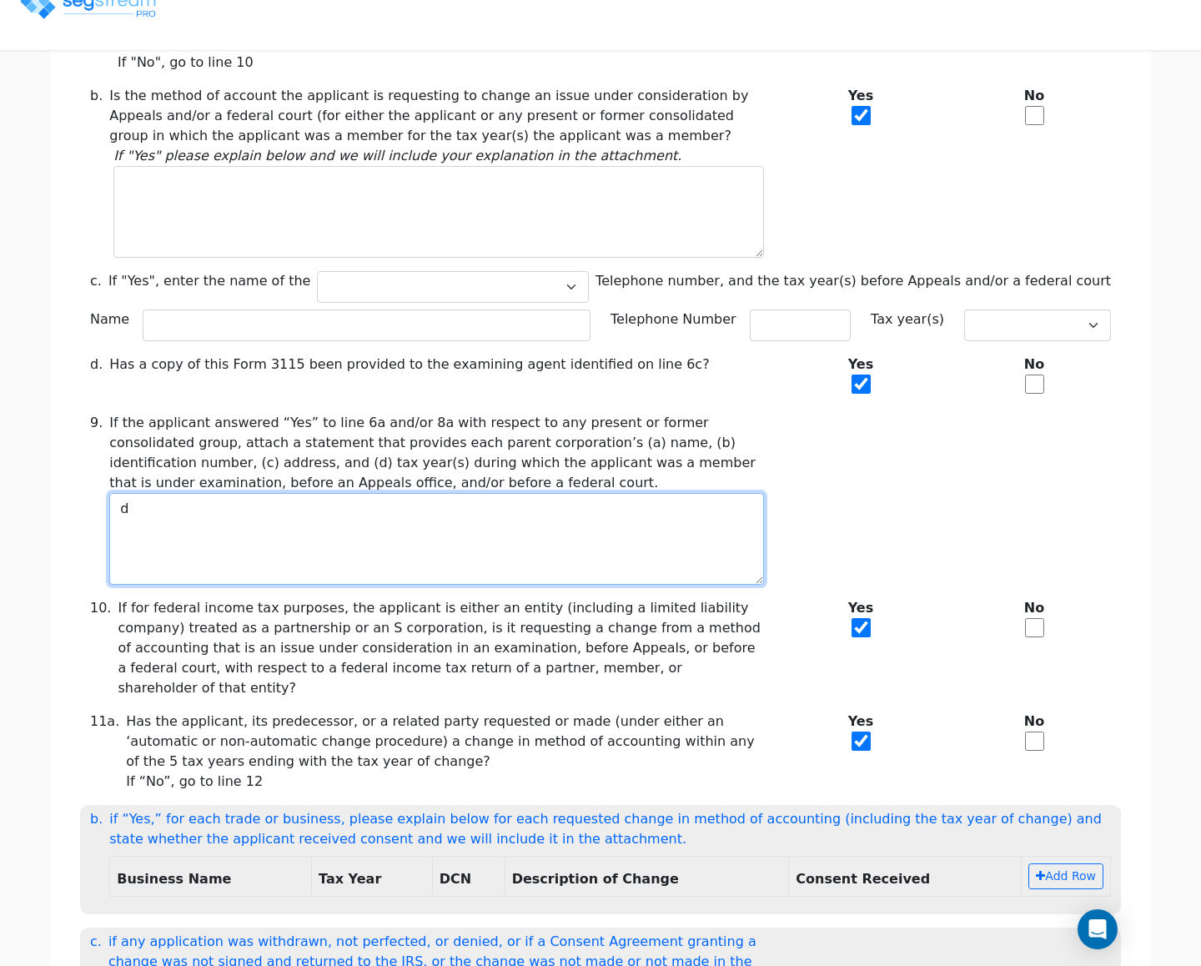
click at [601, 521] on textarea "d" at bounding box center [436, 539] width 655 height 92
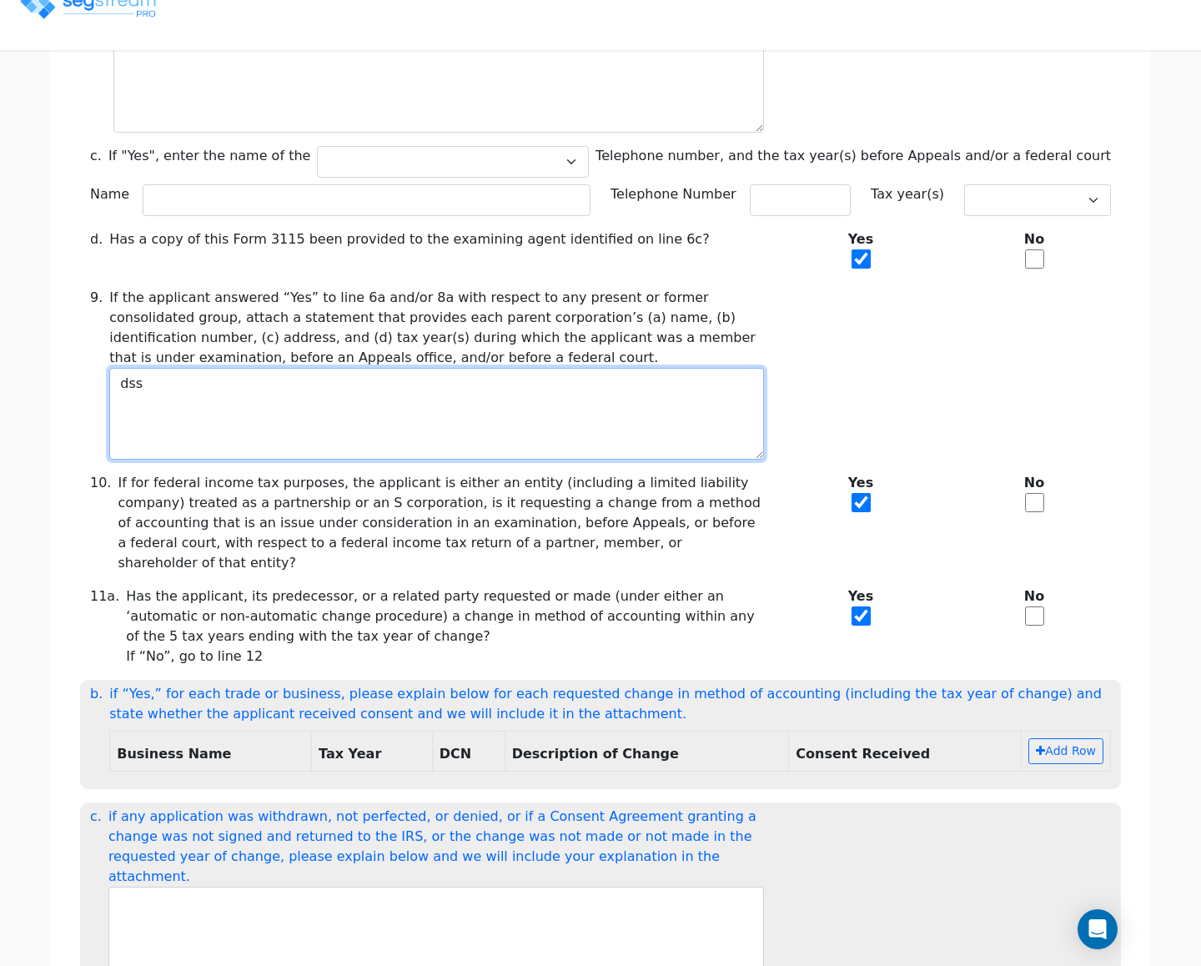
scroll to position [1071, 0]
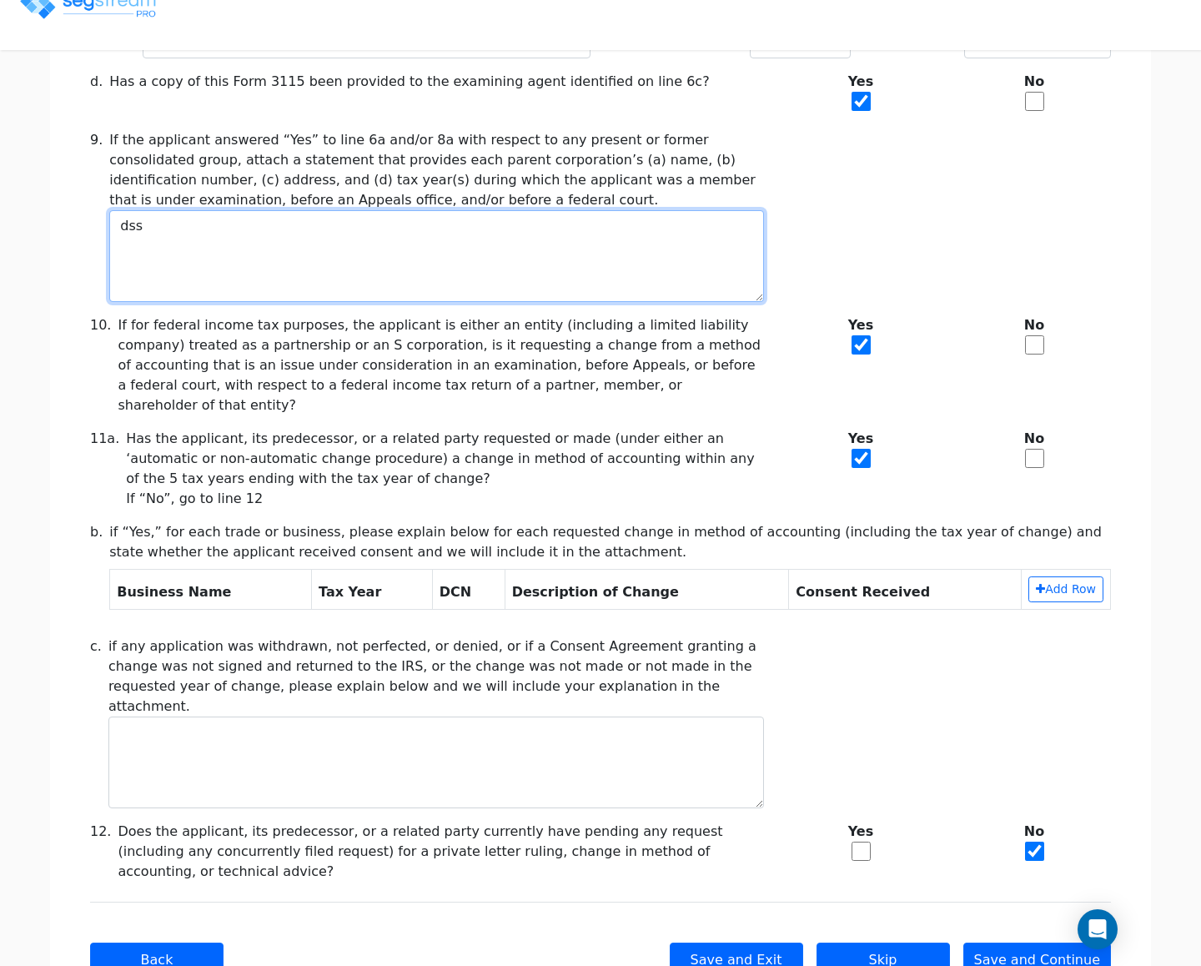
type textarea "dss"
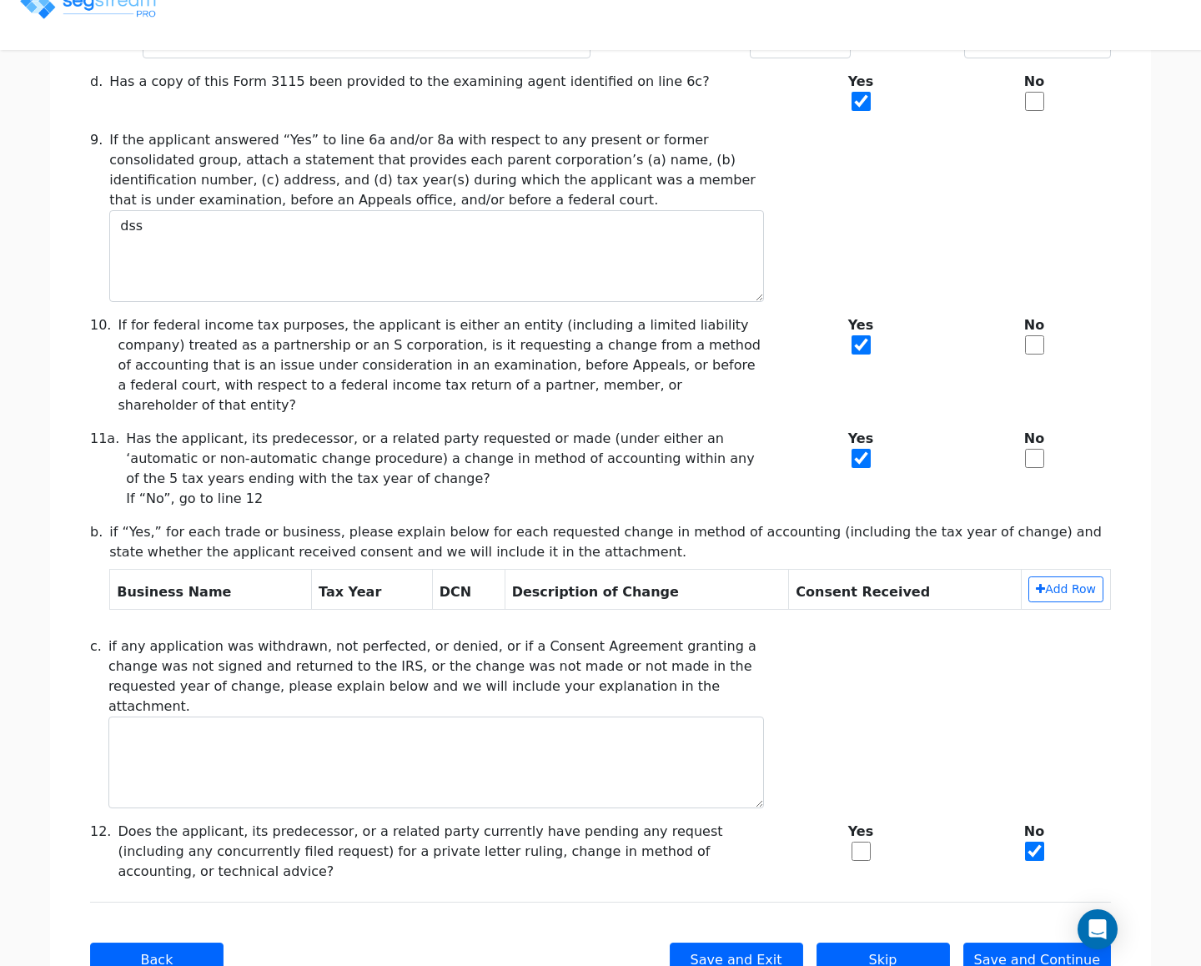
click at [911, 702] on div "c. if any application was withdrawn, not perfected, or denied, or if a Consent …" at bounding box center [600, 722] width 1041 height 172
click at [872, 822] on div "Yes" at bounding box center [861, 852] width 174 height 60
click at [862, 842] on input "checkbox" at bounding box center [861, 851] width 19 height 19
checkbox input "true"
checkbox input "false"
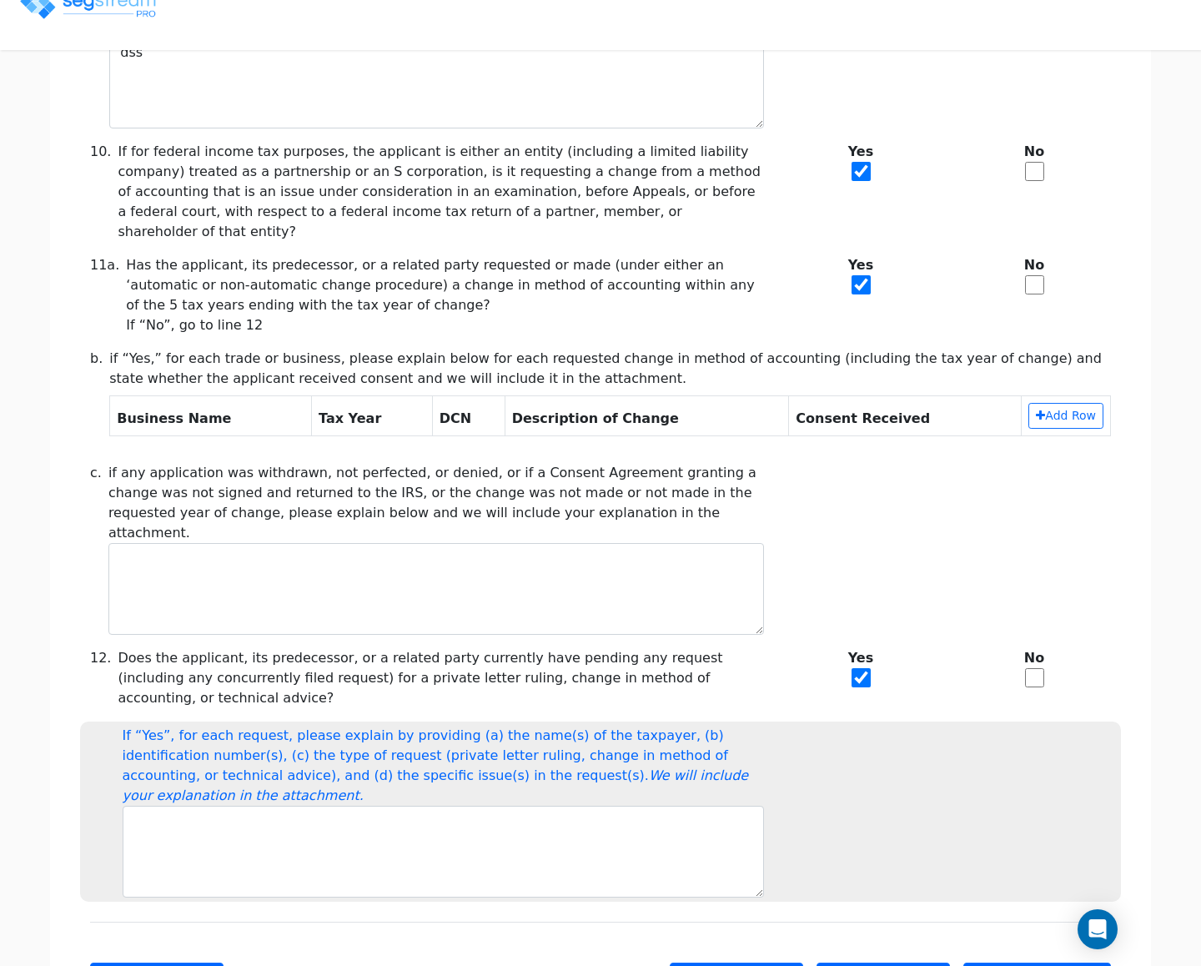
scroll to position [1236, 0]
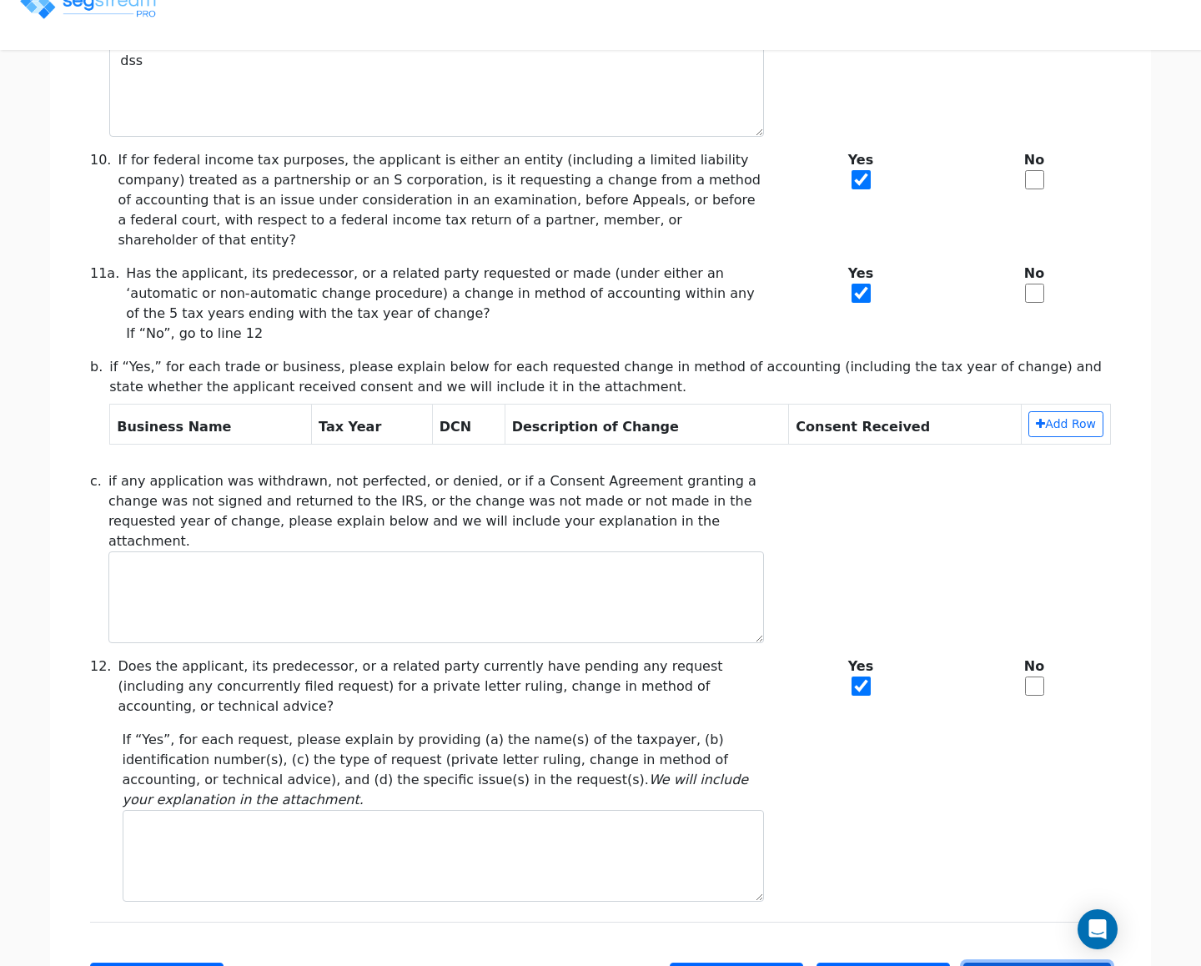
drag, startPoint x: 1024, startPoint y: 887, endPoint x: 1016, endPoint y: 872, distance: 17.2
click at [1023, 963] on button "Save and Continue" at bounding box center [1037, 980] width 148 height 35
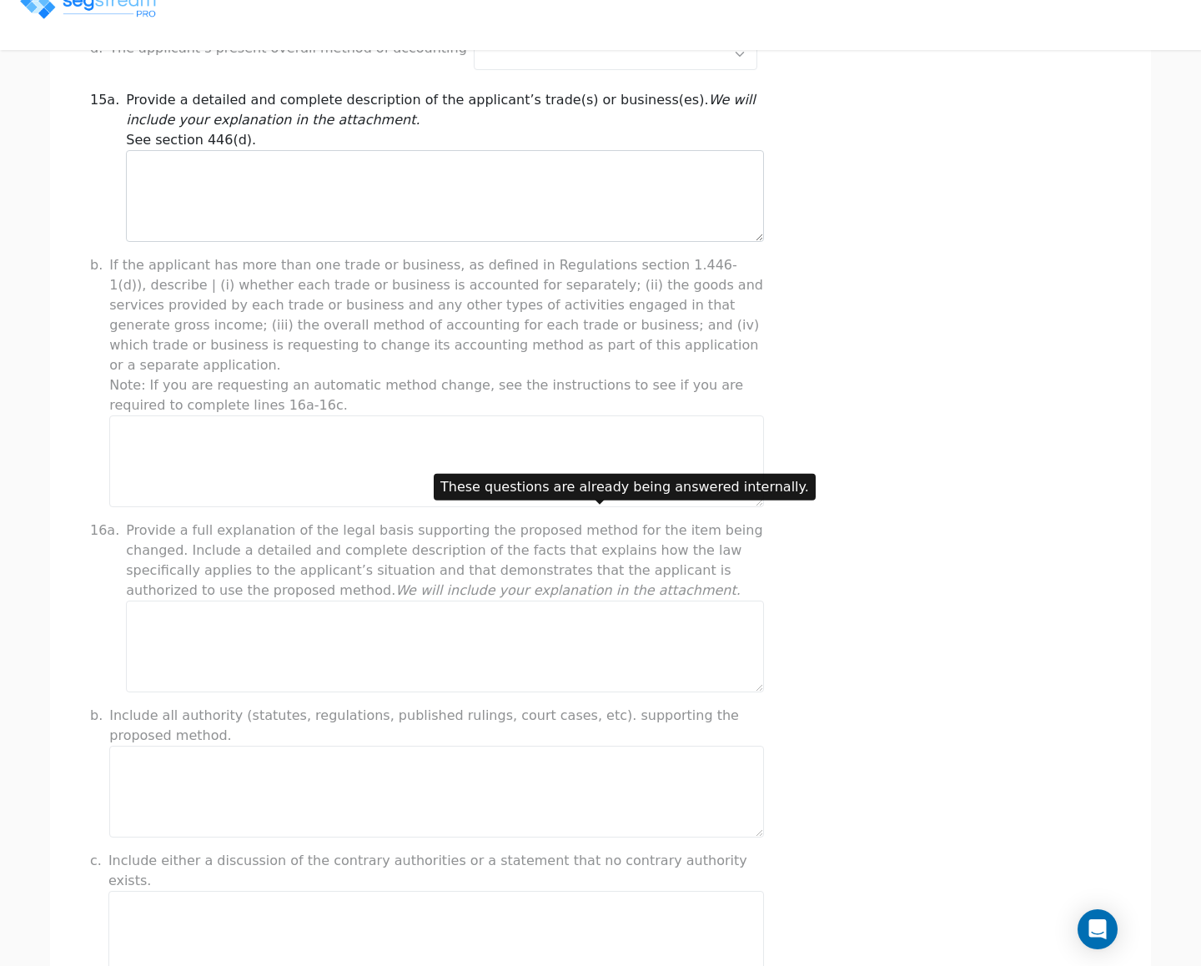
scroll to position [1008, 0]
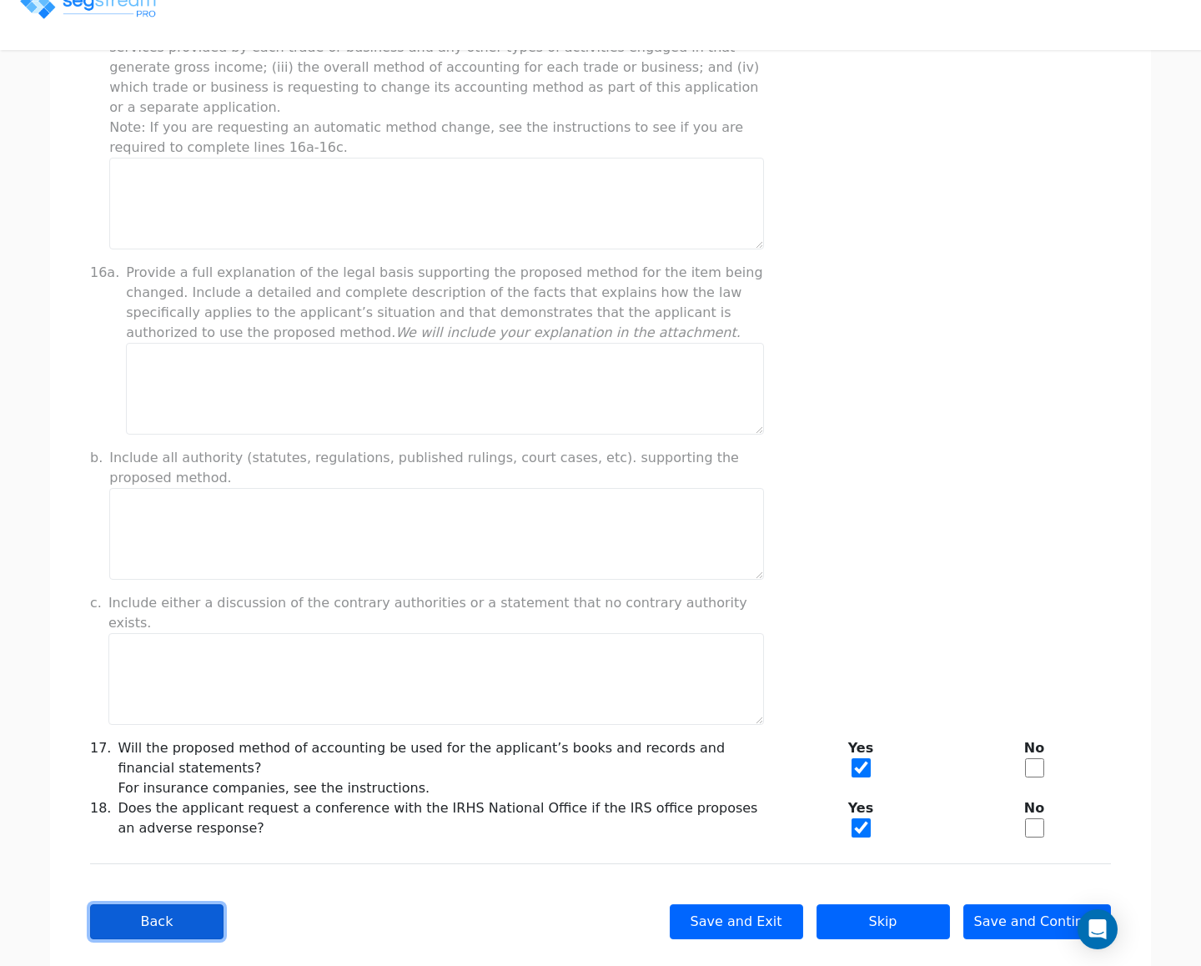
click at [141, 904] on button "Back" at bounding box center [156, 921] width 133 height 35
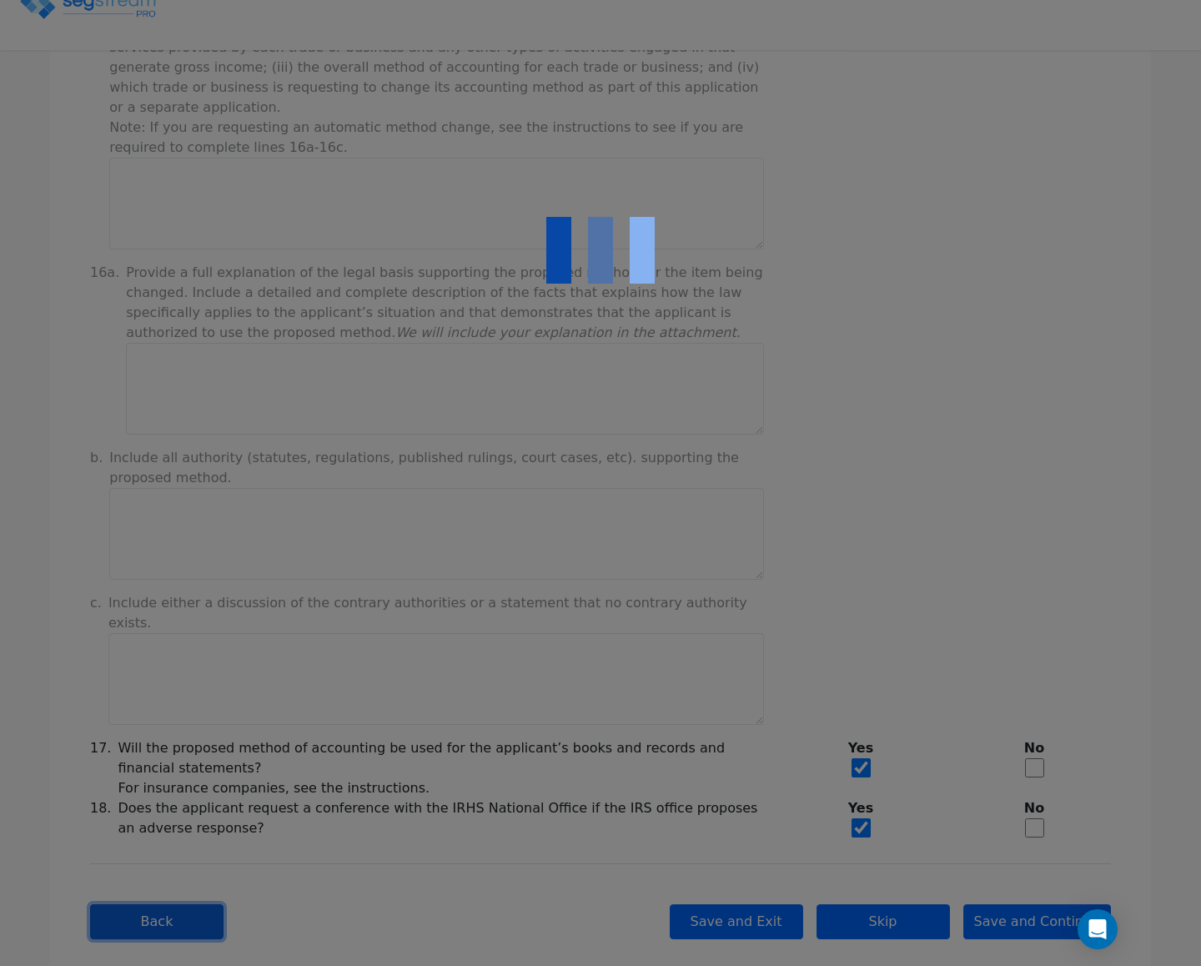
scroll to position [0, 0]
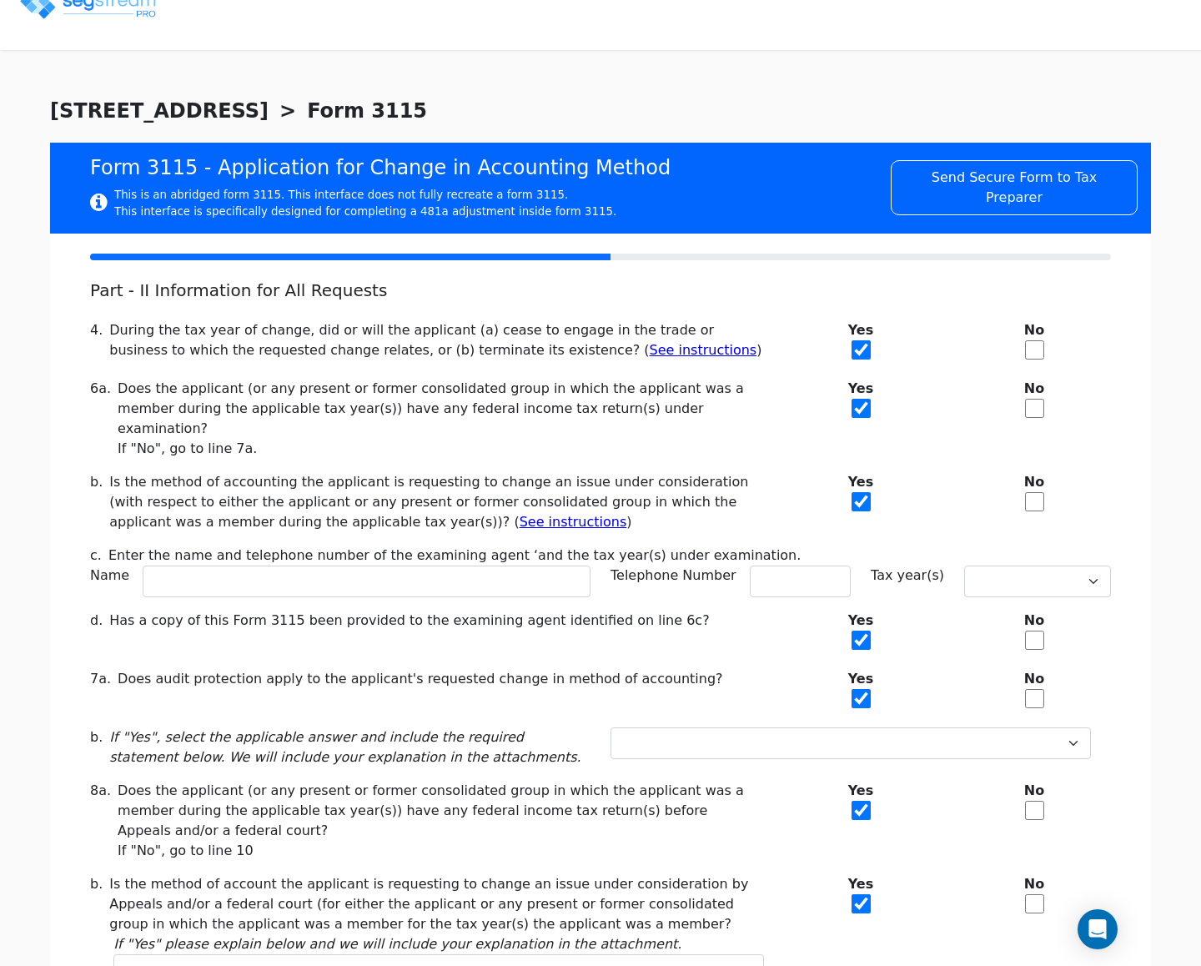
drag, startPoint x: 1046, startPoint y: 348, endPoint x: 1044, endPoint y: 363, distance: 15.1
click at [1044, 349] on input "checkbox" at bounding box center [1034, 349] width 19 height 19
checkbox input "true"
checkbox input "false"
drag, startPoint x: 1031, startPoint y: 403, endPoint x: 1059, endPoint y: 411, distance: 28.8
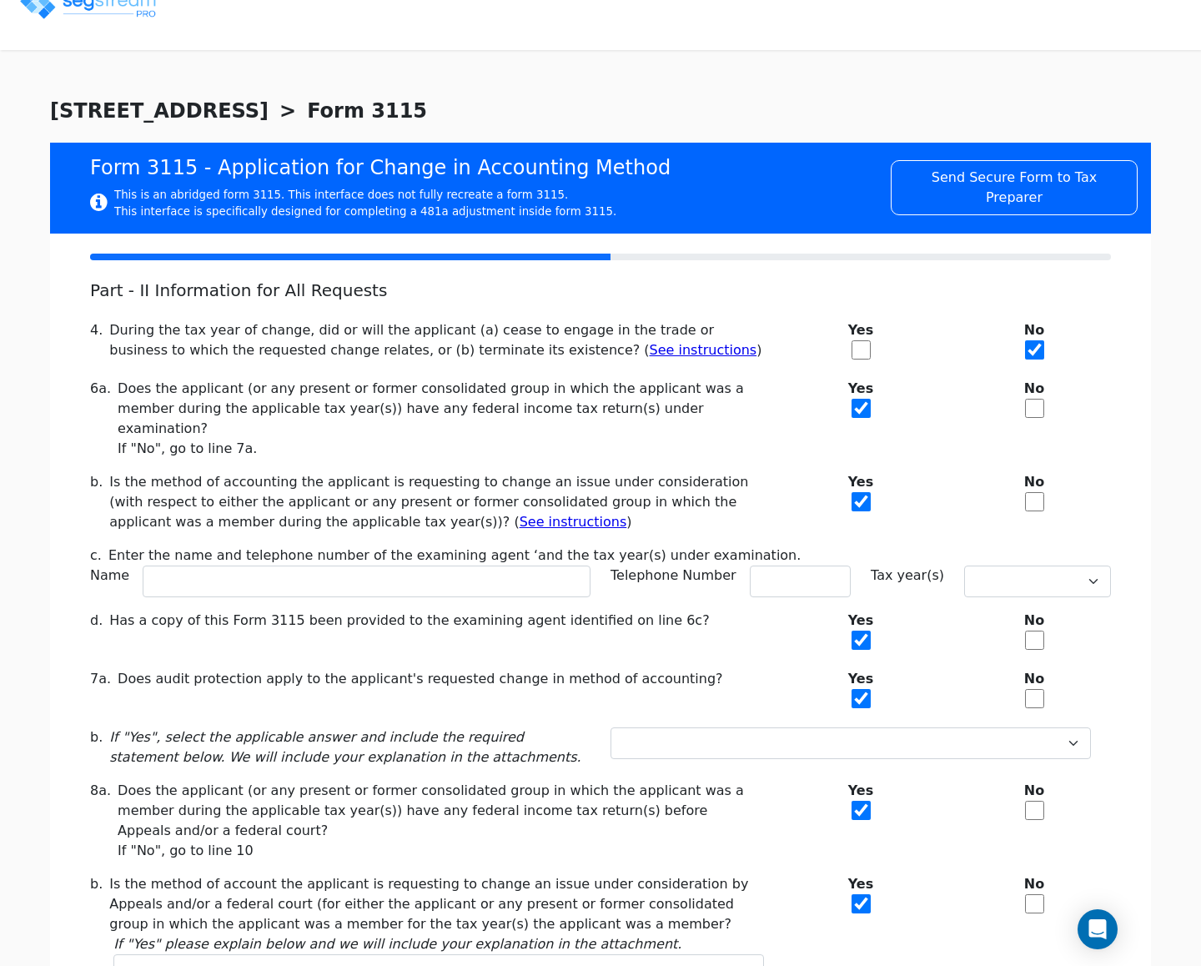
click at [1028, 401] on input "checkbox" at bounding box center [1034, 408] width 19 height 19
checkbox input "true"
checkbox input "false"
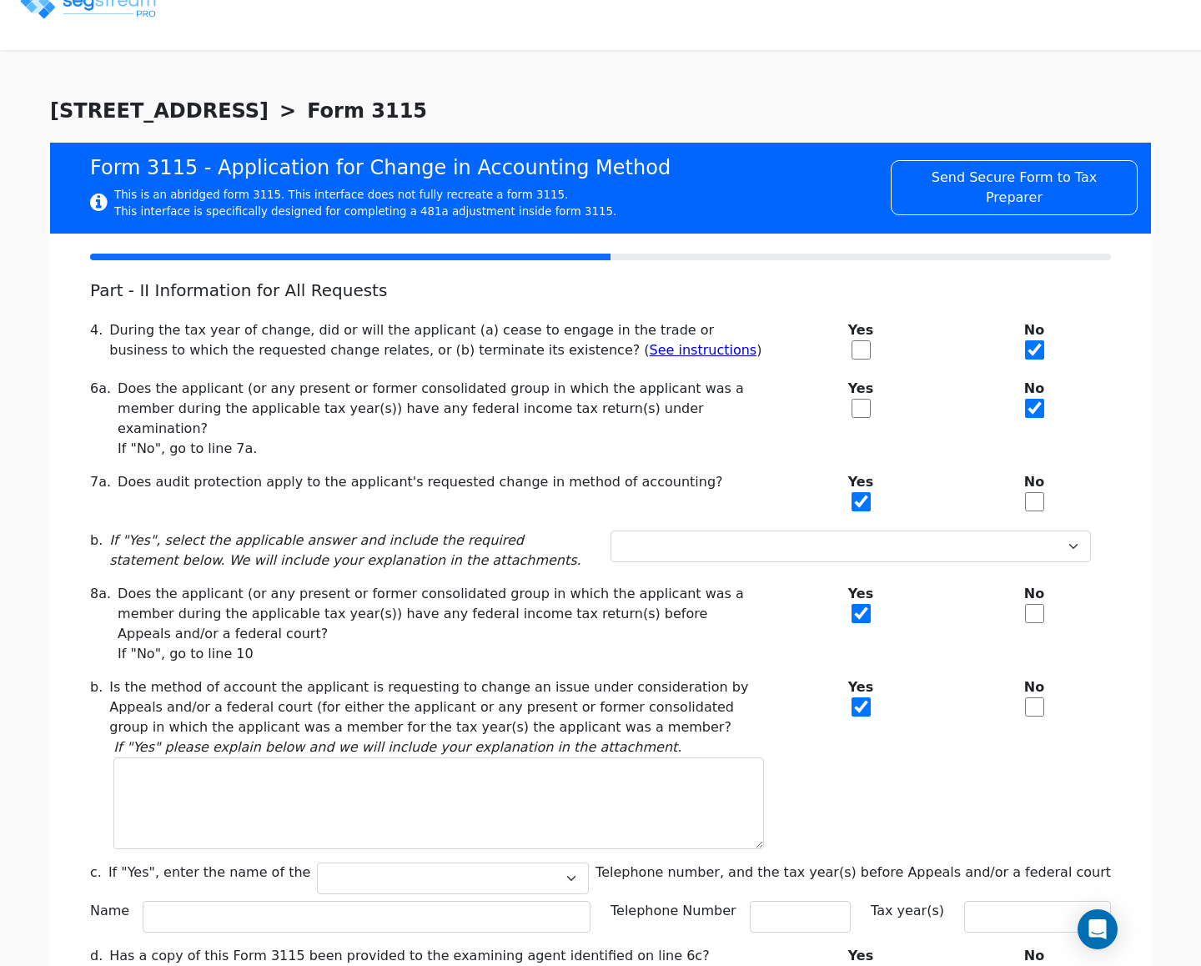
click at [1032, 492] on input "checkbox" at bounding box center [1034, 501] width 19 height 19
checkbox input "true"
checkbox input "false"
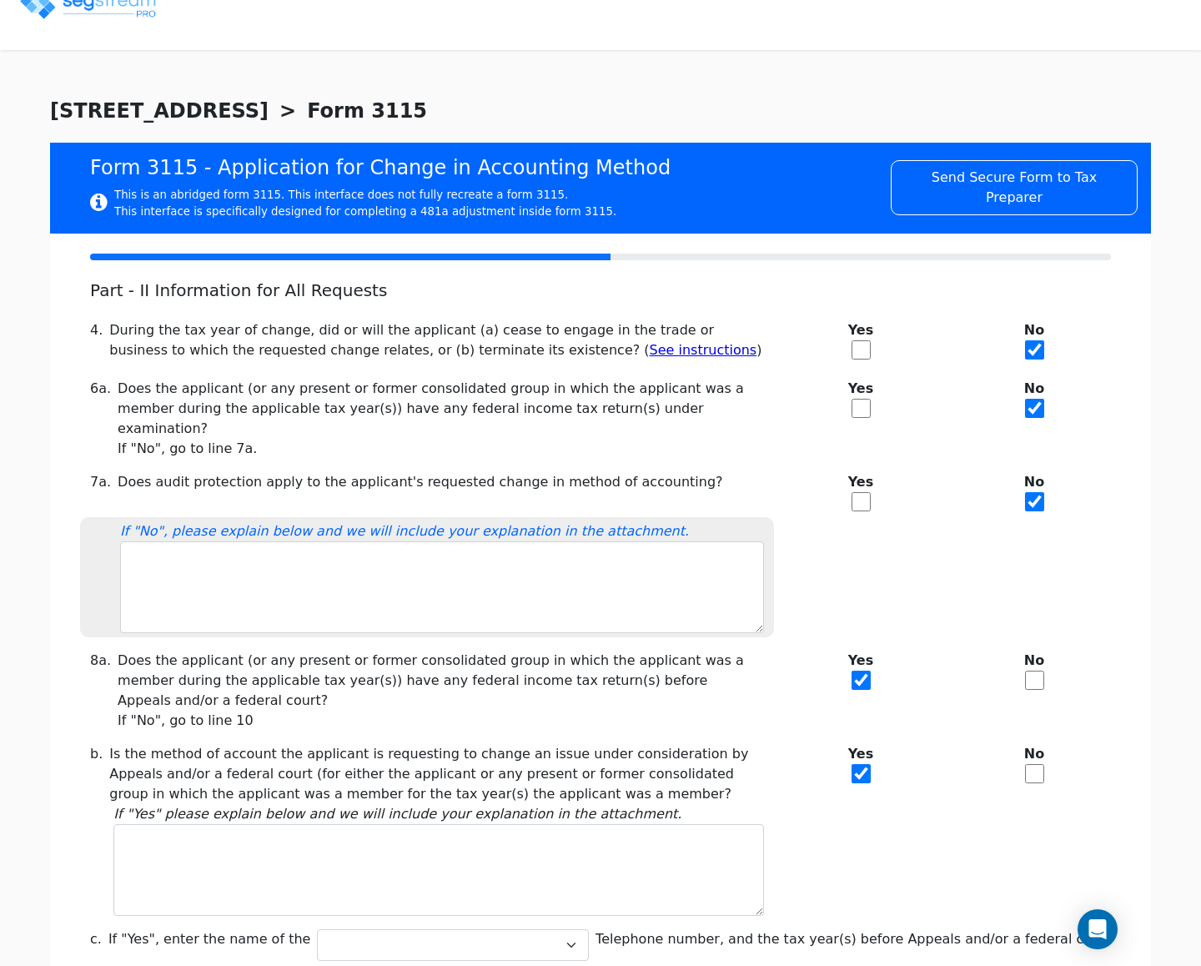
drag, startPoint x: 1028, startPoint y: 648, endPoint x: 1034, endPoint y: 689, distance: 41.3
click at [1032, 674] on div "No" at bounding box center [1035, 691] width 174 height 80
drag, startPoint x: 1021, startPoint y: 648, endPoint x: 1046, endPoint y: 694, distance: 52.3
click at [1021, 651] on div "No" at bounding box center [1035, 691] width 174 height 80
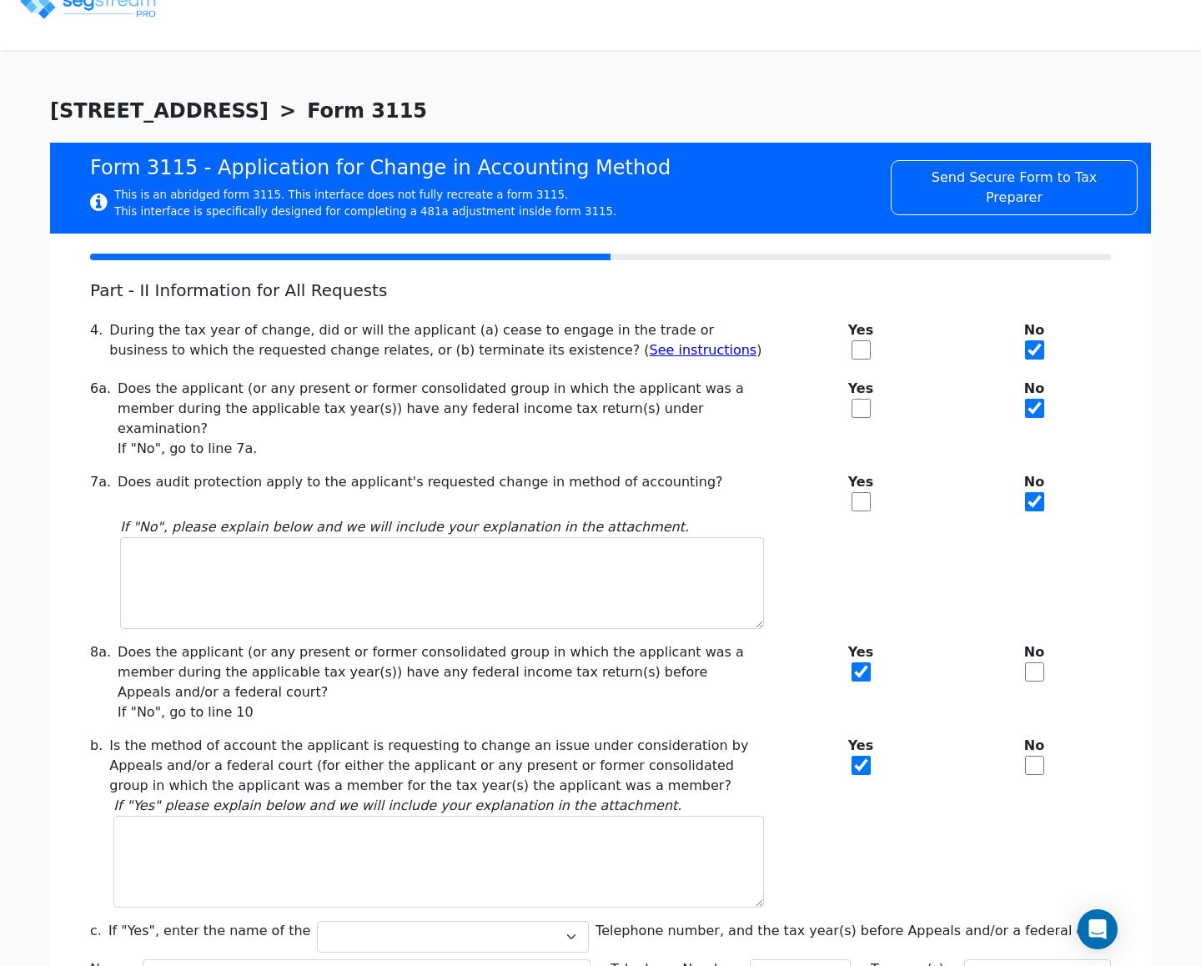
click at [1024, 659] on div "No" at bounding box center [1035, 682] width 174 height 80
drag, startPoint x: 1034, startPoint y: 646, endPoint x: 1042, endPoint y: 678, distance: 33.6
click at [1034, 662] on input "checkbox" at bounding box center [1034, 671] width 19 height 19
checkbox input "true"
checkbox input "false"
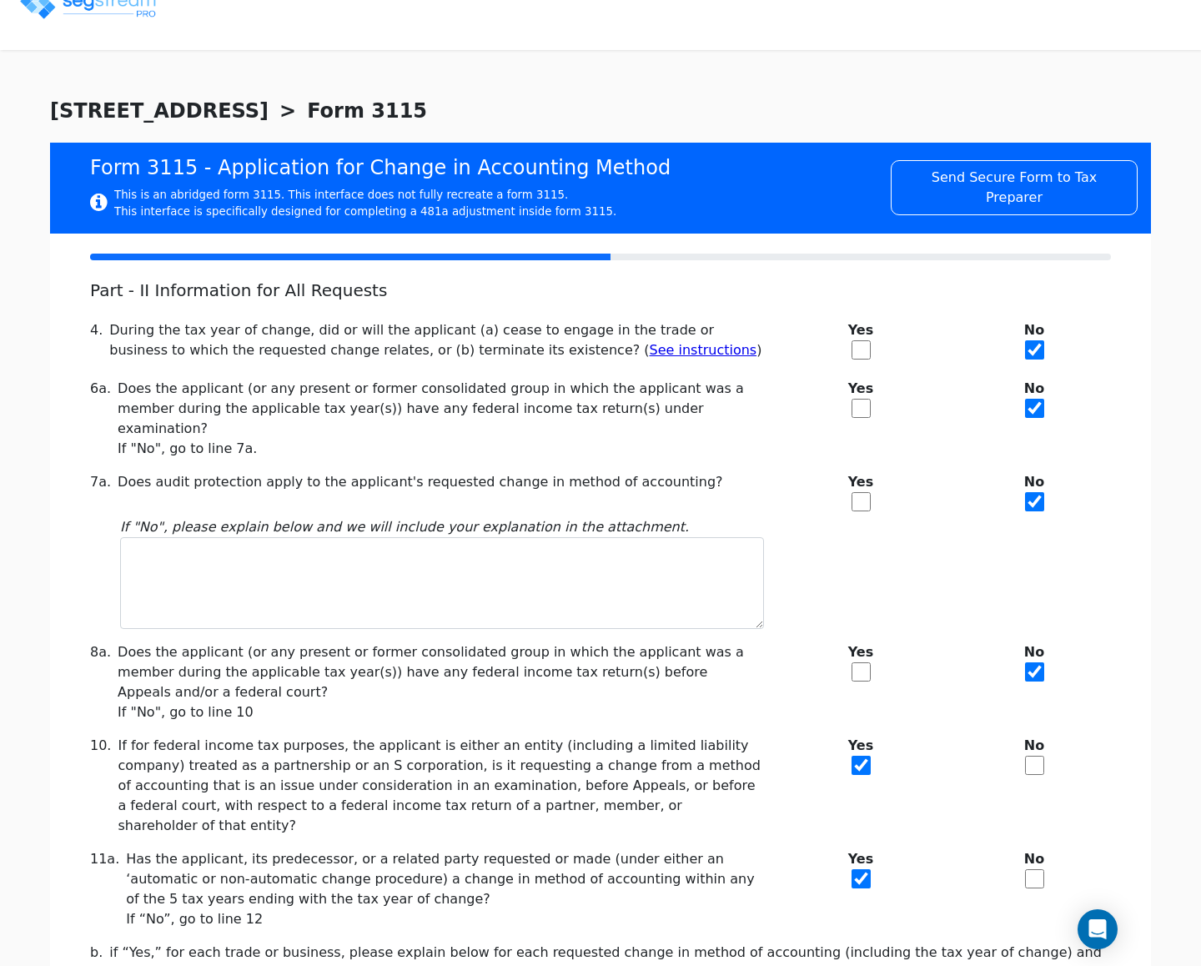
click at [1034, 756] on input "checkbox" at bounding box center [1034, 765] width 19 height 19
checkbox input "true"
checkbox input "false"
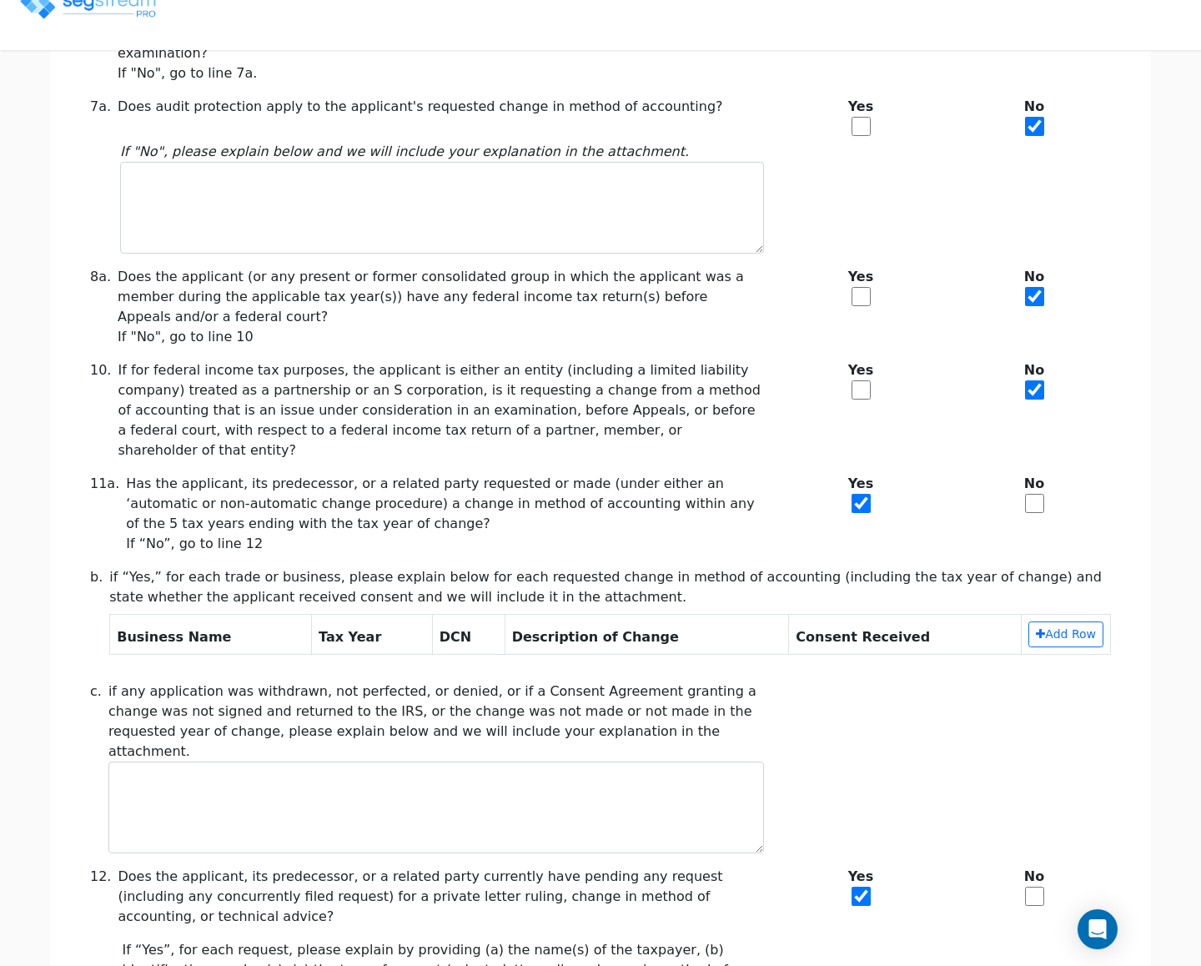
click at [1028, 474] on b "No" at bounding box center [1034, 484] width 153 height 20
click at [1019, 474] on div "No" at bounding box center [1035, 514] width 174 height 80
click at [1037, 494] on input "checkbox" at bounding box center [1034, 503] width 19 height 19
checkbox input "true"
checkbox input "false"
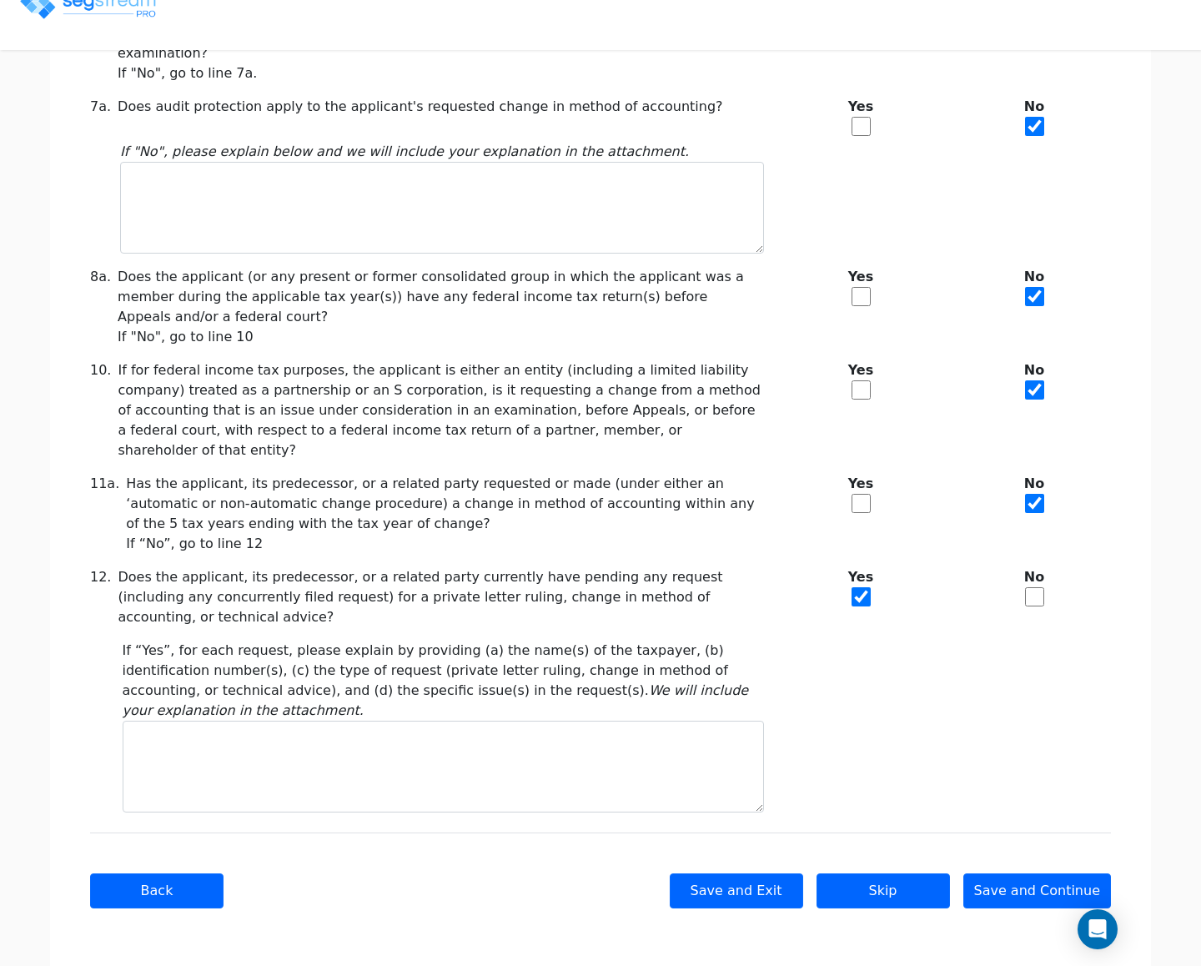
scroll to position [303, 0]
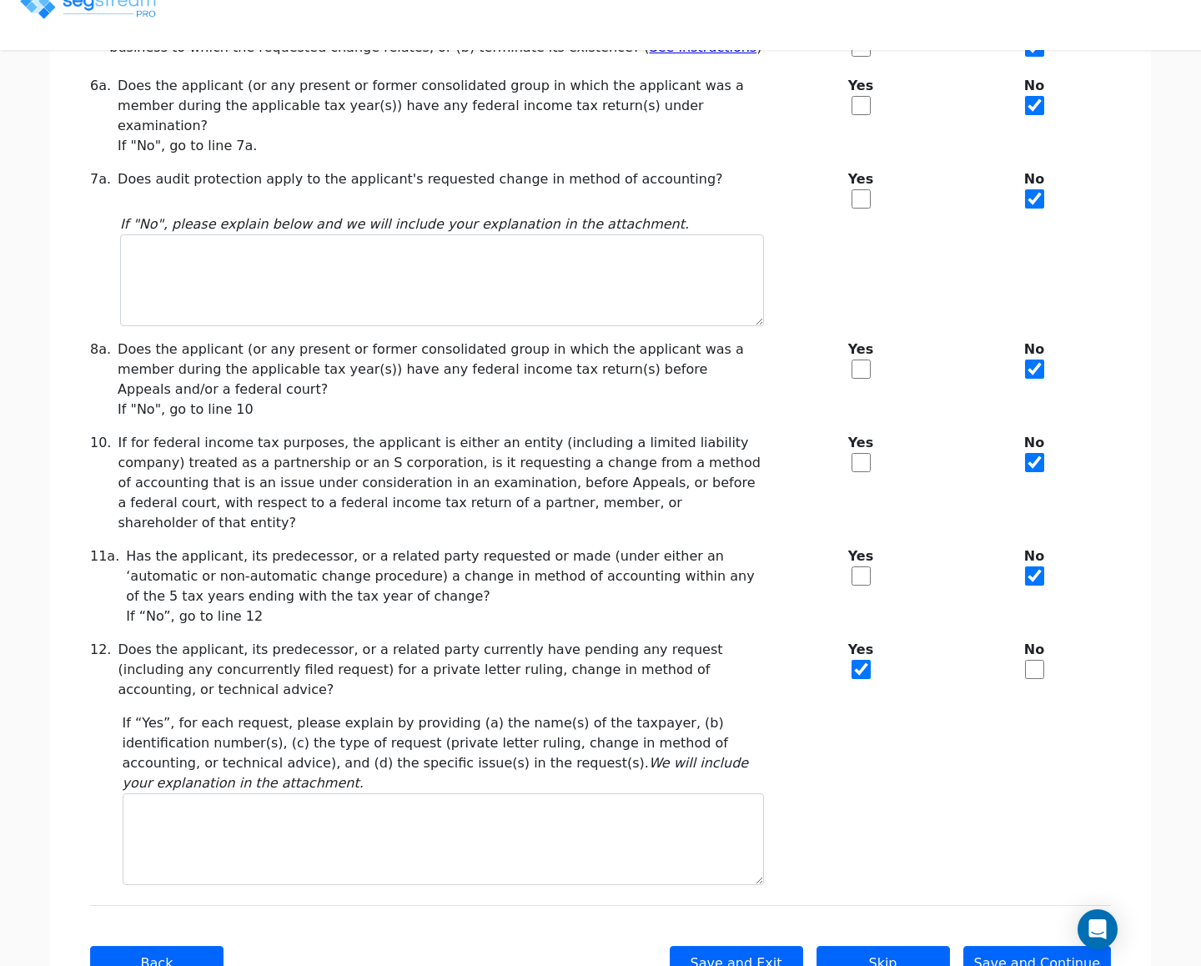
click at [1027, 660] on input "checkbox" at bounding box center [1034, 669] width 19 height 19
checkbox input "true"
checkbox input "false"
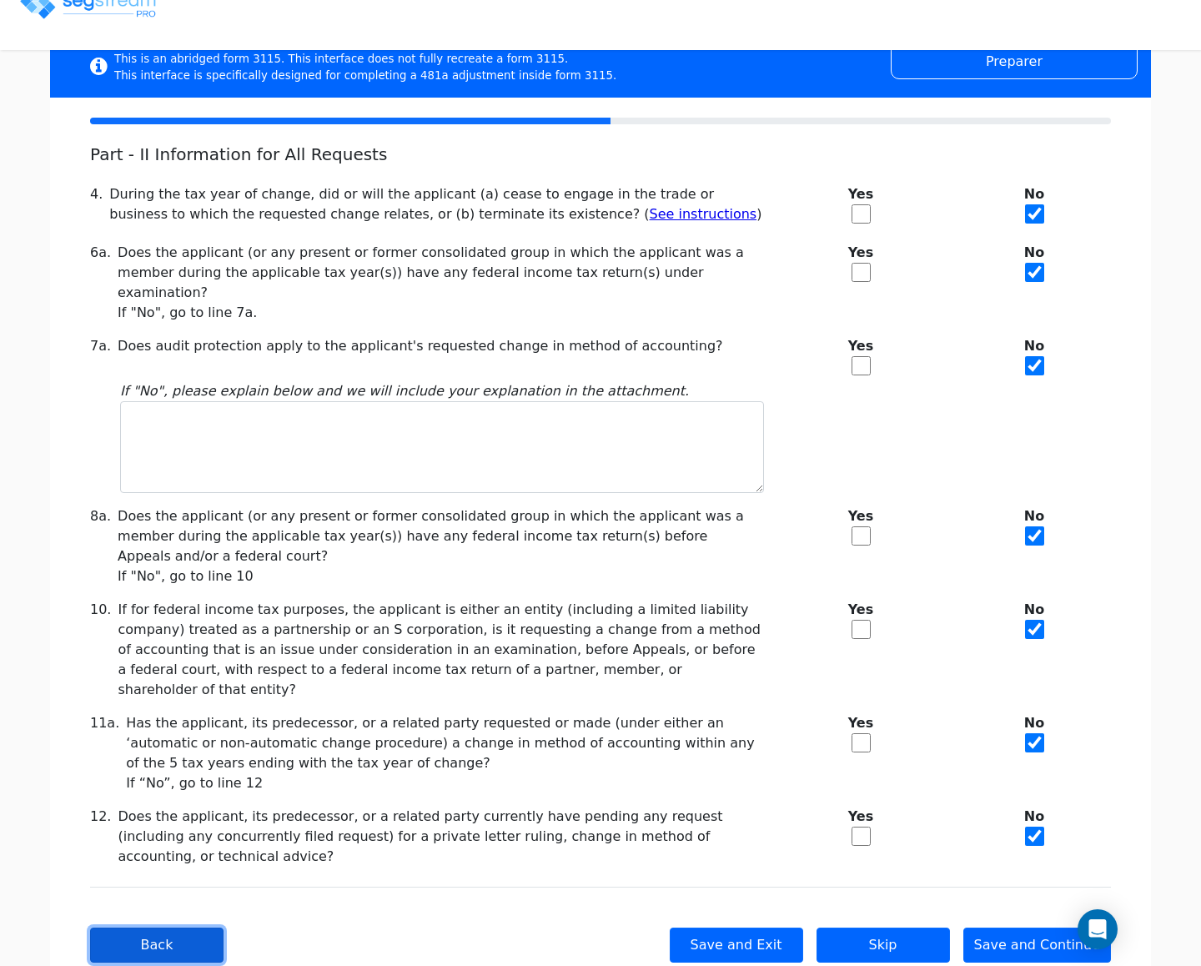
click at [195, 928] on button "Back" at bounding box center [156, 945] width 133 height 35
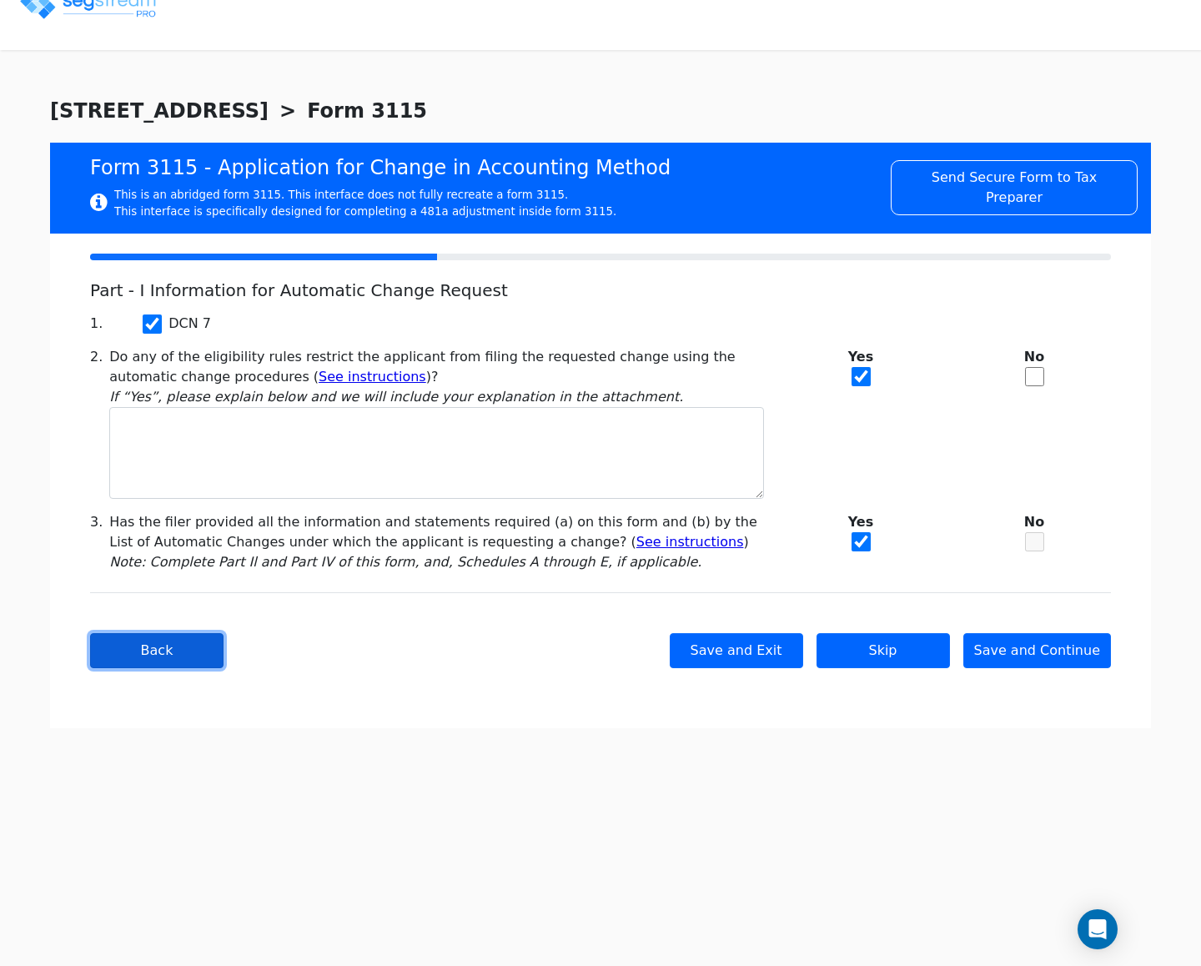
scroll to position [0, 0]
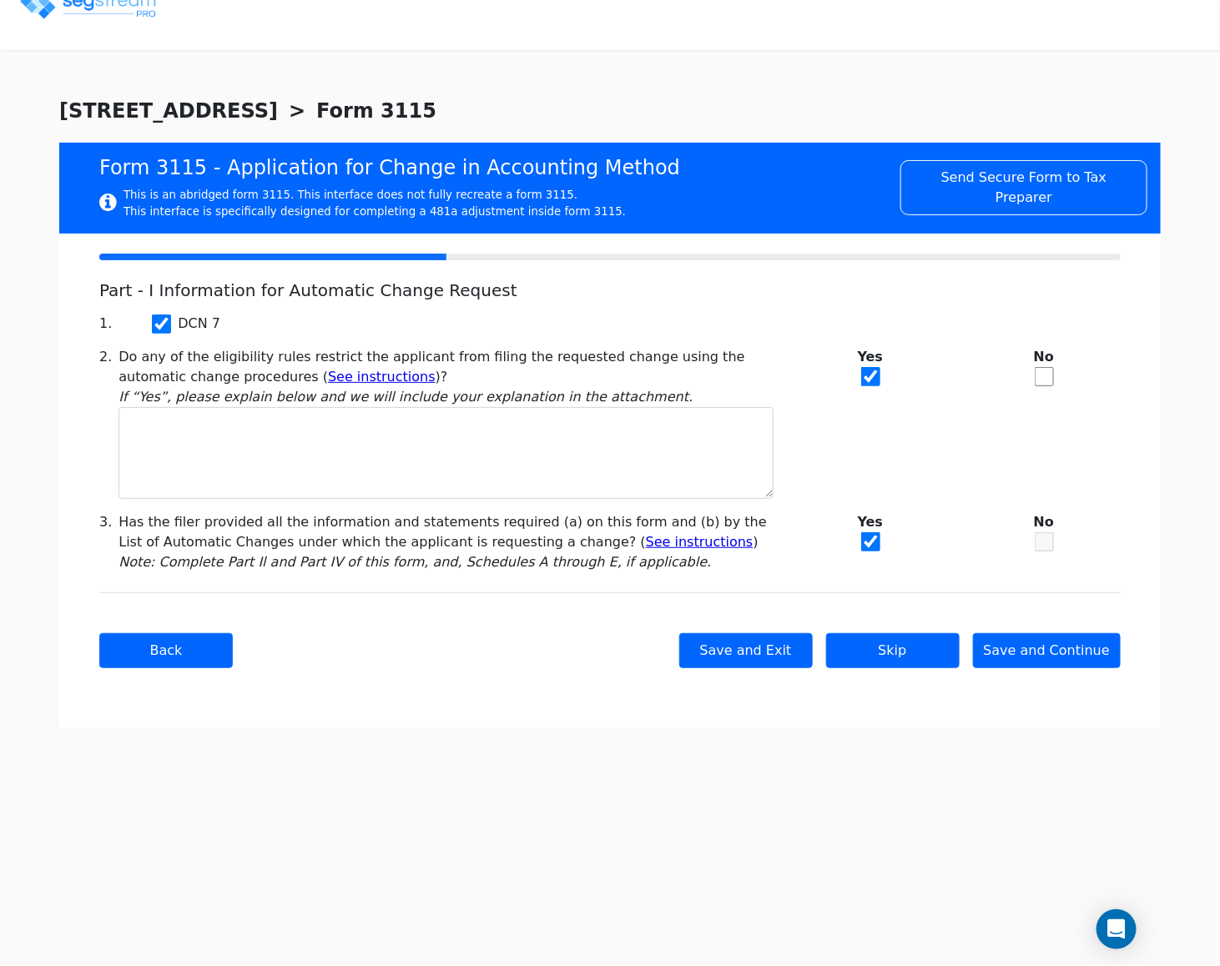
click at [1052, 376] on input "checkbox" at bounding box center [1043, 376] width 19 height 19
checkbox input "true"
checkbox input "false"
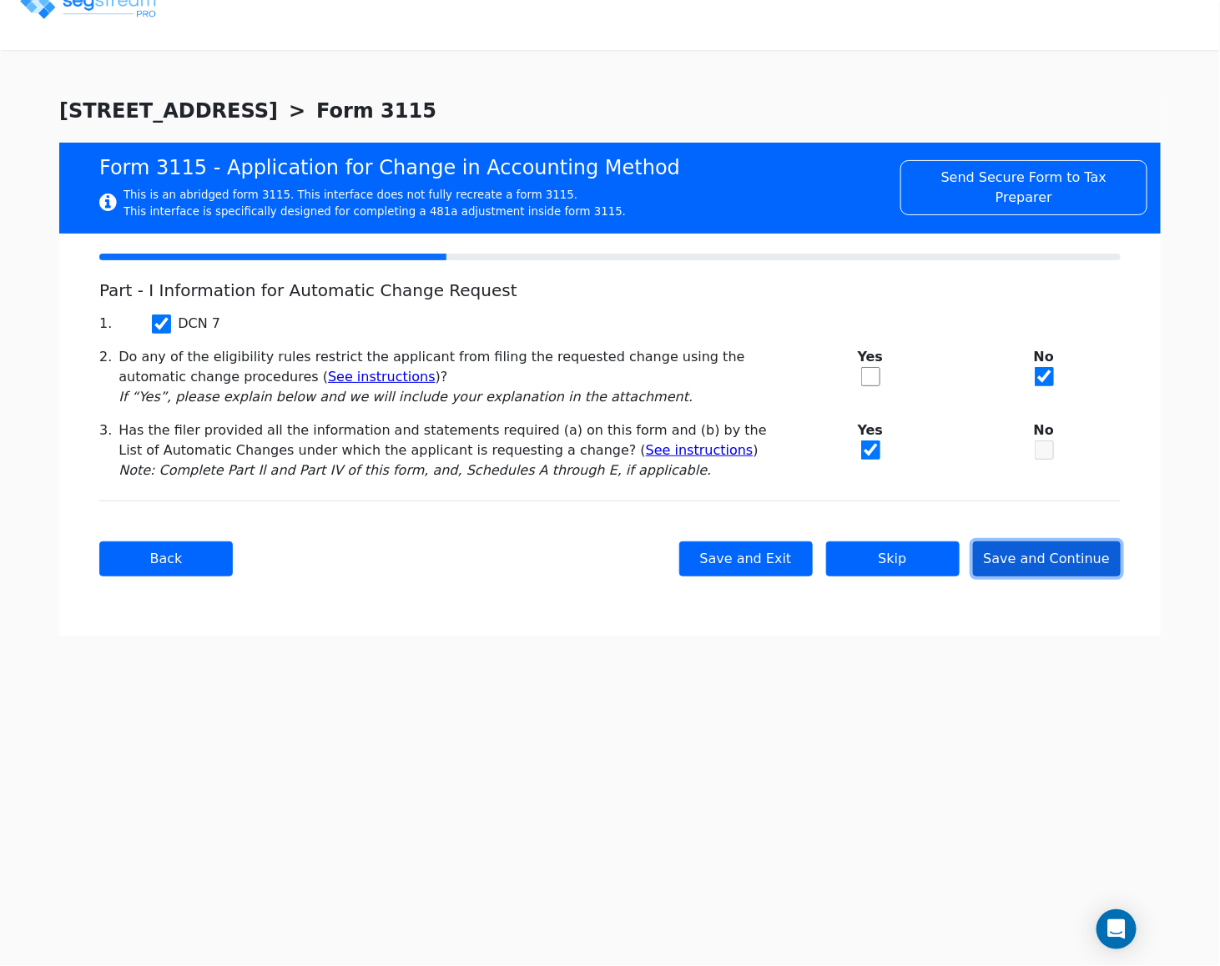
click at [1036, 556] on button "Save and Continue" at bounding box center [1047, 558] width 148 height 35
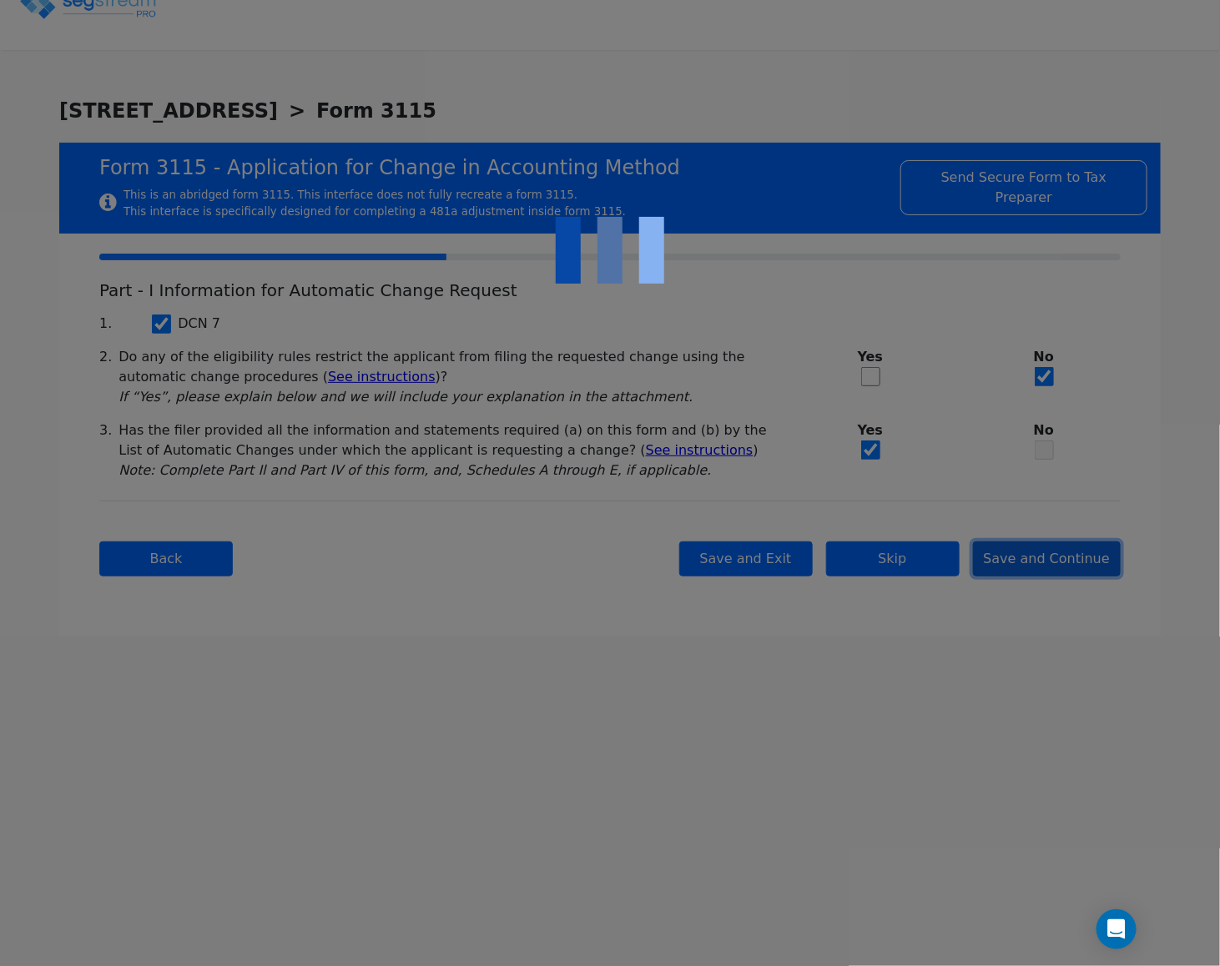
checkbox input "true"
checkbox input "false"
checkbox input "true"
checkbox input "false"
checkbox input "true"
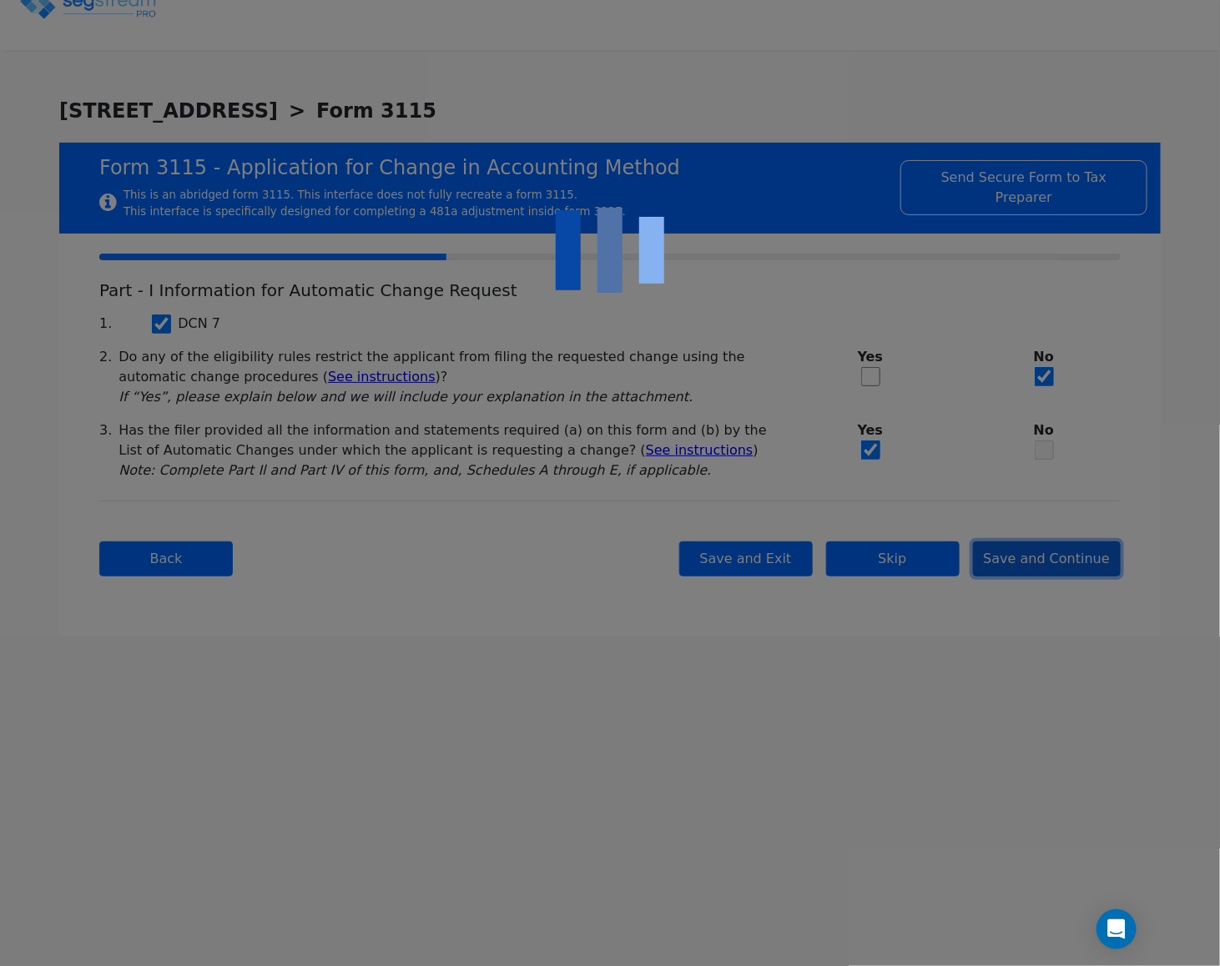
checkbox input "true"
checkbox input "false"
checkbox input "true"
checkbox input "false"
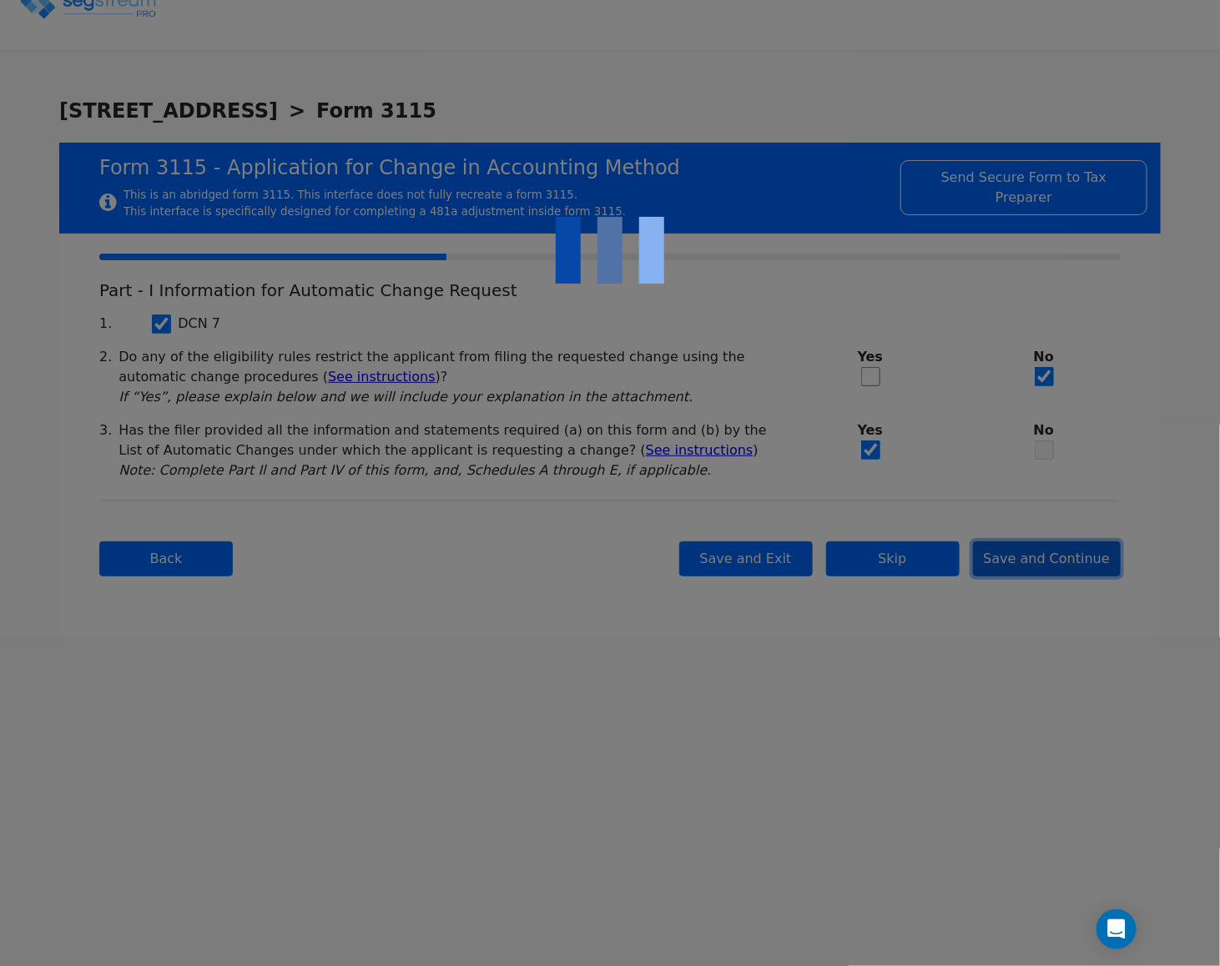
checkbox input "true"
type textarea "dss"
checkbox input "true"
checkbox input "false"
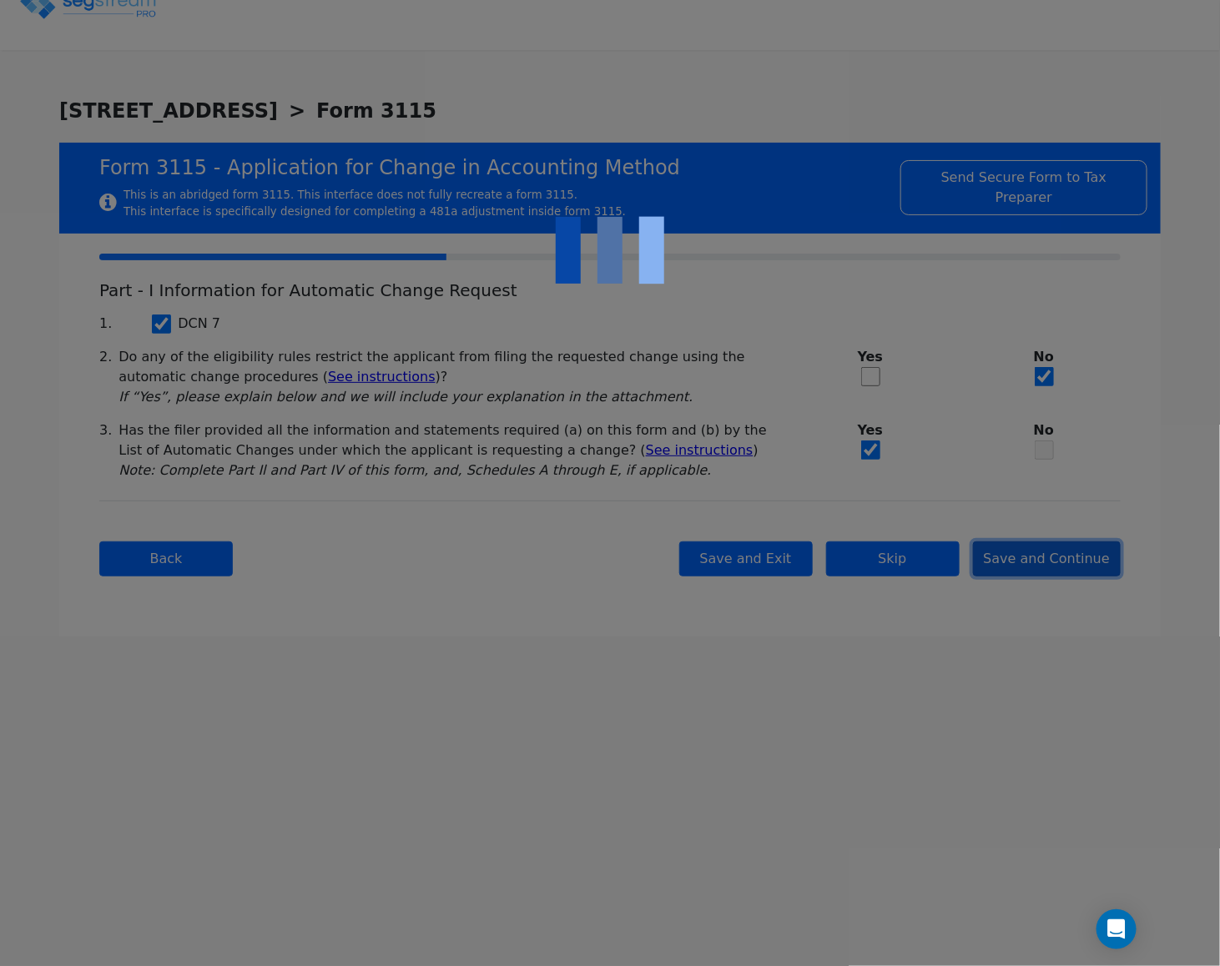
checkbox input "true"
checkbox input "false"
checkbox input "true"
checkbox input "false"
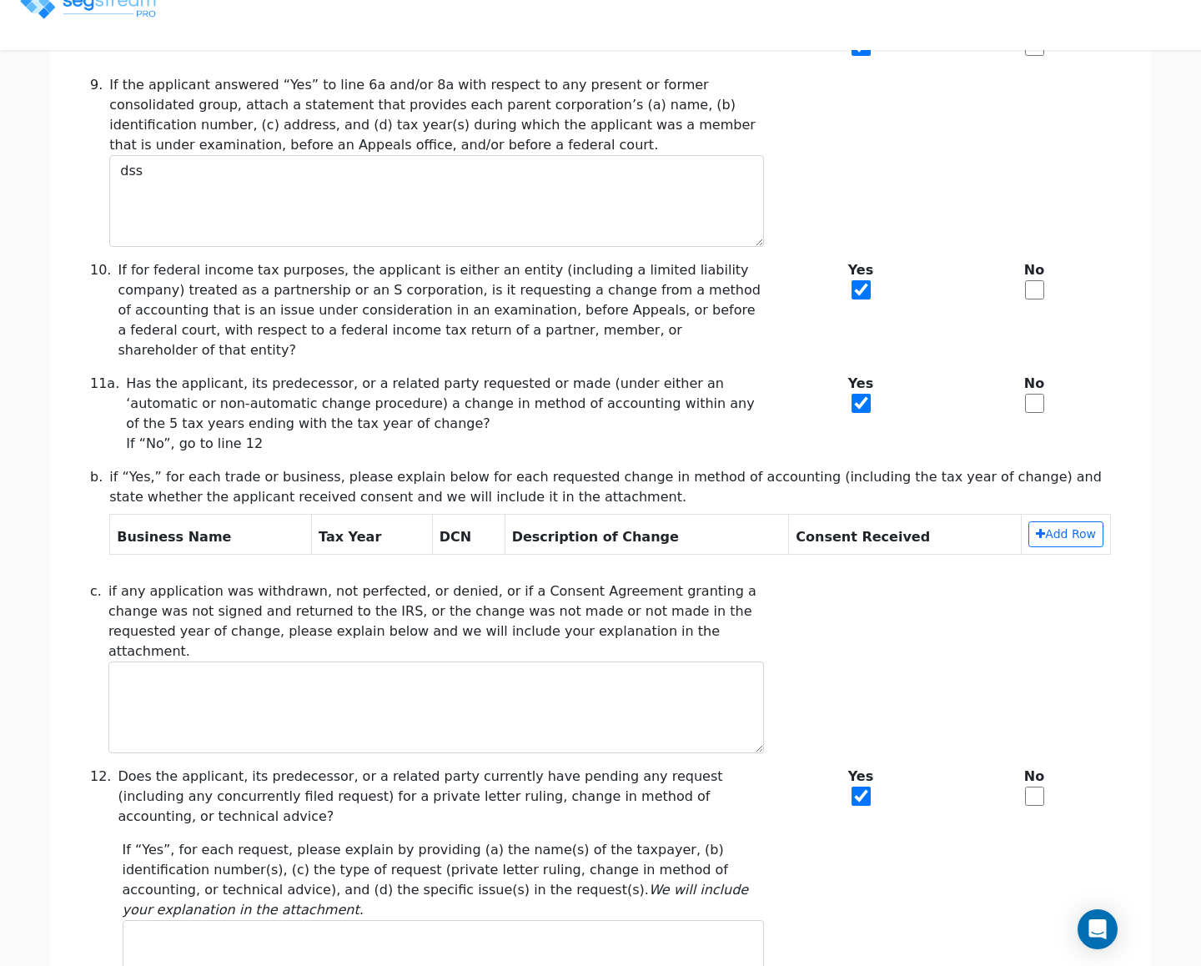
scroll to position [1236, 0]
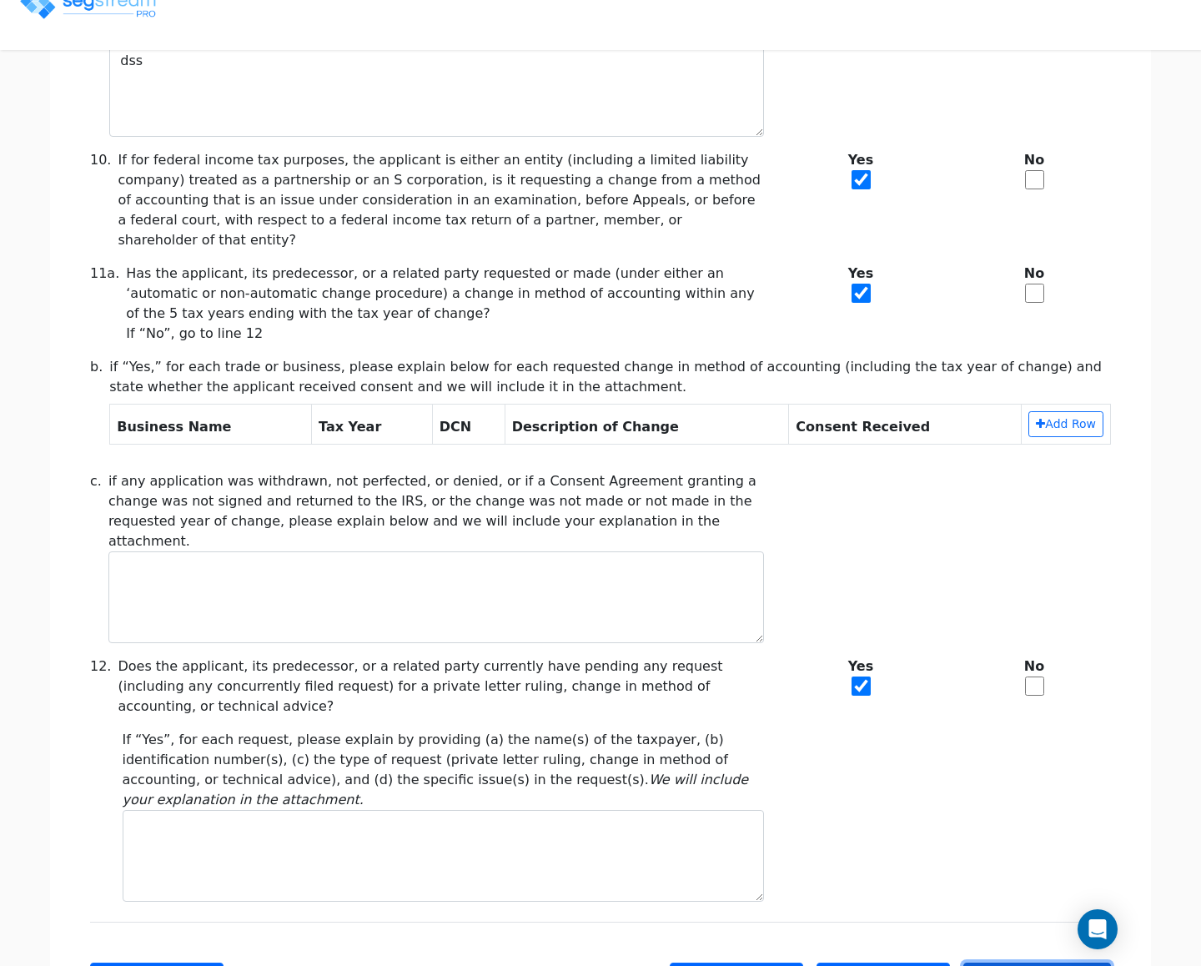
click at [1024, 963] on button "Save and Continue" at bounding box center [1037, 980] width 148 height 35
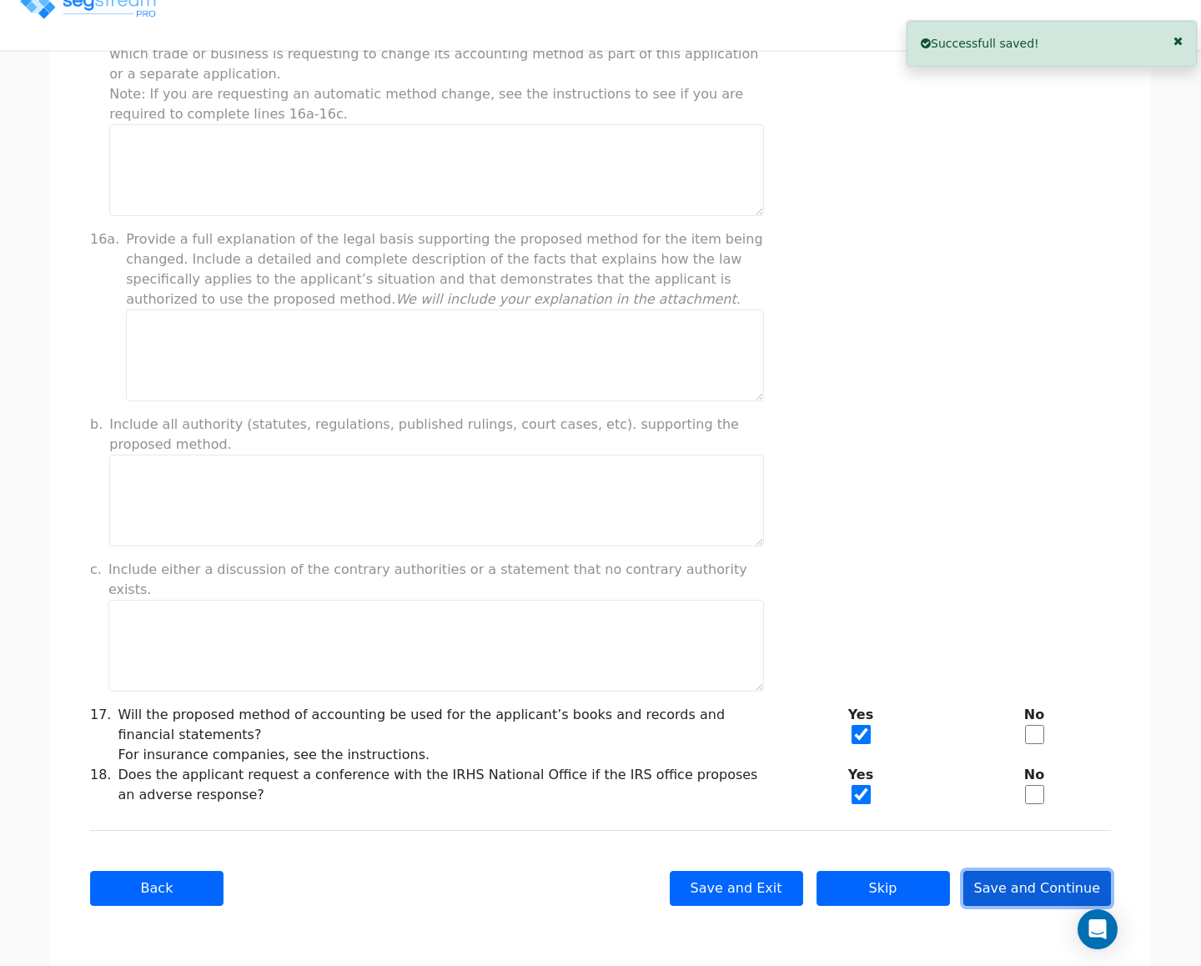
scroll to position [0, 0]
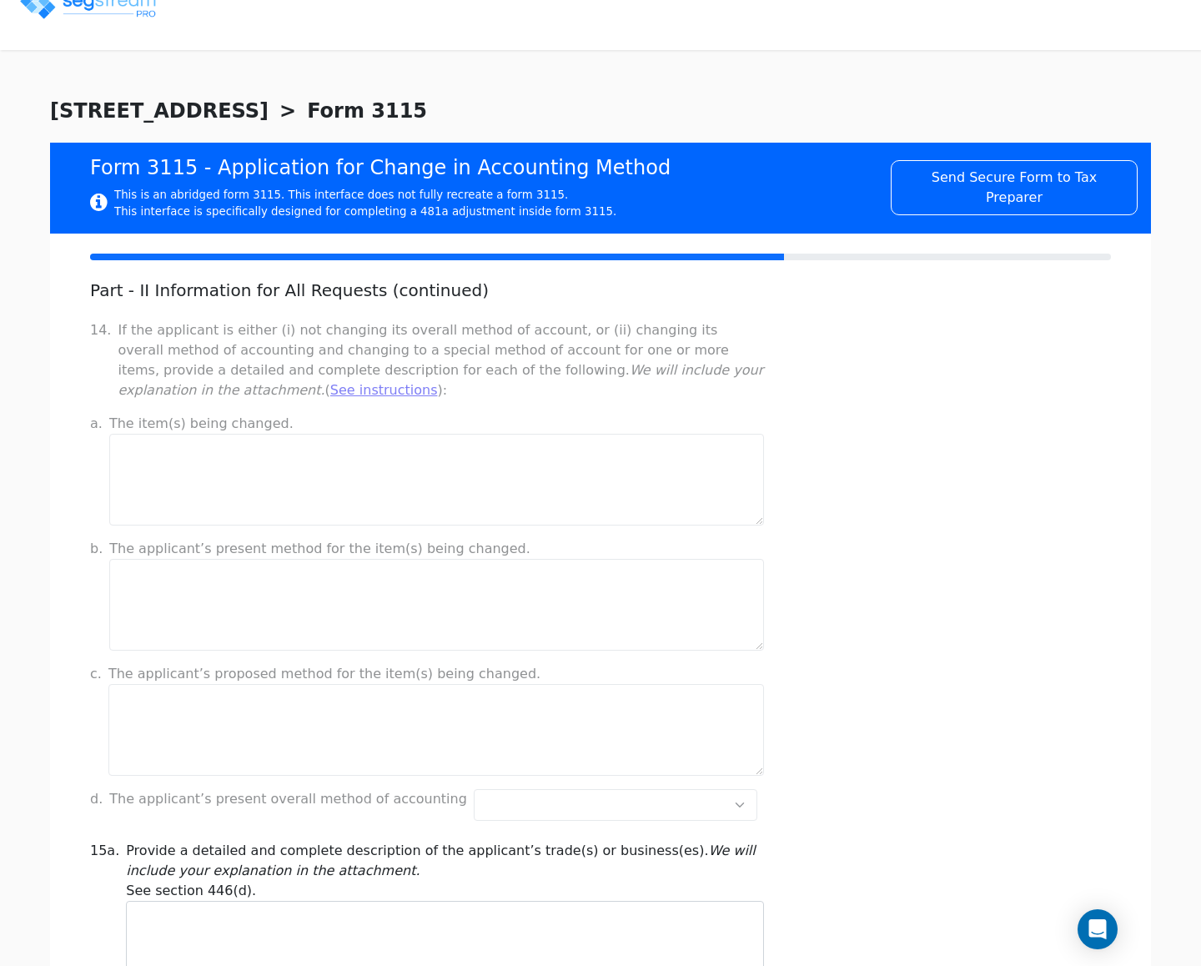
drag, startPoint x: 256, startPoint y: 506, endPoint x: 253, endPoint y: 495, distance: 11.3
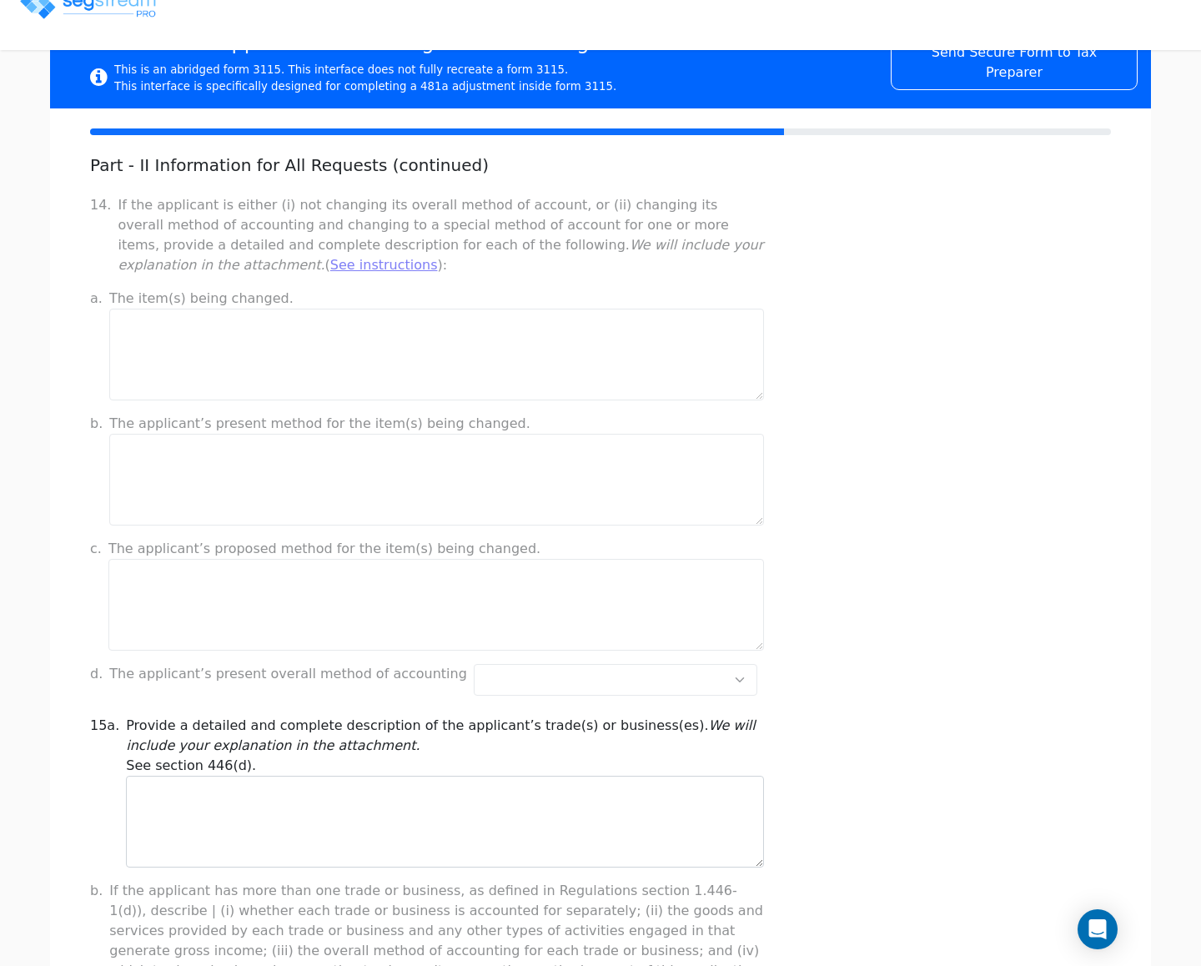
scroll to position [375, 0]
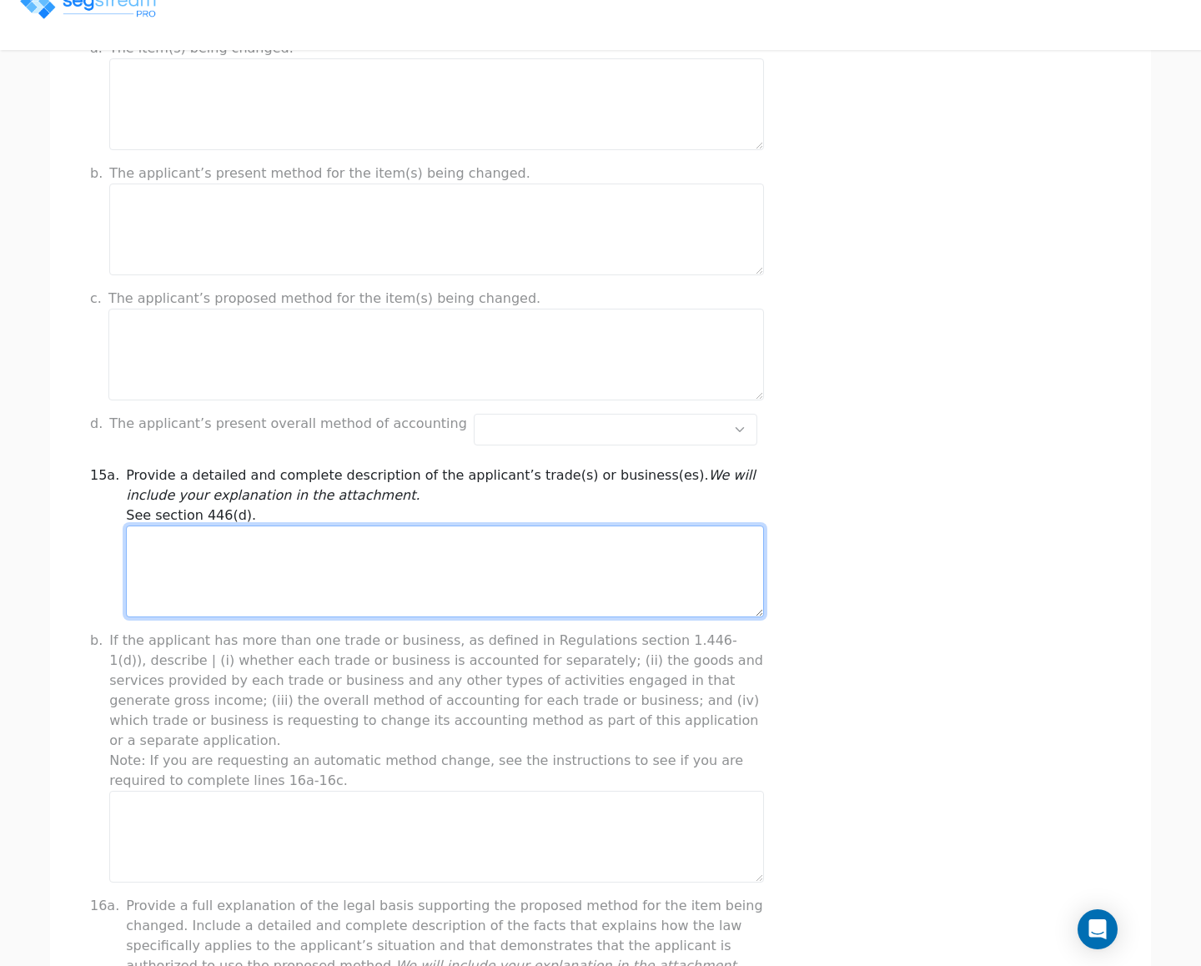
click at [249, 529] on textarea at bounding box center [445, 572] width 638 height 92
type textarea "dada"
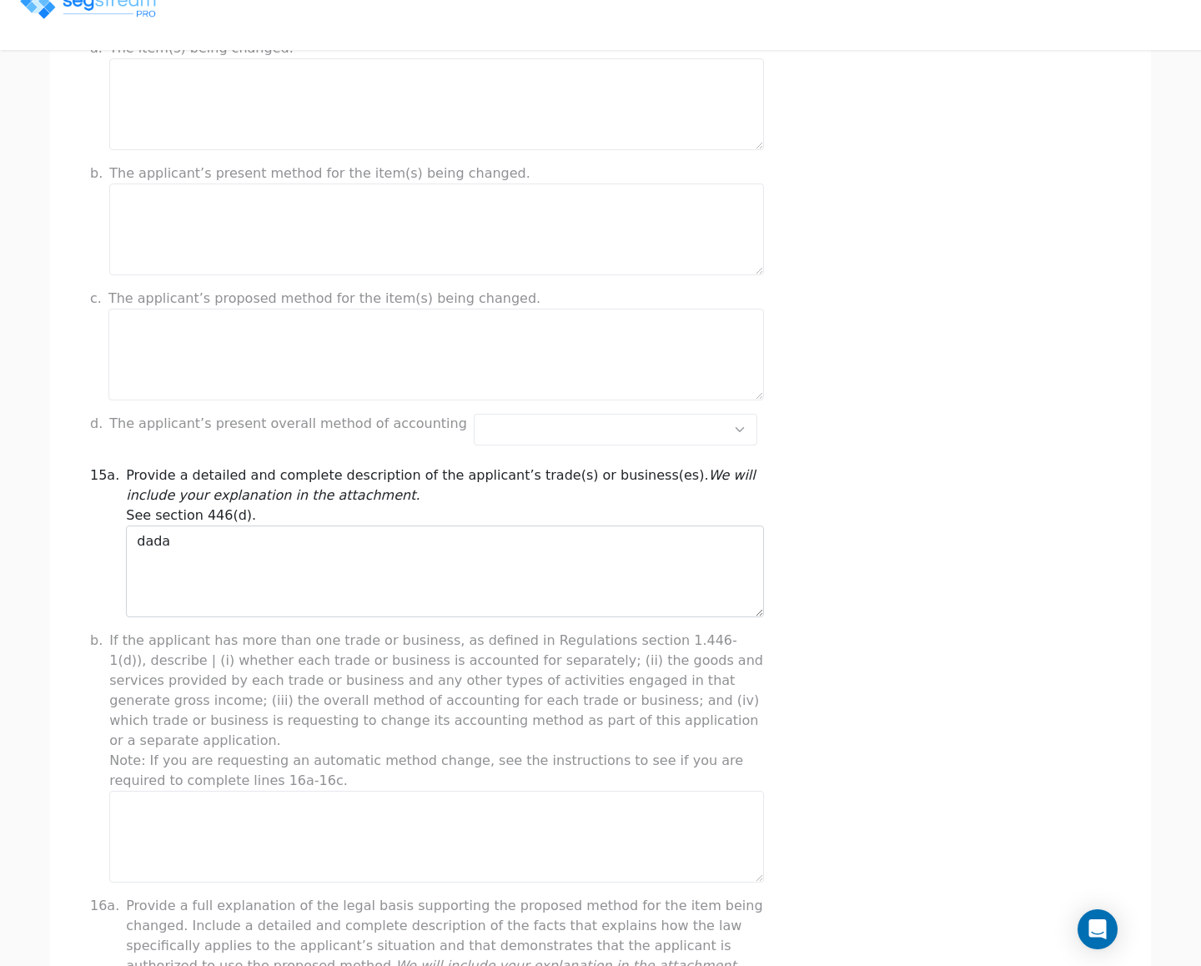
click at [939, 584] on div "15a. Provide a detailed and complete description of the applicant’s trade(s) or…" at bounding box center [600, 541] width 1041 height 152
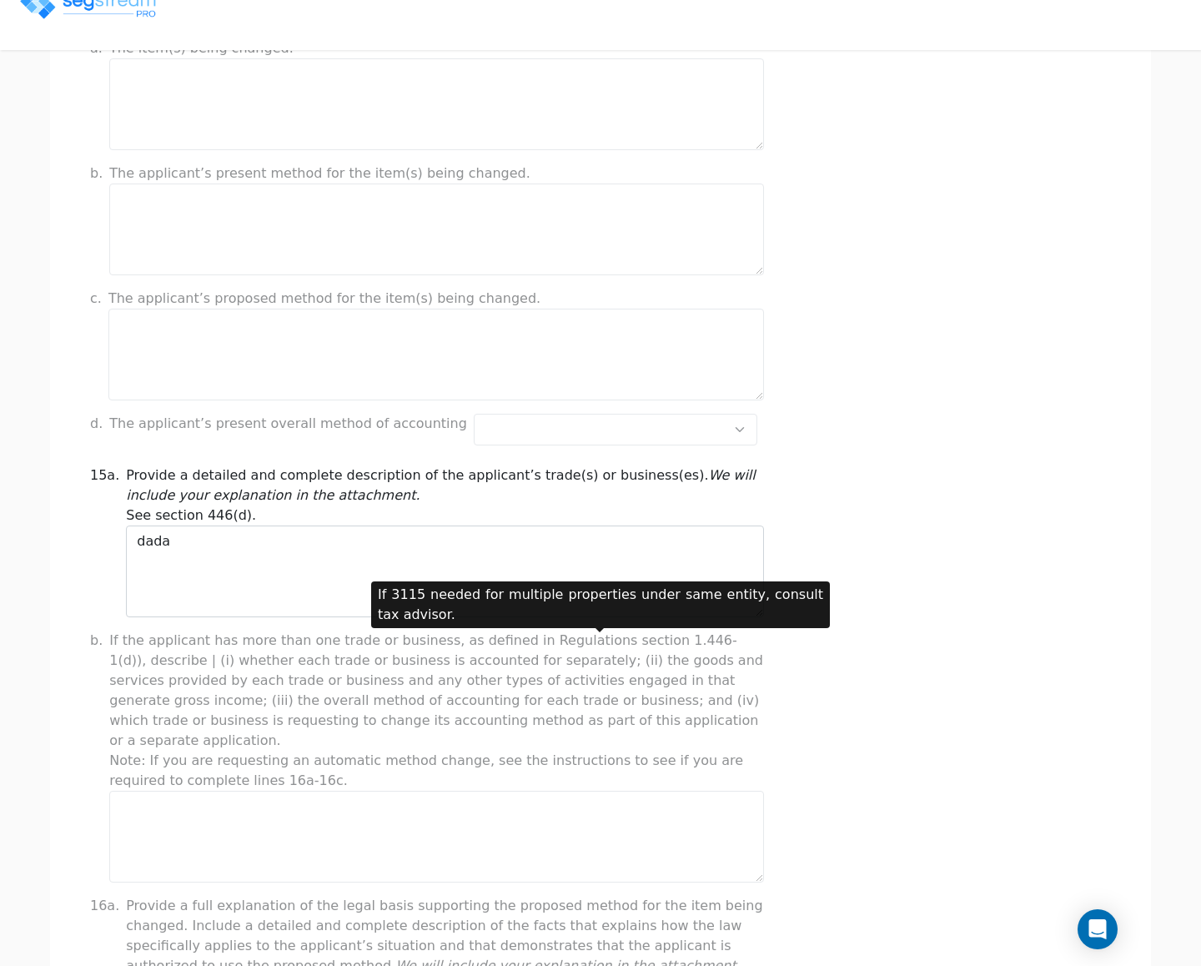
scroll to position [626, 0]
